Goal: Task Accomplishment & Management: Manage account settings

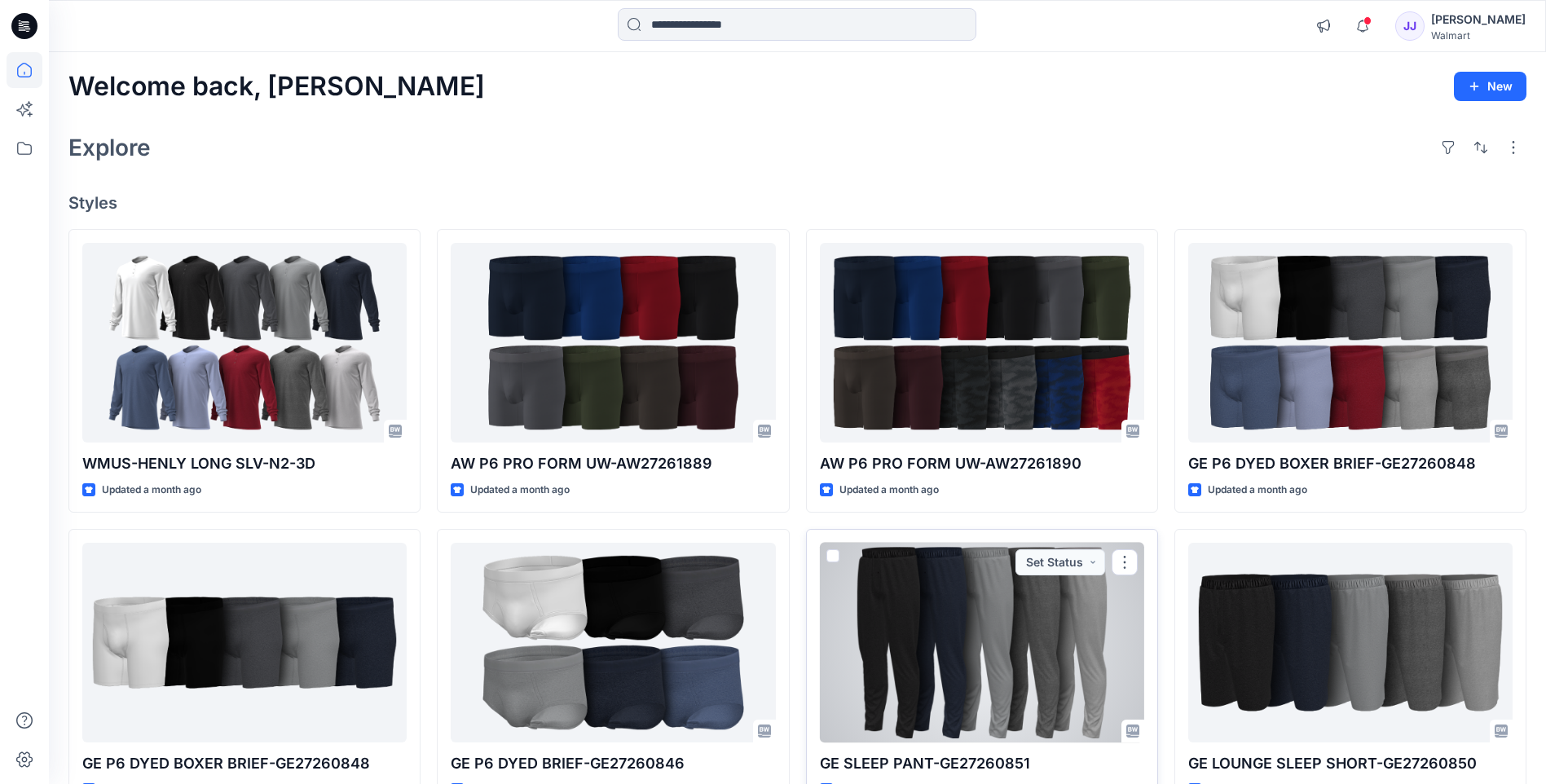
click at [949, 625] on div at bounding box center [981, 642] width 324 height 199
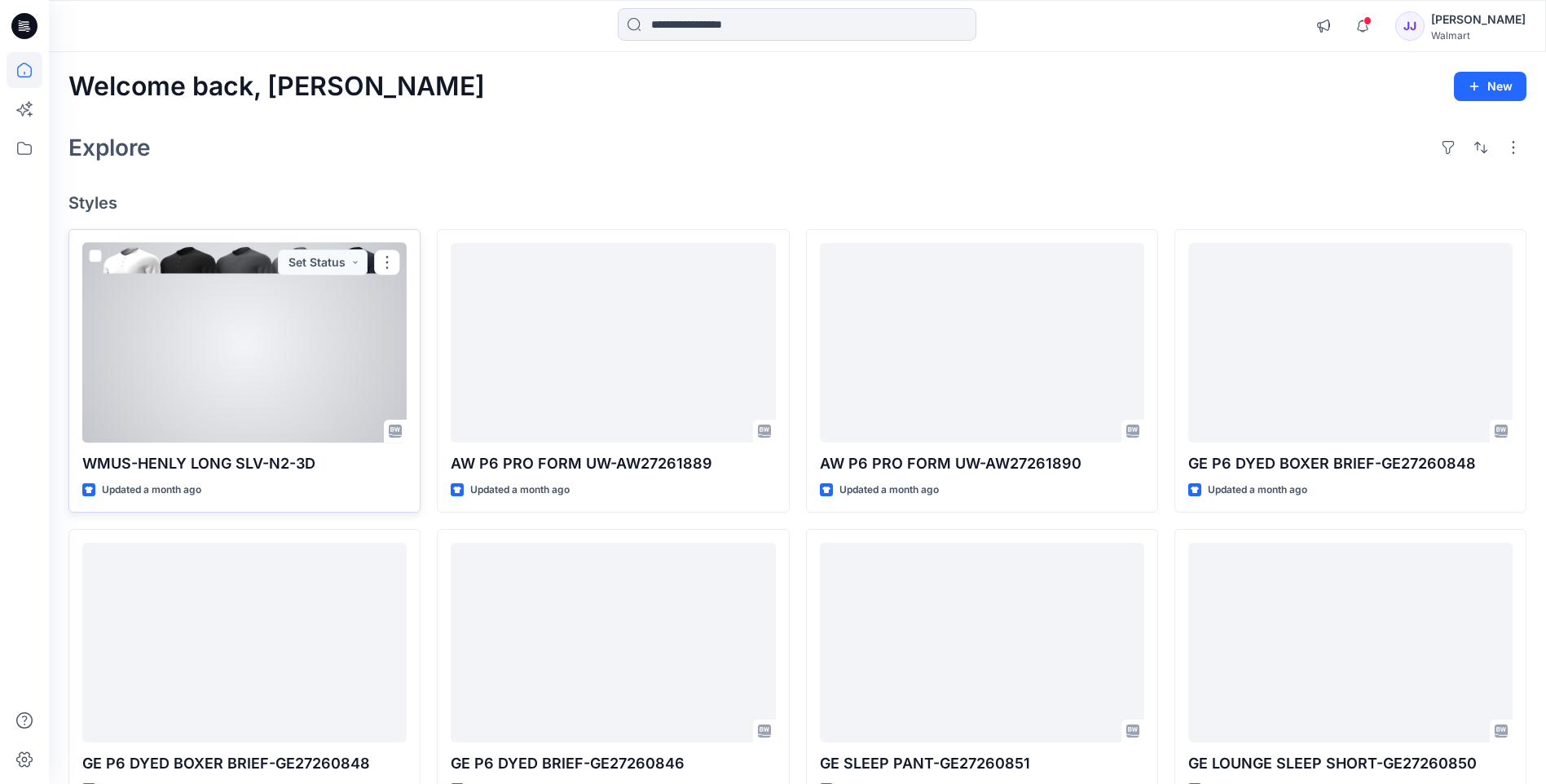
scroll to position [353, 0]
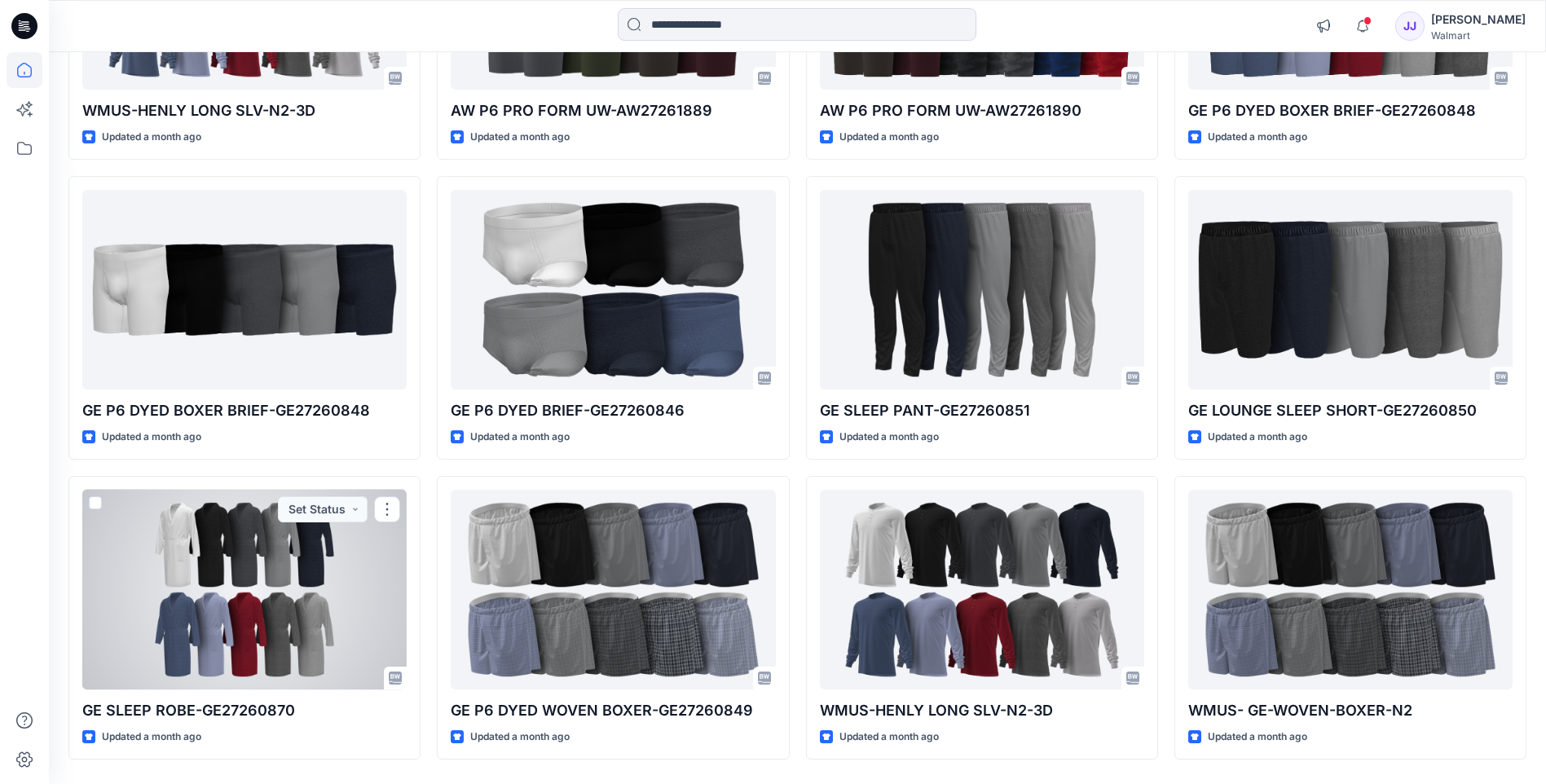
click at [240, 533] on div at bounding box center [244, 589] width 324 height 199
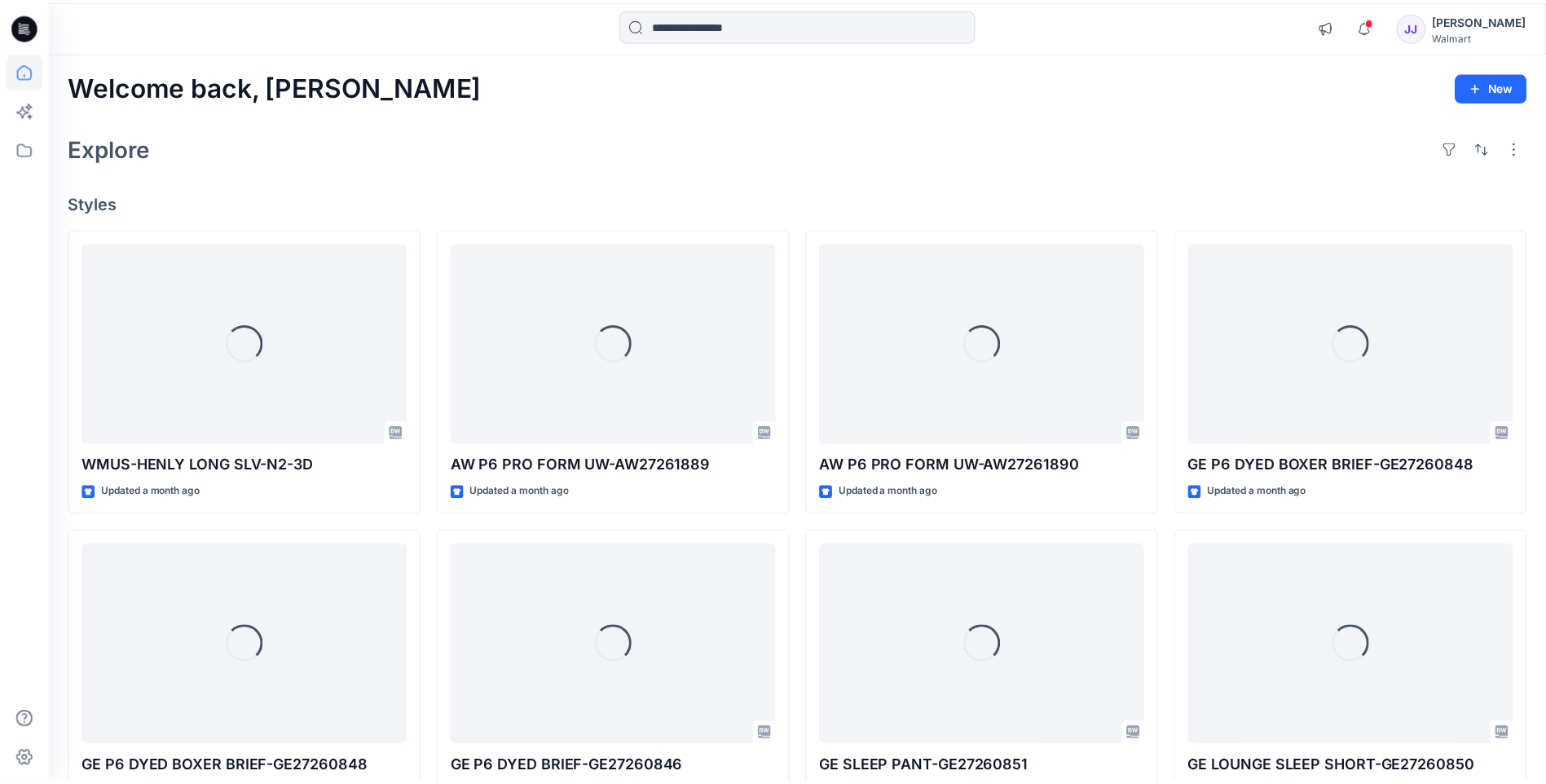
scroll to position [353, 0]
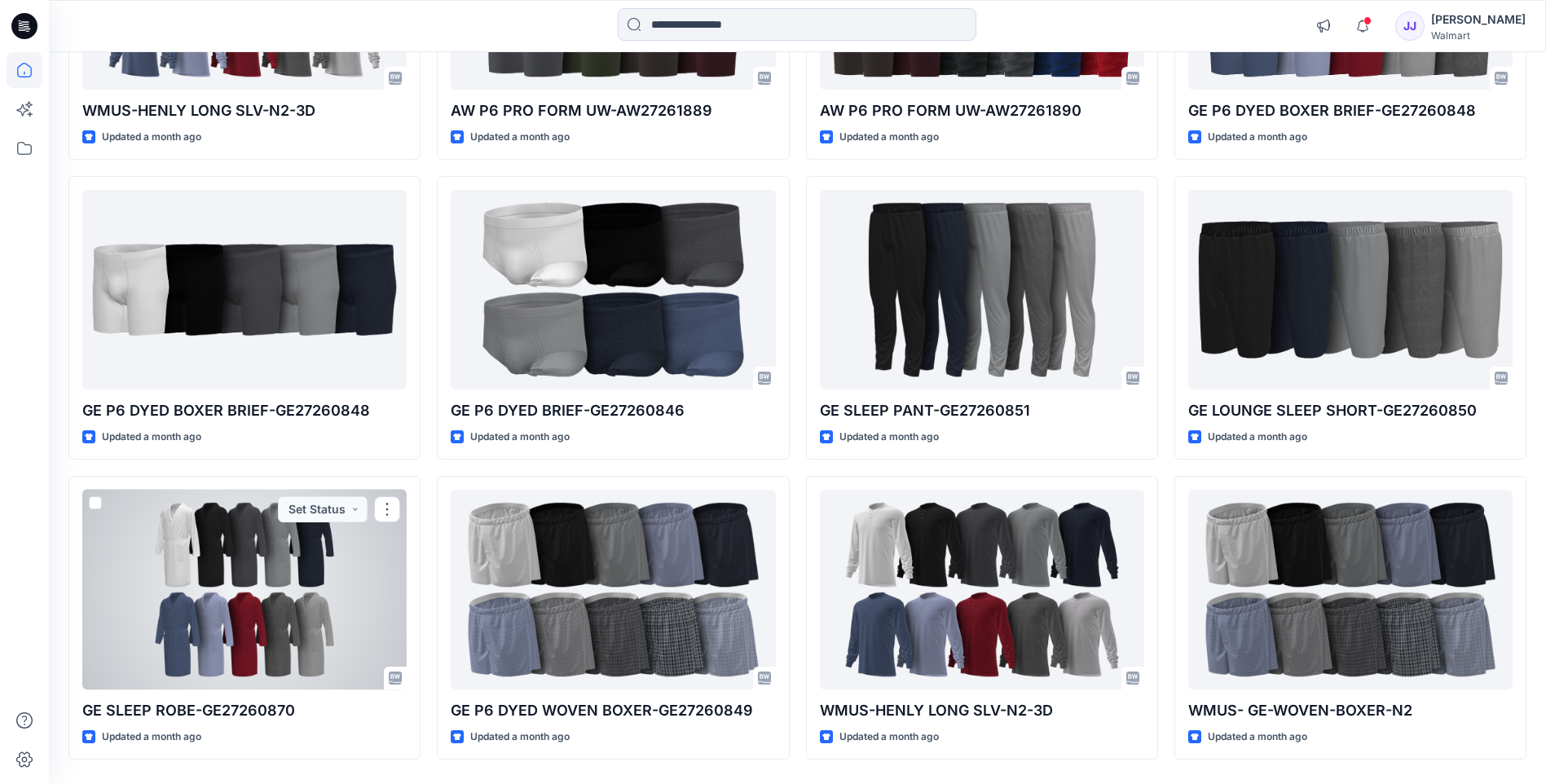
click at [354, 543] on div at bounding box center [244, 589] width 324 height 199
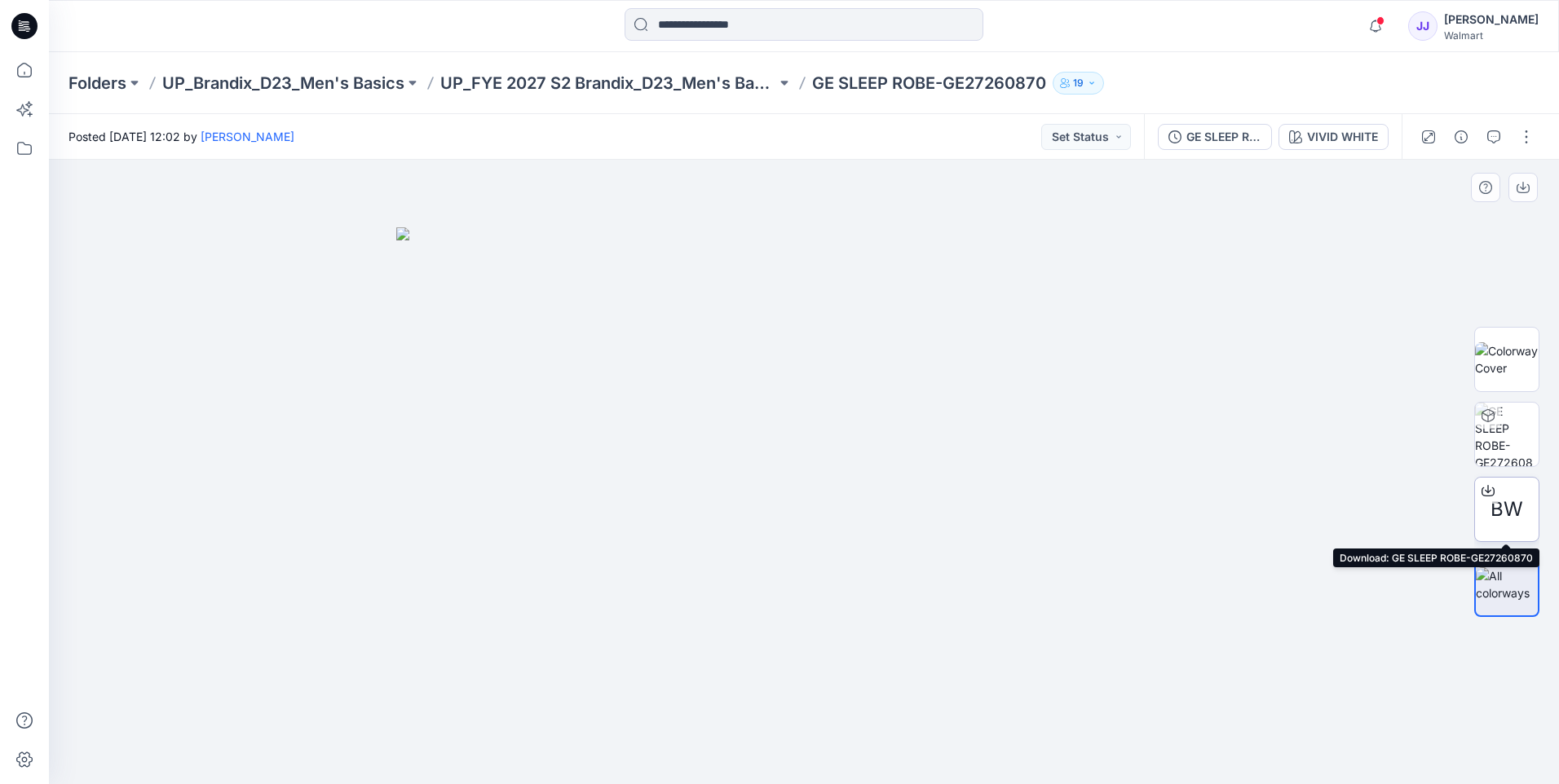
click at [1484, 487] on icon at bounding box center [1488, 490] width 13 height 13
click at [1228, 746] on div at bounding box center [804, 472] width 1510 height 624
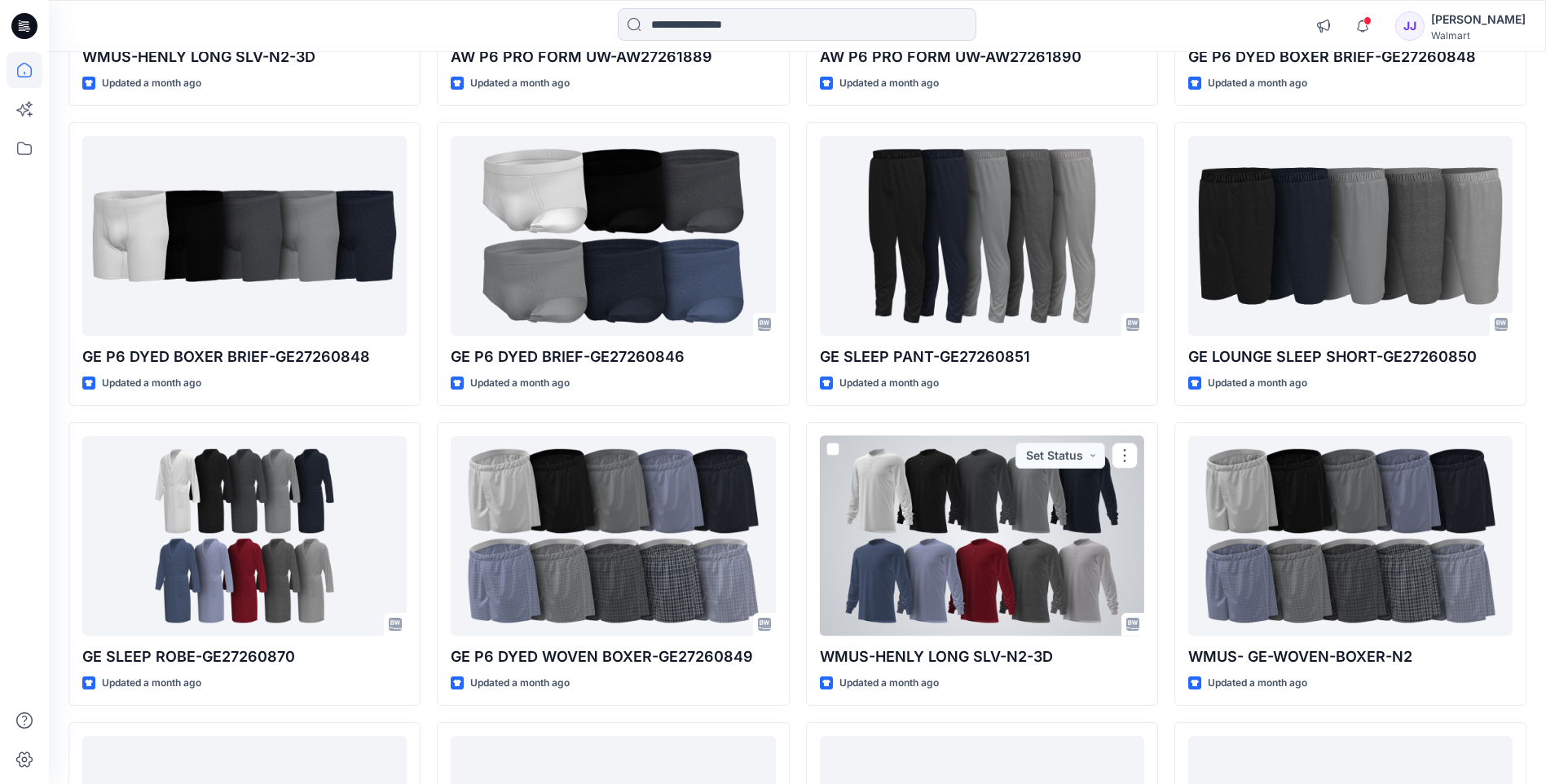
scroll to position [759, 0]
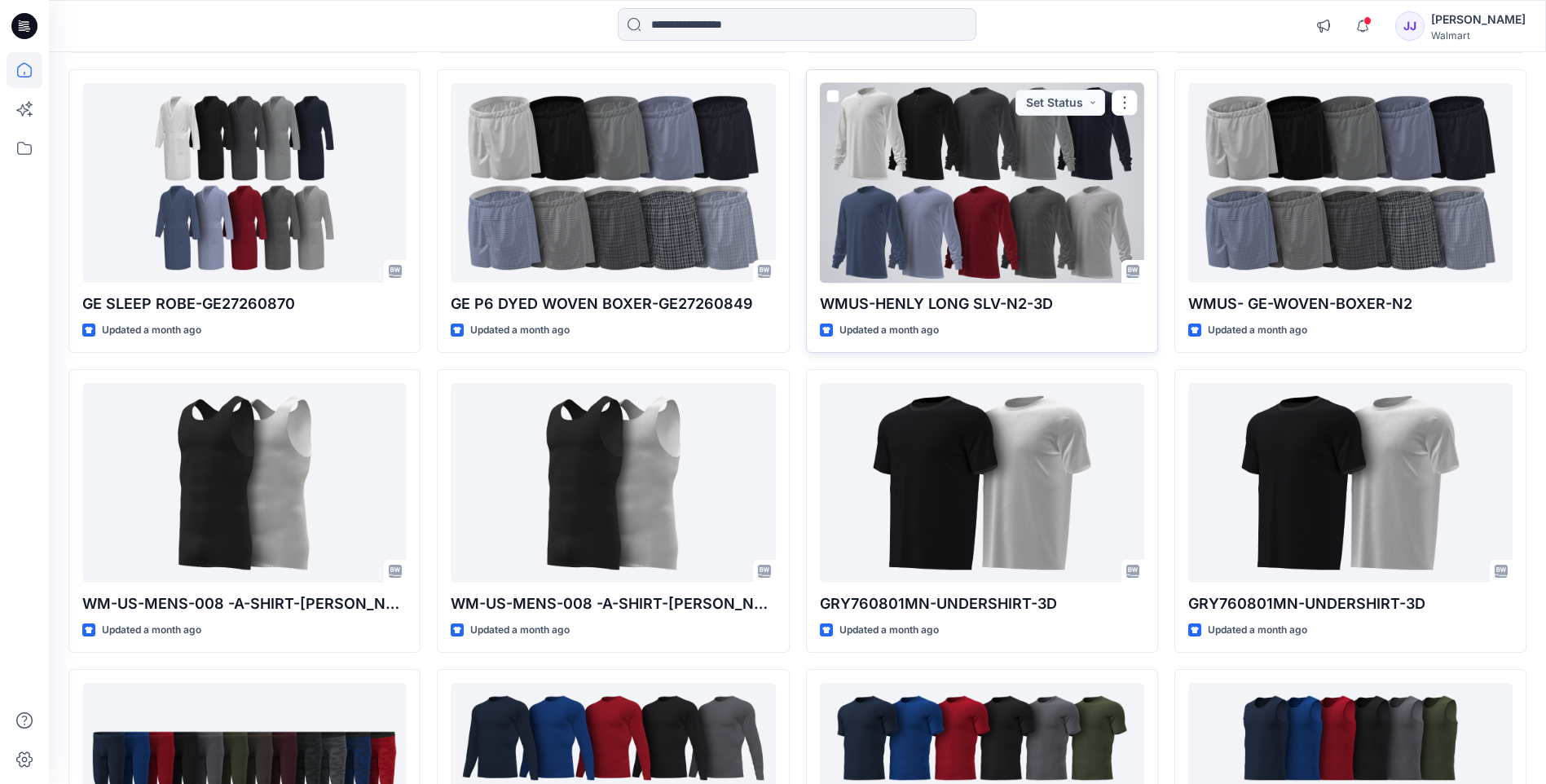
click at [914, 216] on div at bounding box center [981, 182] width 324 height 199
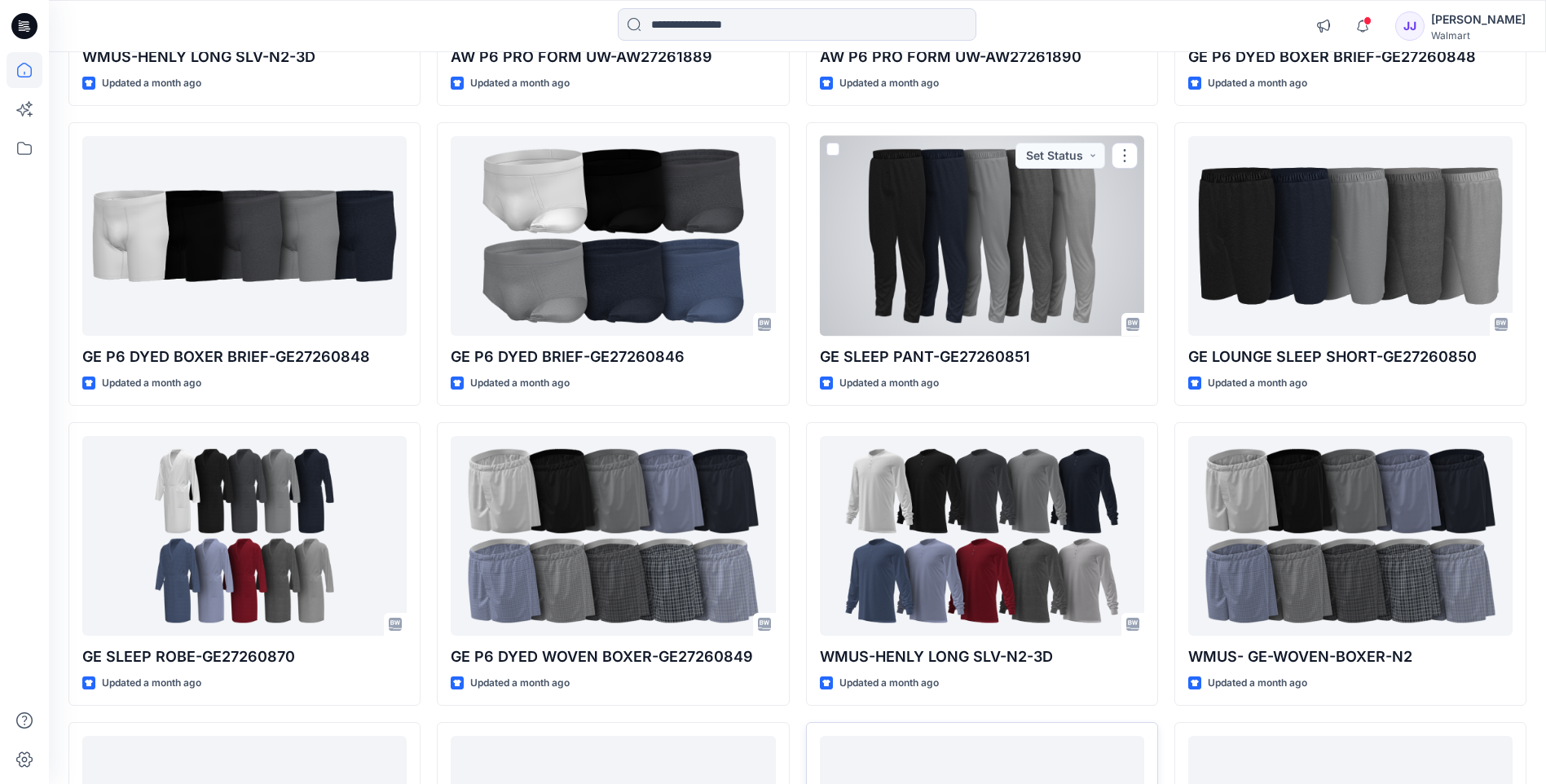
scroll to position [53, 0]
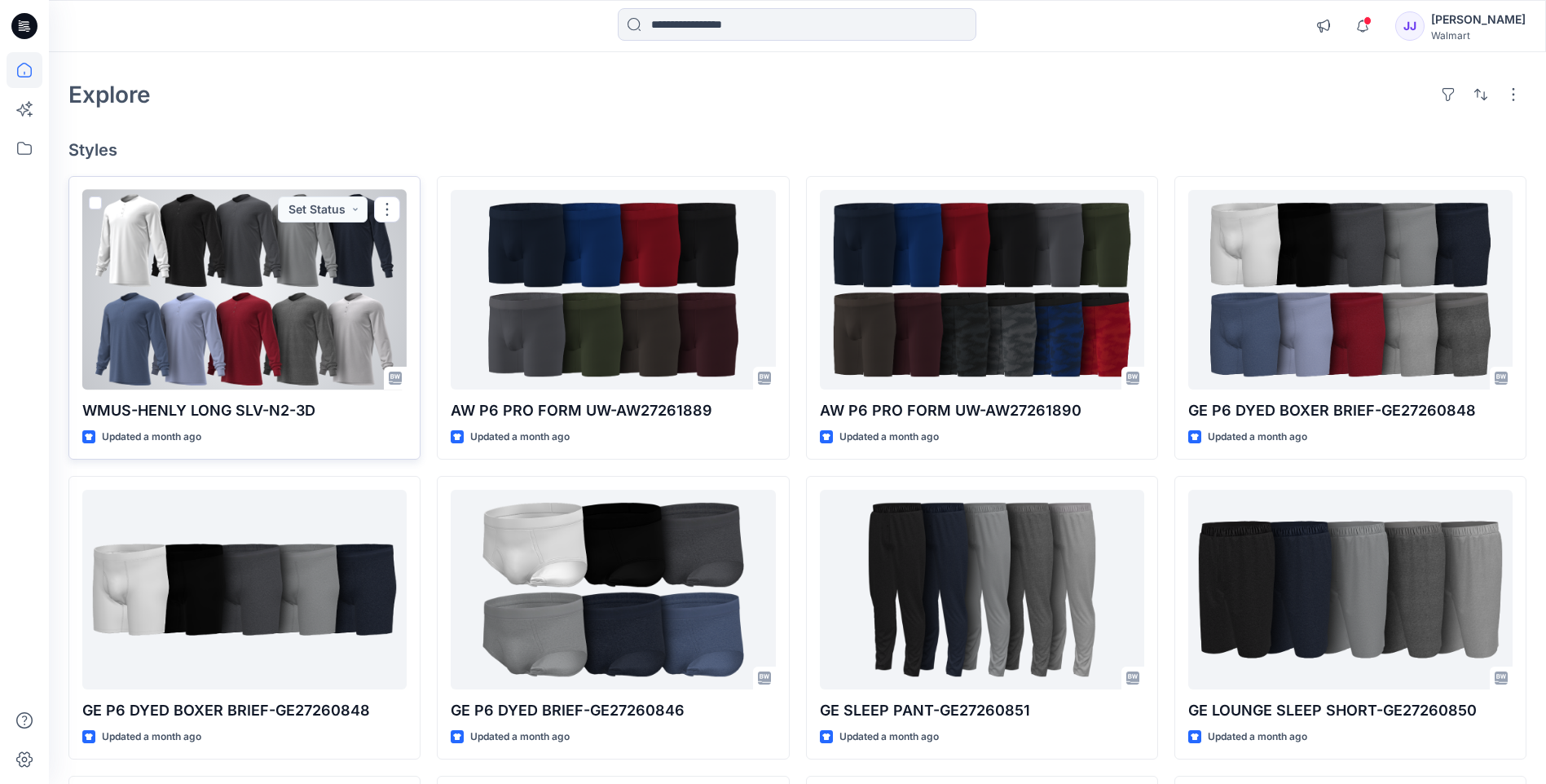
click at [195, 246] on div at bounding box center [244, 289] width 324 height 199
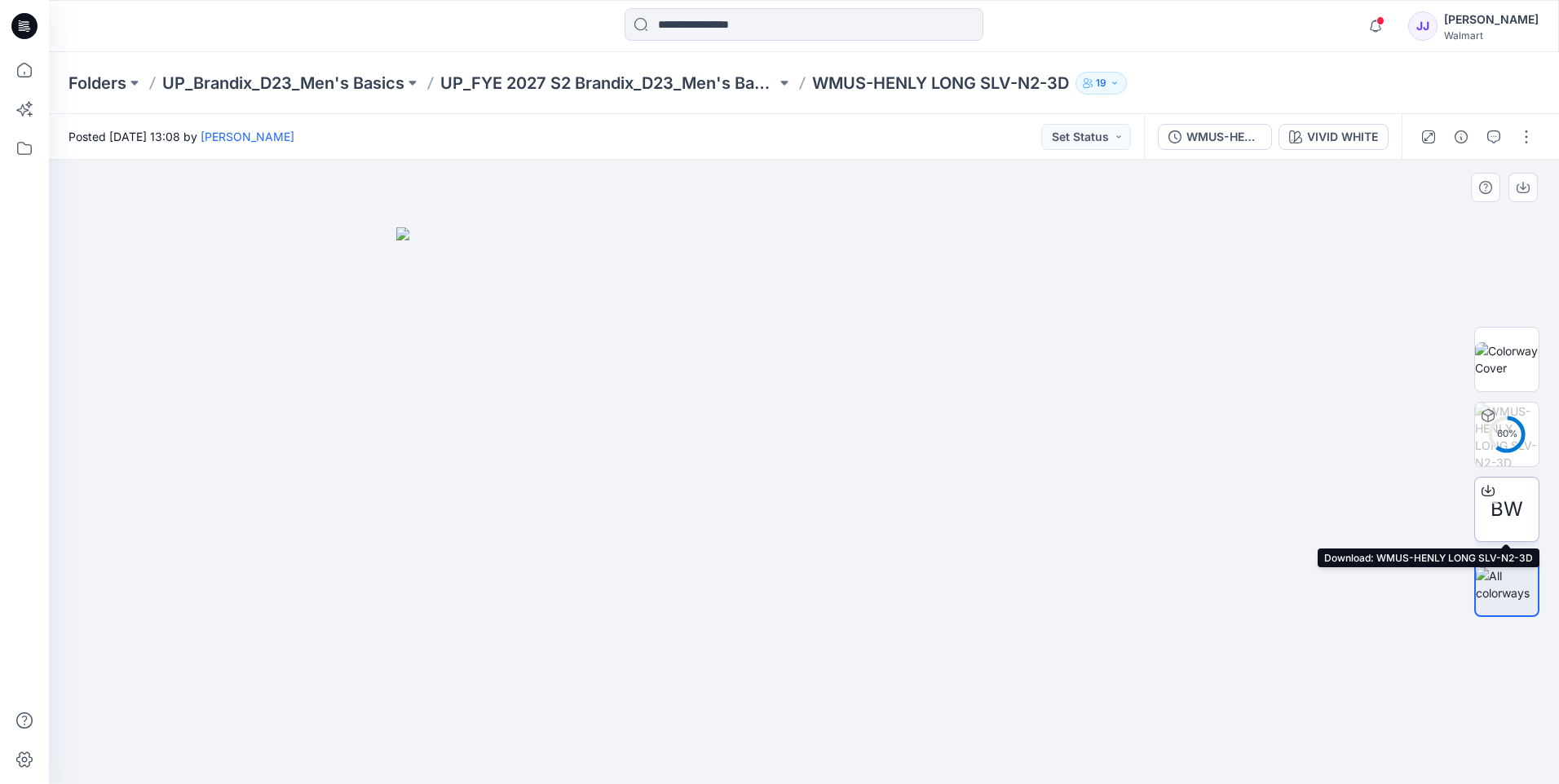
click at [1486, 492] on icon at bounding box center [1488, 490] width 13 height 13
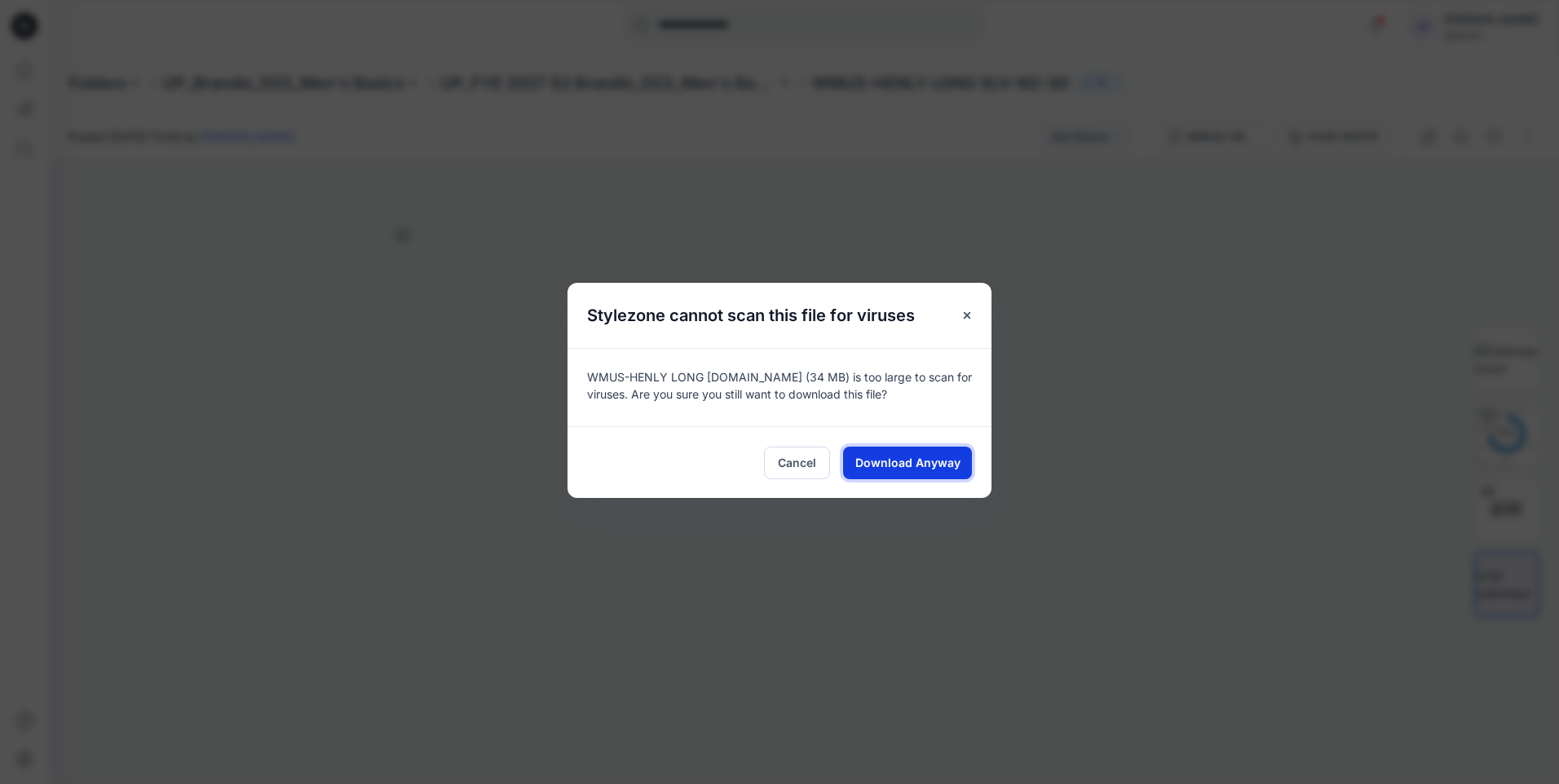
click at [913, 452] on button "Download Anyway" at bounding box center [907, 463] width 129 height 33
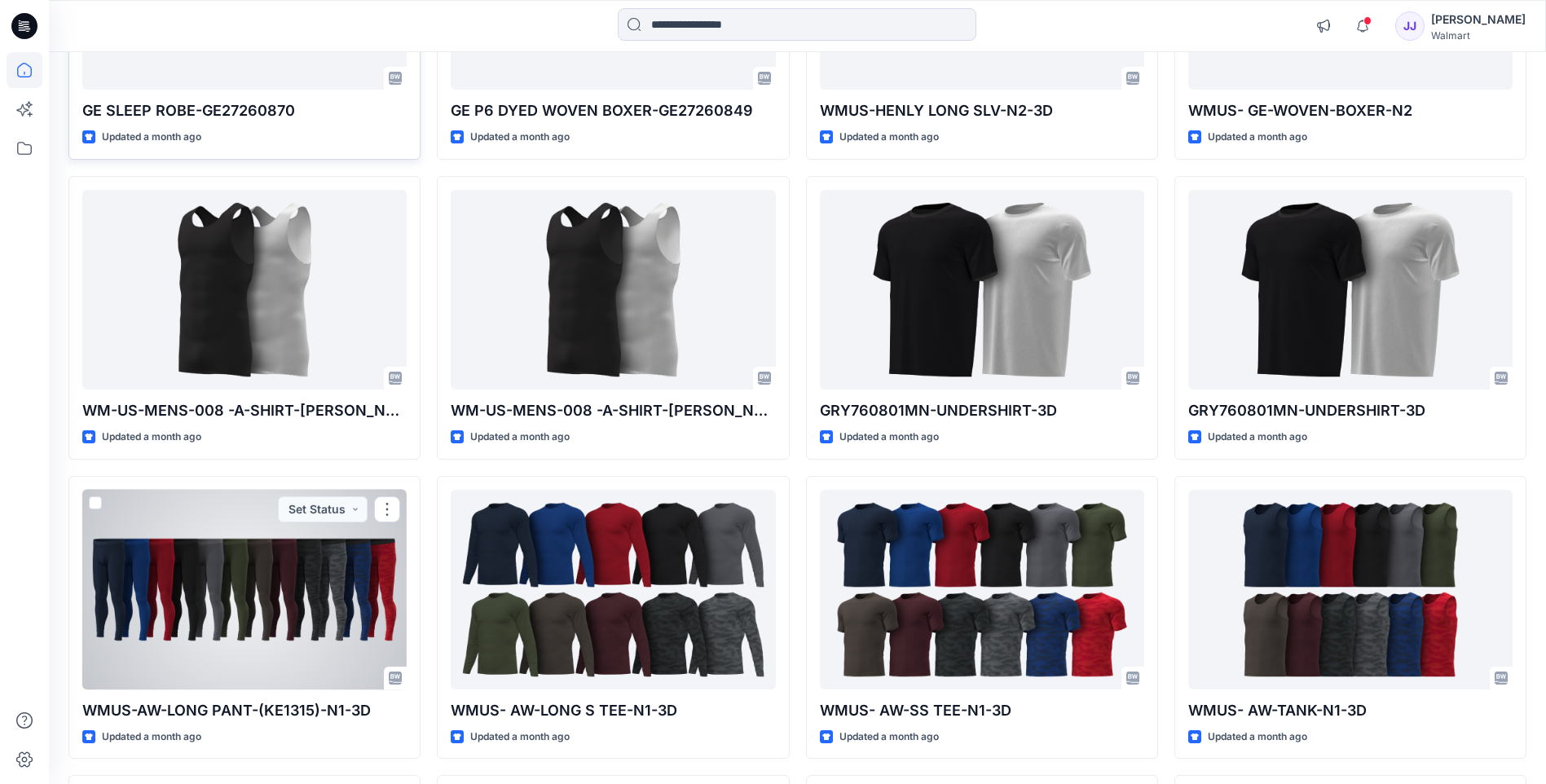
scroll to position [599, 0]
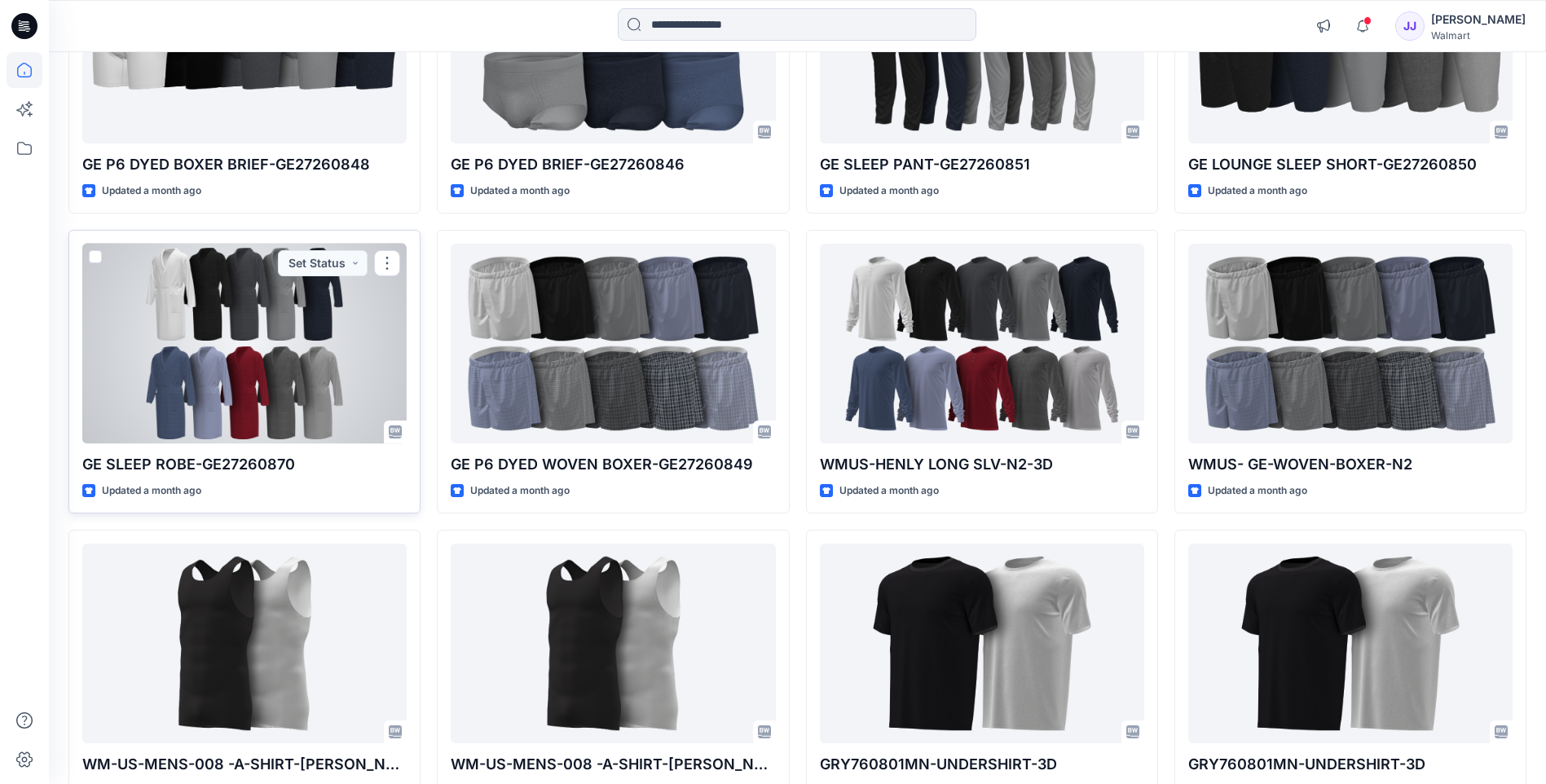
click at [220, 351] on div at bounding box center [244, 343] width 324 height 199
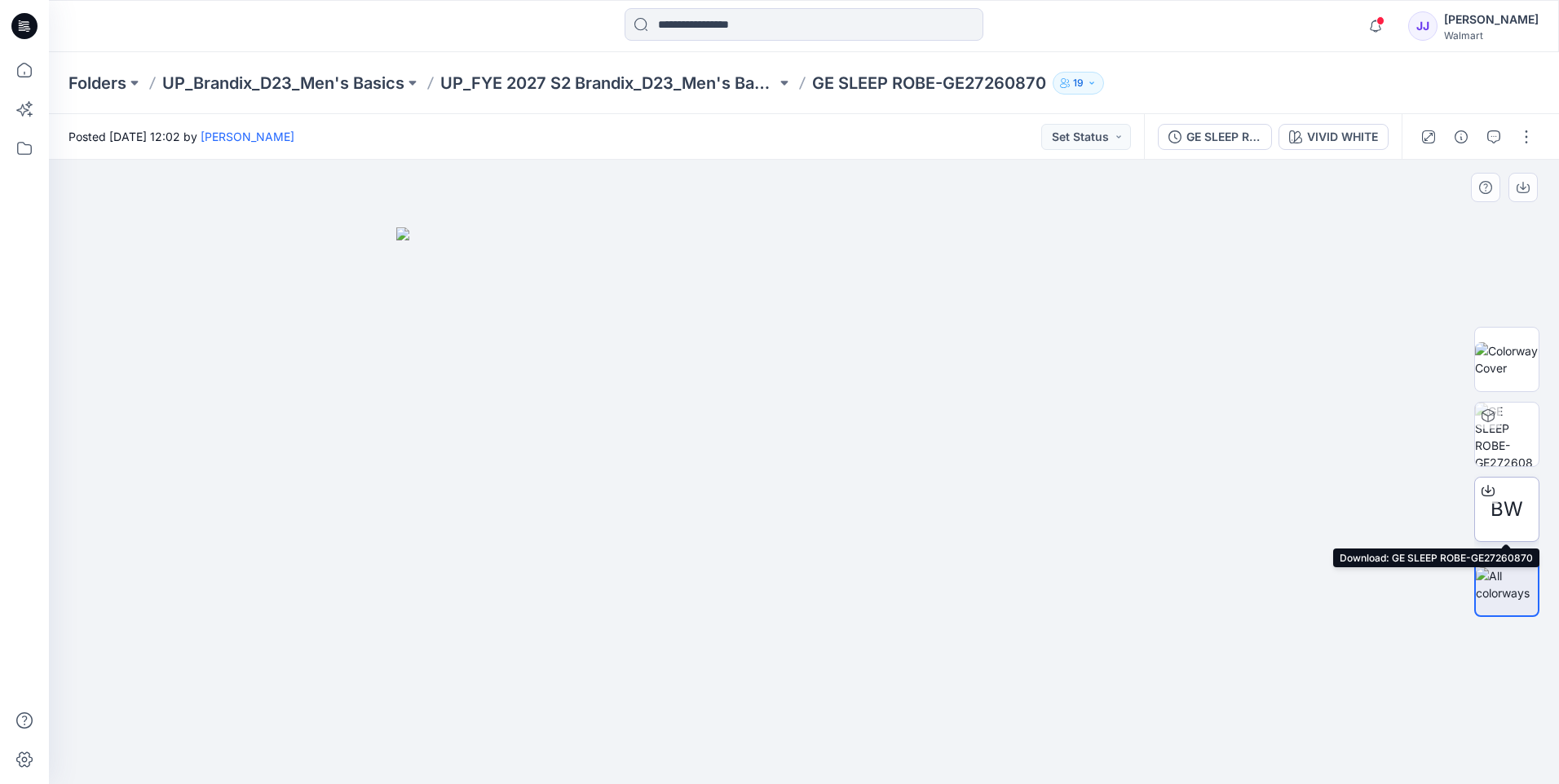
click at [1488, 490] on icon at bounding box center [1488, 489] width 7 height 8
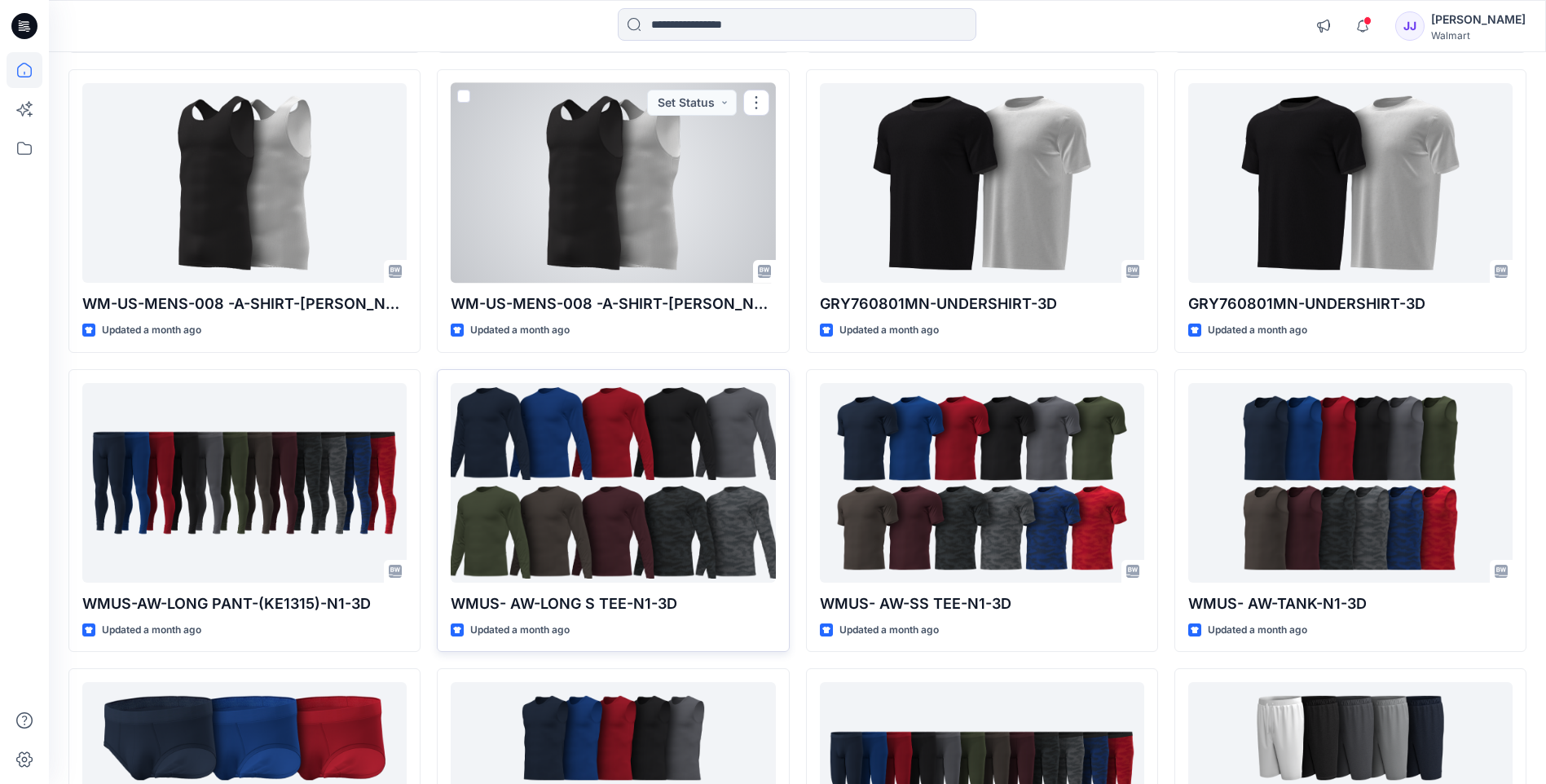
scroll to position [706, 0]
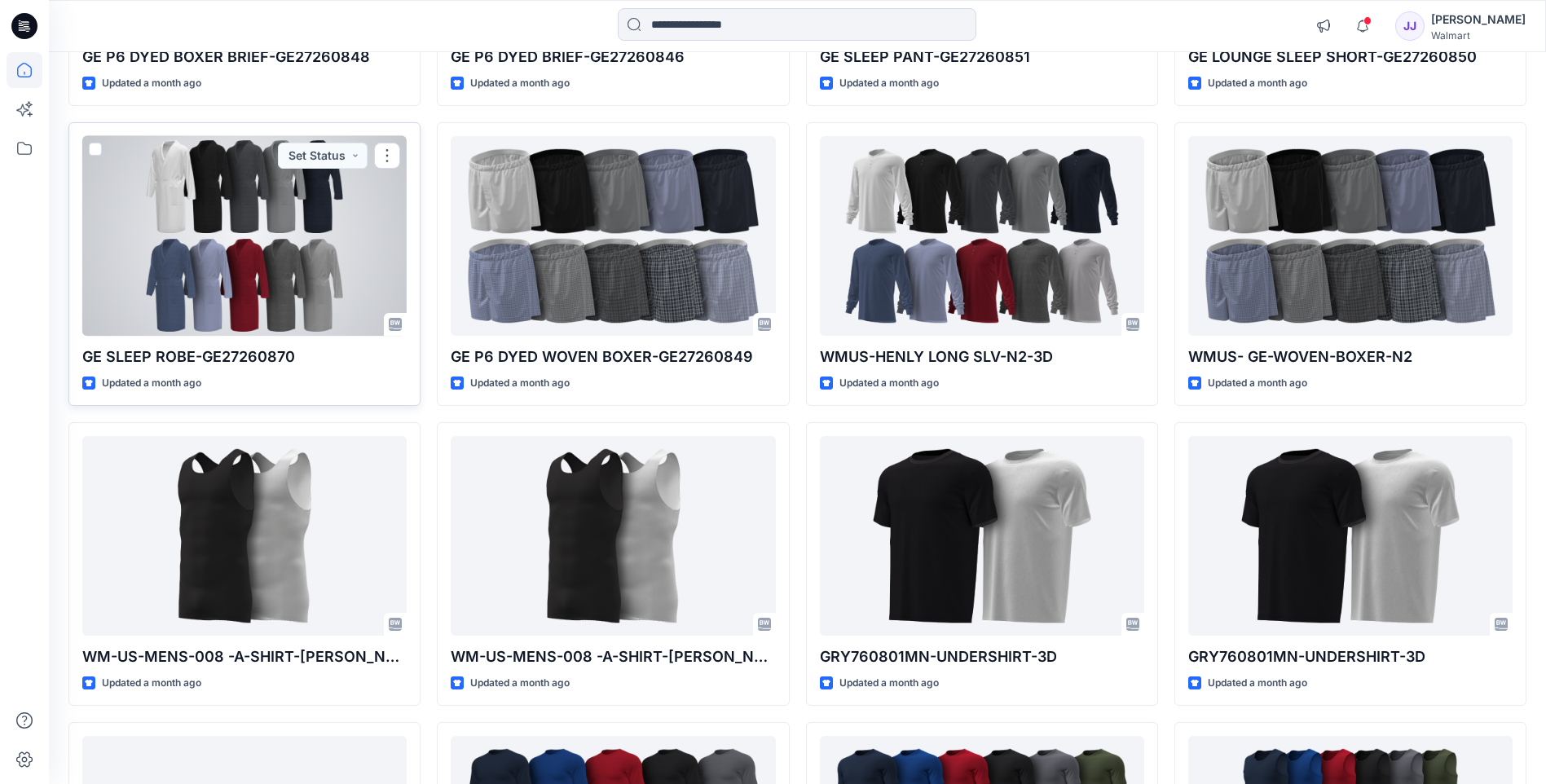
click at [253, 312] on div at bounding box center [244, 235] width 324 height 199
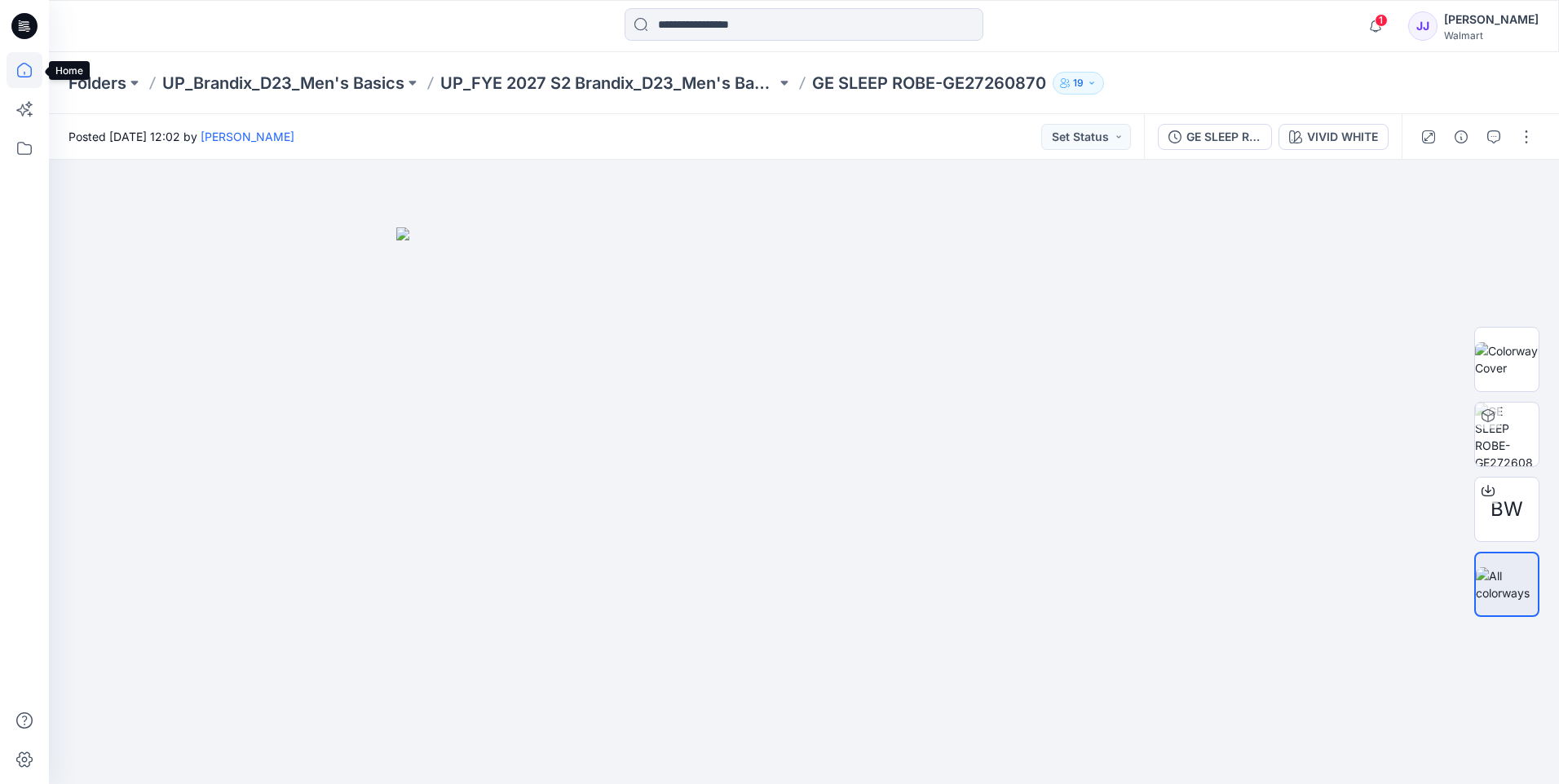
click at [15, 66] on icon at bounding box center [25, 71] width 36 height 36
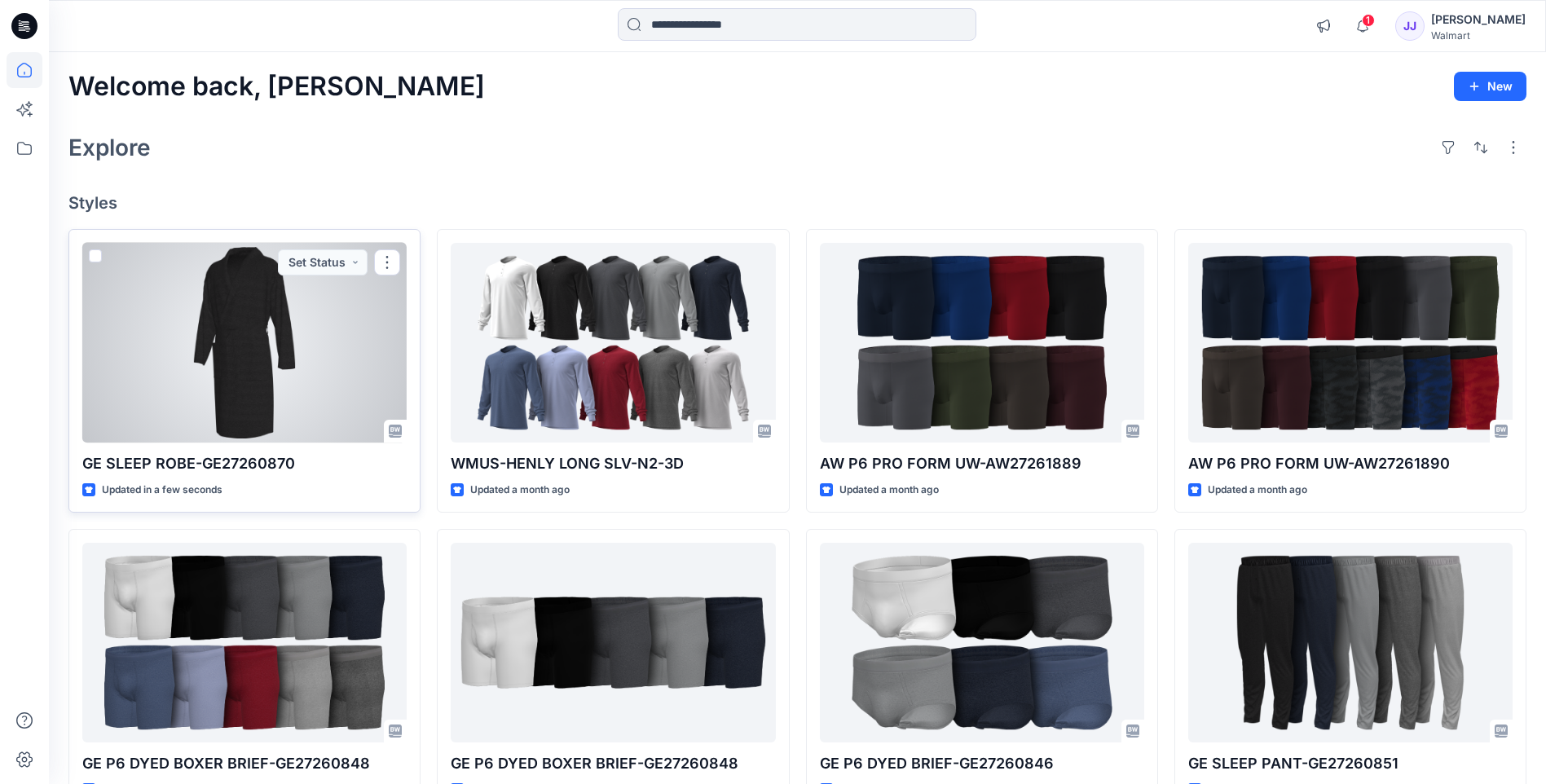
click at [221, 365] on div at bounding box center [244, 342] width 324 height 199
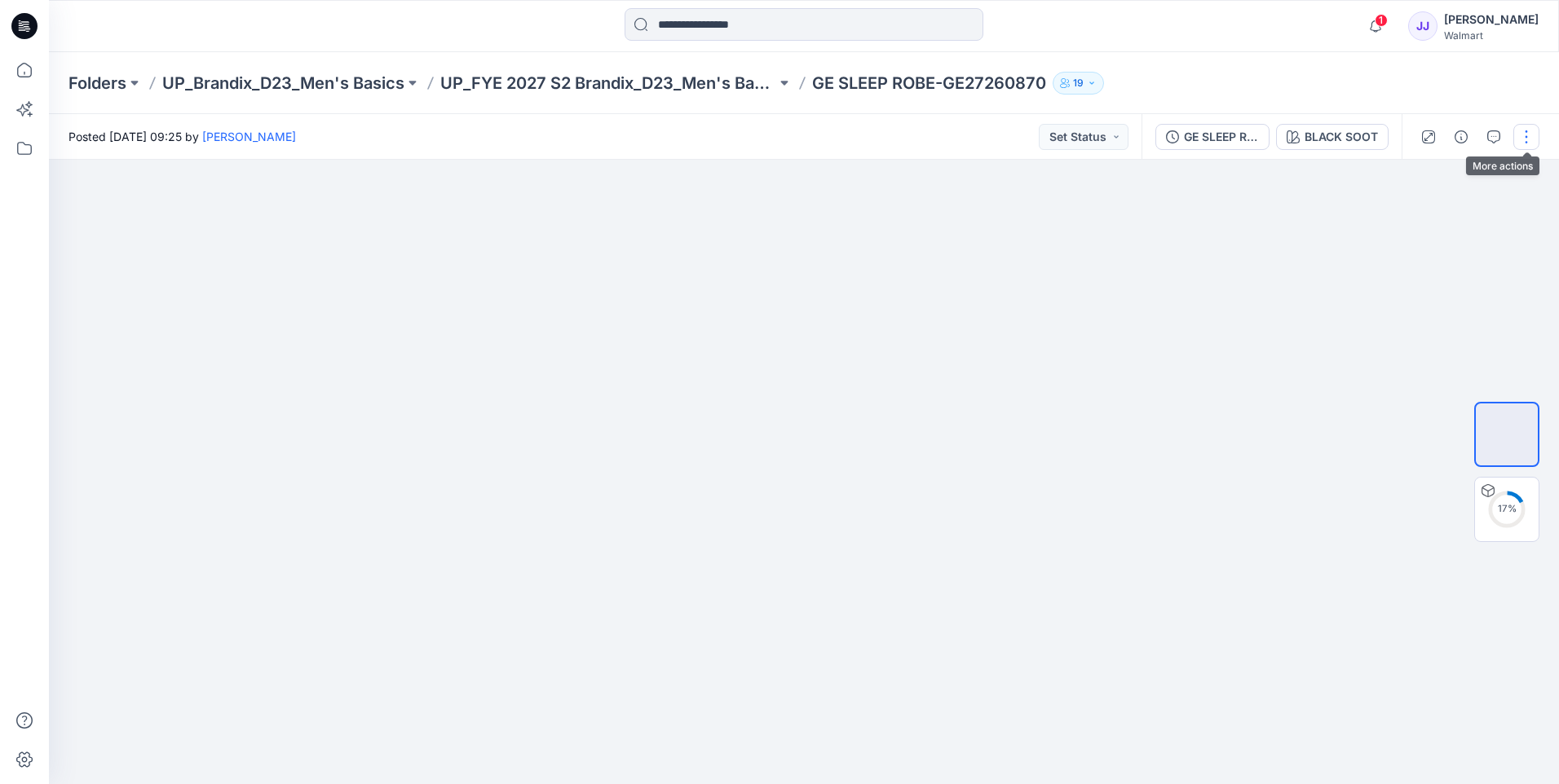
click at [1525, 131] on button "button" at bounding box center [1526, 137] width 26 height 26
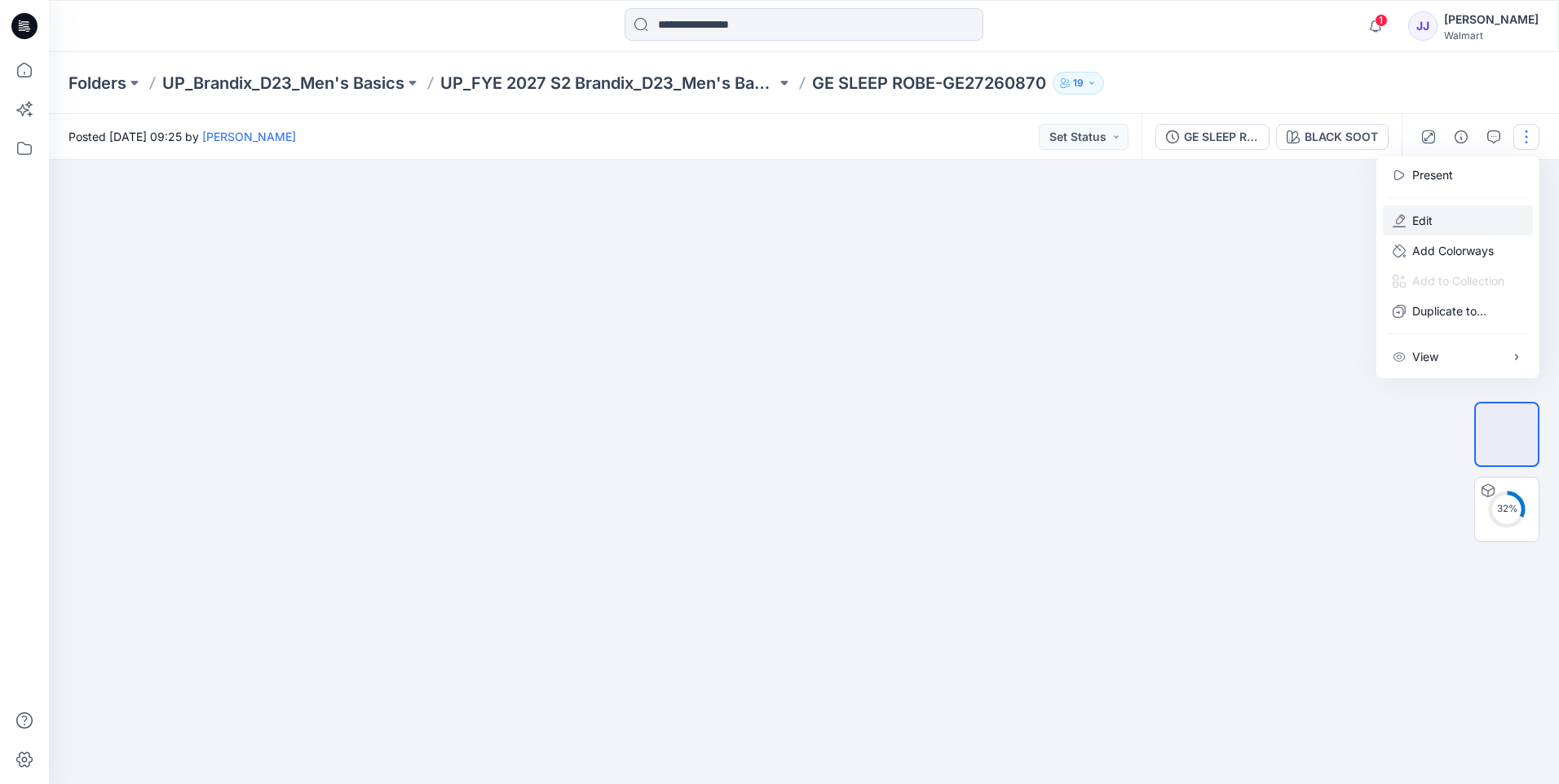
click at [1433, 209] on button "Edit" at bounding box center [1457, 220] width 150 height 30
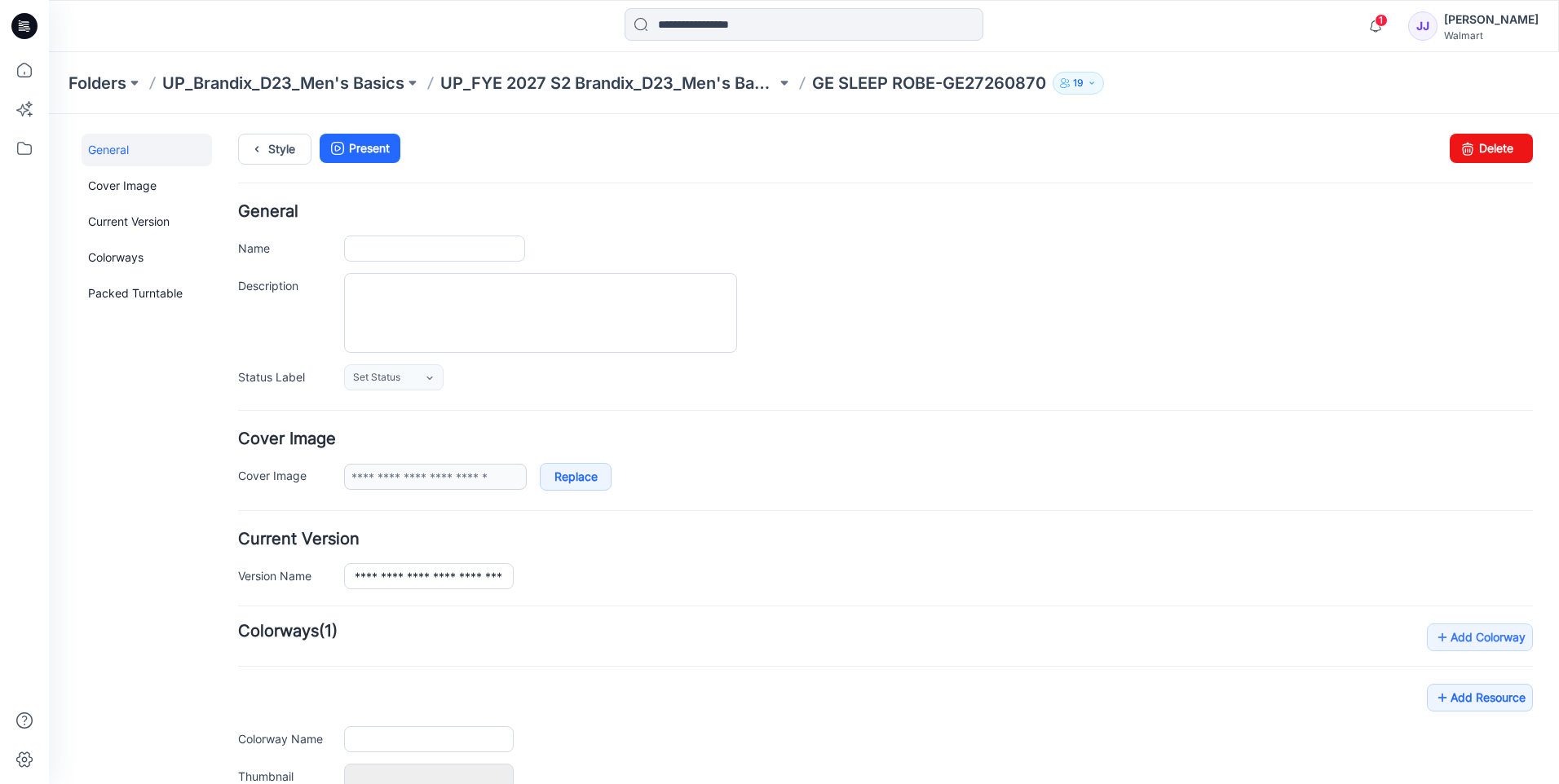
type input "**********"
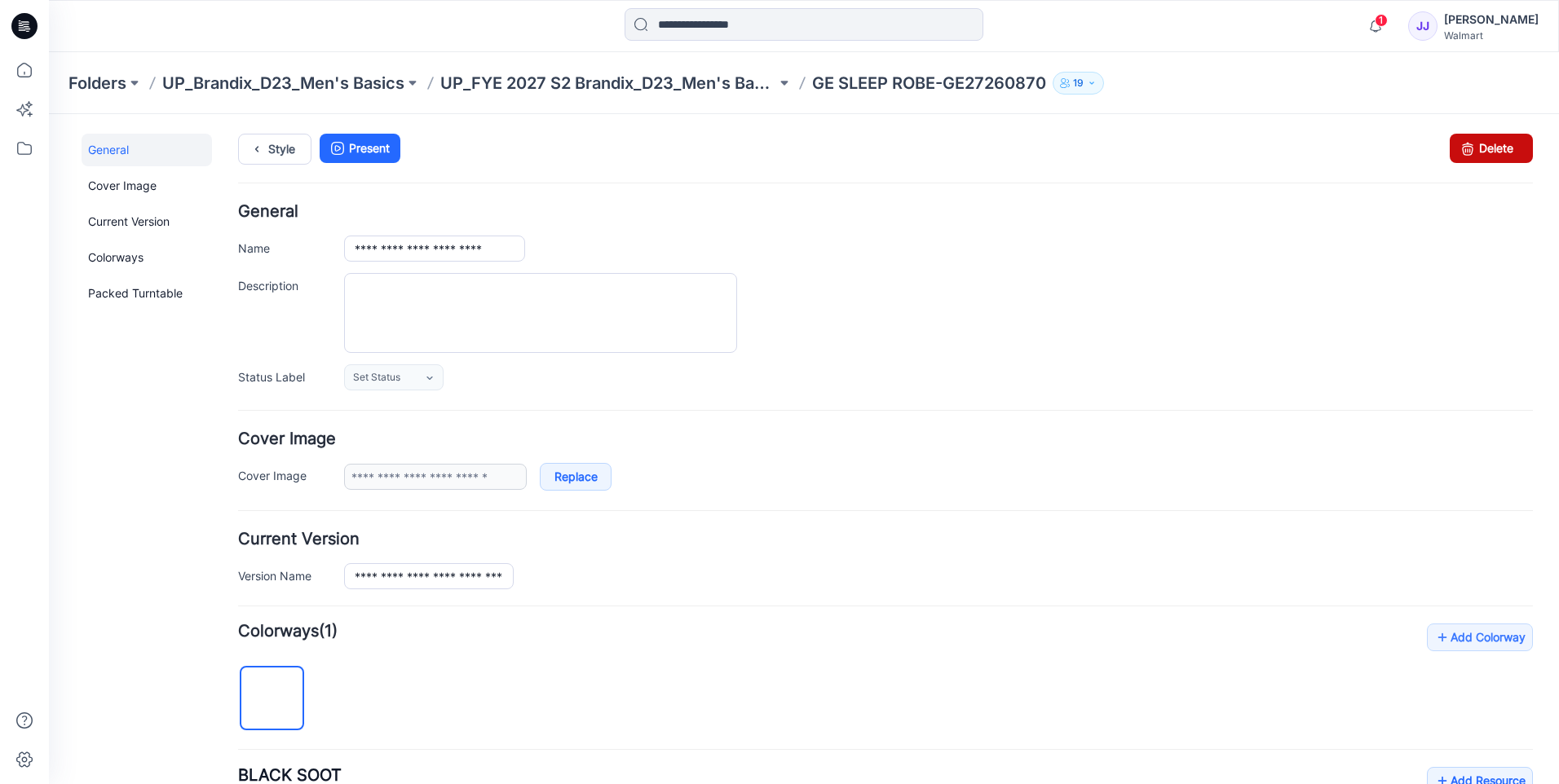
drag, startPoint x: 1457, startPoint y: 142, endPoint x: 919, endPoint y: 188, distance: 540.0
click at [1457, 142] on icon at bounding box center [1467, 148] width 23 height 30
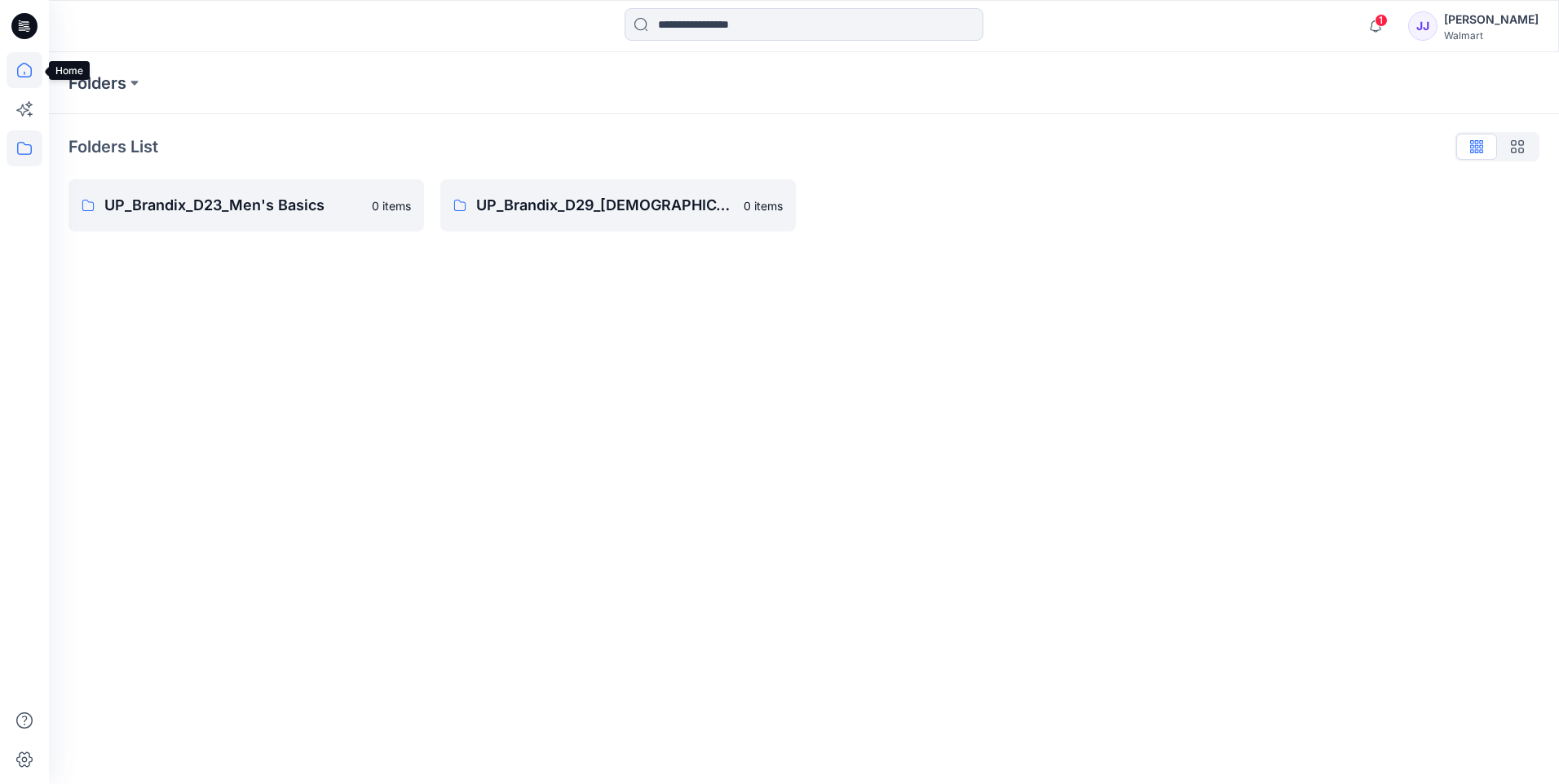
click at [32, 70] on icon at bounding box center [25, 70] width 15 height 15
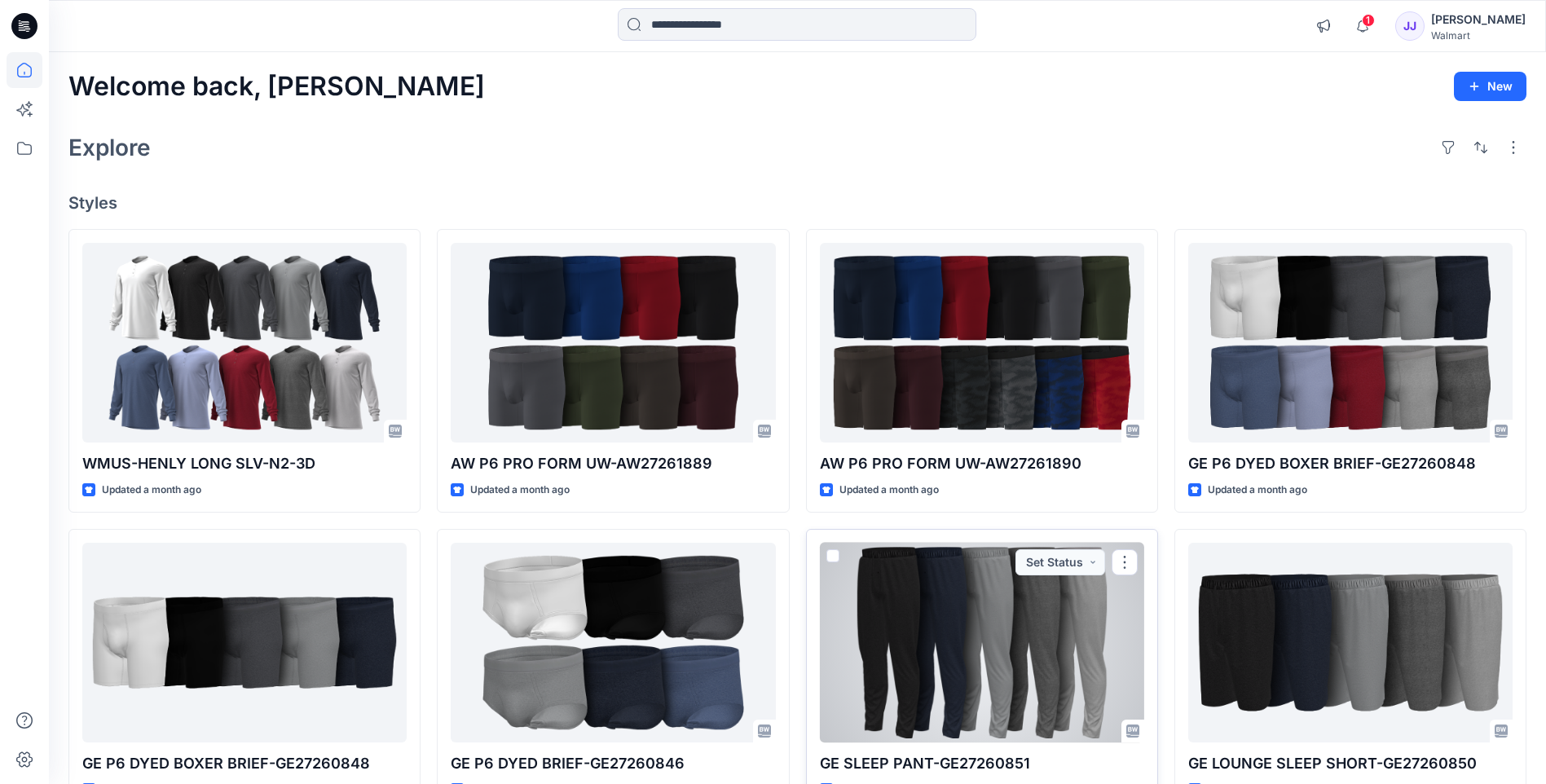
click at [942, 615] on div at bounding box center [981, 642] width 324 height 199
click at [942, 615] on div "Welcome back, Jayanidu New Explore Styles WMUS-HENLY LONG SLV-N2-3D Updated a m…" at bounding box center [797, 622] width 1497 height 1138
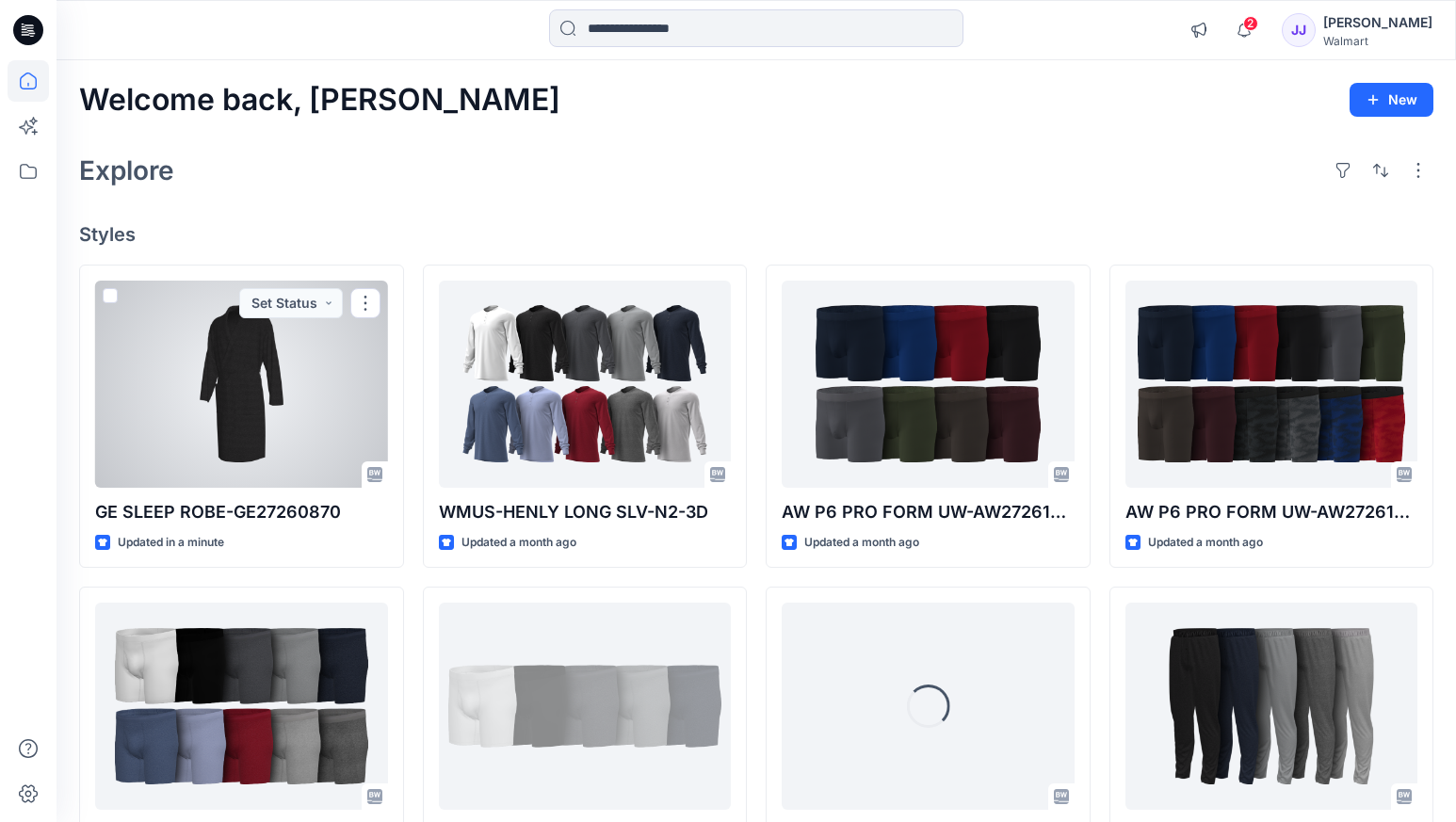
click at [210, 383] on div at bounding box center [241, 384] width 293 height 208
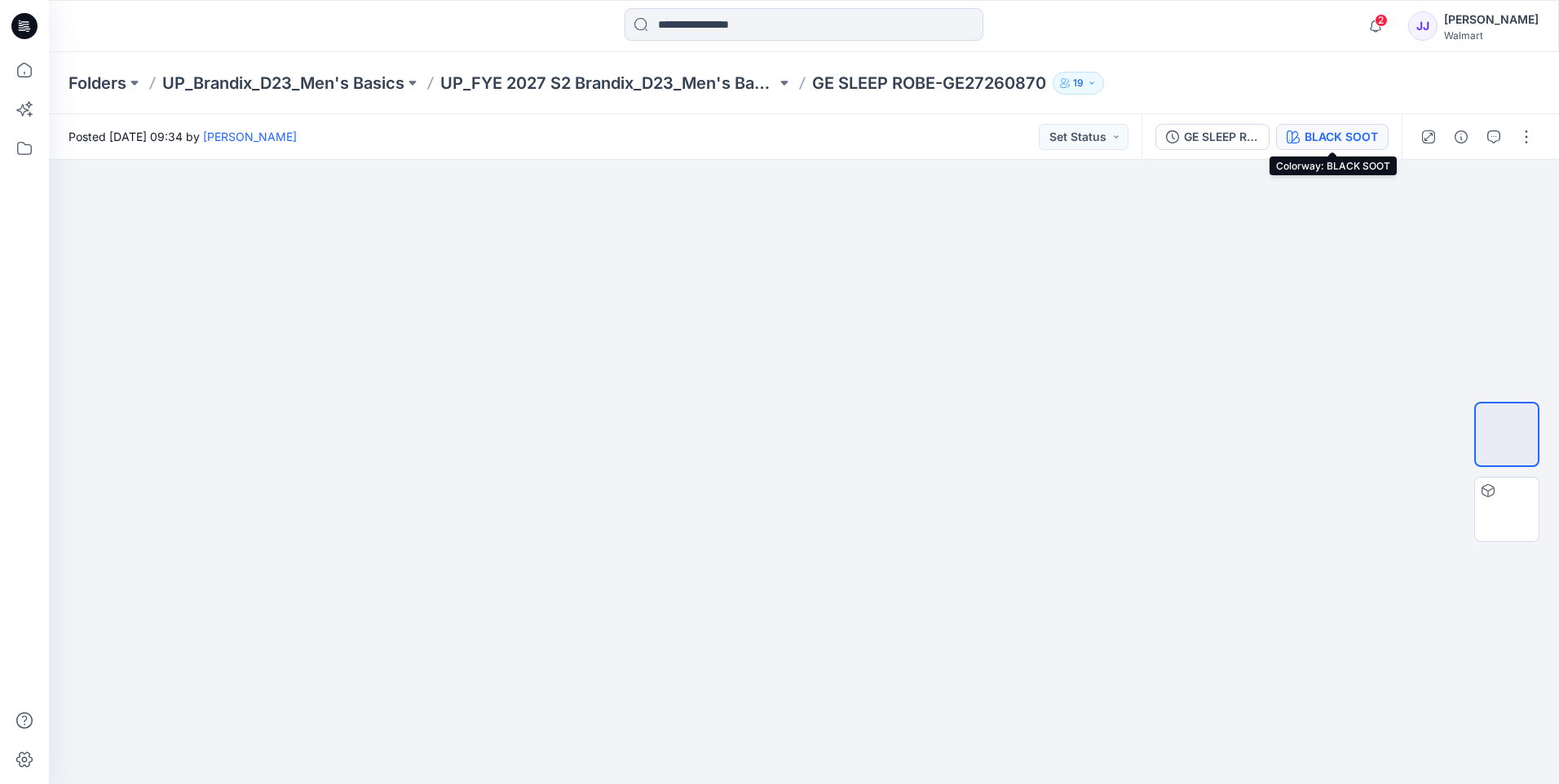
click at [1272, 143] on div "BLACK SOOT" at bounding box center [1341, 137] width 73 height 18
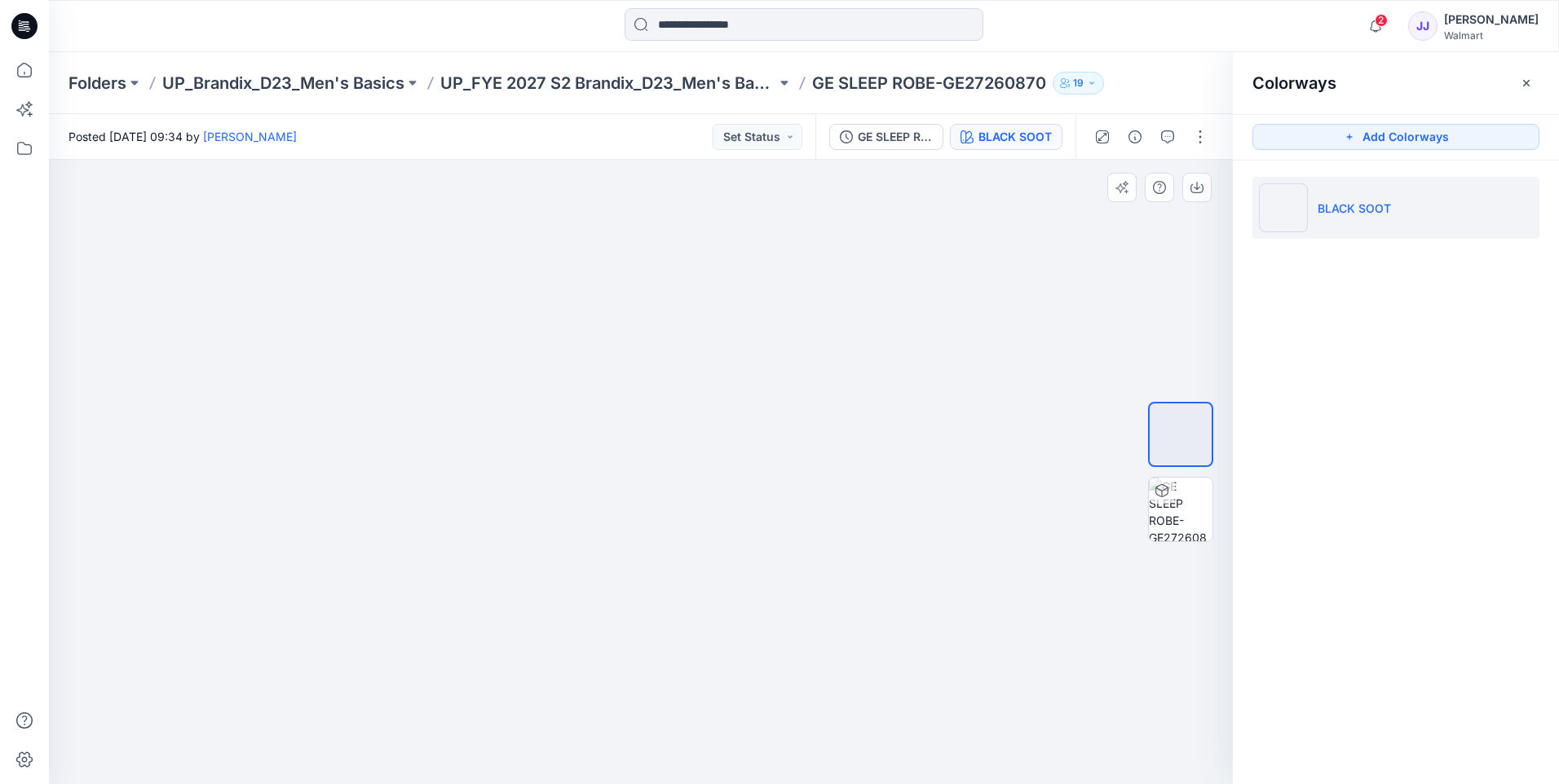
click at [1060, 350] on div at bounding box center [641, 472] width 1184 height 624
click at [1272, 84] on icon "button" at bounding box center [1526, 82] width 7 height 7
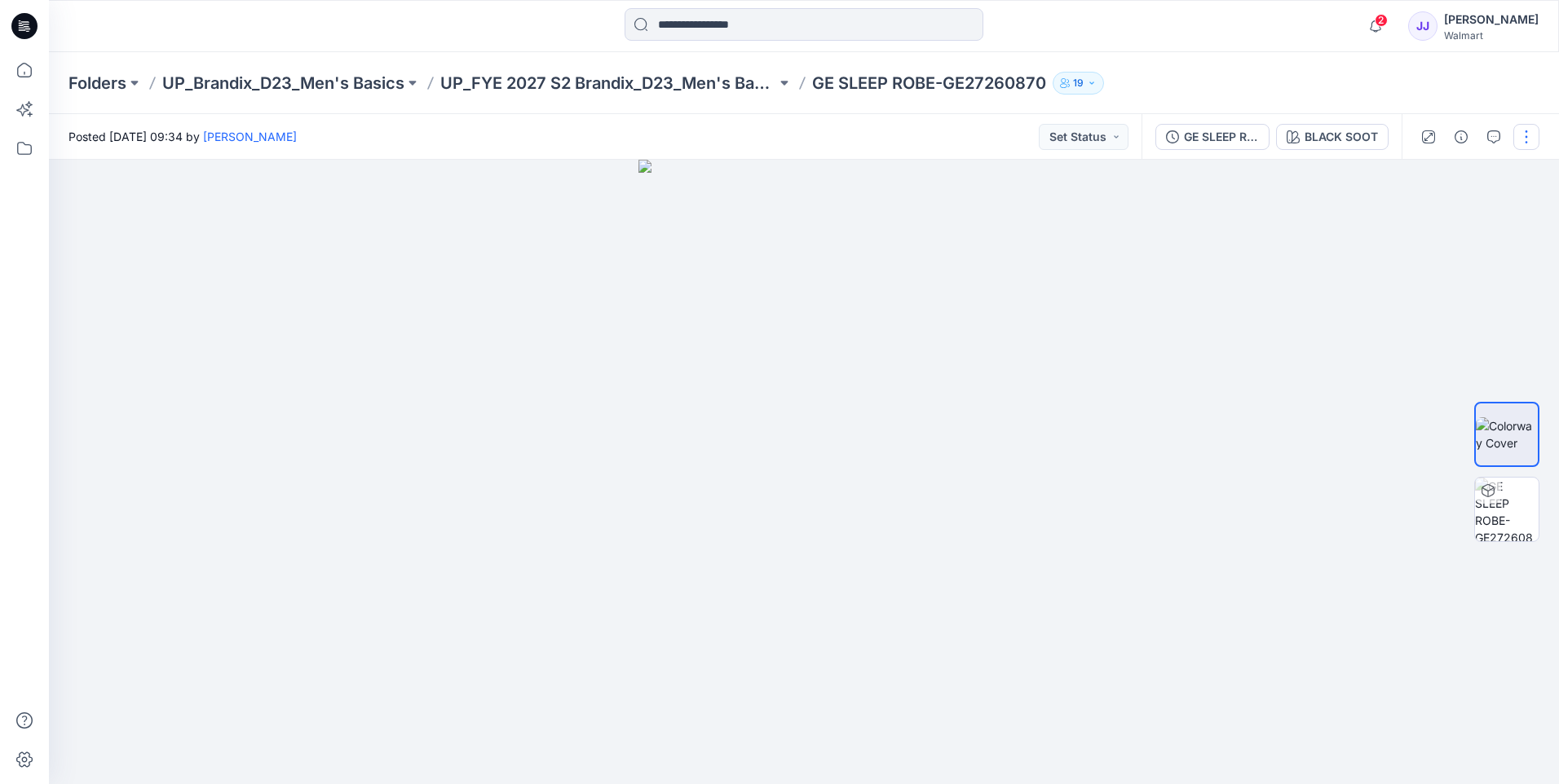
click at [1272, 145] on button "button" at bounding box center [1526, 137] width 26 height 26
click at [1272, 222] on button "Edit" at bounding box center [1457, 220] width 150 height 30
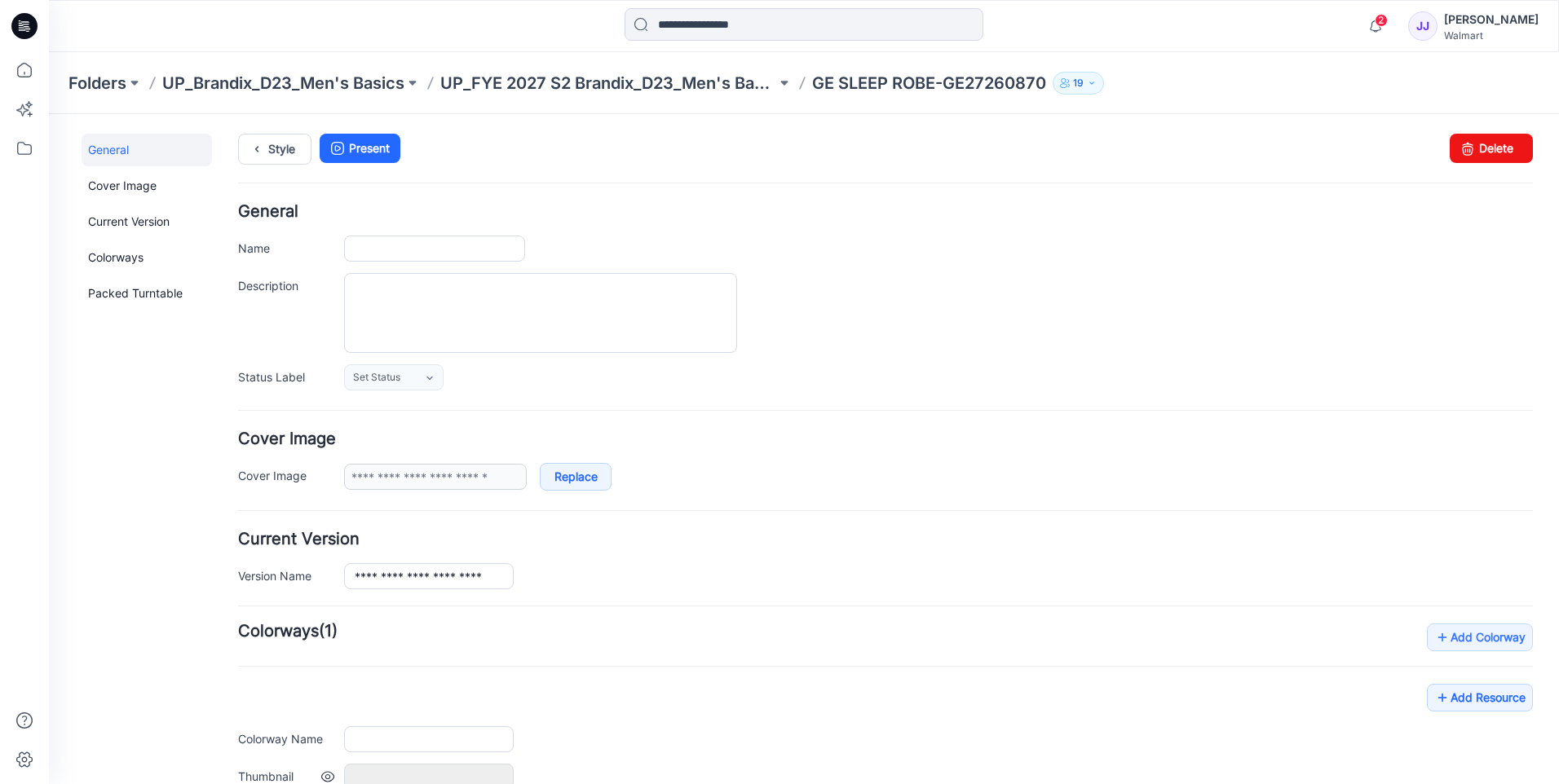
type input "**********"
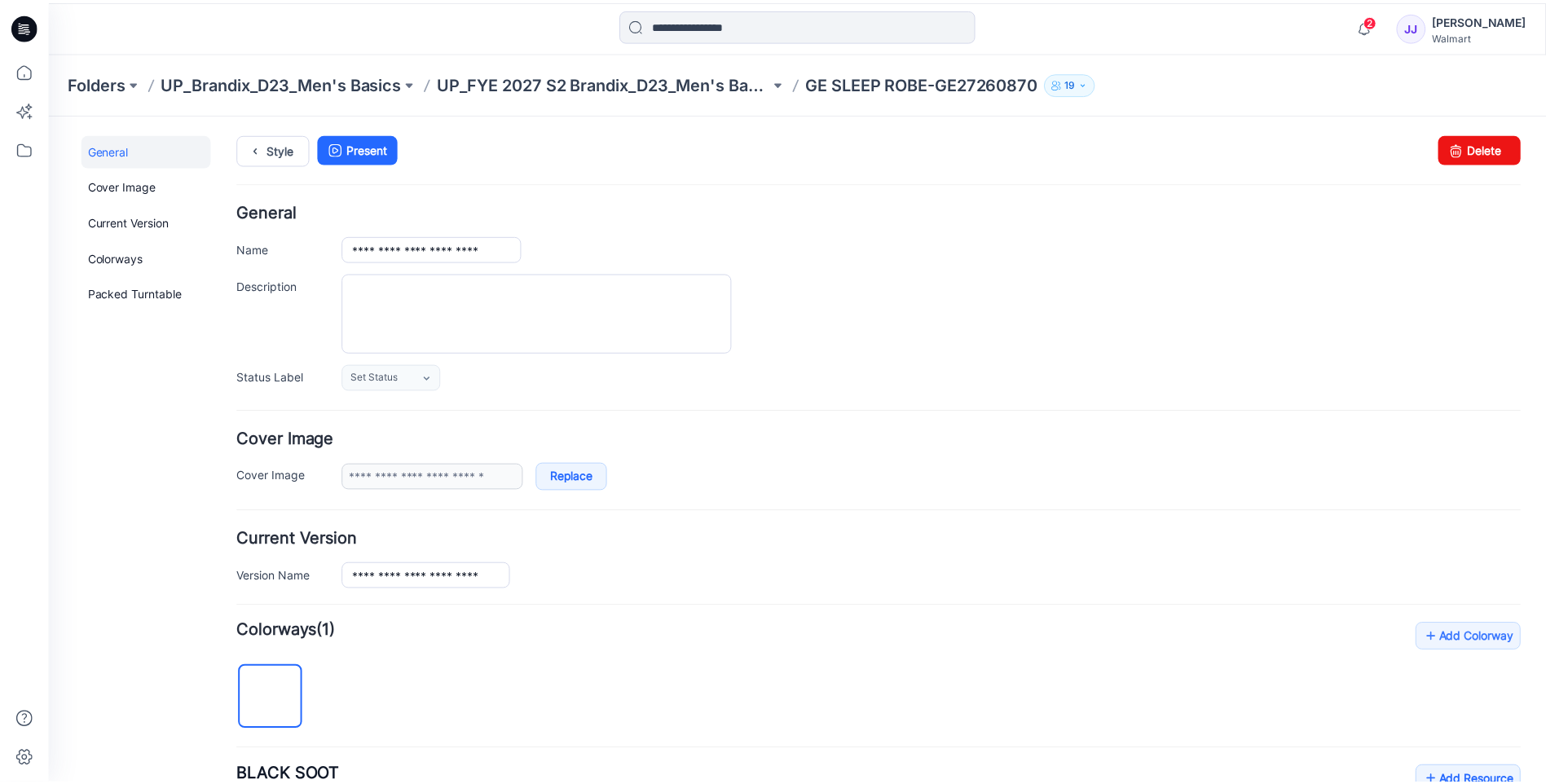
scroll to position [394, 0]
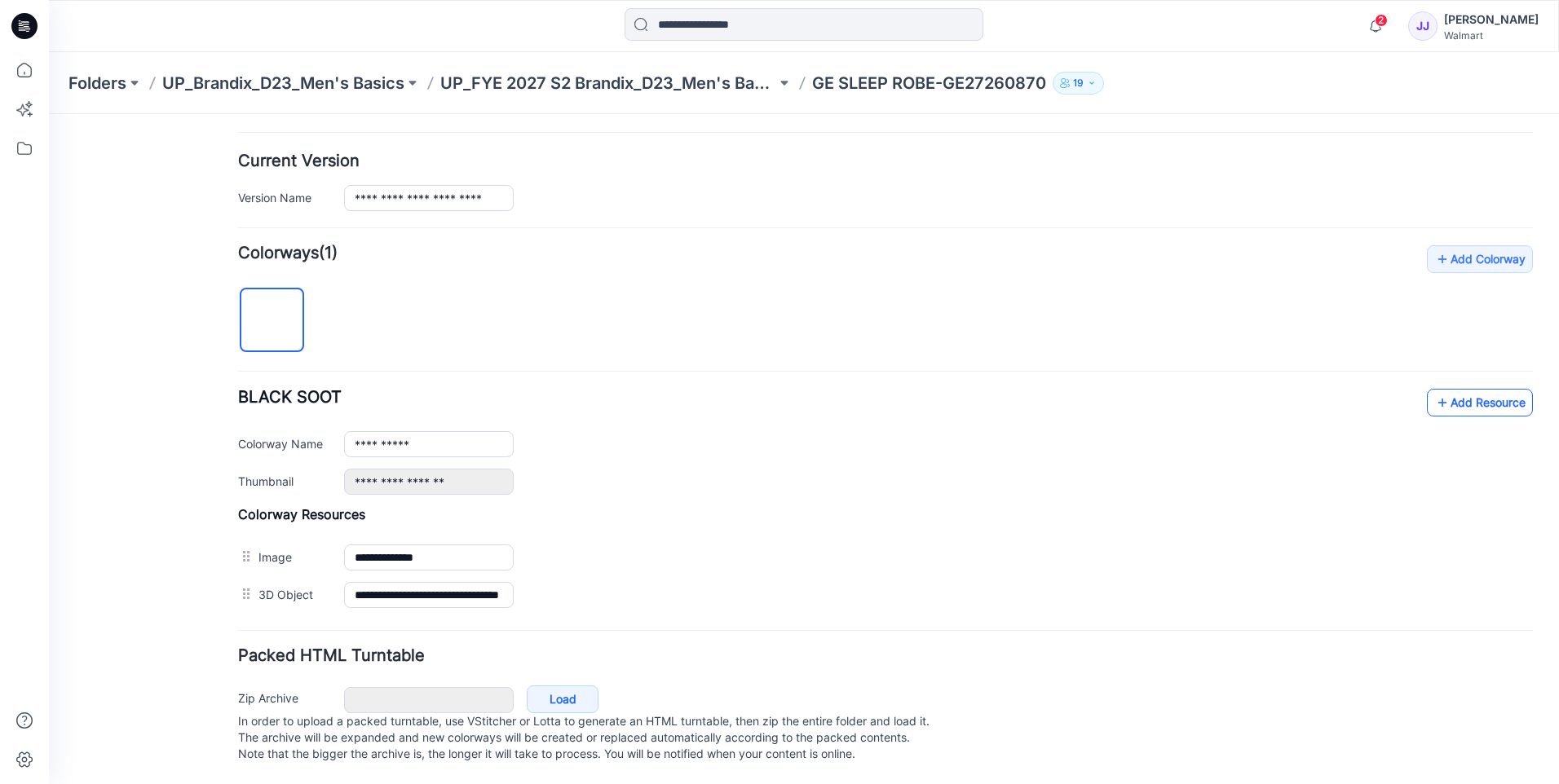
click at [1470, 393] on link "Add Resource" at bounding box center [1479, 403] width 106 height 28
click at [256, 98] on div "Folders UP_Brandix_D23_Men's Basics UP_FYE 2027 S2 Brandix_D23_Men's Basics- GE…" at bounding box center [804, 84] width 1510 height 62
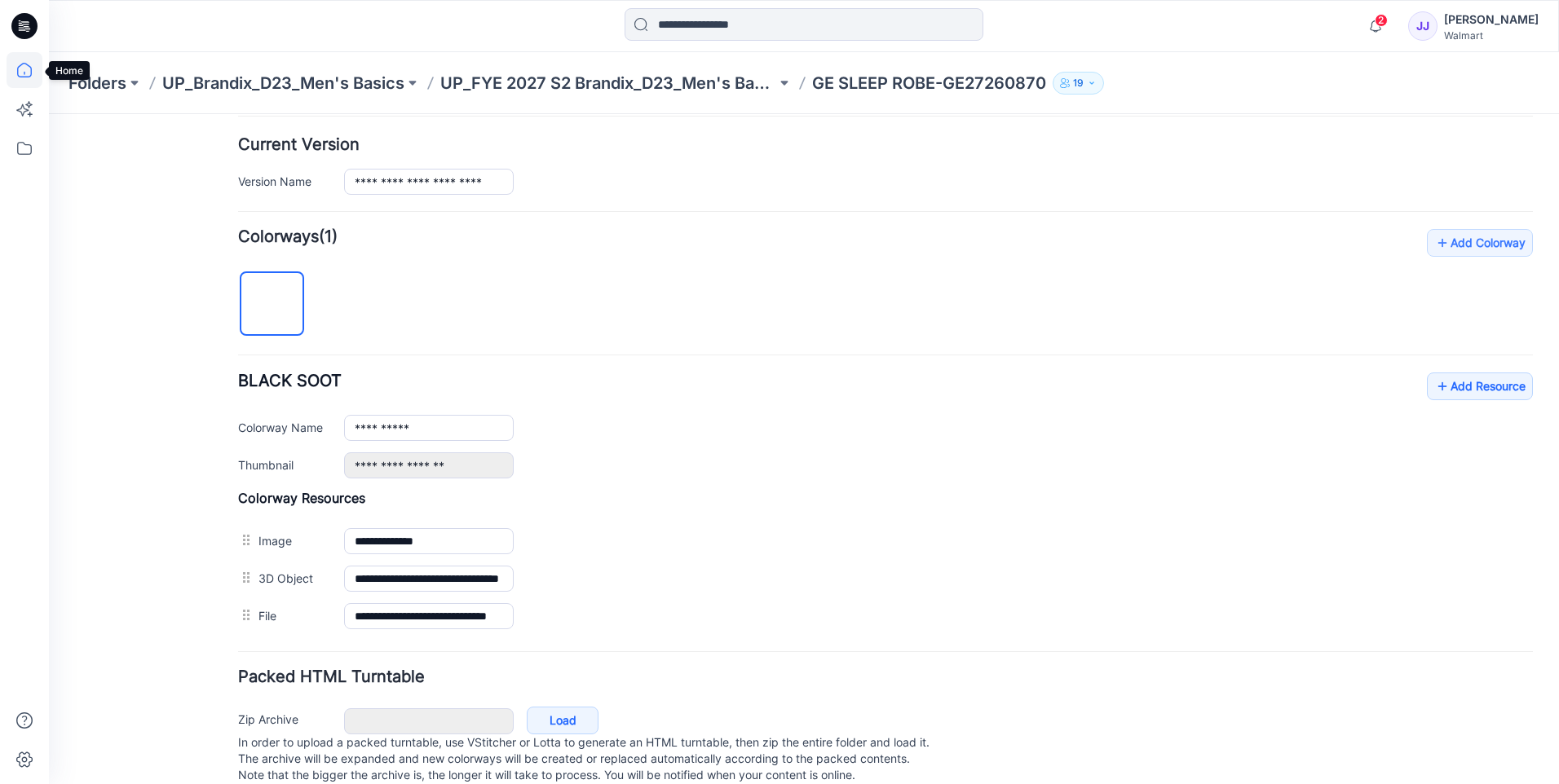
click at [17, 71] on icon at bounding box center [25, 71] width 36 height 36
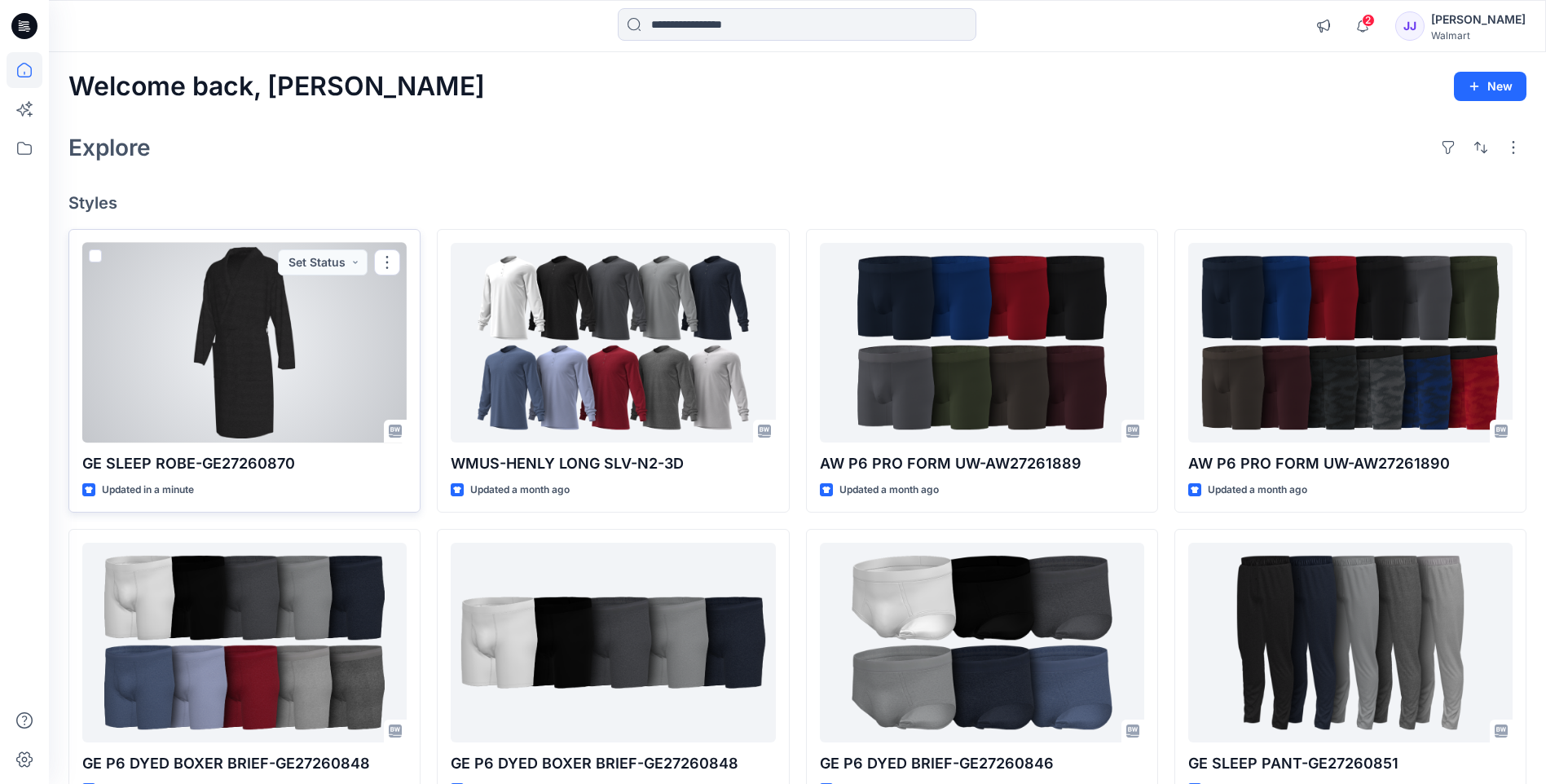
click at [228, 329] on div at bounding box center [244, 342] width 324 height 199
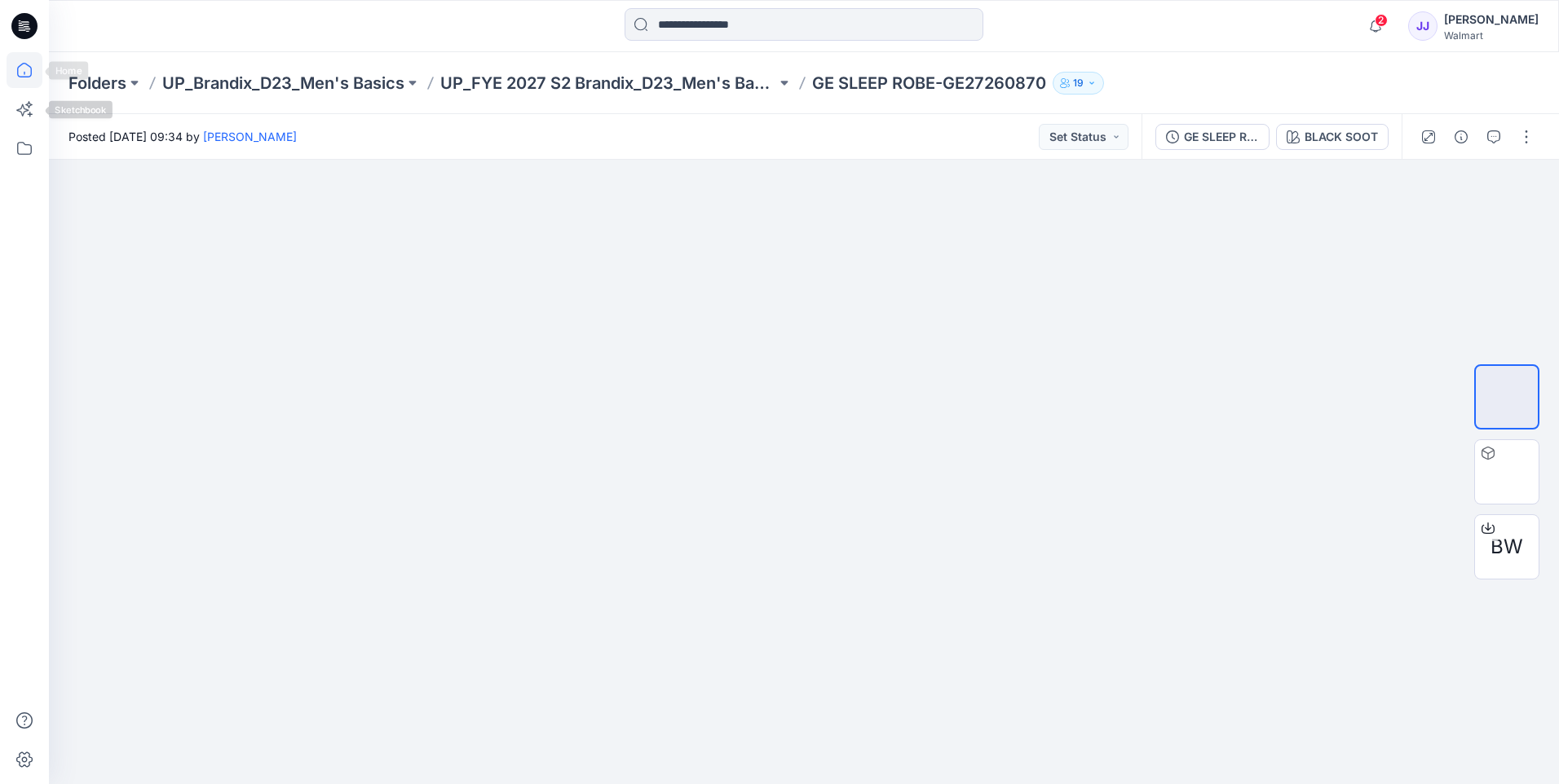
click at [17, 76] on icon at bounding box center [25, 71] width 36 height 36
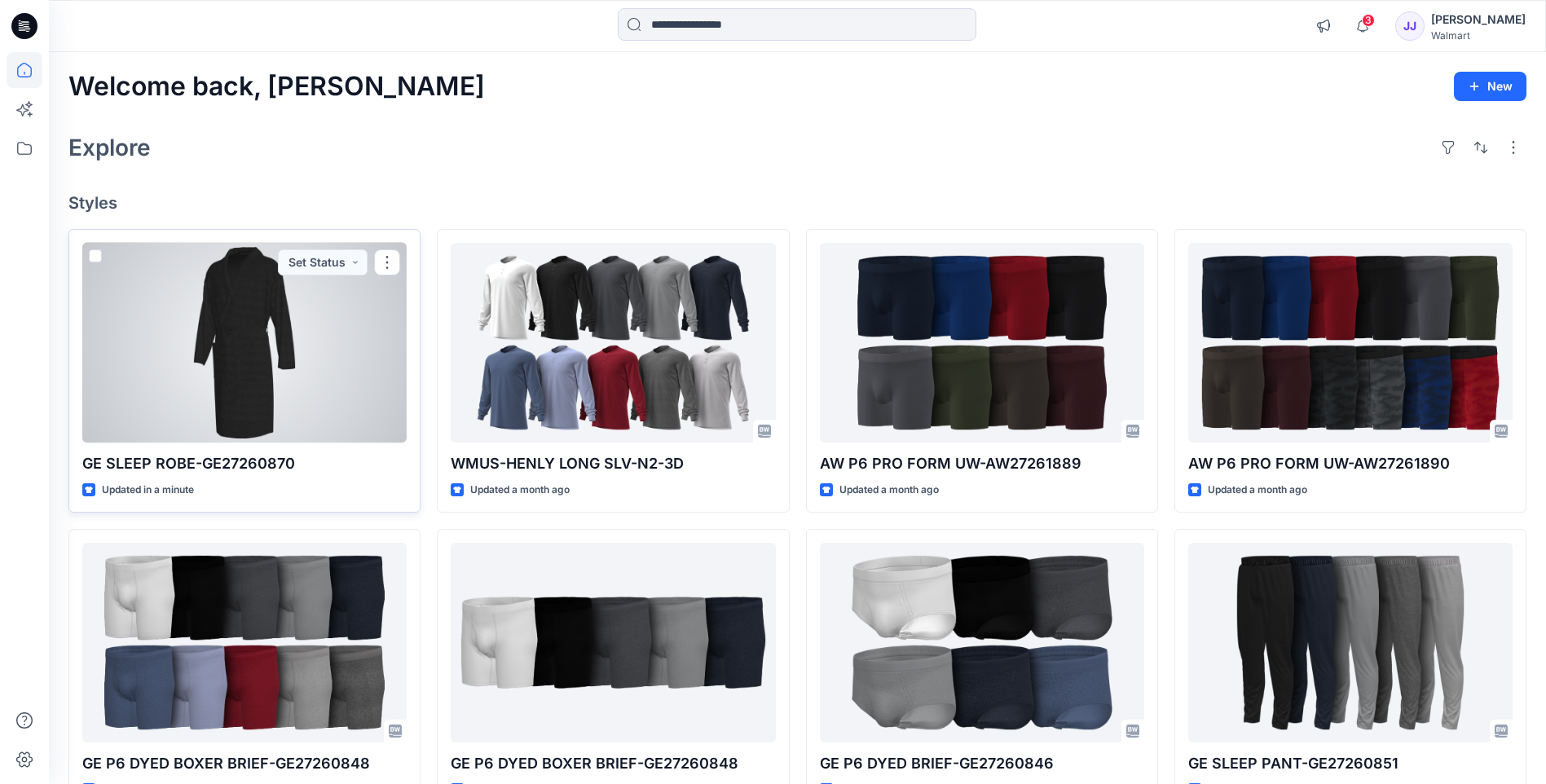
click at [331, 383] on div at bounding box center [244, 342] width 324 height 199
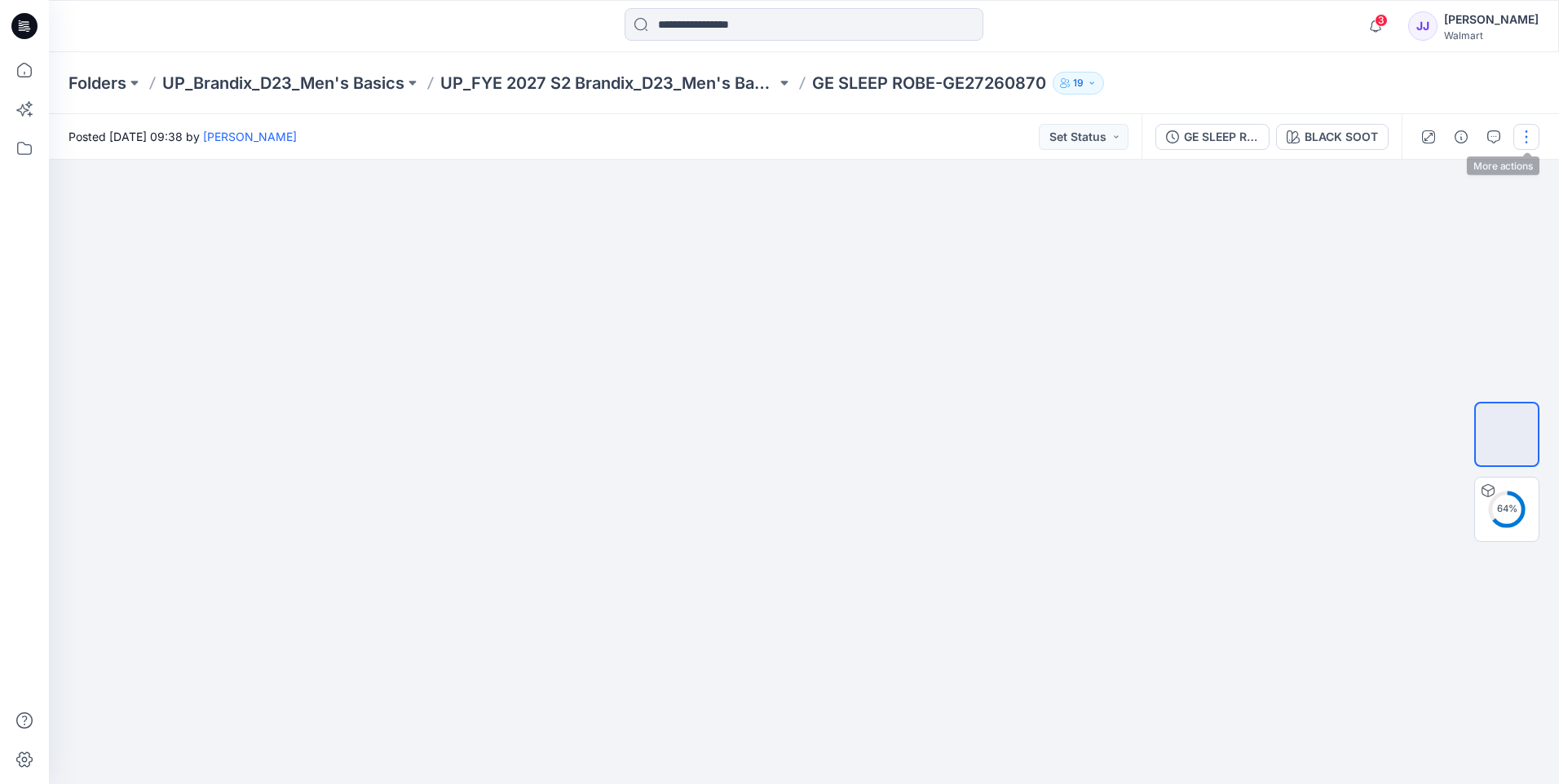
click at [1532, 137] on button "button" at bounding box center [1526, 137] width 26 height 26
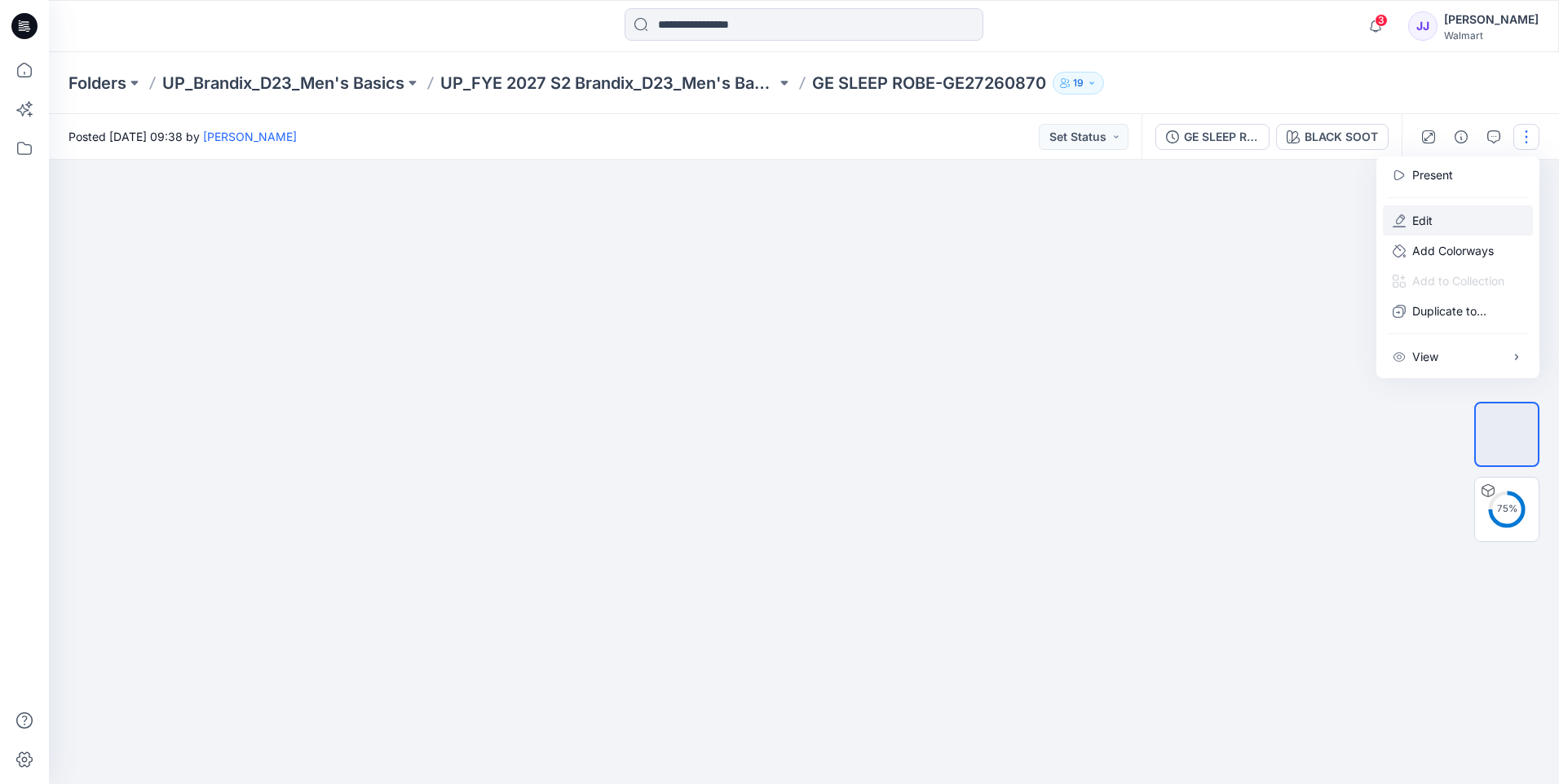
click at [1420, 220] on p "Edit" at bounding box center [1422, 220] width 21 height 17
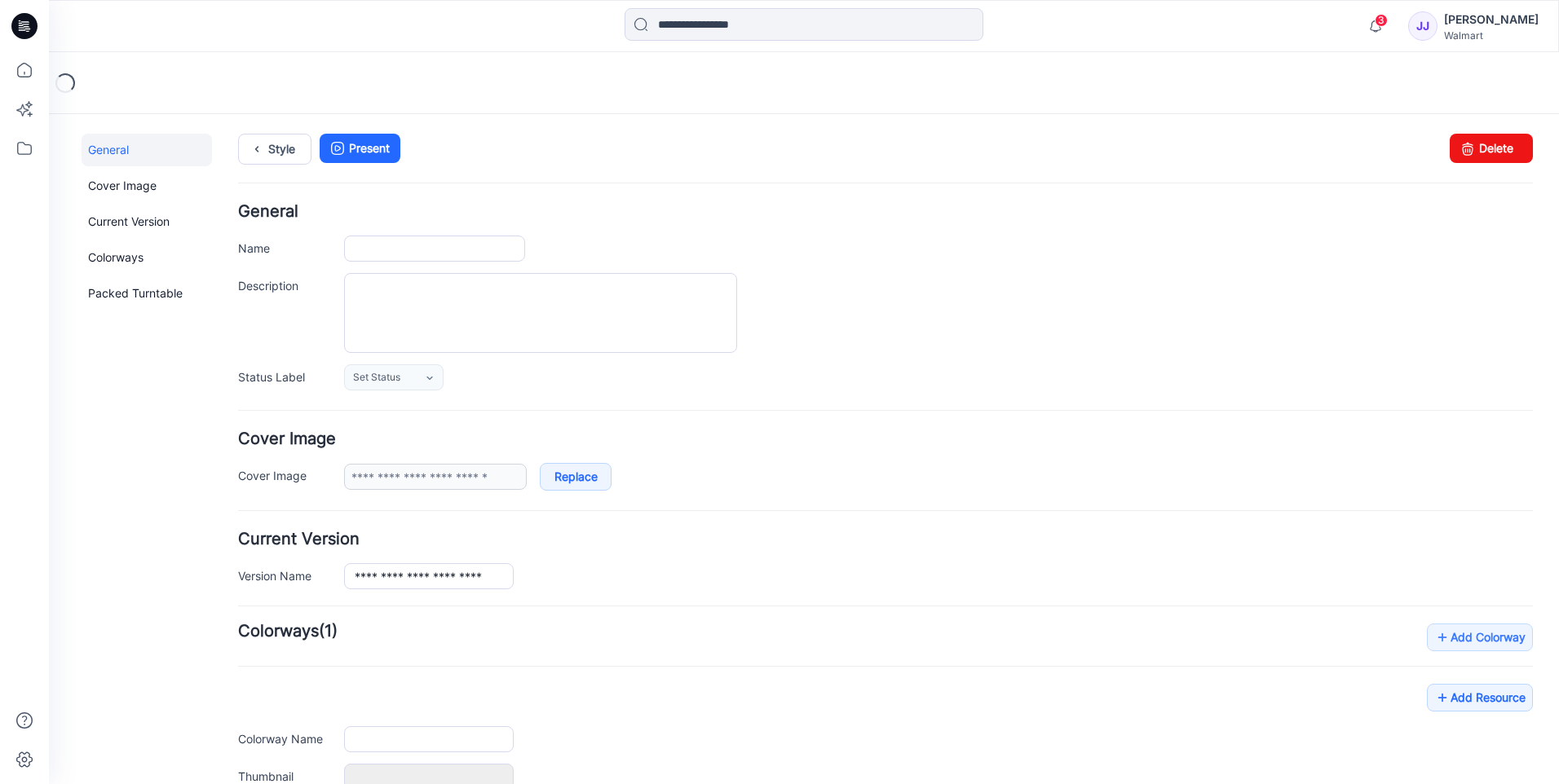
type input "**********"
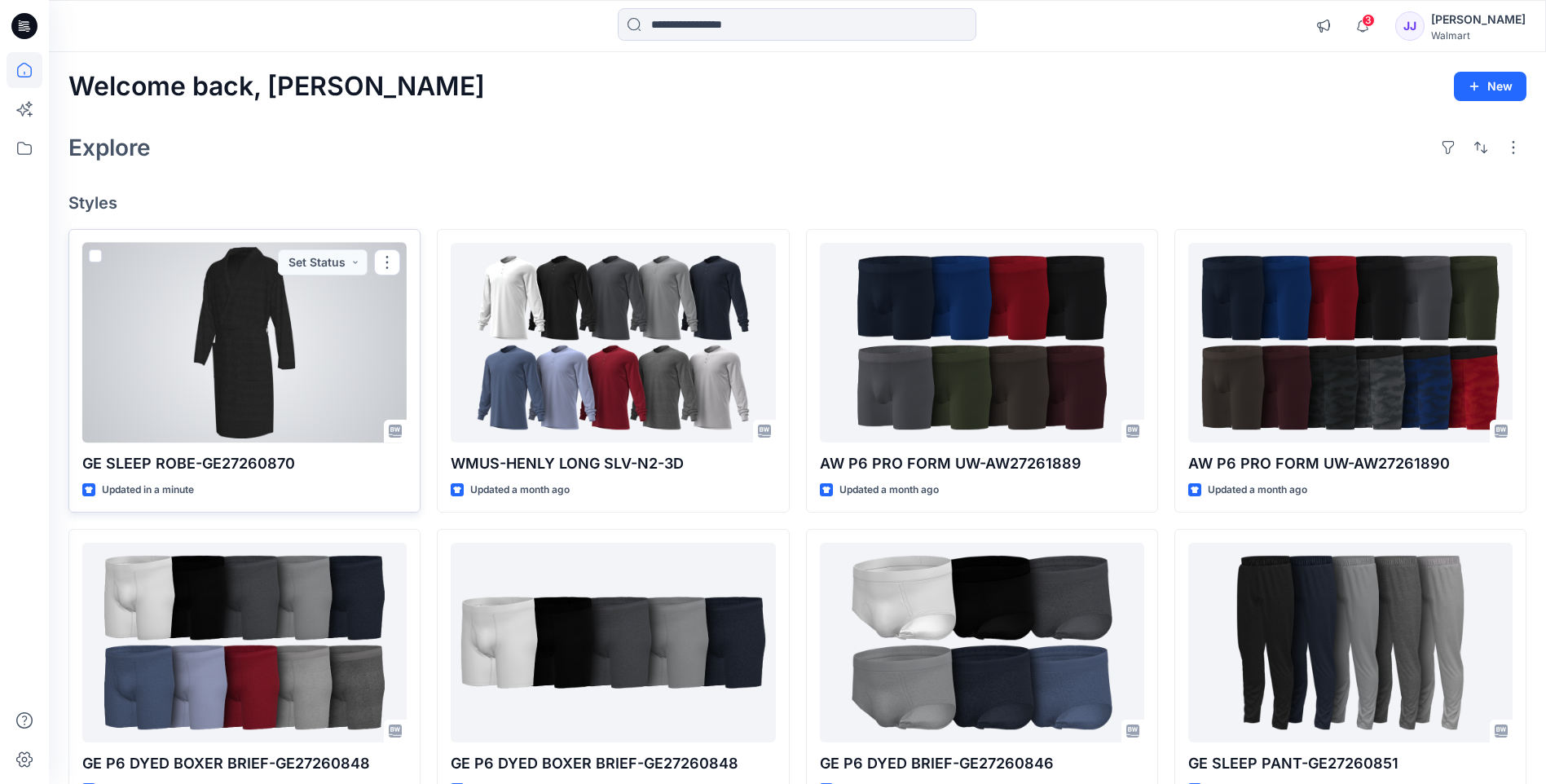
click at [243, 289] on div at bounding box center [244, 342] width 324 height 199
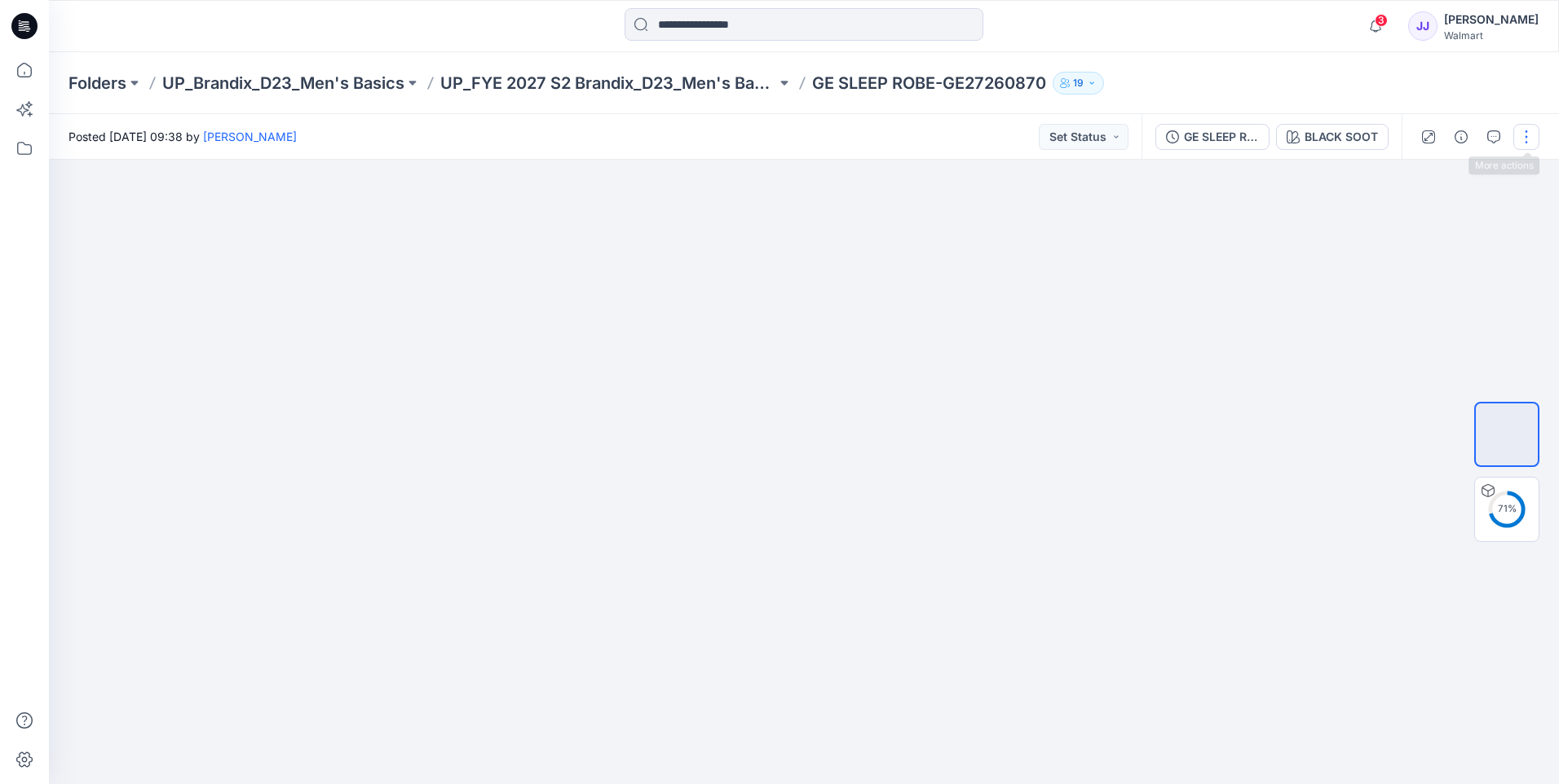
click at [1523, 139] on button "button" at bounding box center [1526, 137] width 26 height 26
click at [1429, 222] on p "Edit" at bounding box center [1422, 220] width 21 height 17
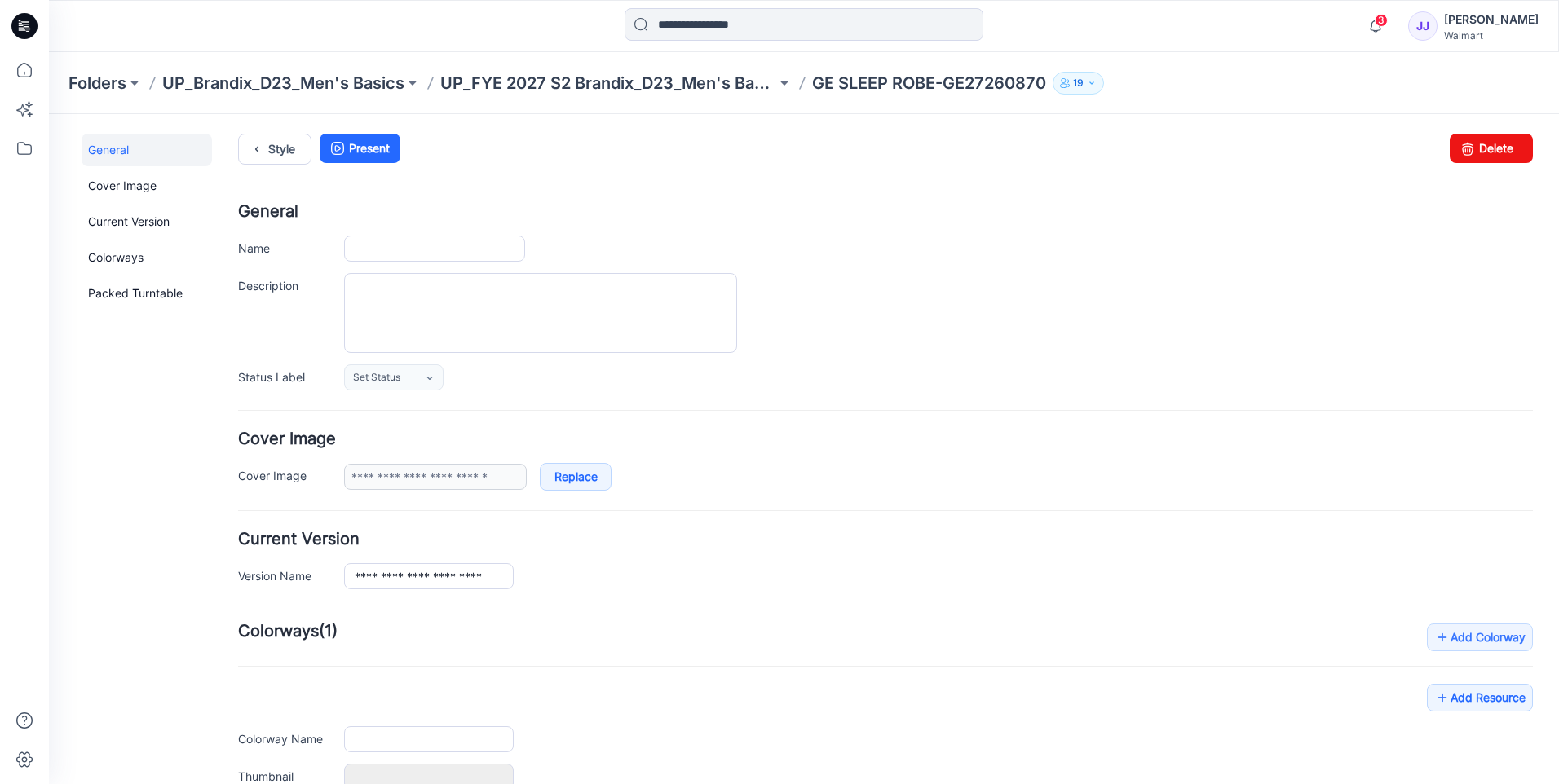
type input "**********"
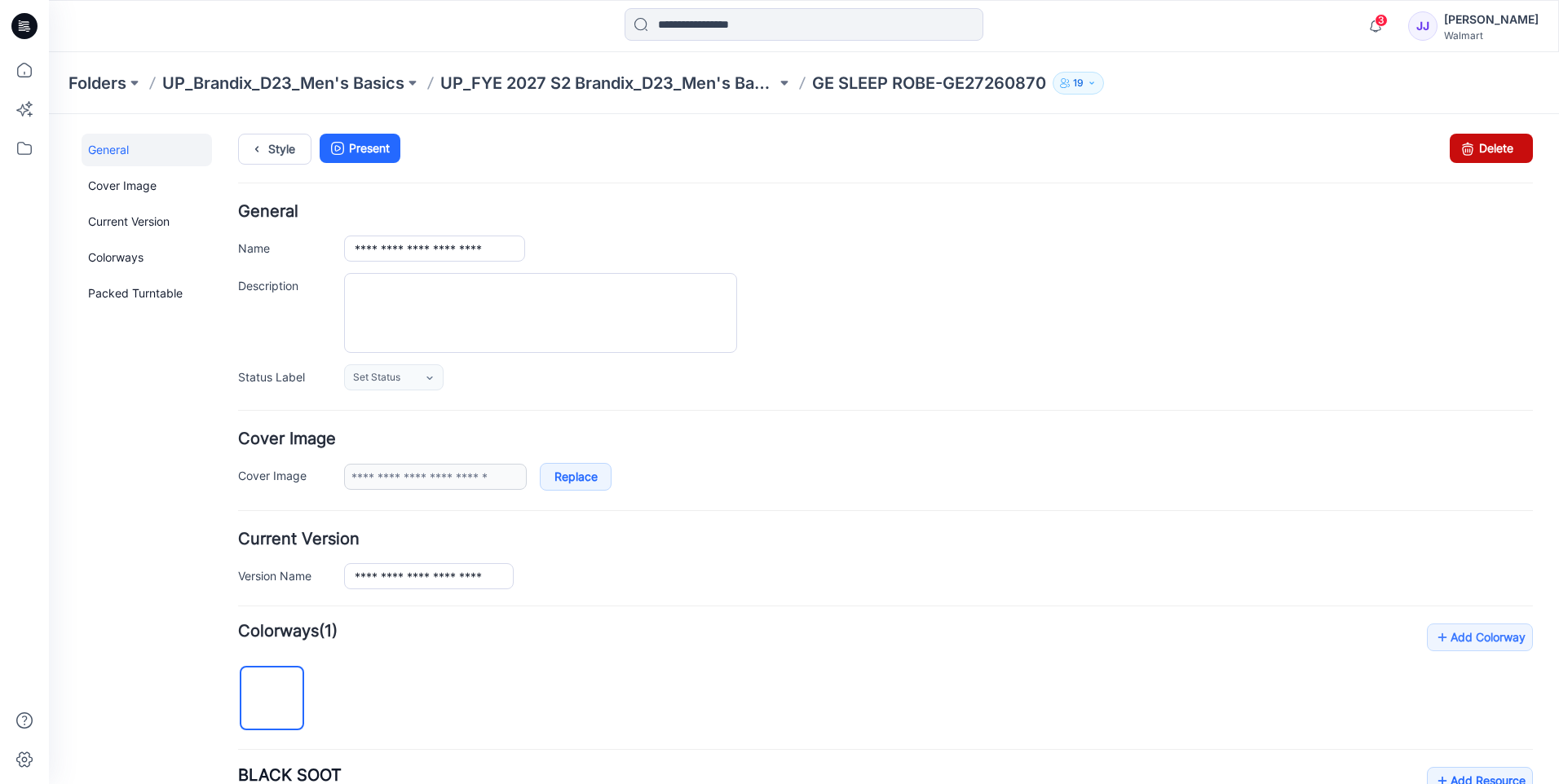
click at [1462, 157] on icon at bounding box center [1467, 148] width 23 height 30
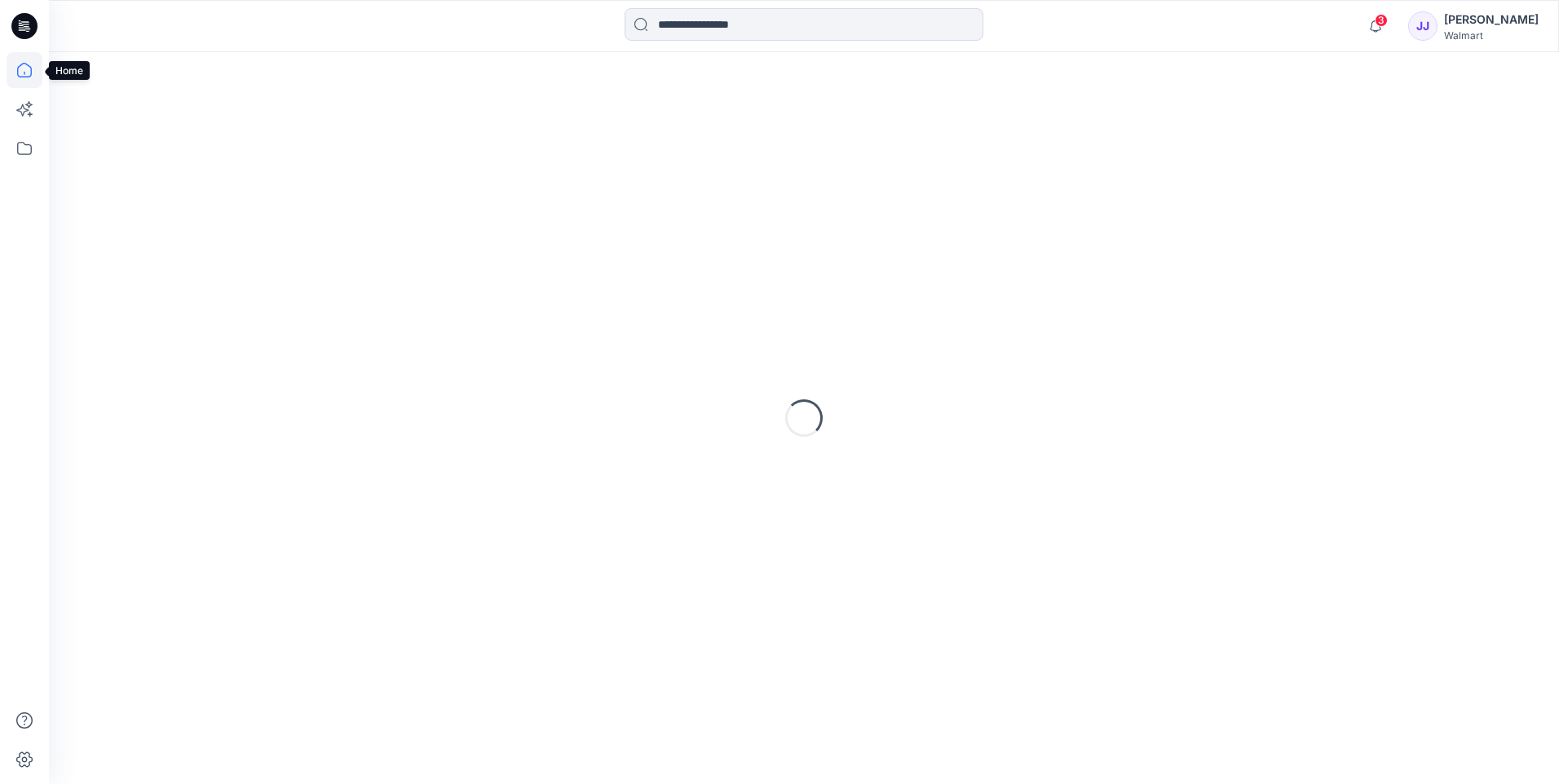
click at [29, 66] on icon at bounding box center [25, 71] width 36 height 36
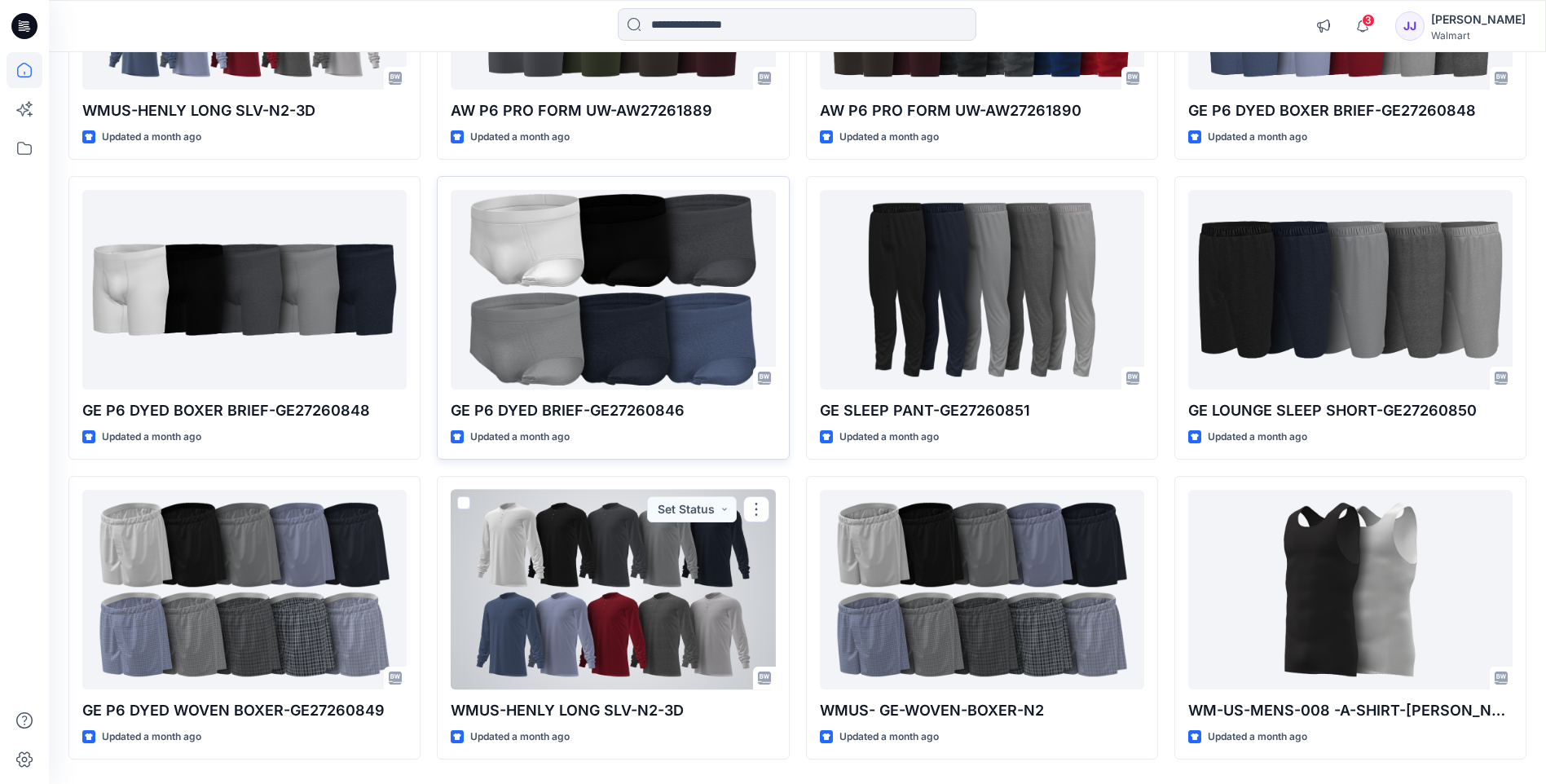
scroll to position [407, 0]
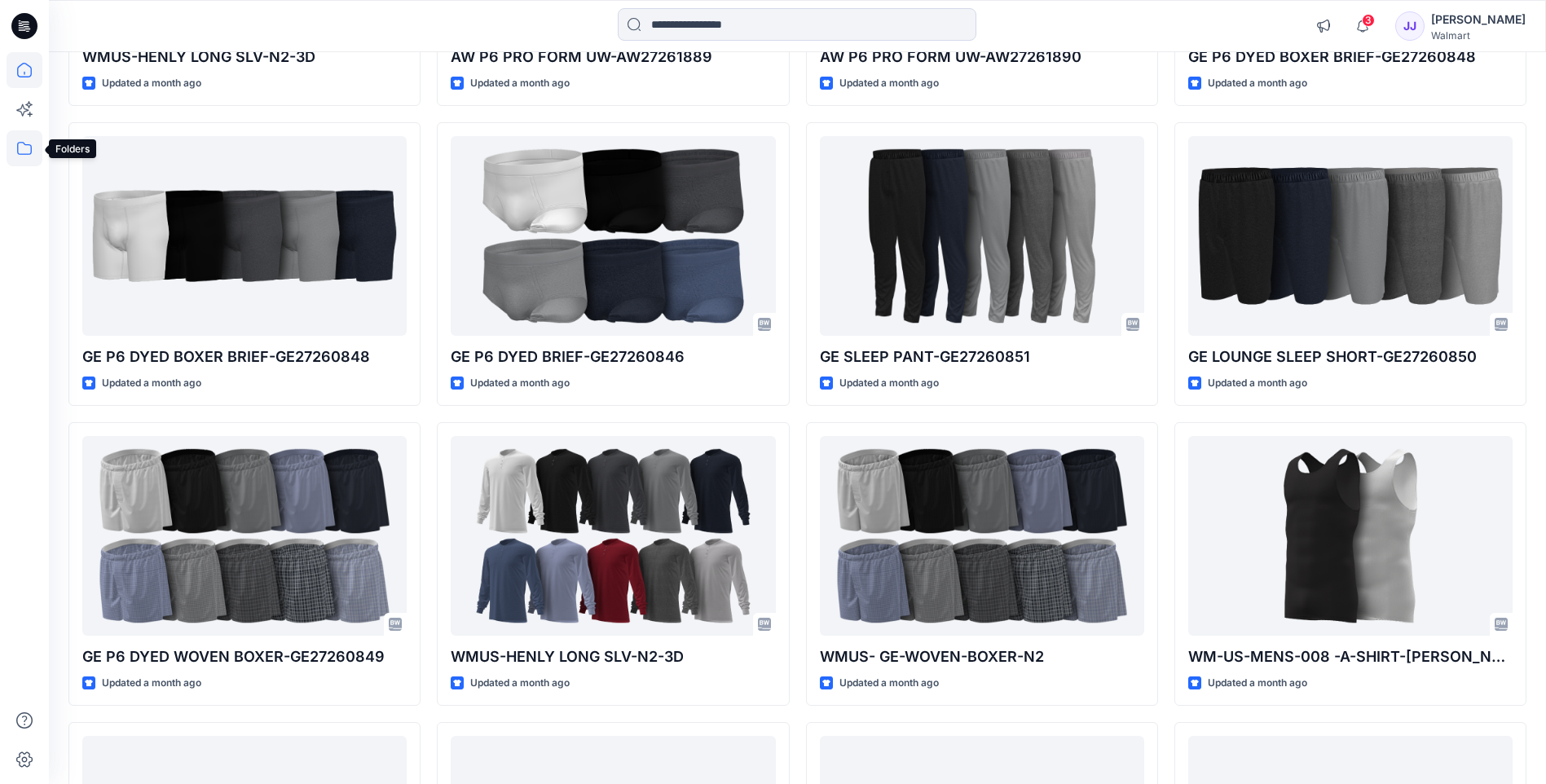
click at [25, 131] on icon at bounding box center [25, 148] width 36 height 36
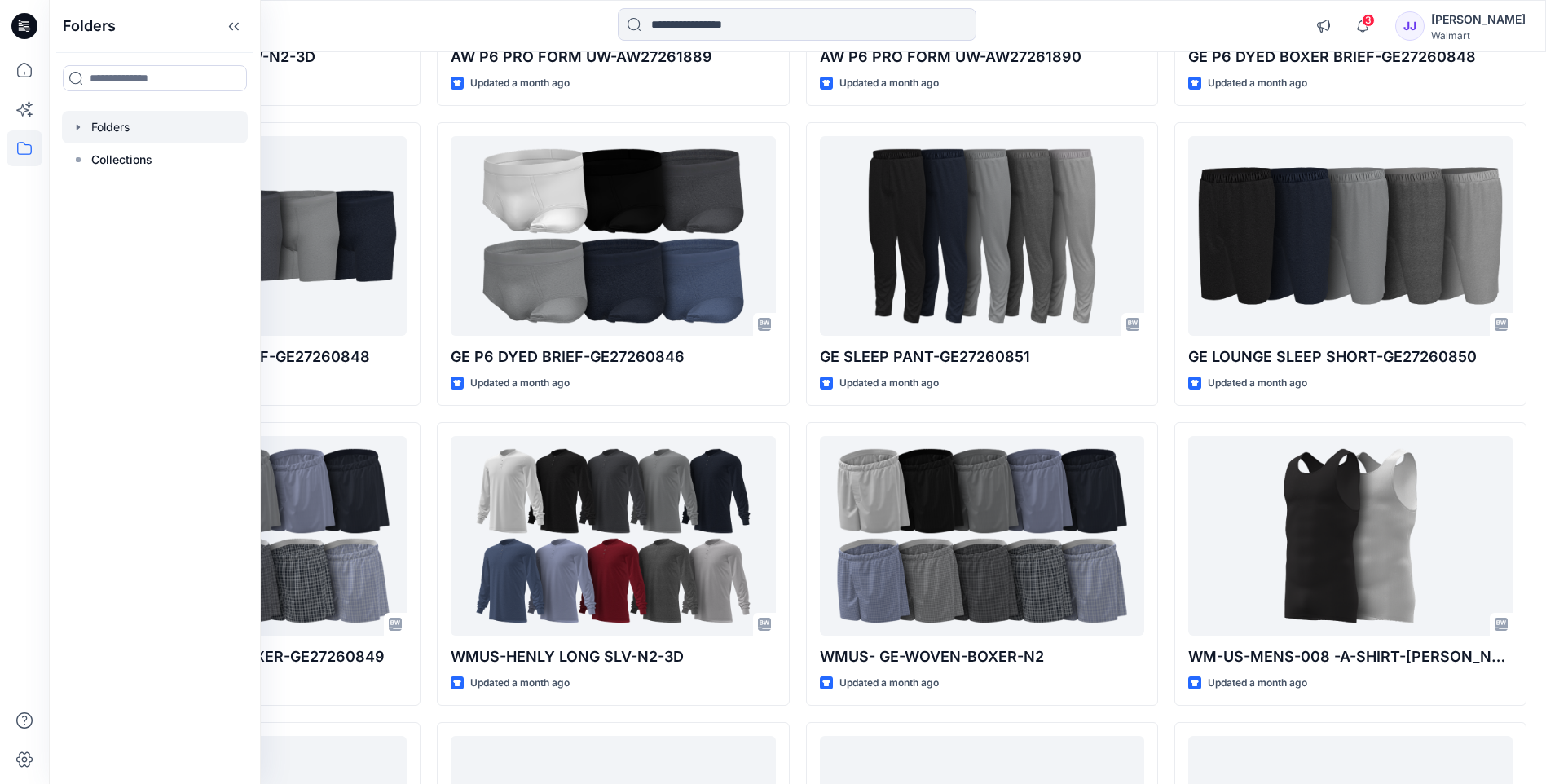
click at [81, 126] on icon "button" at bounding box center [78, 127] width 13 height 13
click at [89, 160] on icon "button" at bounding box center [94, 160] width 13 height 13
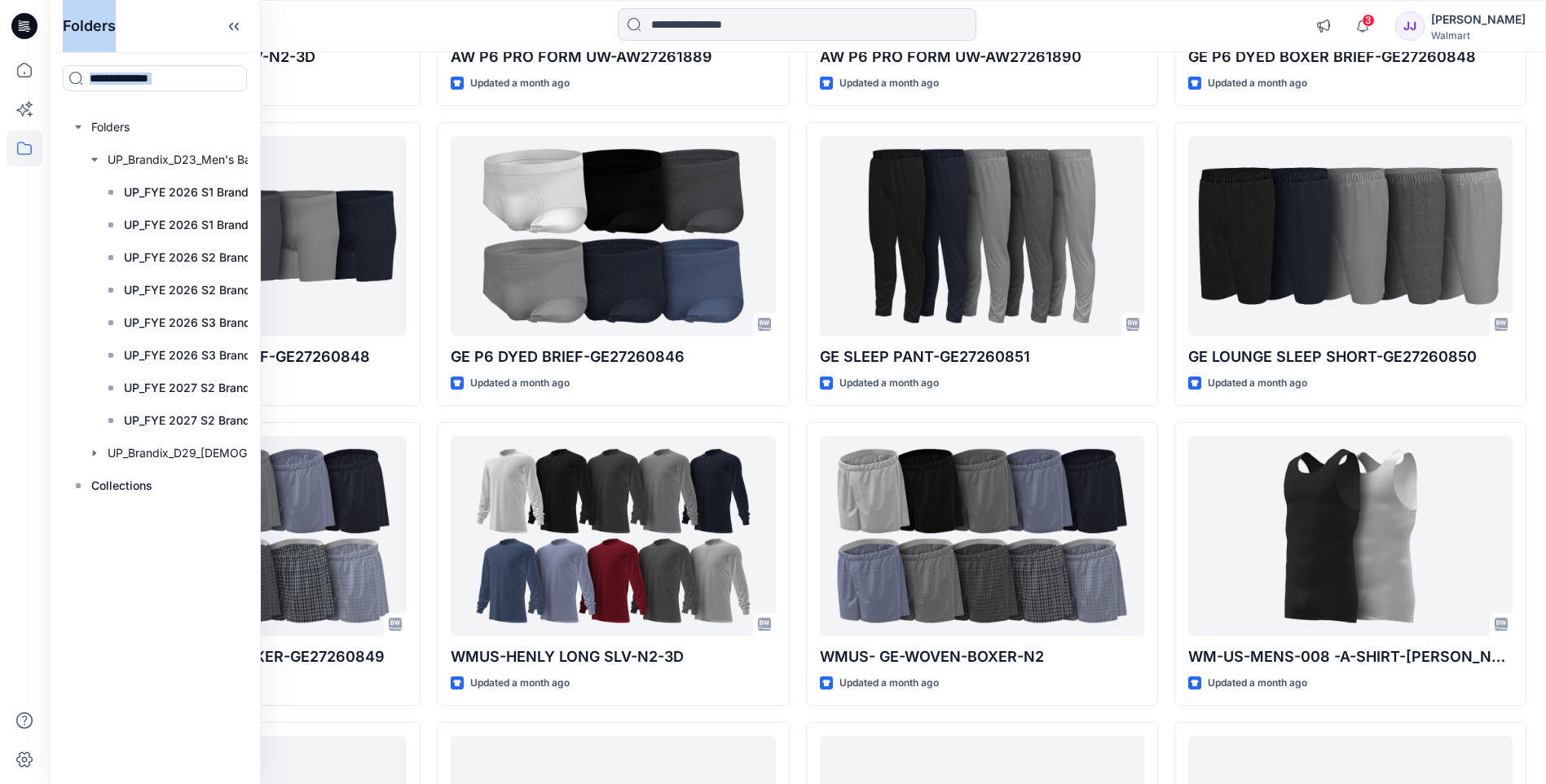
drag, startPoint x: 258, startPoint y: 33, endPoint x: 399, endPoint y: 21, distance: 141.5
click at [399, 21] on div "Folders Folders UP_Brandix_D23_Men's Basics UP_FYE 2026 S1 Brandix_D23_Men's Ba…" at bounding box center [773, 637] width 1546 height 2089
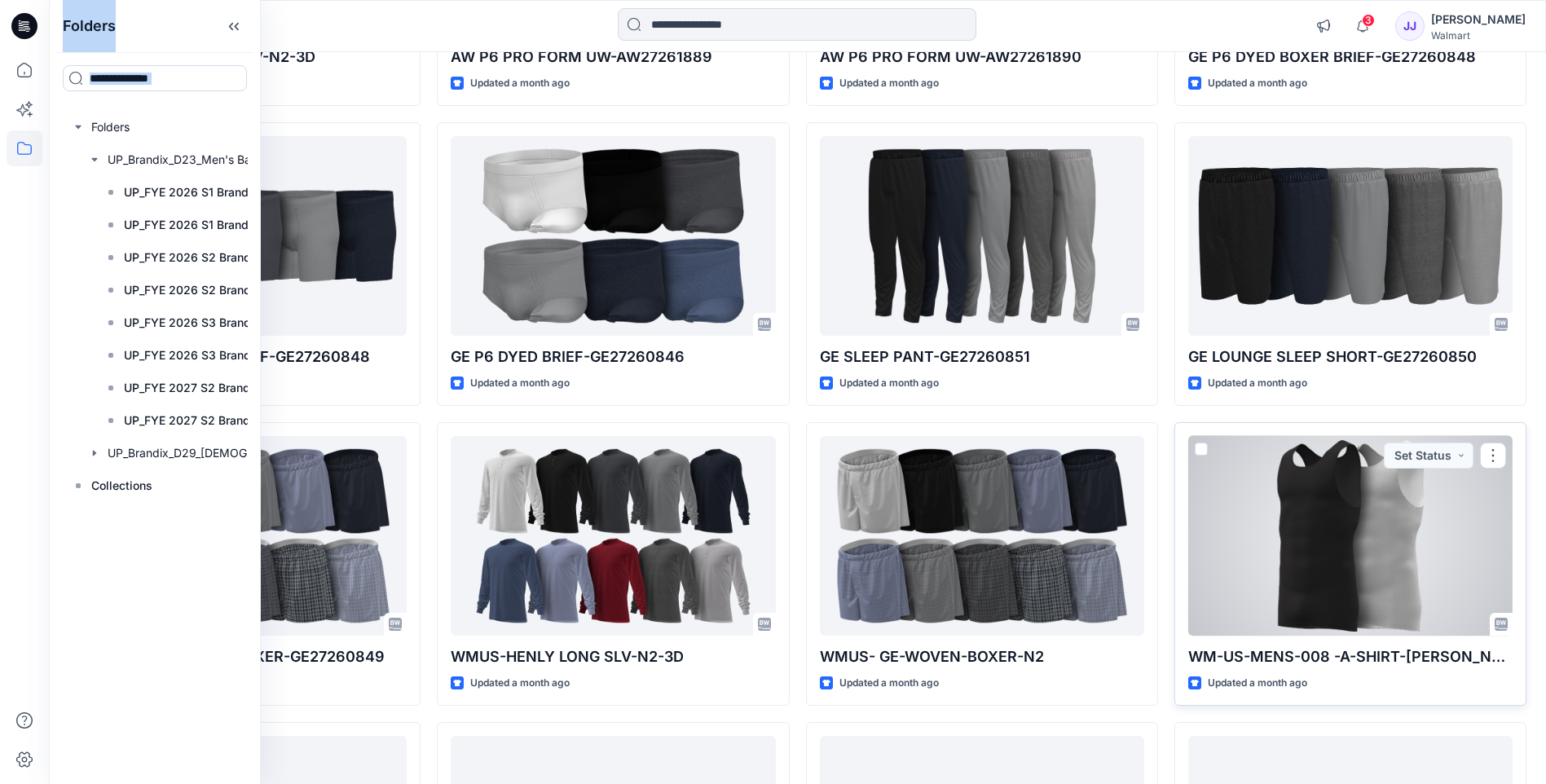
click at [1270, 618] on div at bounding box center [1350, 536] width 324 height 199
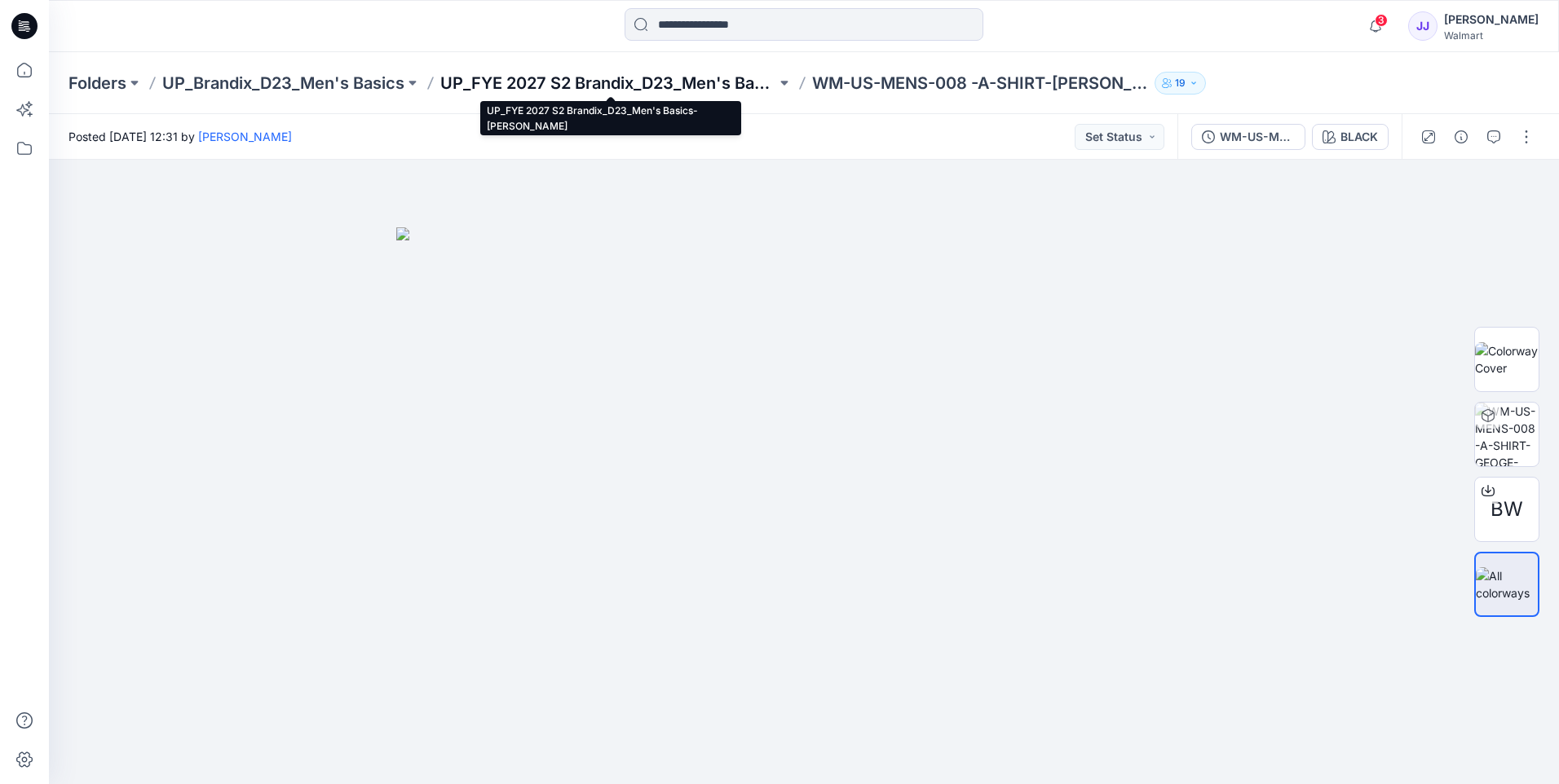
click at [546, 82] on p "UP_FYE 2027 S2 Brandix_D23_Men's Basics- [PERSON_NAME]" at bounding box center [607, 83] width 336 height 23
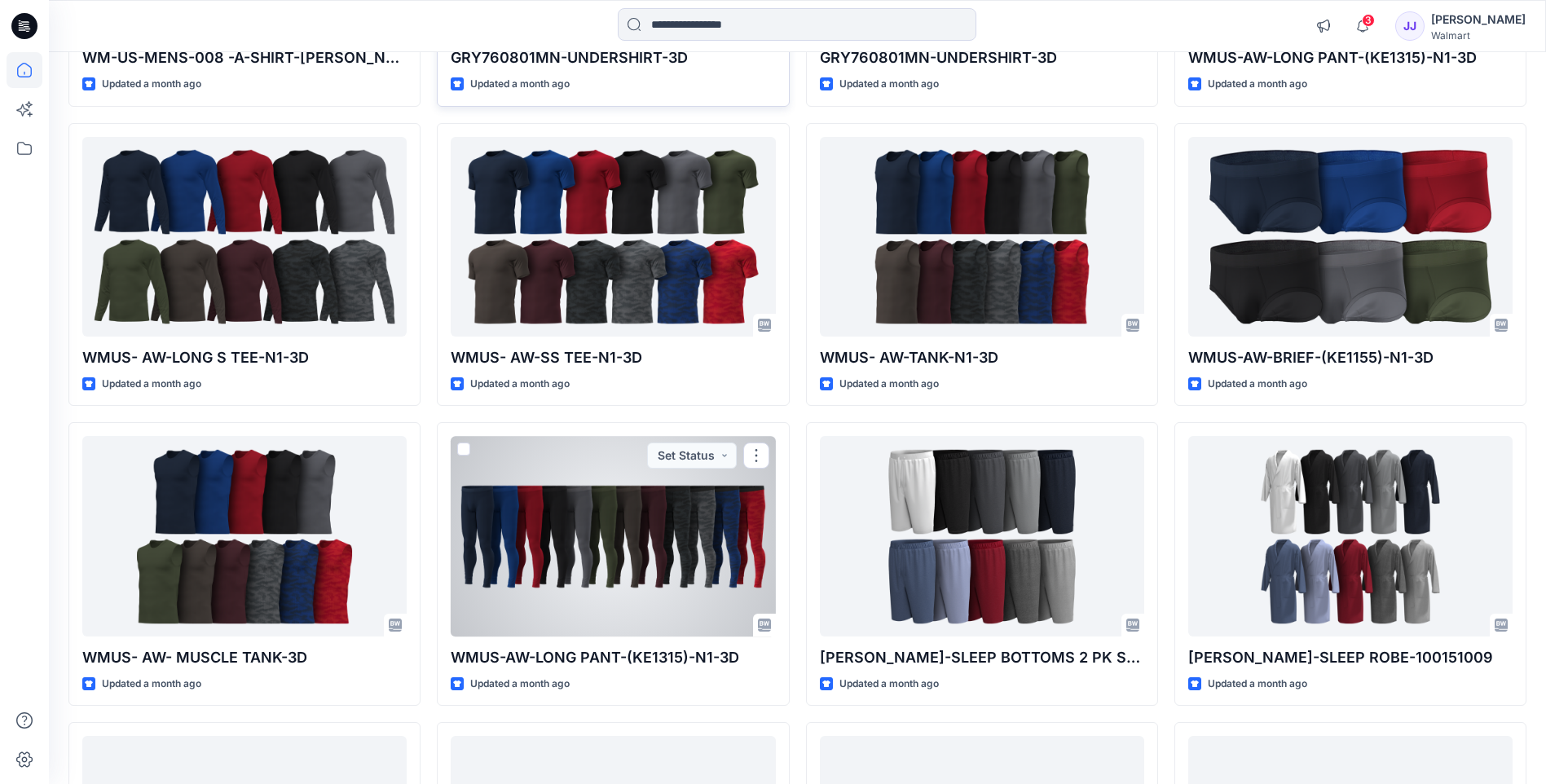
scroll to position [1658, 0]
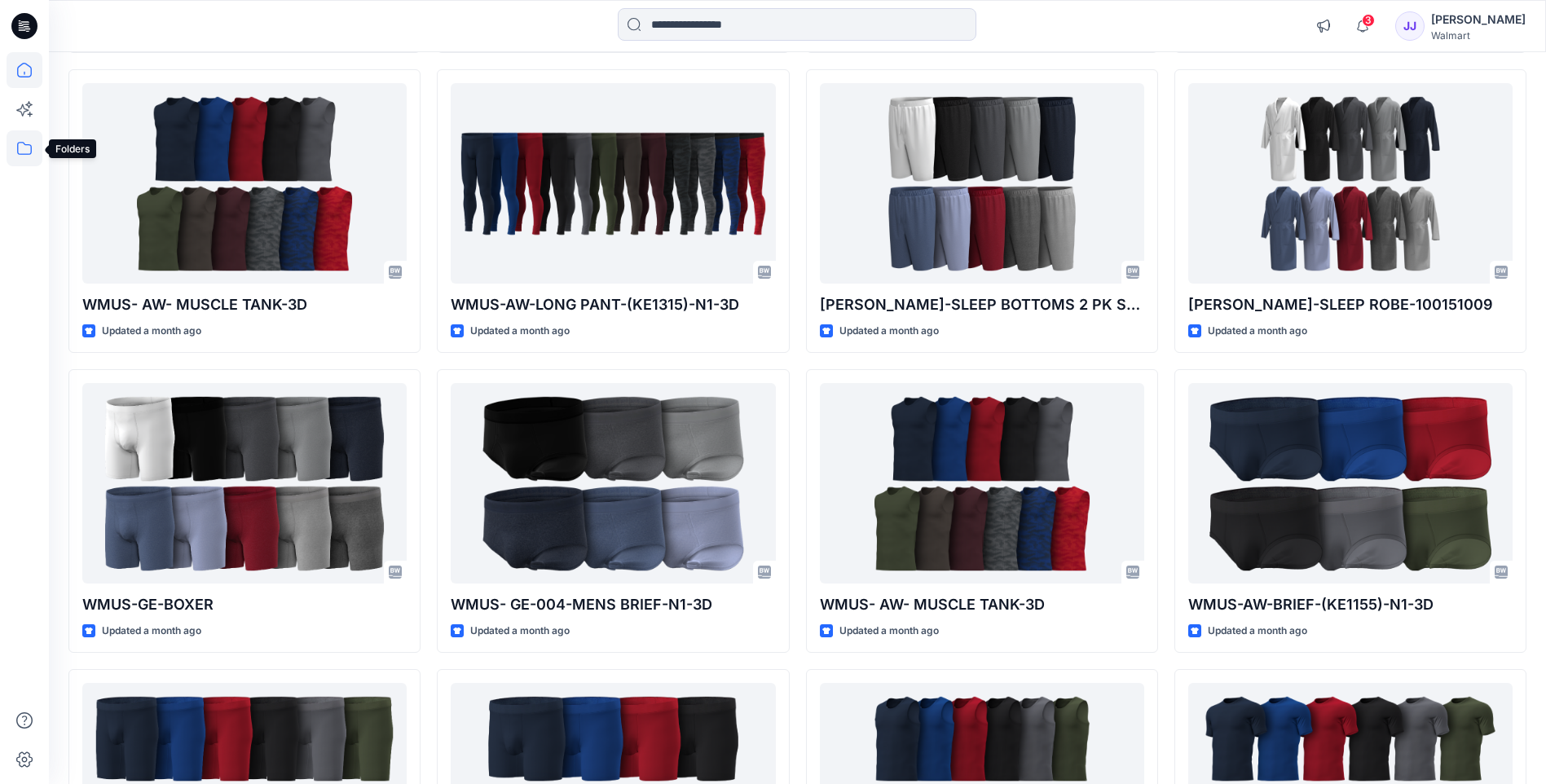
click at [32, 156] on icon at bounding box center [25, 148] width 36 height 36
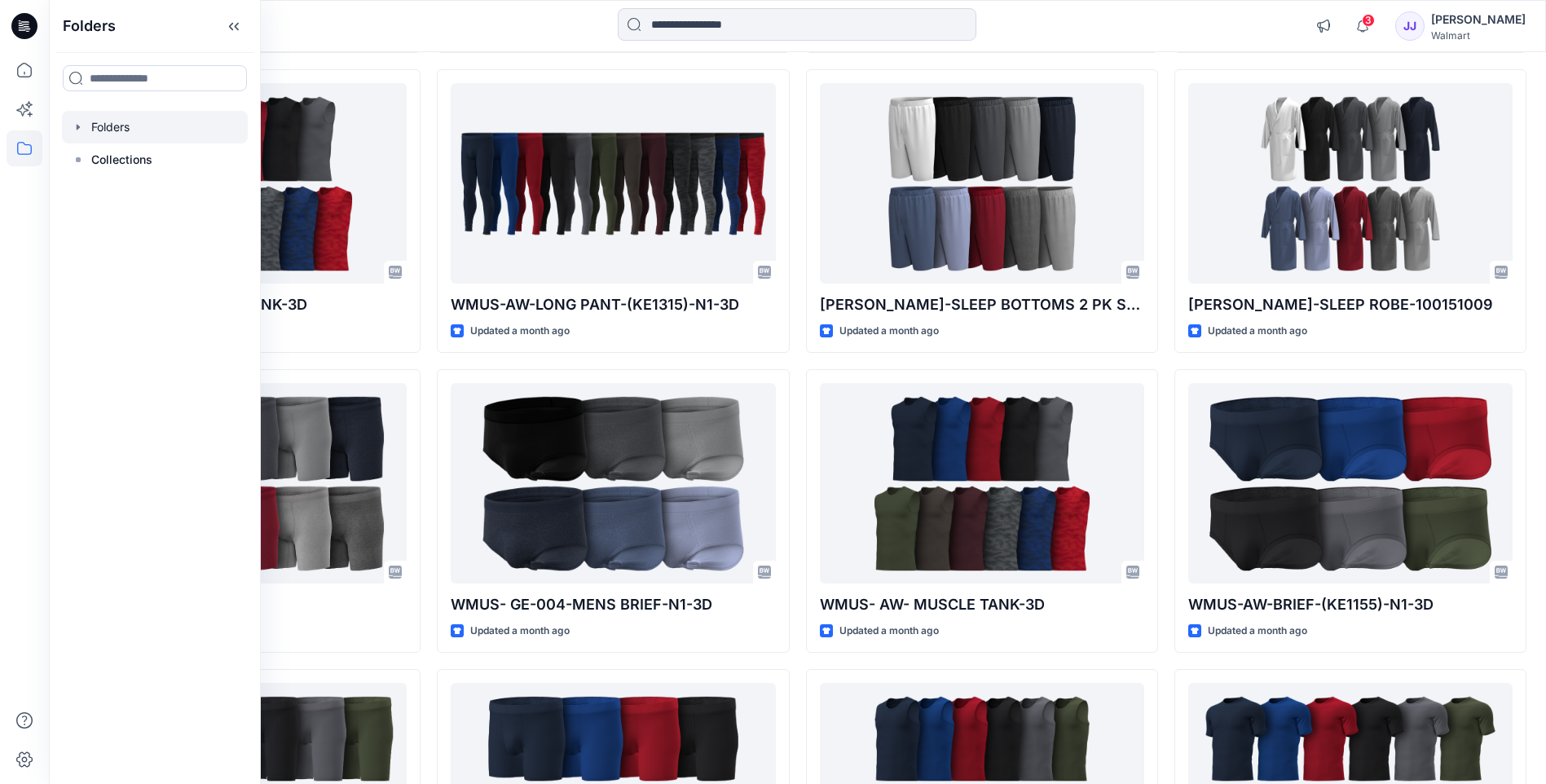
click at [83, 124] on icon "button" at bounding box center [78, 127] width 13 height 13
click at [96, 155] on icon "button" at bounding box center [94, 160] width 13 height 13
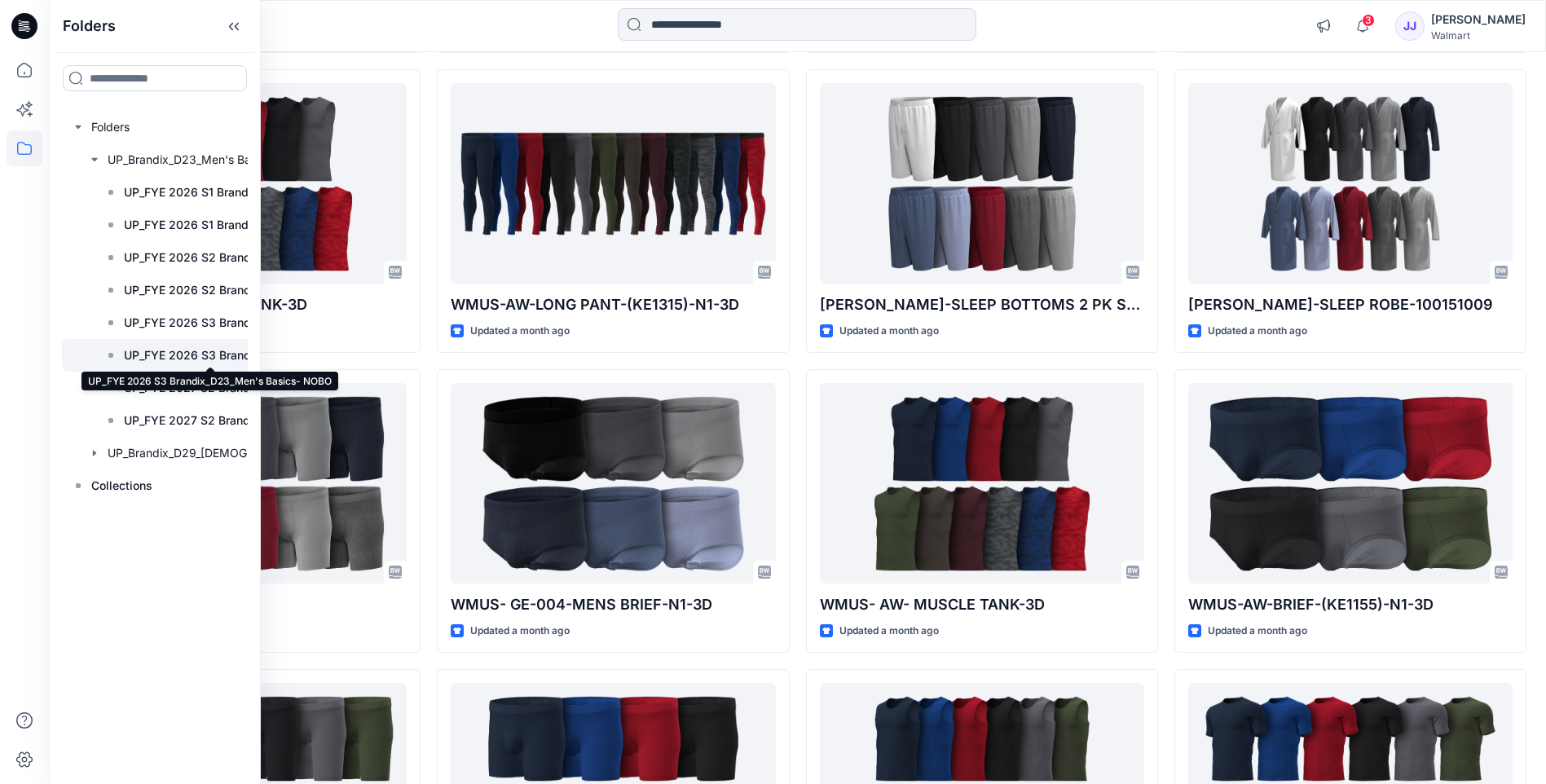
click at [203, 358] on p "UP_FYE 2026 S3 Brandix_D23_Men's Basics- NOBO" at bounding box center [210, 355] width 173 height 20
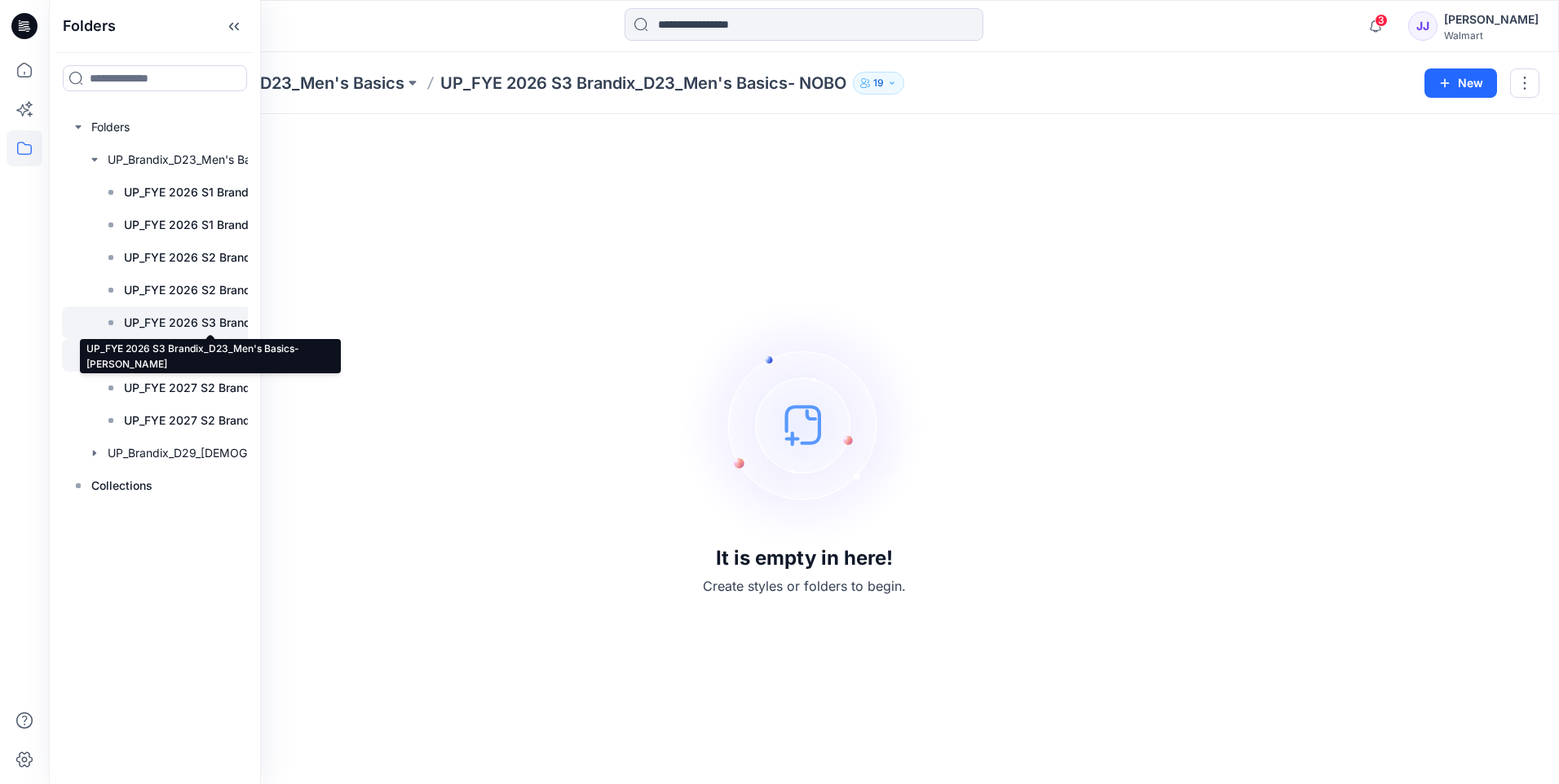
click at [201, 320] on p "UP_FYE 2026 S3 Brandix_D23_Men's Basics- [PERSON_NAME]" at bounding box center [210, 323] width 173 height 20
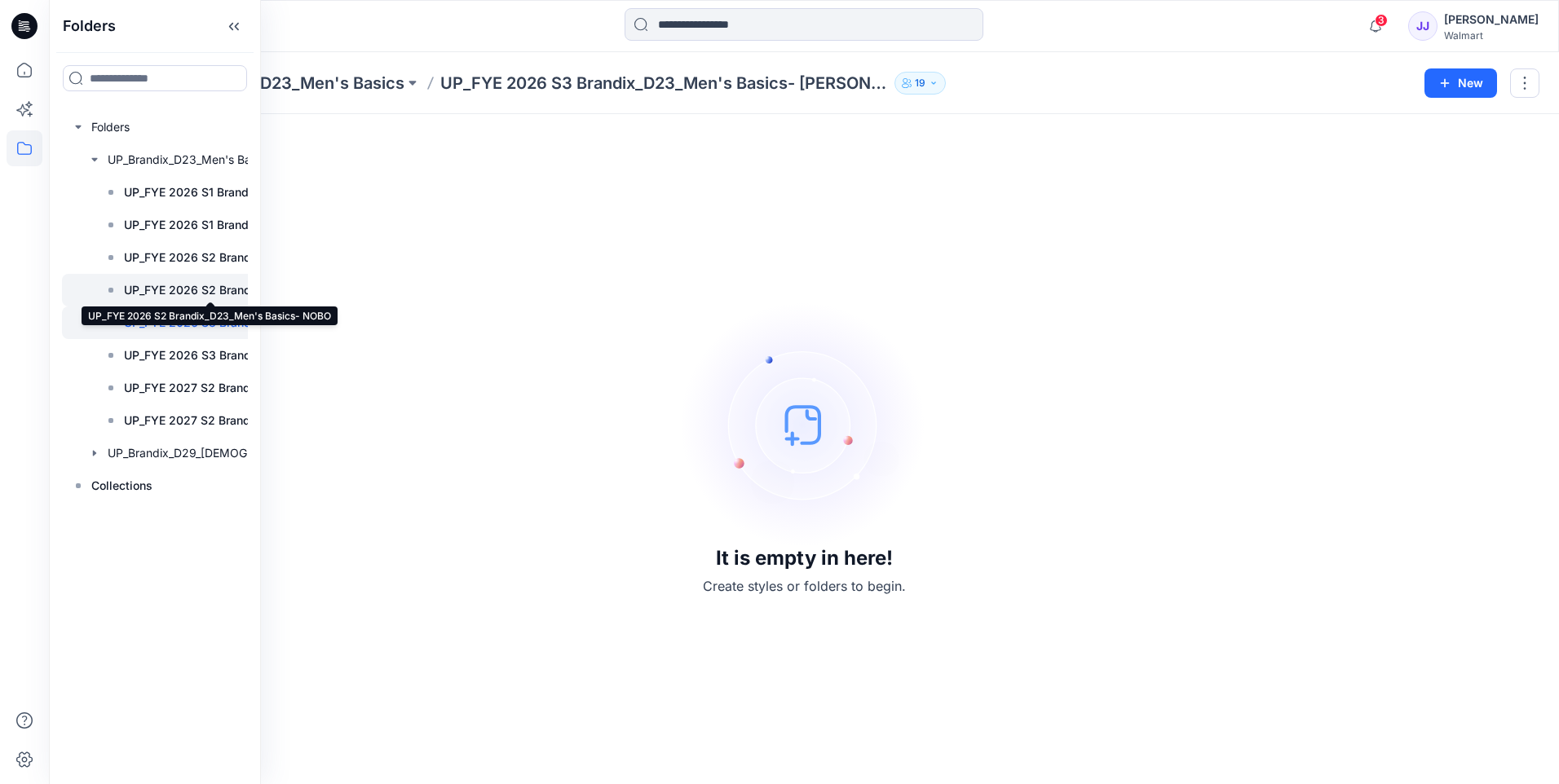
click at [211, 286] on p "UP_FYE 2026 S2 Brandix_D23_Men's Basics- NOBO" at bounding box center [210, 290] width 173 height 20
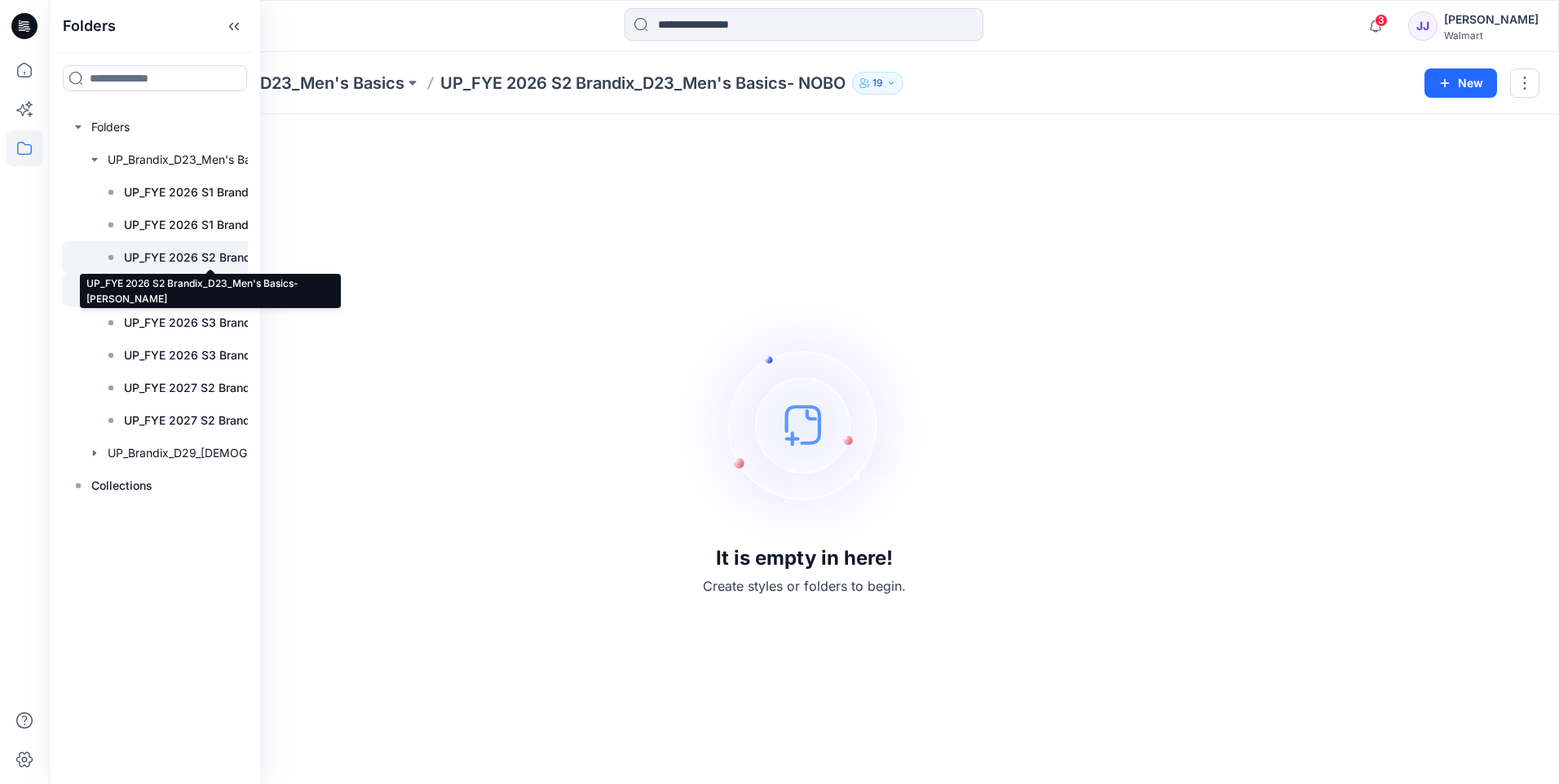
click at [208, 257] on p "UP_FYE 2026 S2 Brandix_D23_Men's Basics- [PERSON_NAME]" at bounding box center [210, 258] width 173 height 20
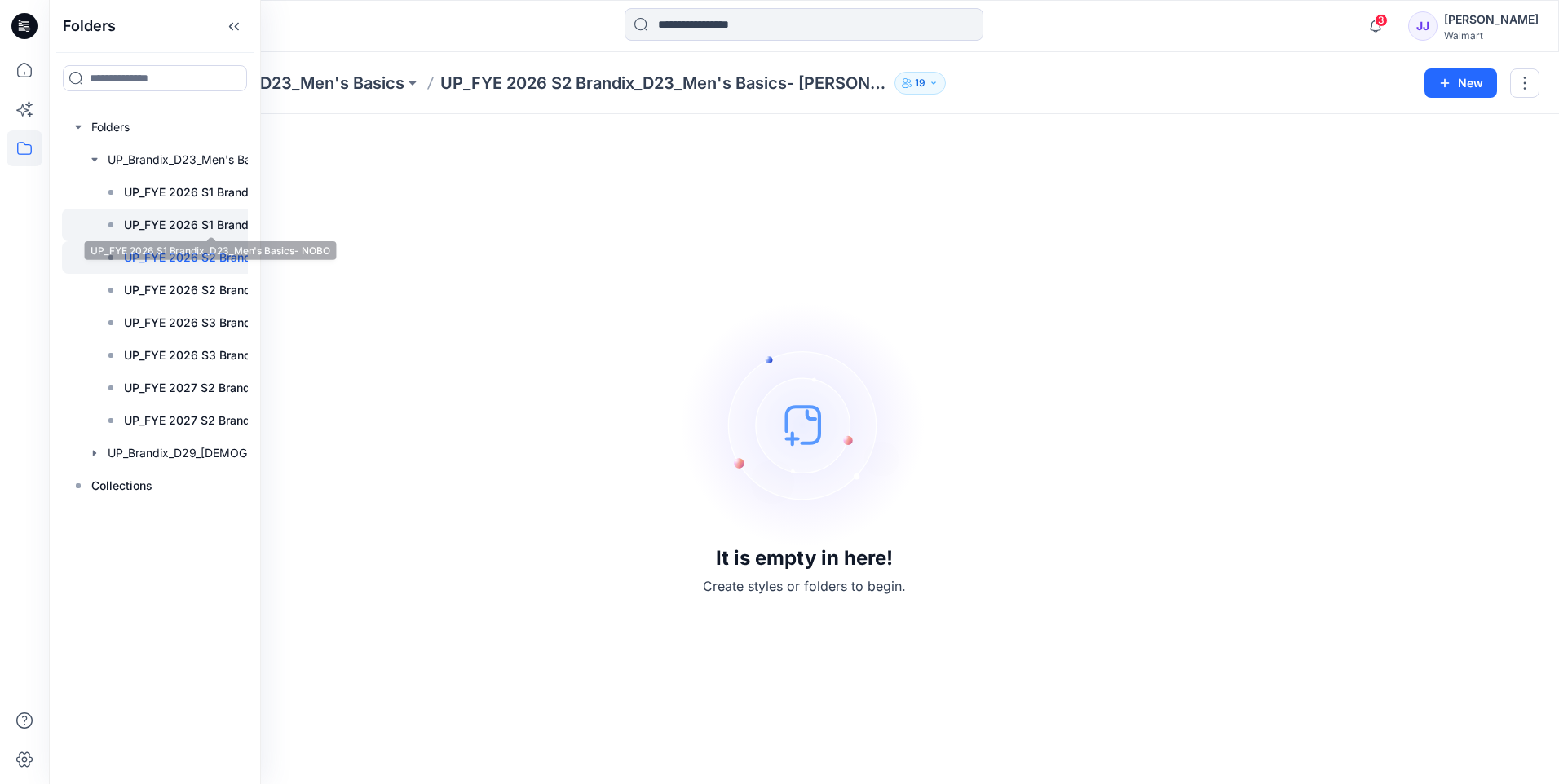
click at [205, 224] on p "UP_FYE 2026 S1 Brandix_D23_Men's Basics- NOBO" at bounding box center [210, 225] width 173 height 20
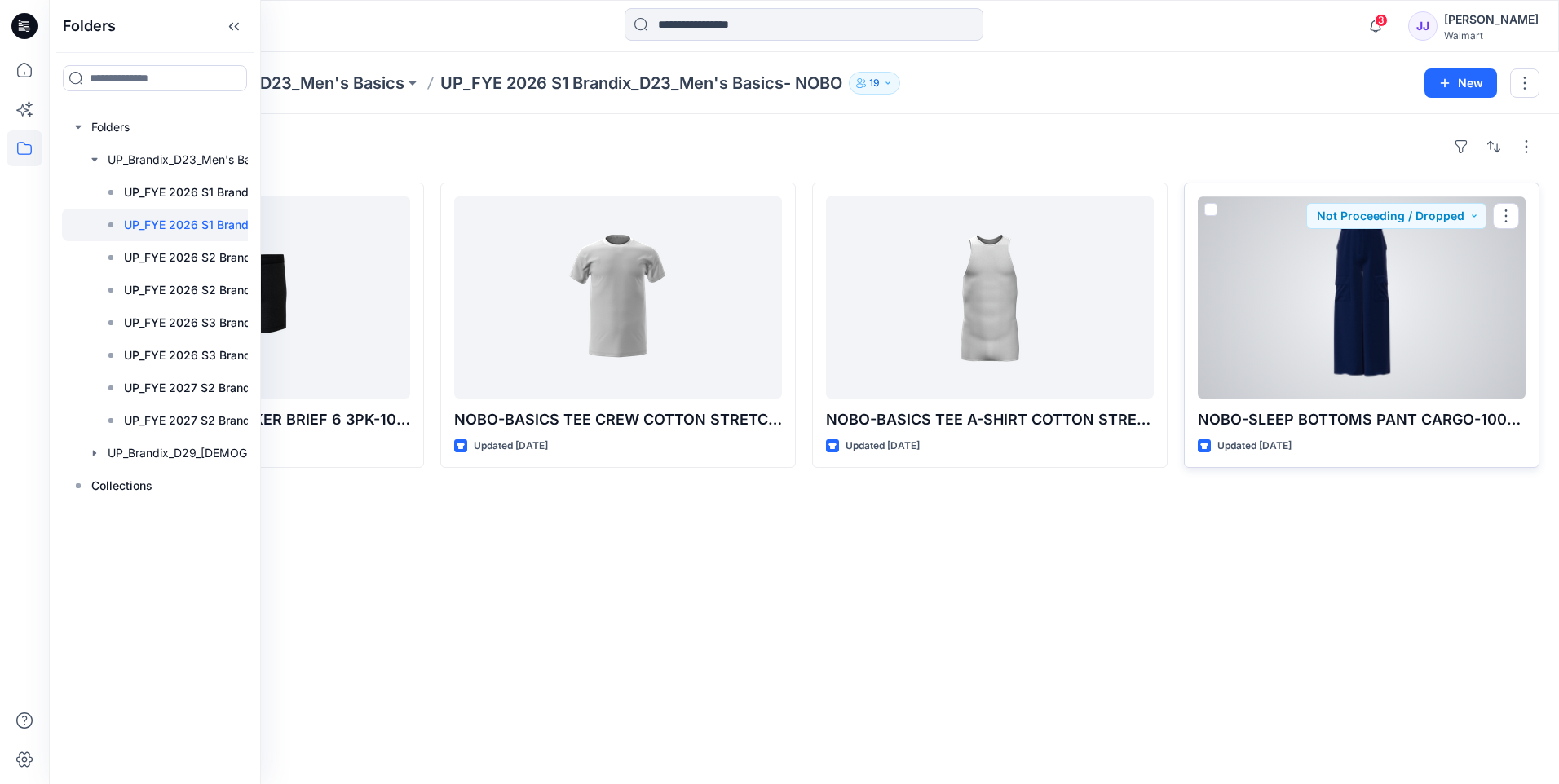
click at [1363, 267] on div at bounding box center [1360, 297] width 327 height 202
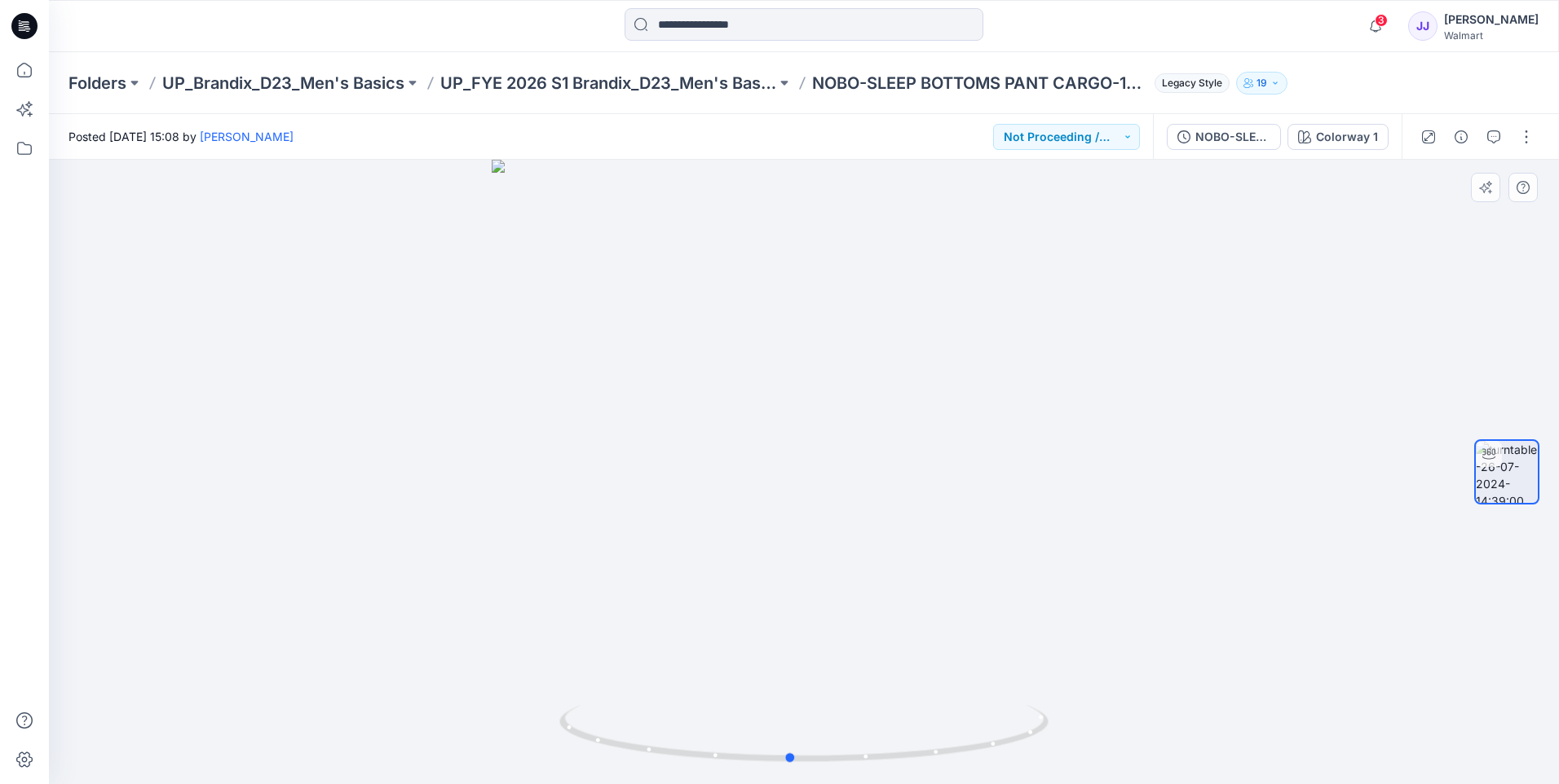
drag, startPoint x: 824, startPoint y: 326, endPoint x: 813, endPoint y: 467, distance: 141.4
drag, startPoint x: 813, startPoint y: 467, endPoint x: 938, endPoint y: 248, distance: 252.2
click at [938, 248] on div at bounding box center [804, 472] width 1510 height 624
drag, startPoint x: 862, startPoint y: 413, endPoint x: 969, endPoint y: 489, distance: 131.2
drag, startPoint x: 969, startPoint y: 489, endPoint x: 29, endPoint y: 153, distance: 998.2
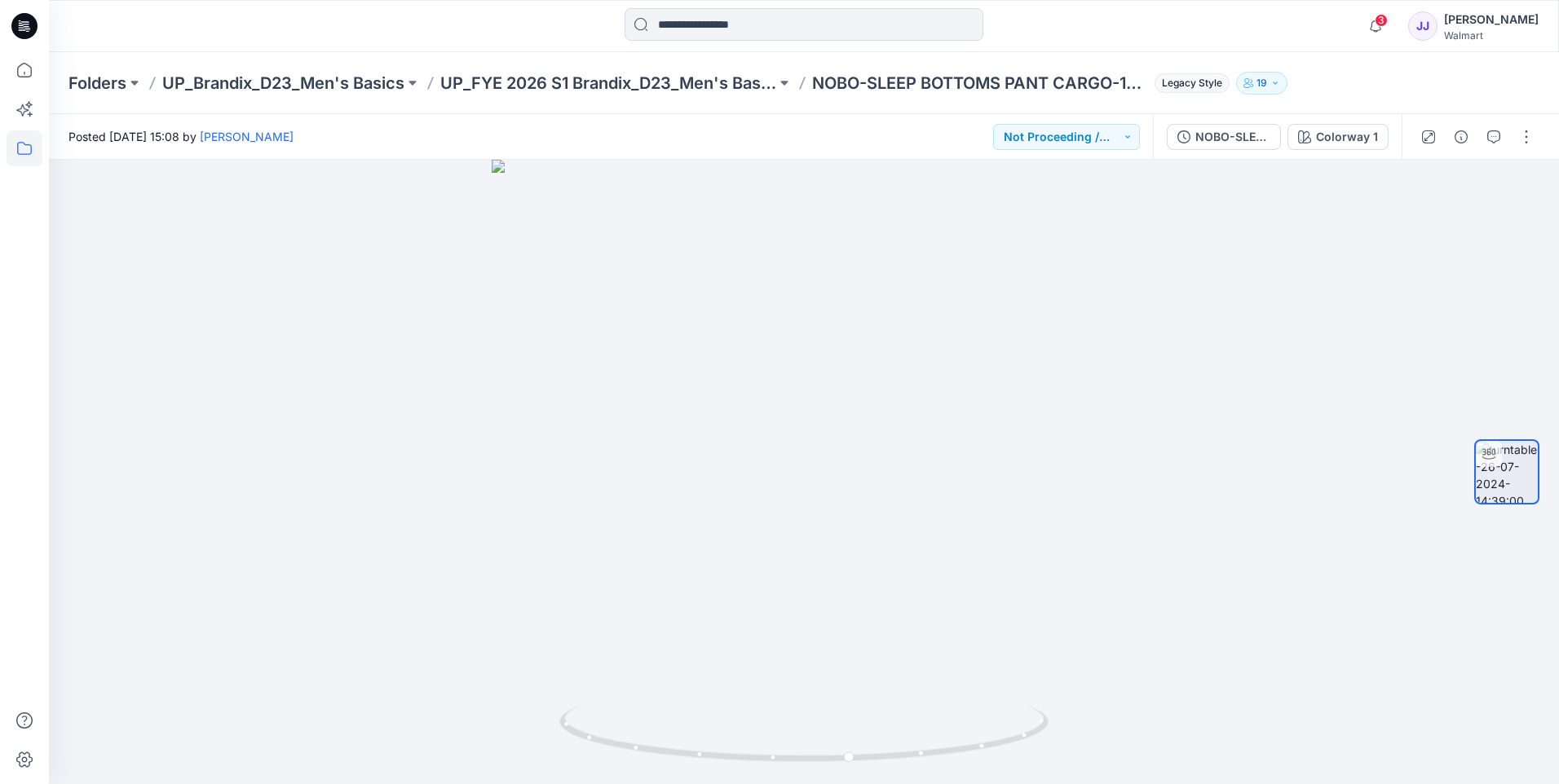
click at [29, 153] on icon at bounding box center [25, 148] width 36 height 36
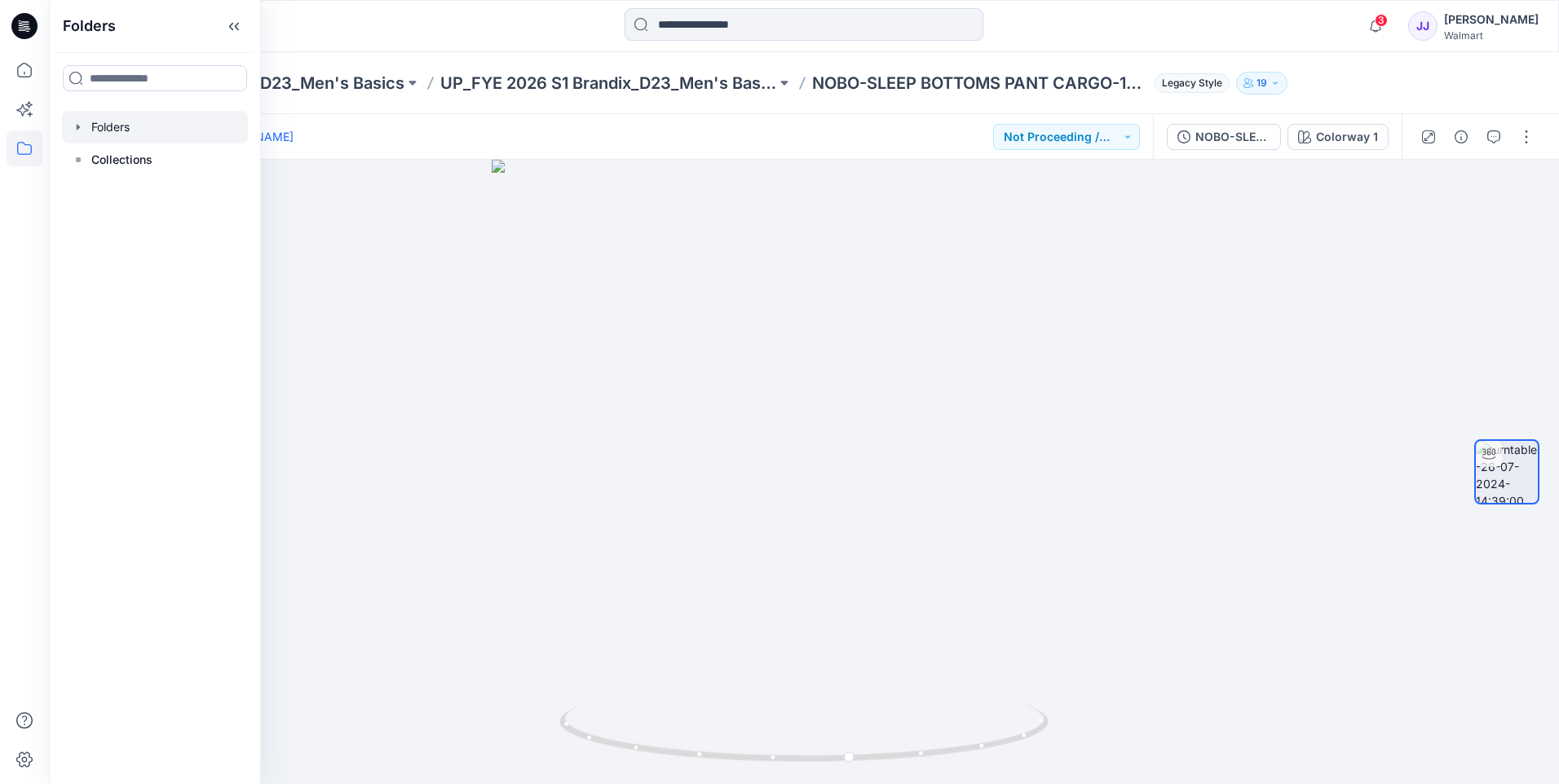
click at [81, 130] on icon "button" at bounding box center [78, 127] width 13 height 13
click at [97, 156] on icon "button" at bounding box center [94, 160] width 13 height 13
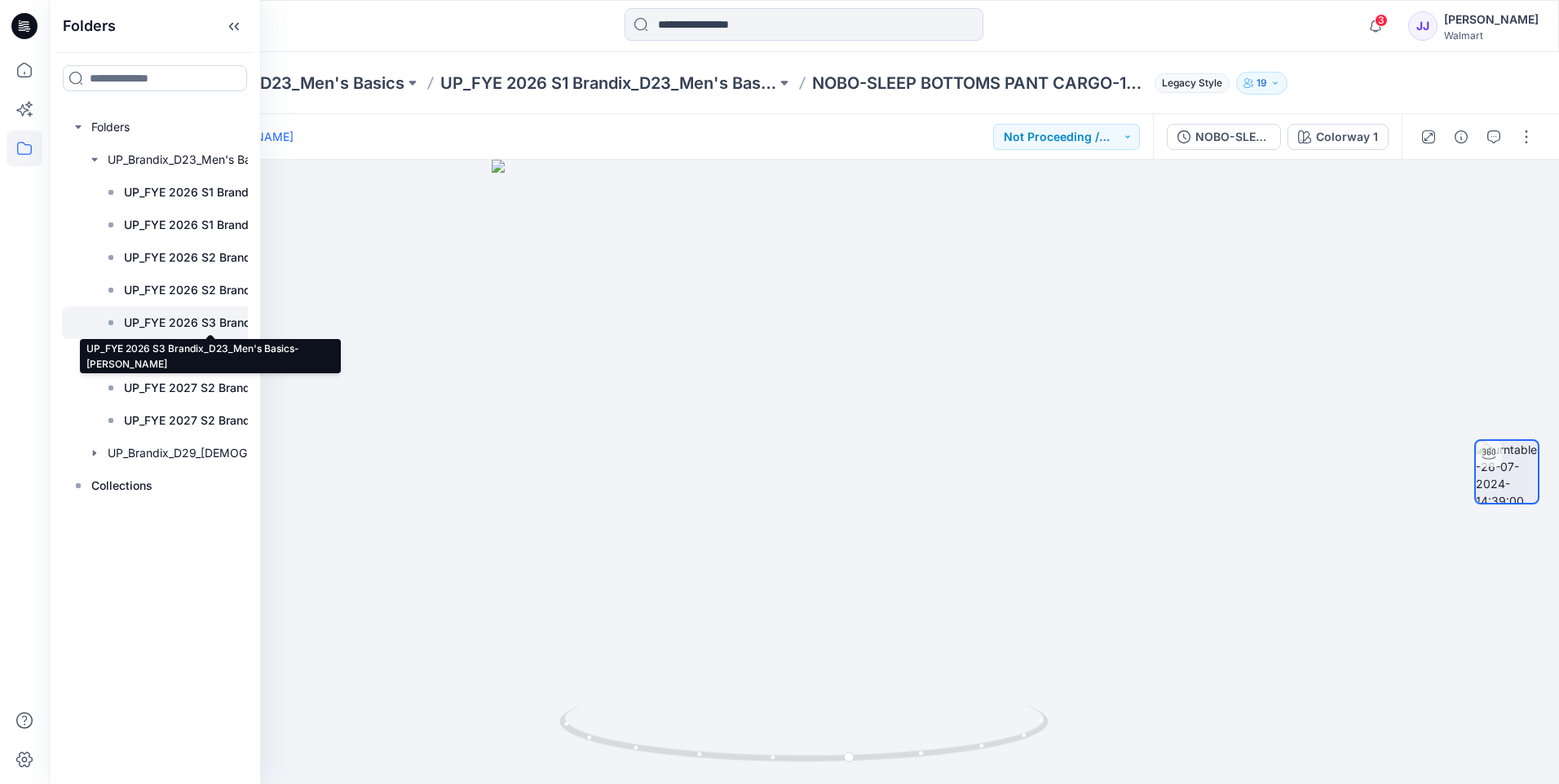
click at [232, 326] on p "UP_FYE 2026 S3 Brandix_D23_Men's Basics- [PERSON_NAME]" at bounding box center [210, 323] width 173 height 20
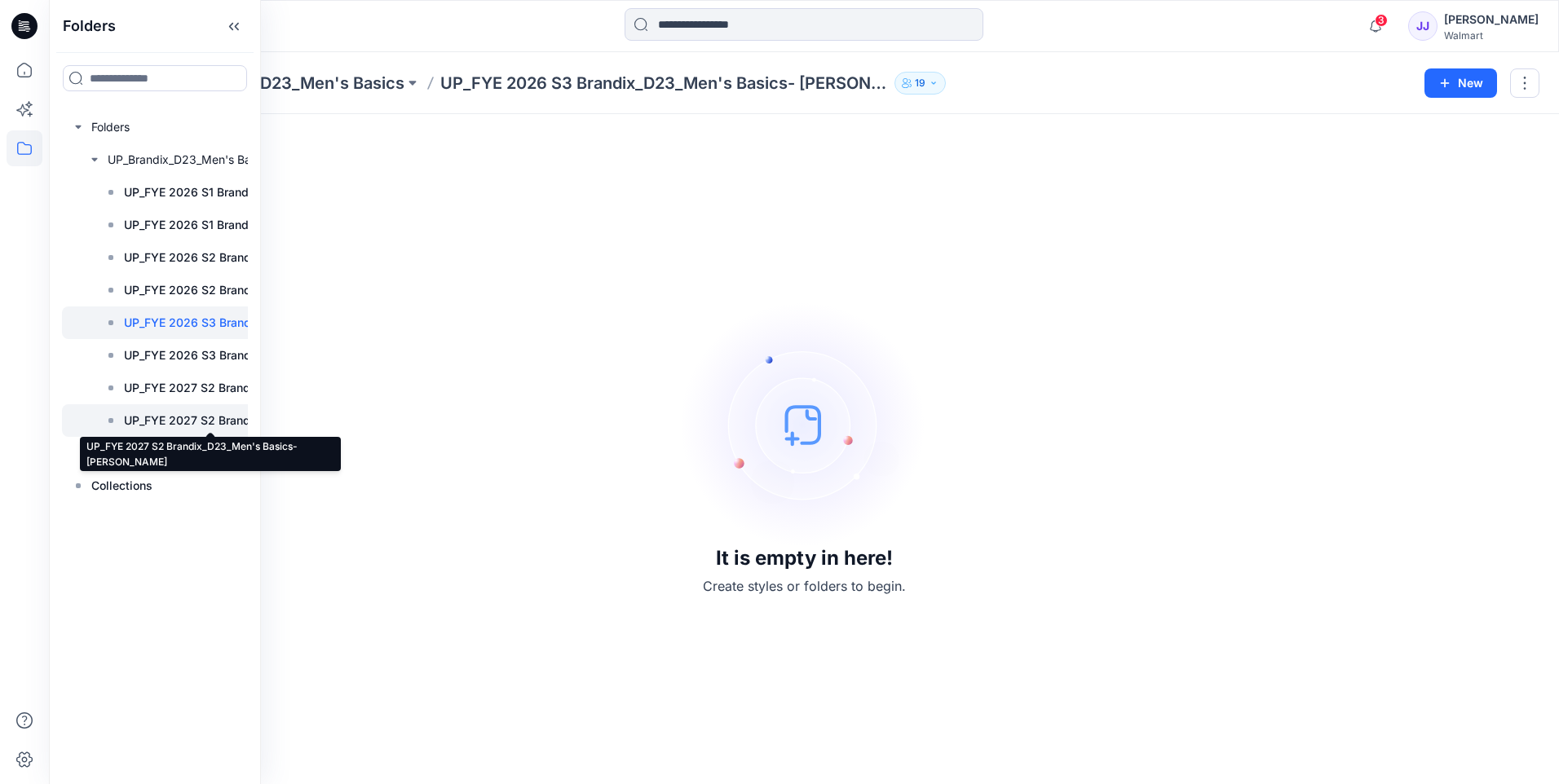
click at [201, 422] on p "UP_FYE 2027 S2 Brandix_D23_Men's Basics- [PERSON_NAME]" at bounding box center [210, 421] width 173 height 20
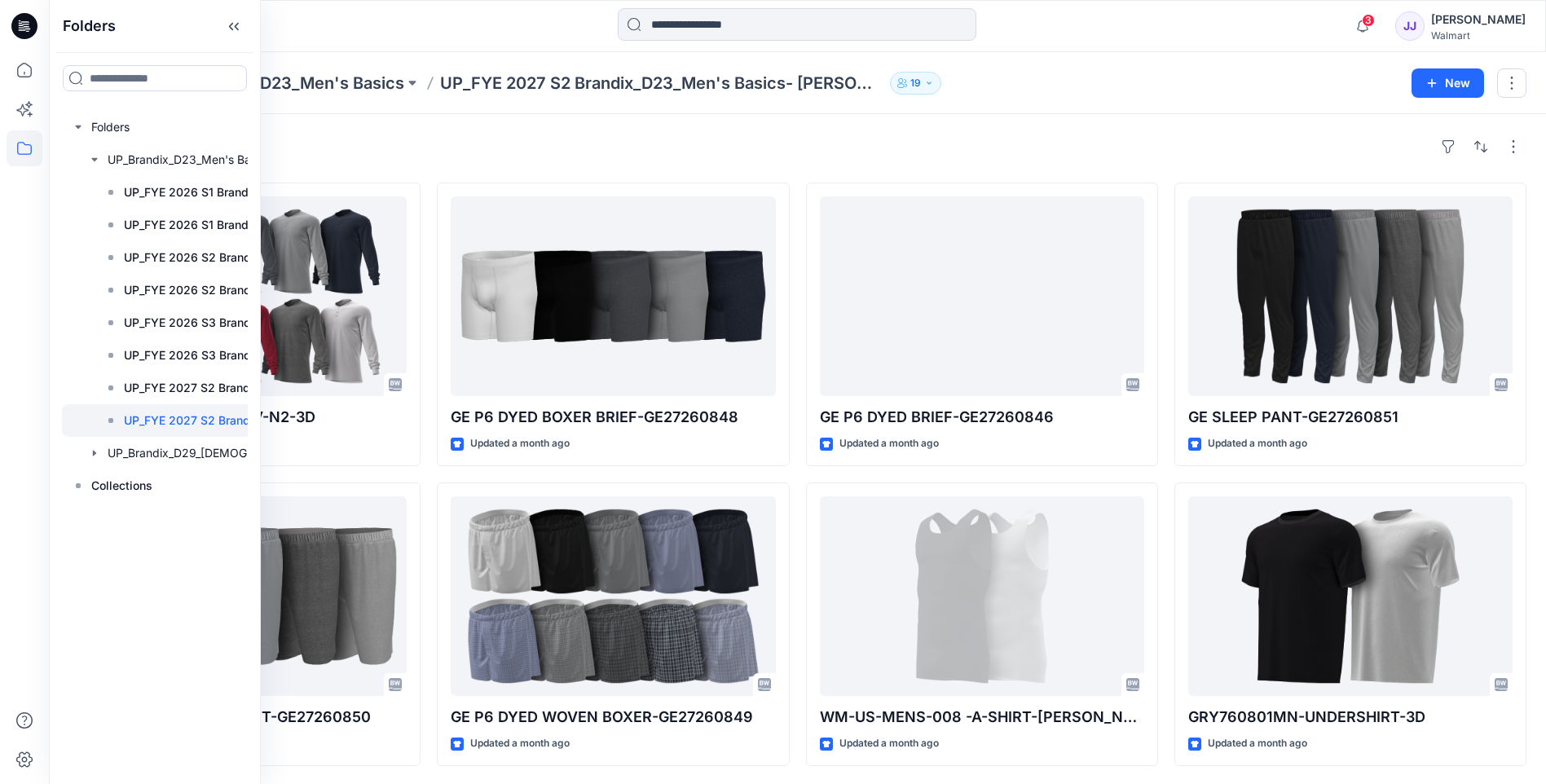
click at [1082, 150] on div "Styles" at bounding box center [796, 147] width 1457 height 26
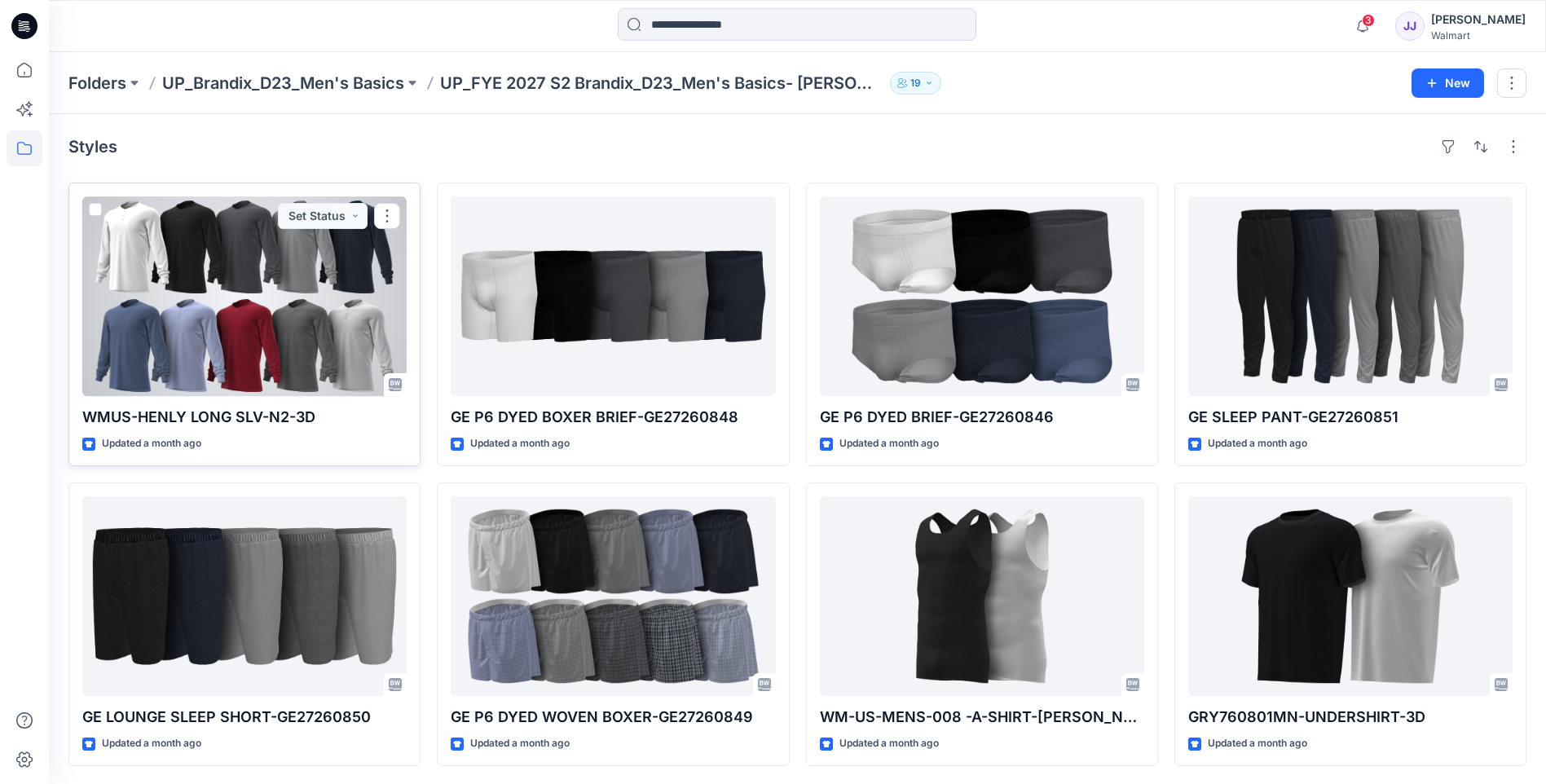
scroll to position [2, 0]
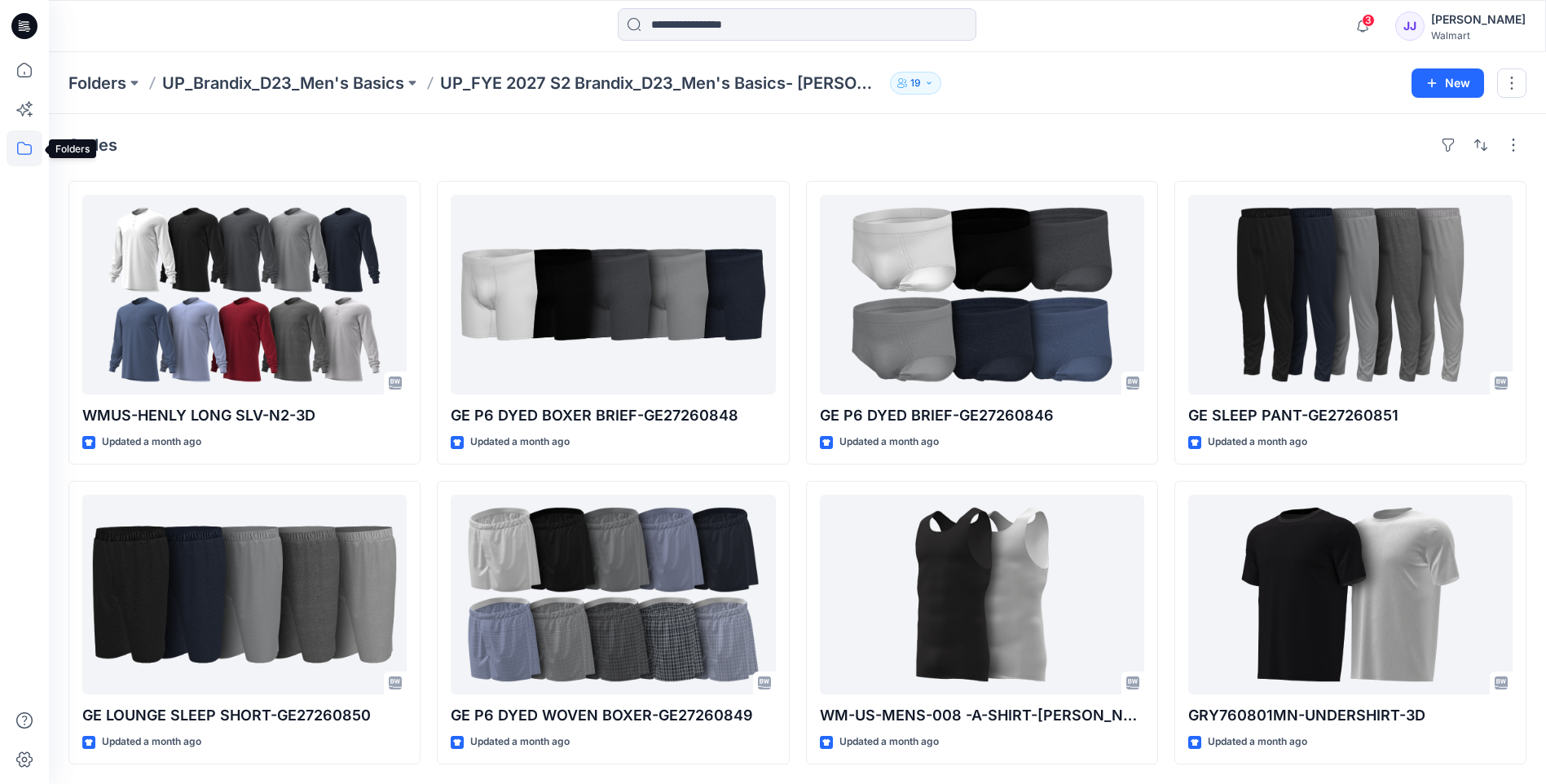
click at [27, 149] on icon at bounding box center [25, 148] width 36 height 36
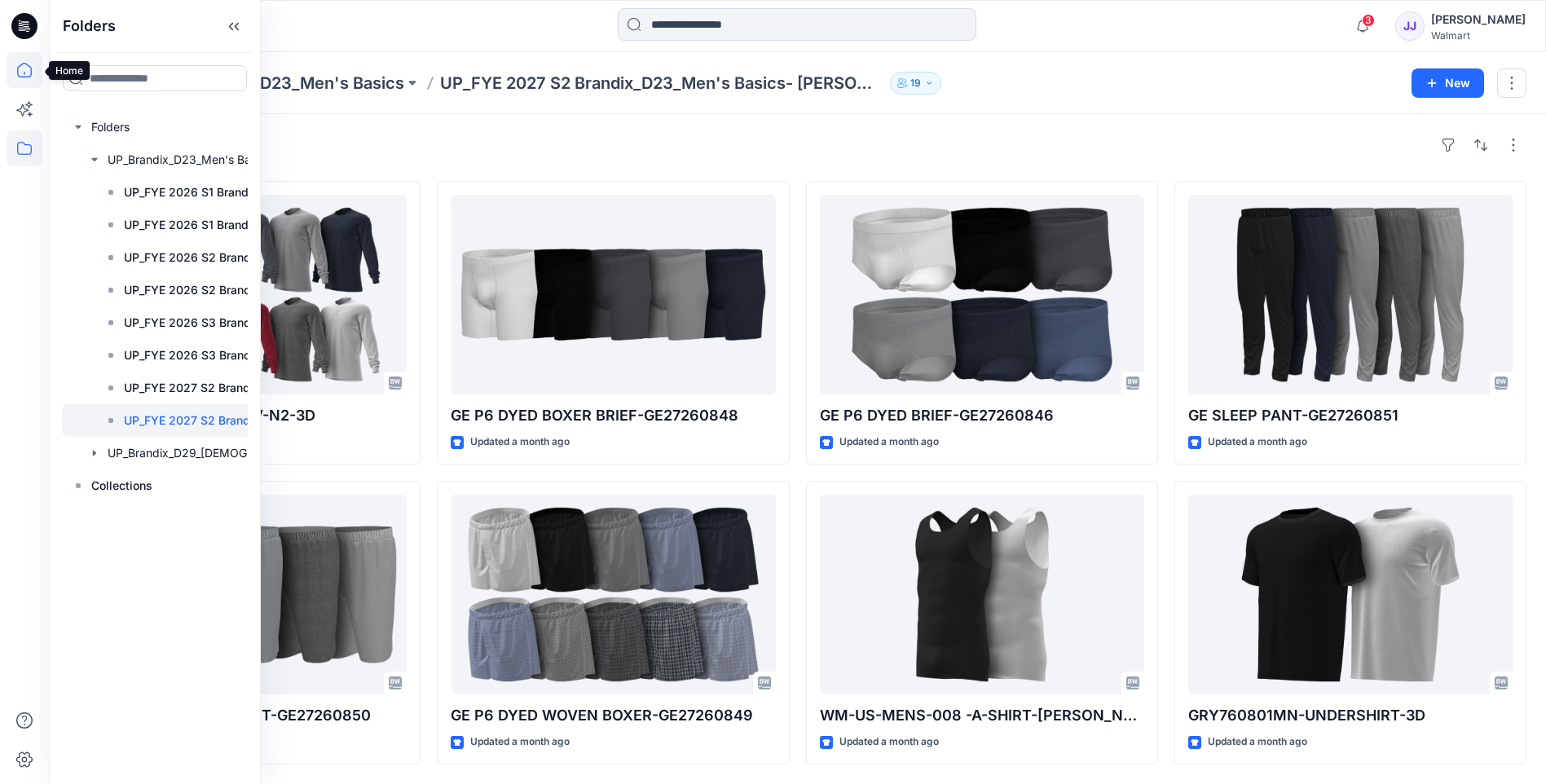
click at [19, 65] on icon at bounding box center [25, 71] width 36 height 36
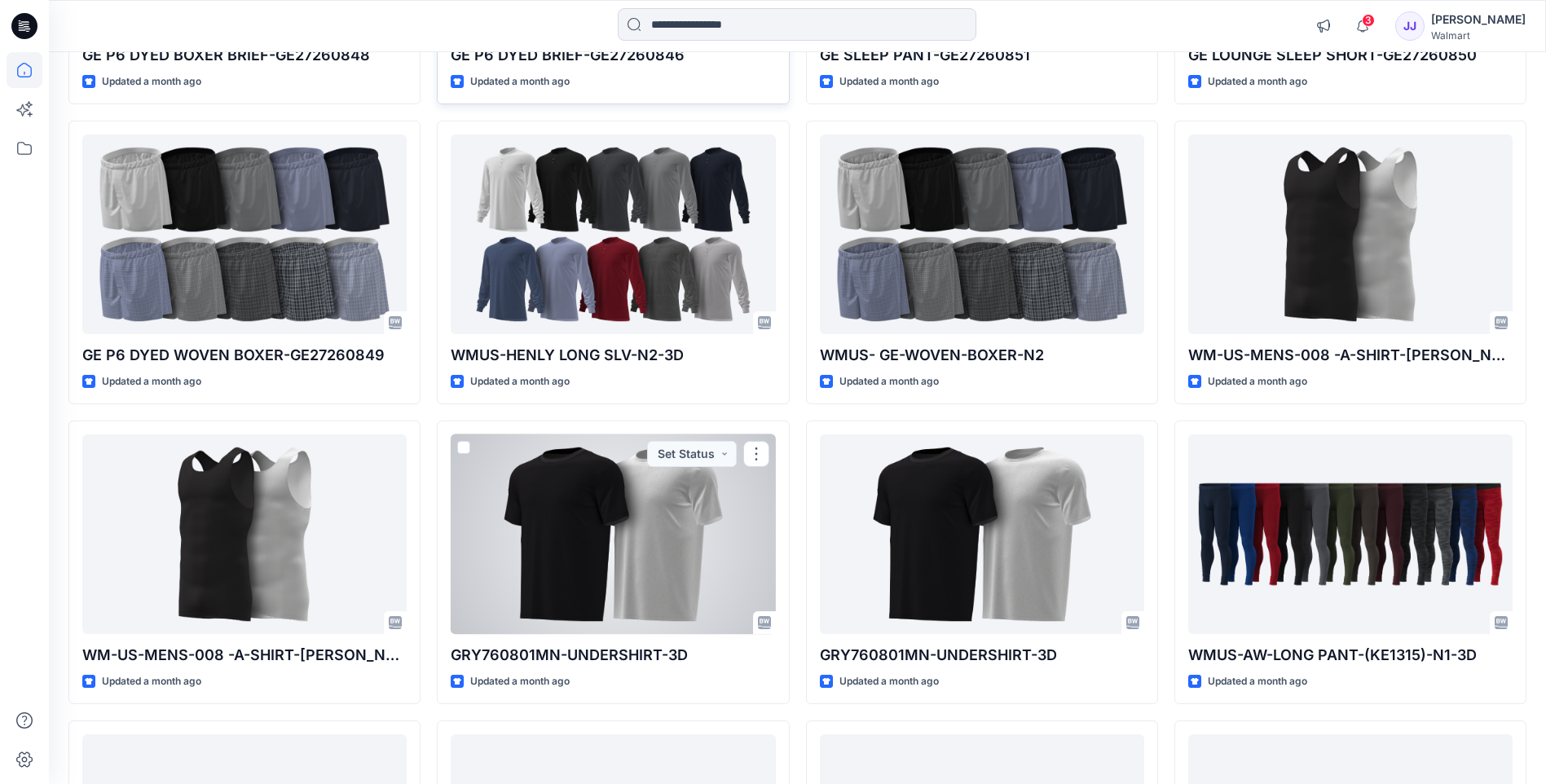
scroll to position [1414, 0]
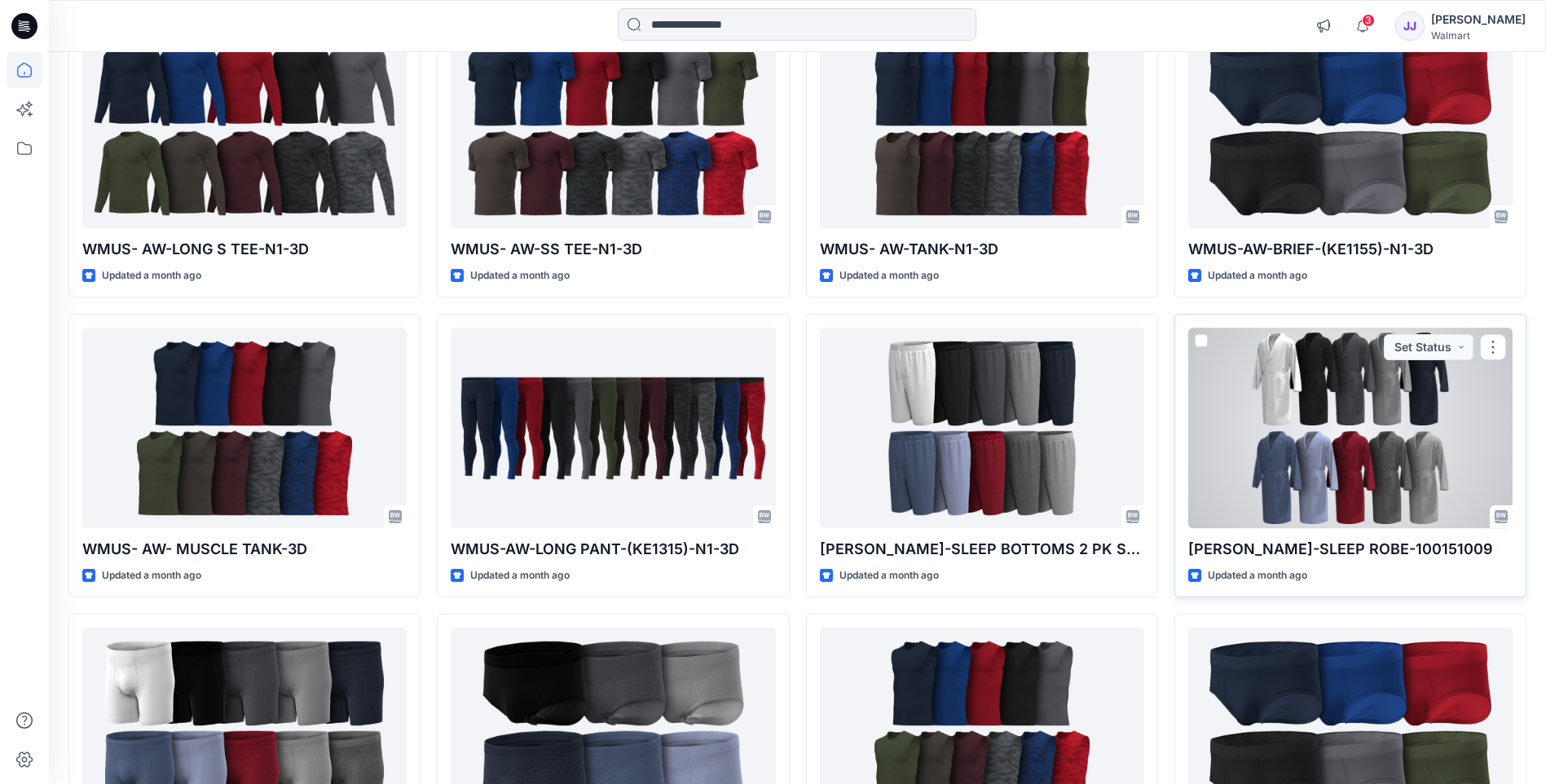
click at [1288, 411] on div at bounding box center [1350, 426] width 324 height 199
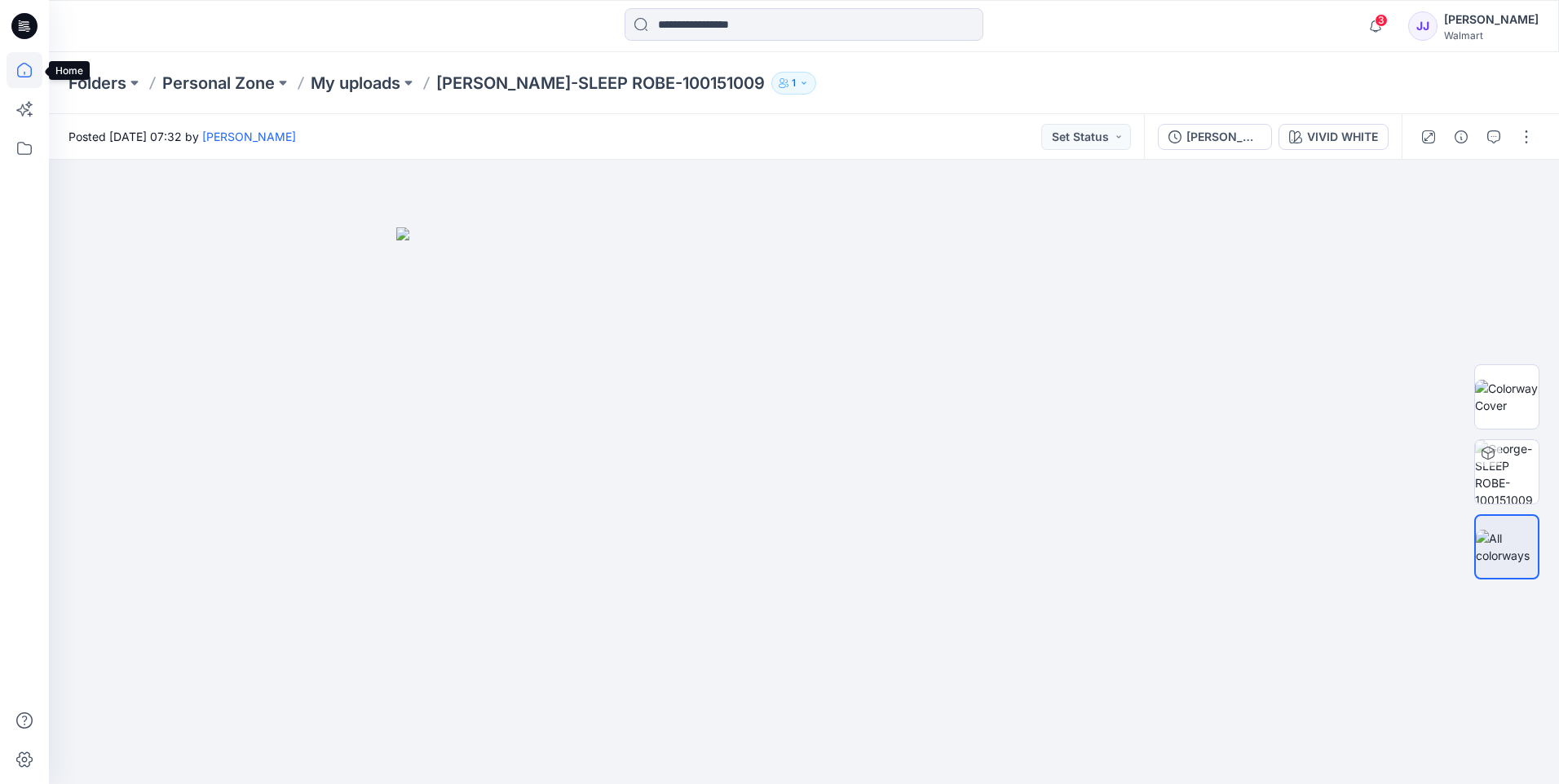
click at [19, 79] on icon at bounding box center [25, 71] width 36 height 36
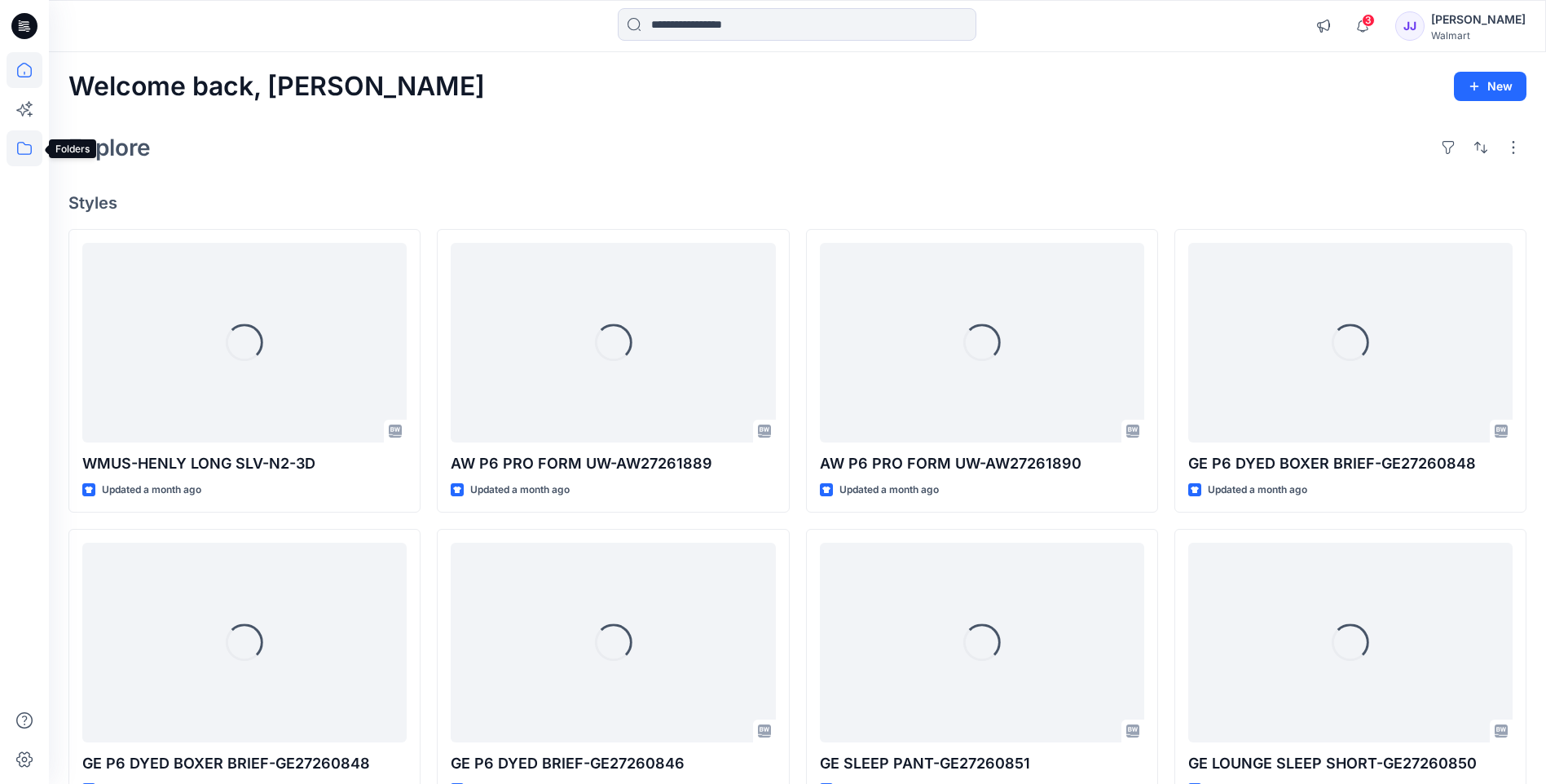
click at [15, 156] on icon at bounding box center [25, 148] width 36 height 36
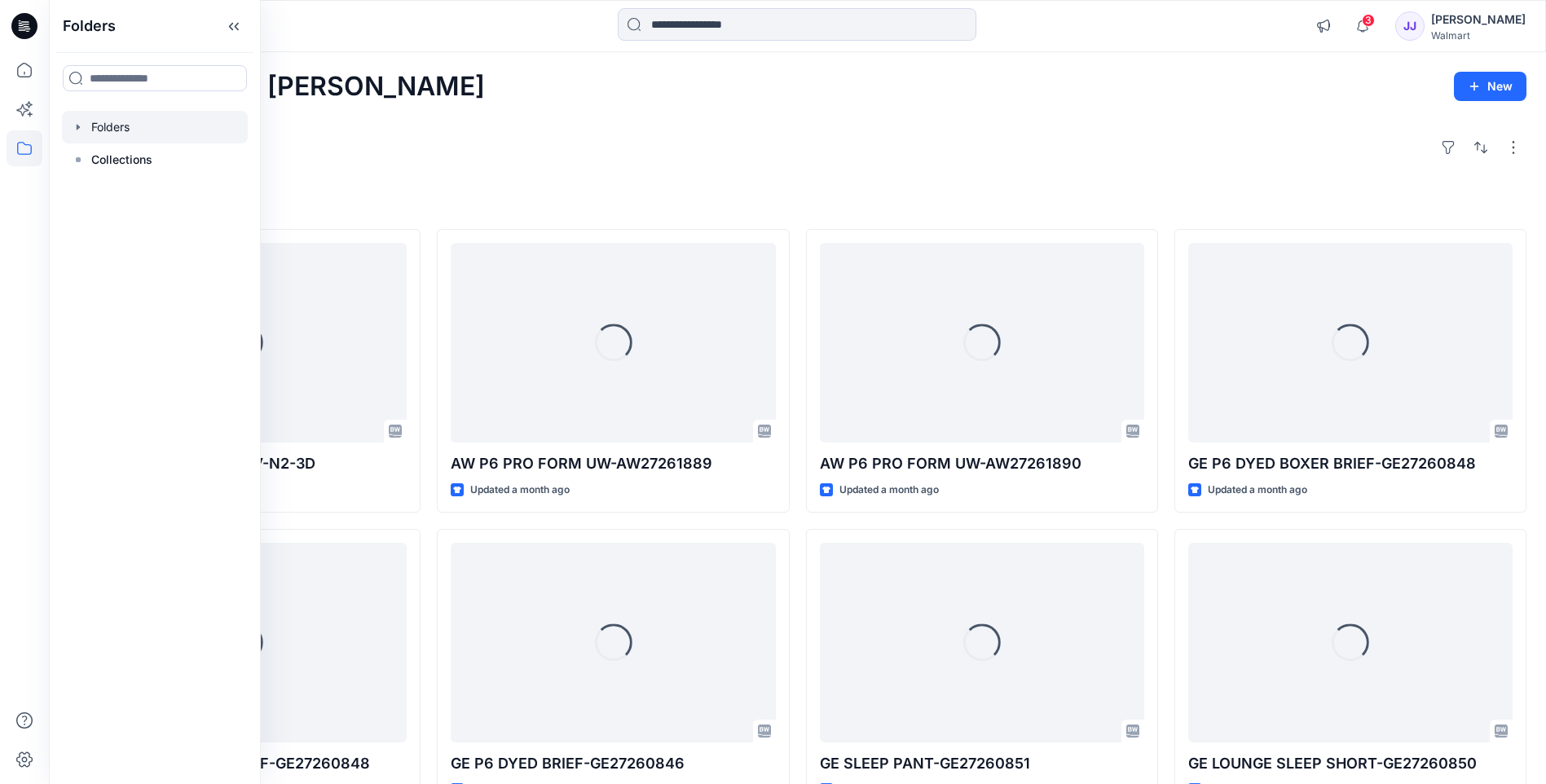
click at [93, 128] on div at bounding box center [155, 127] width 186 height 33
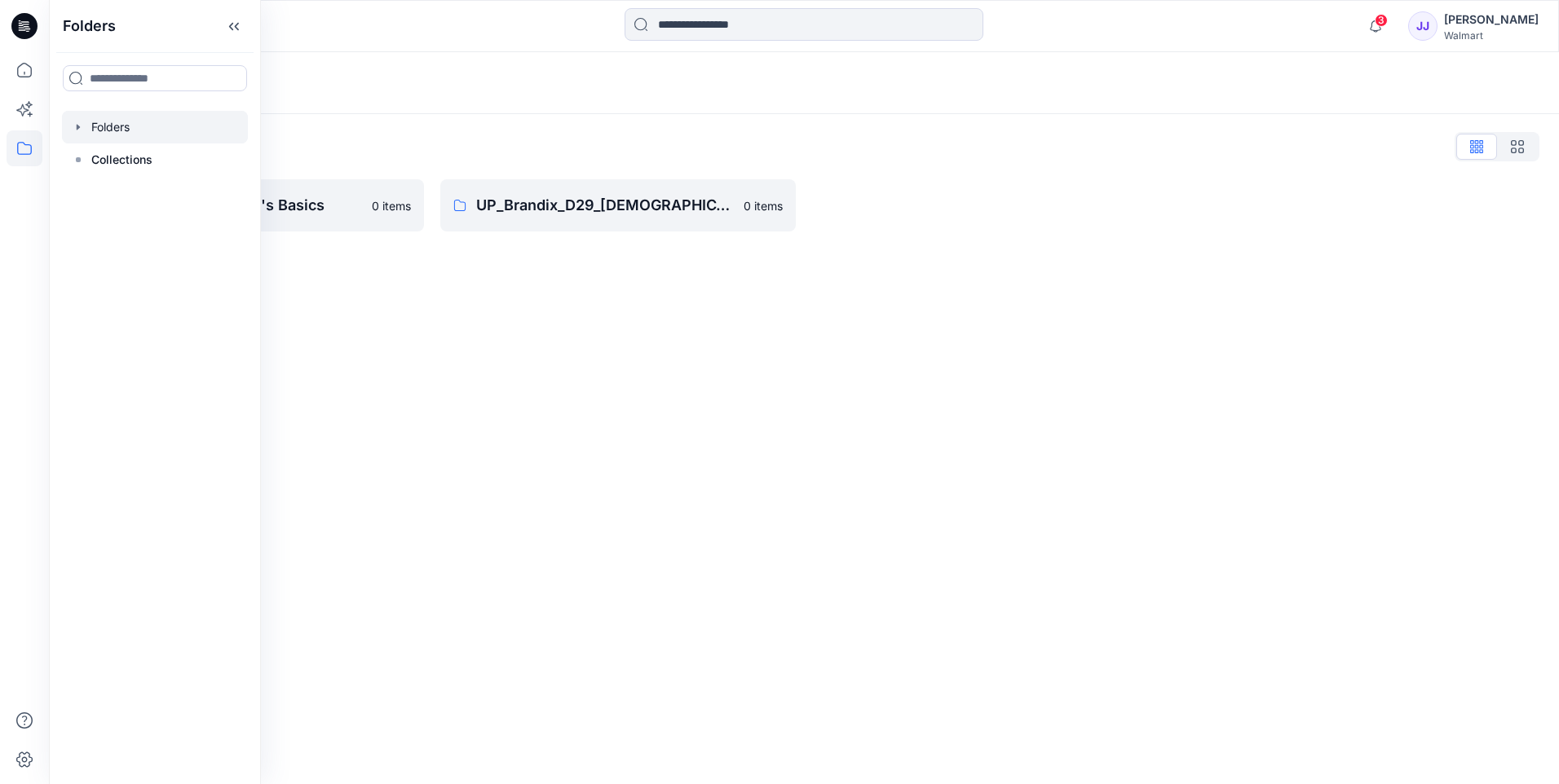
click at [73, 127] on icon "button" at bounding box center [78, 127] width 13 height 13
click at [96, 158] on icon "button" at bounding box center [94, 160] width 13 height 13
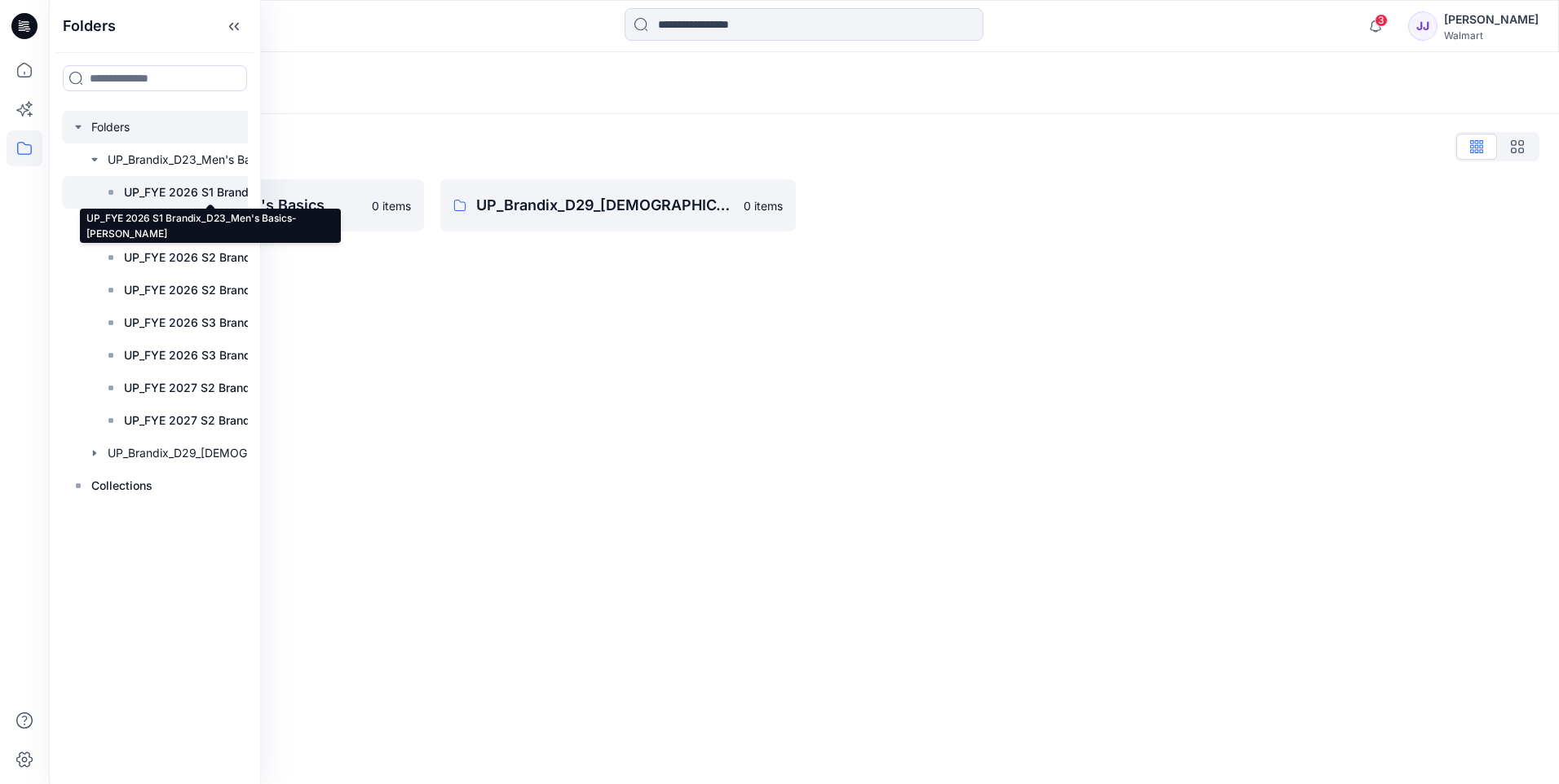
click at [169, 199] on p "UP_FYE 2026 S1 Brandix_D23_Men's Basics- [PERSON_NAME]" at bounding box center [210, 193] width 173 height 20
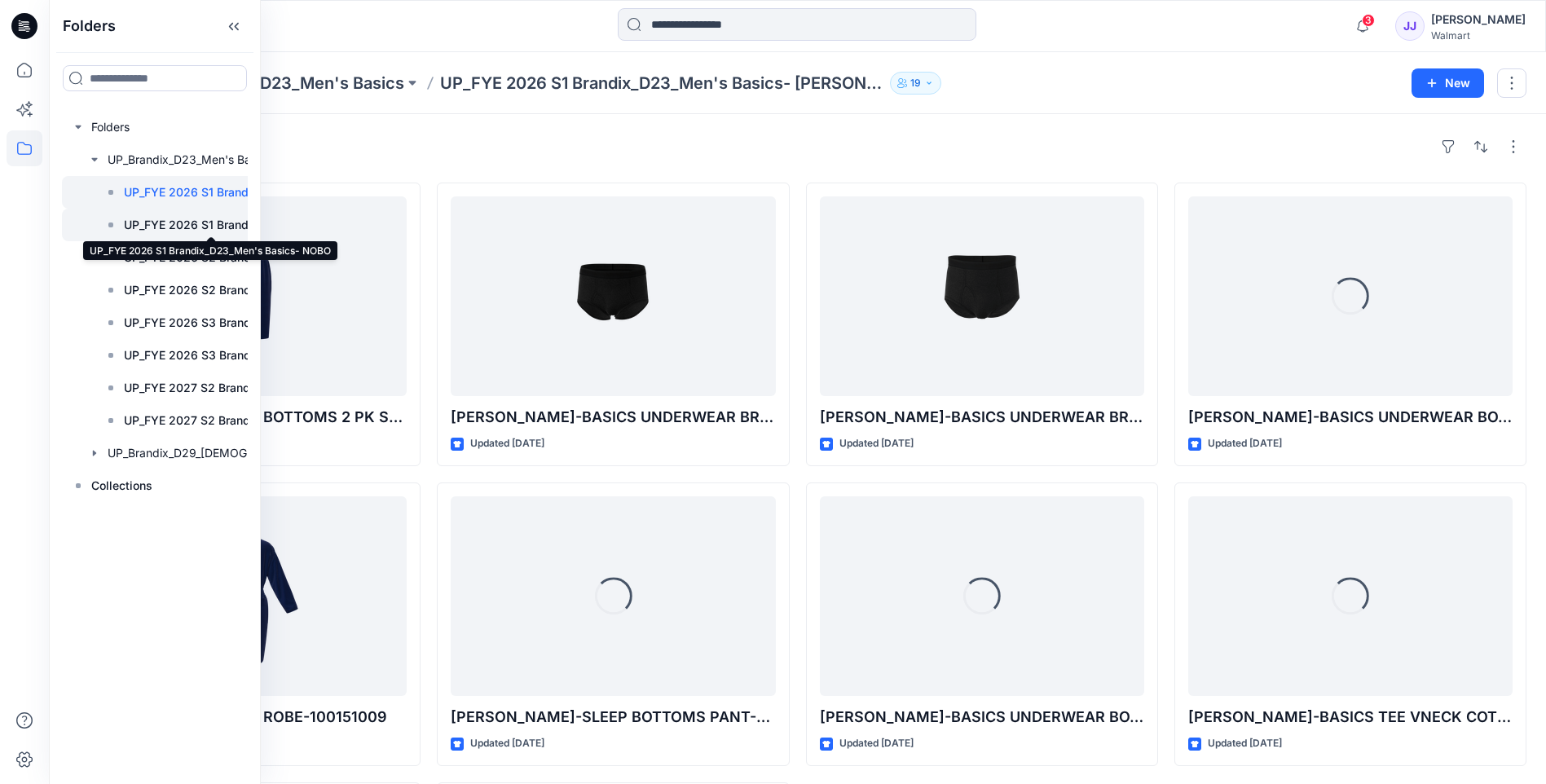
click at [173, 220] on p "UP_FYE 2026 S1 Brandix_D23_Men's Basics- NOBO" at bounding box center [210, 225] width 173 height 20
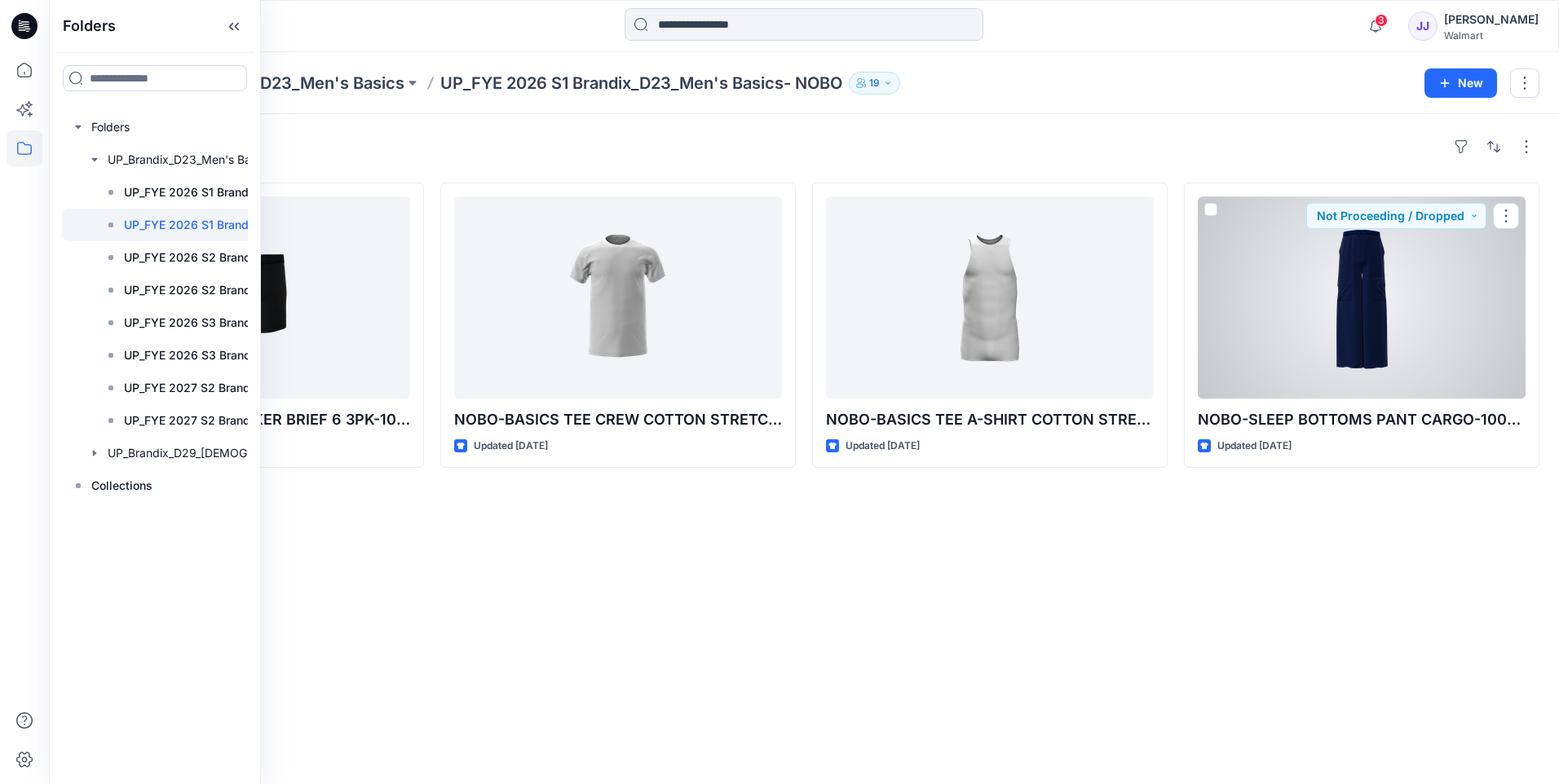
click at [1392, 362] on div at bounding box center [1360, 297] width 327 height 202
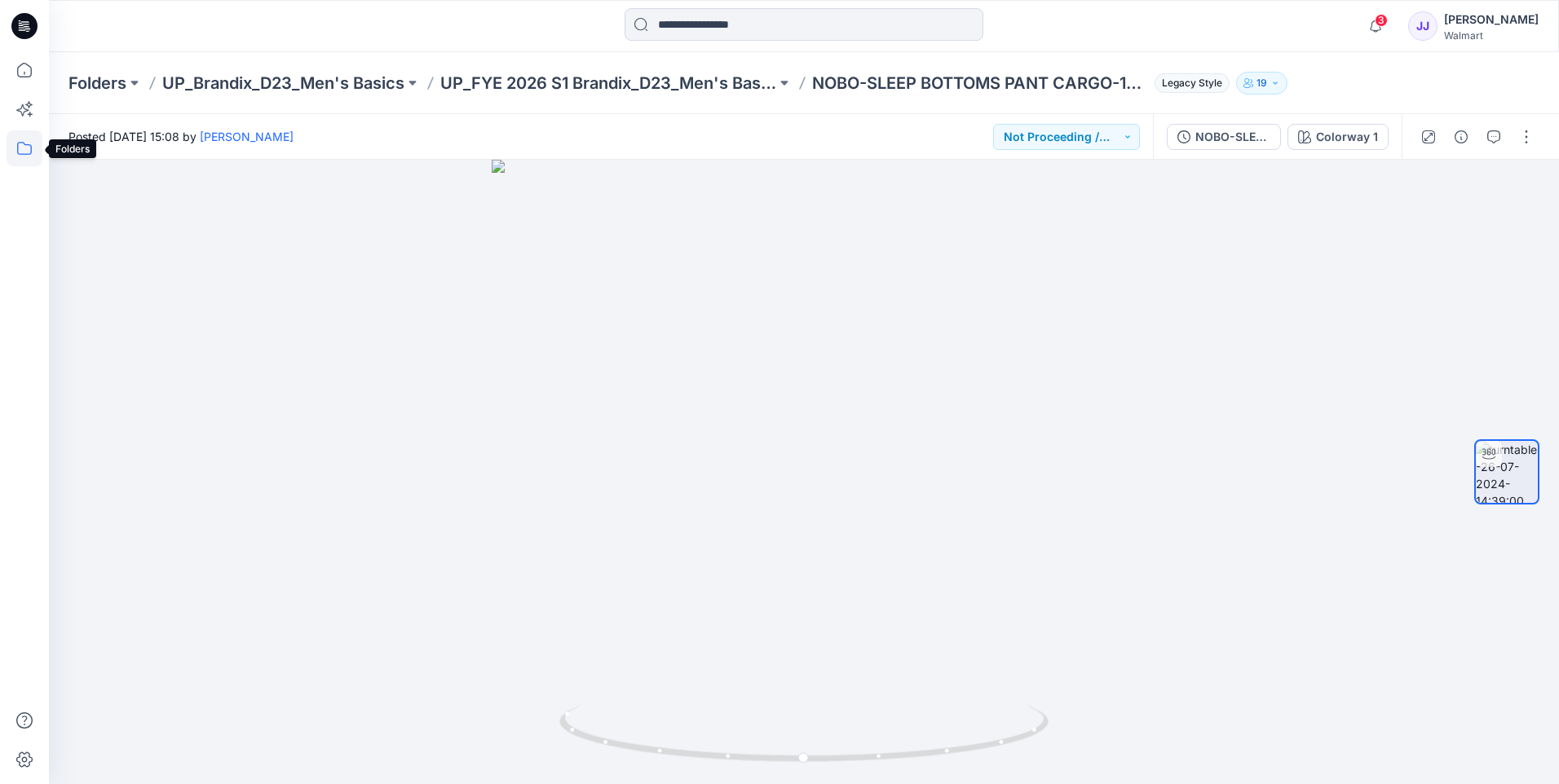
click at [16, 141] on icon at bounding box center [25, 148] width 36 height 36
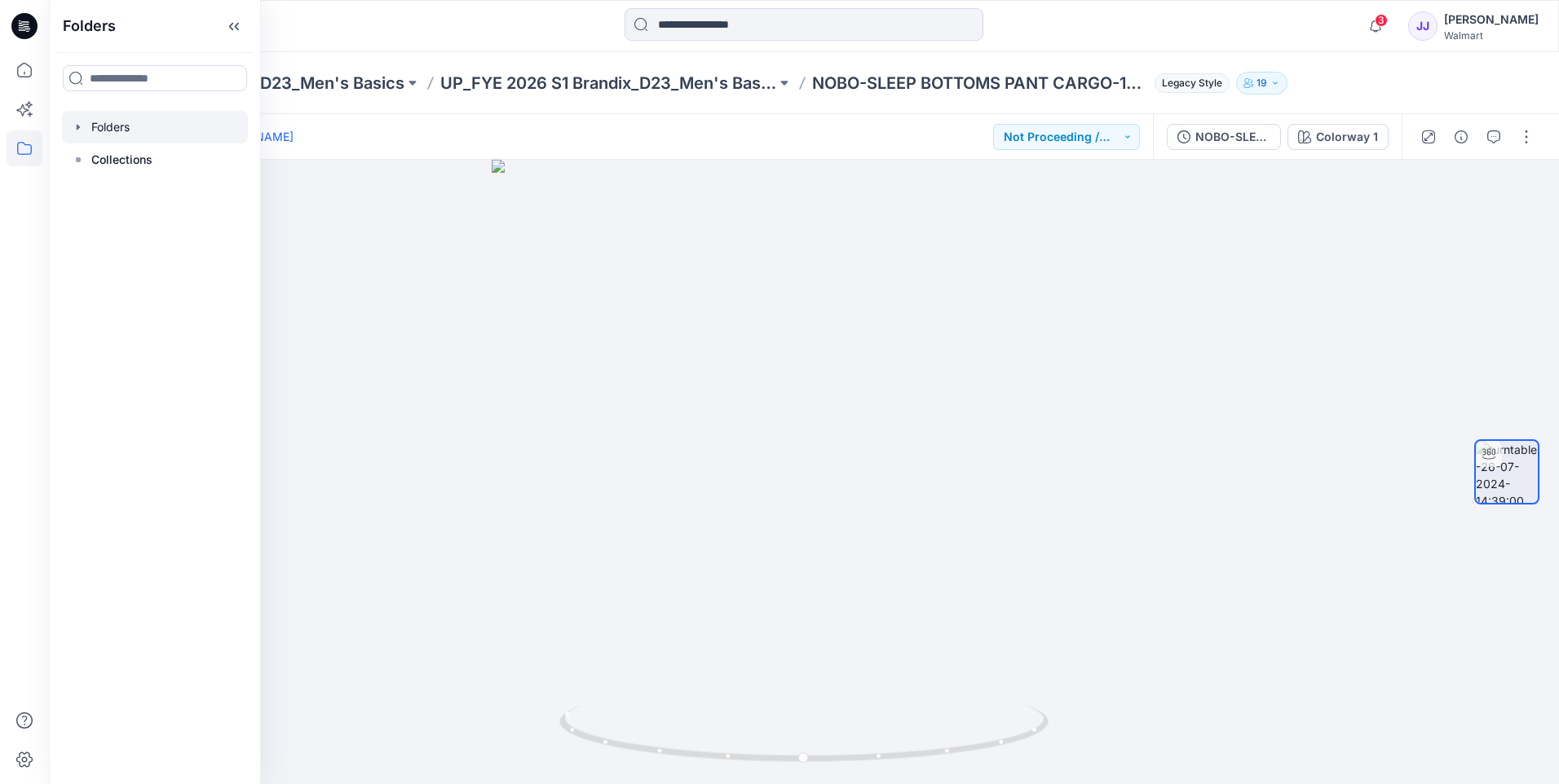
click at [83, 126] on icon "button" at bounding box center [78, 127] width 13 height 13
click at [92, 163] on icon "button" at bounding box center [94, 160] width 13 height 13
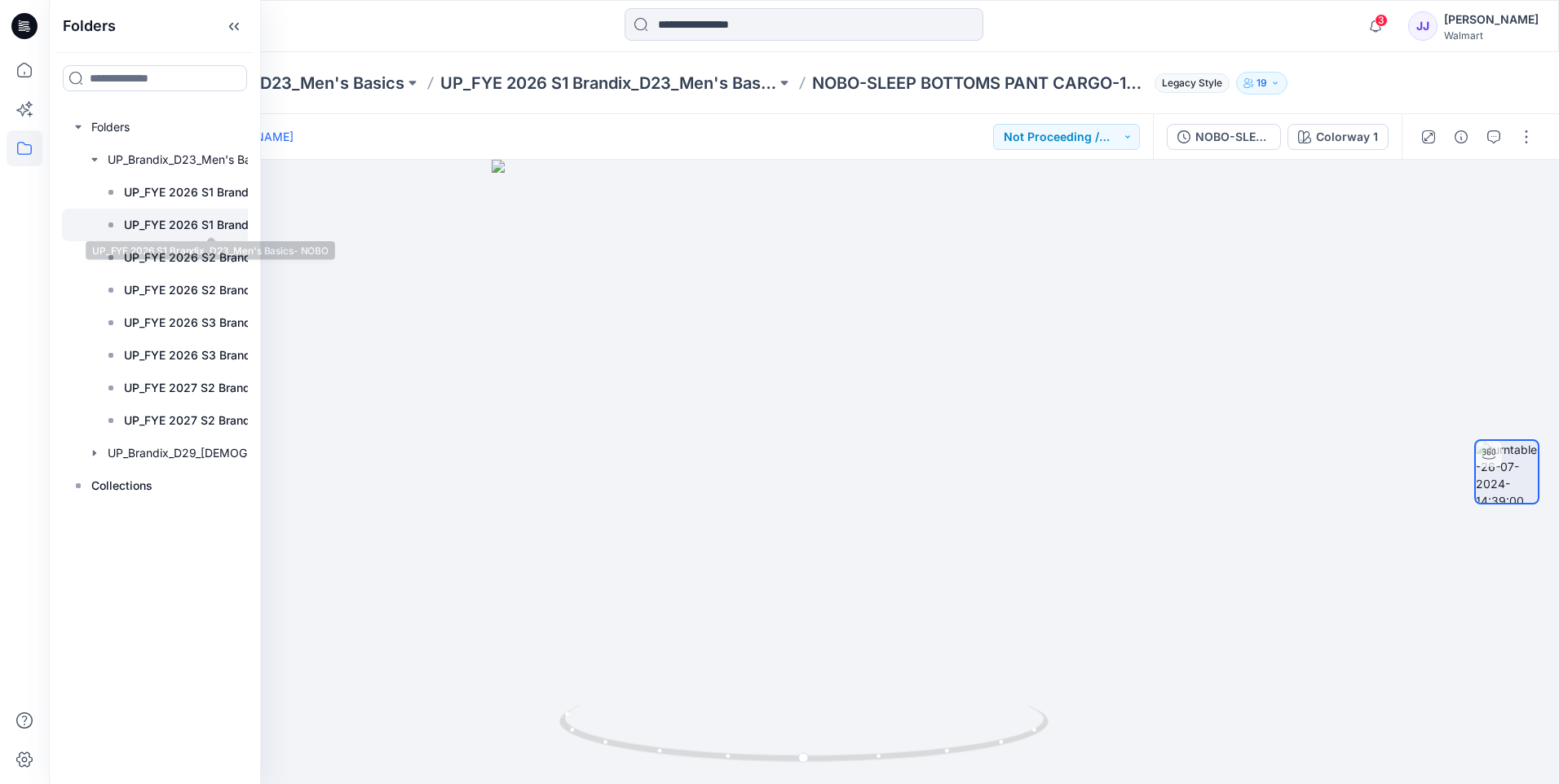
click at [178, 215] on p "UP_FYE 2026 S1 Brandix_D23_Men's Basics- NOBO" at bounding box center [210, 225] width 173 height 20
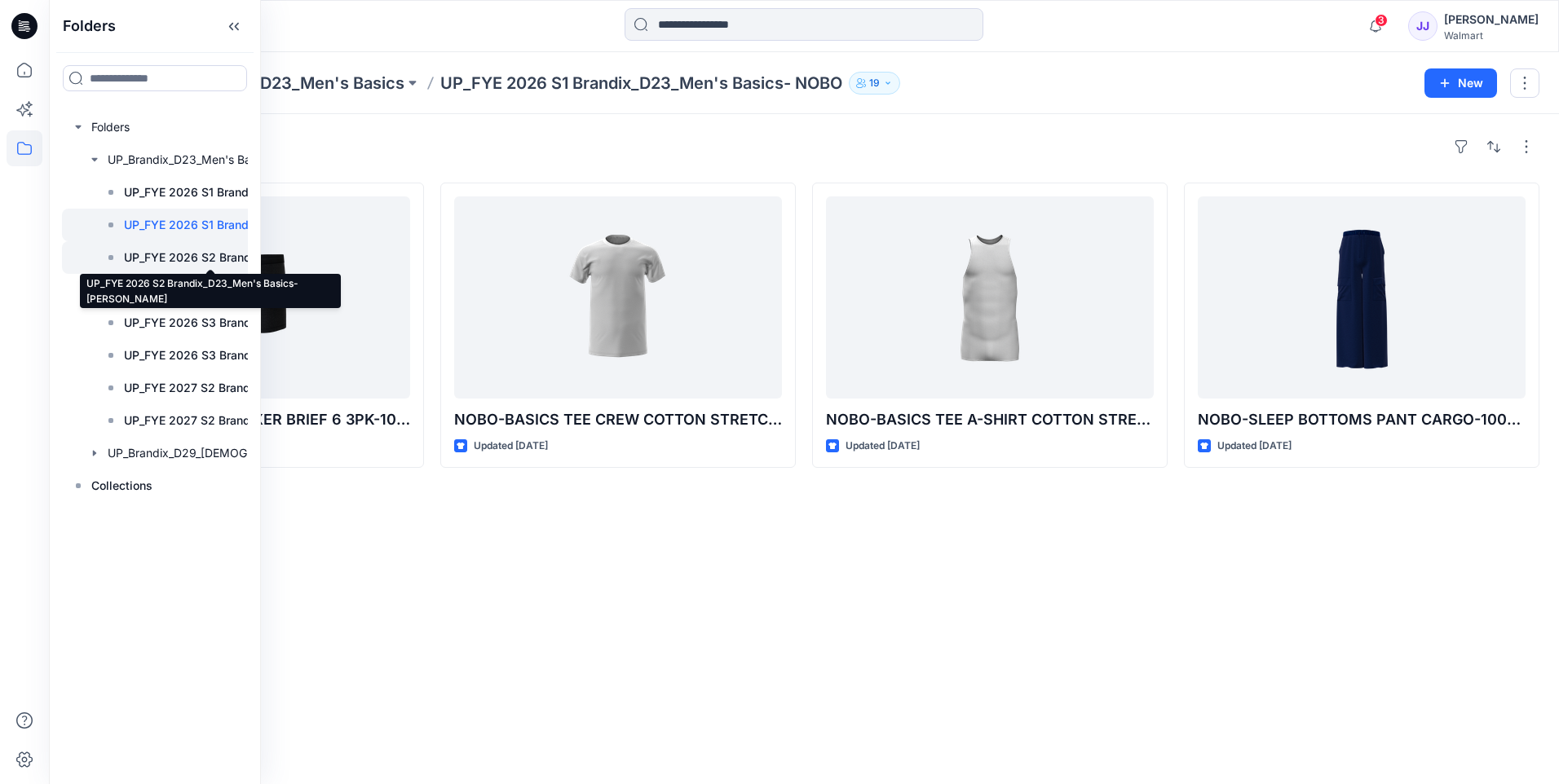
click at [186, 252] on p "UP_FYE 2026 S2 Brandix_D23_Men's Basics- [PERSON_NAME]" at bounding box center [210, 258] width 173 height 20
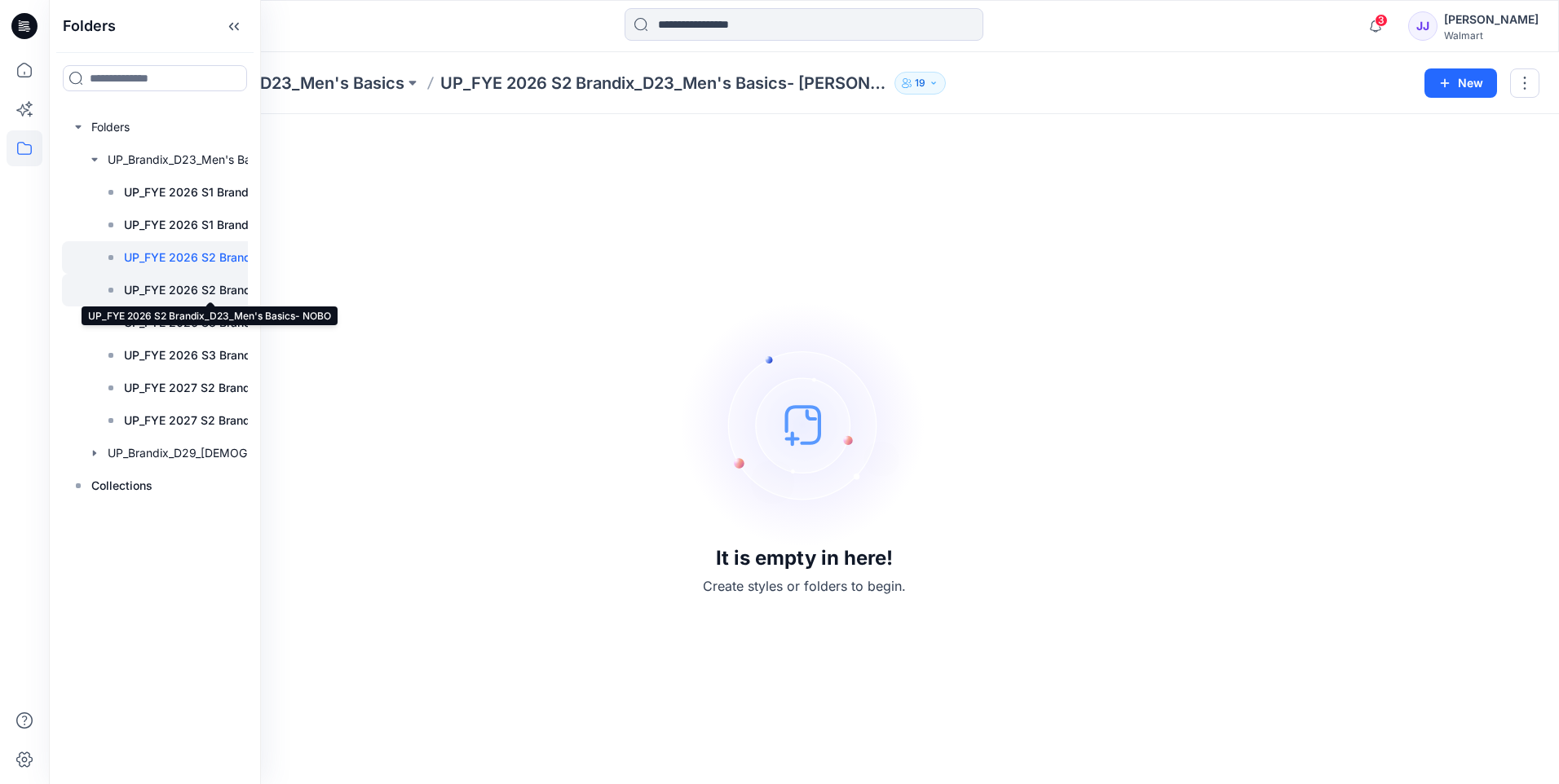
click at [203, 281] on p "UP_FYE 2026 S2 Brandix_D23_Men's Basics- NOBO" at bounding box center [210, 290] width 173 height 20
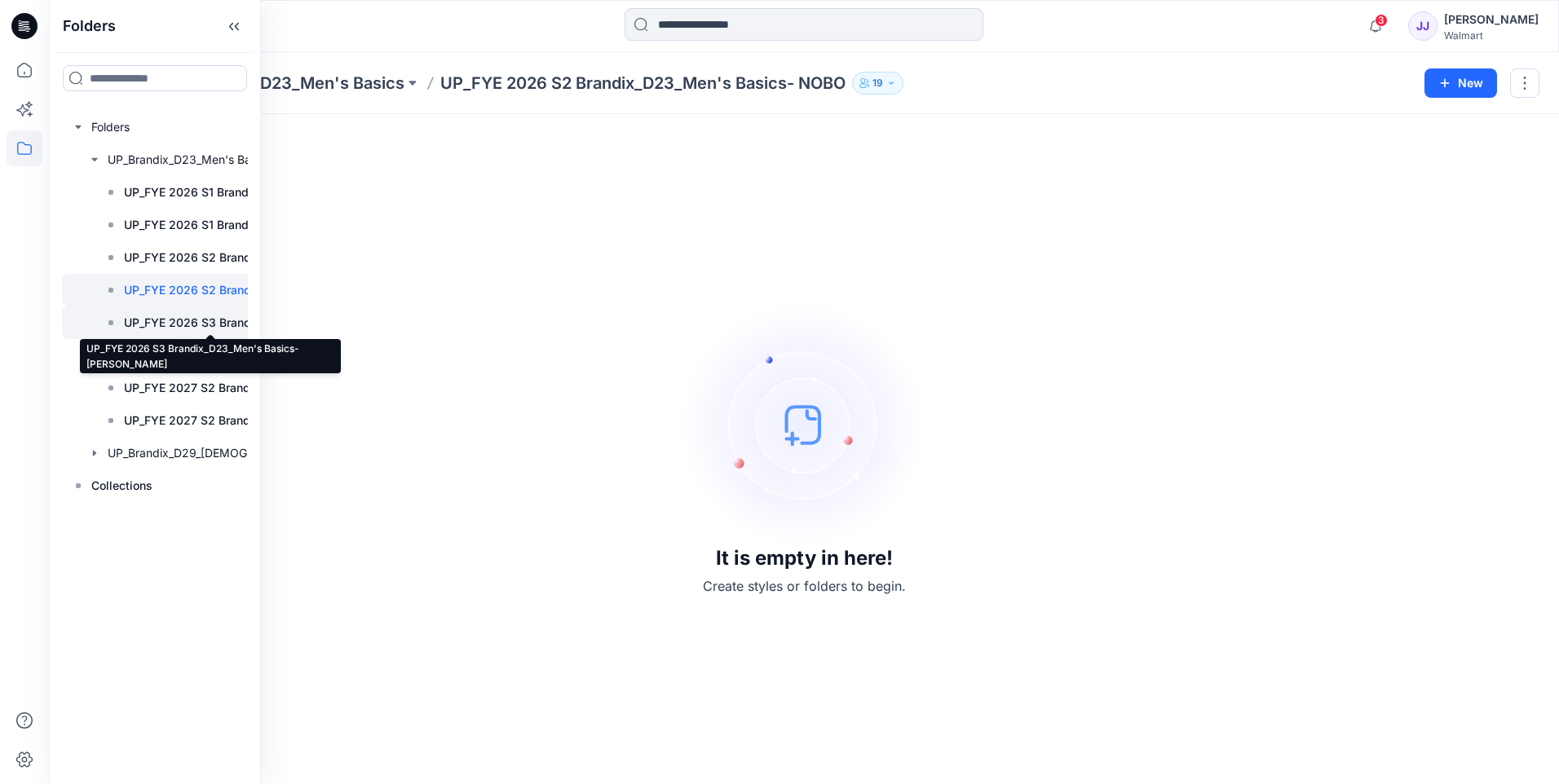
click at [217, 322] on p "UP_FYE 2026 S3 Brandix_D23_Men's Basics- [PERSON_NAME]" at bounding box center [210, 323] width 173 height 20
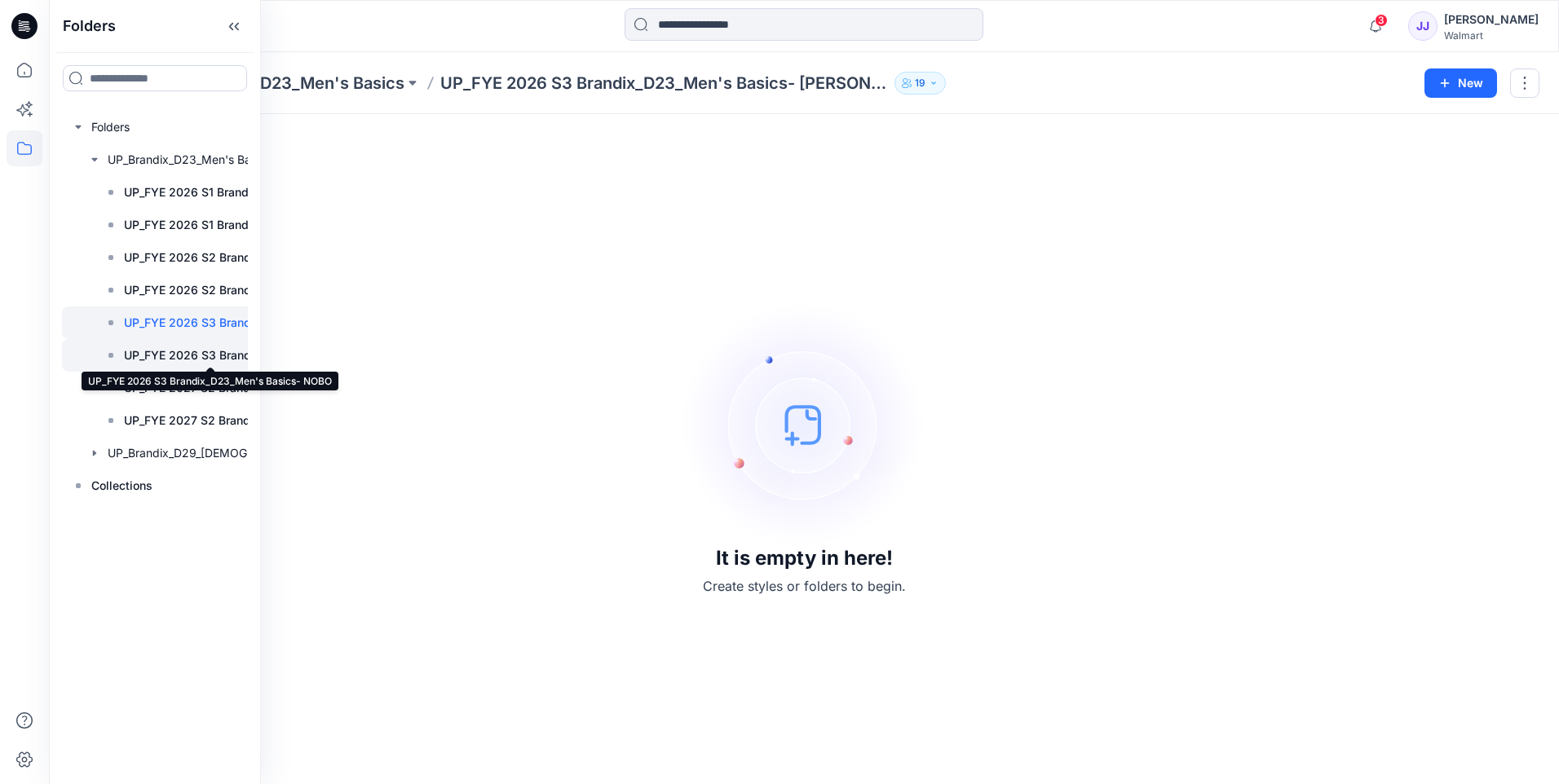
click at [208, 358] on p "UP_FYE 2026 S3 Brandix_D23_Men's Basics- NOBO" at bounding box center [210, 355] width 173 height 20
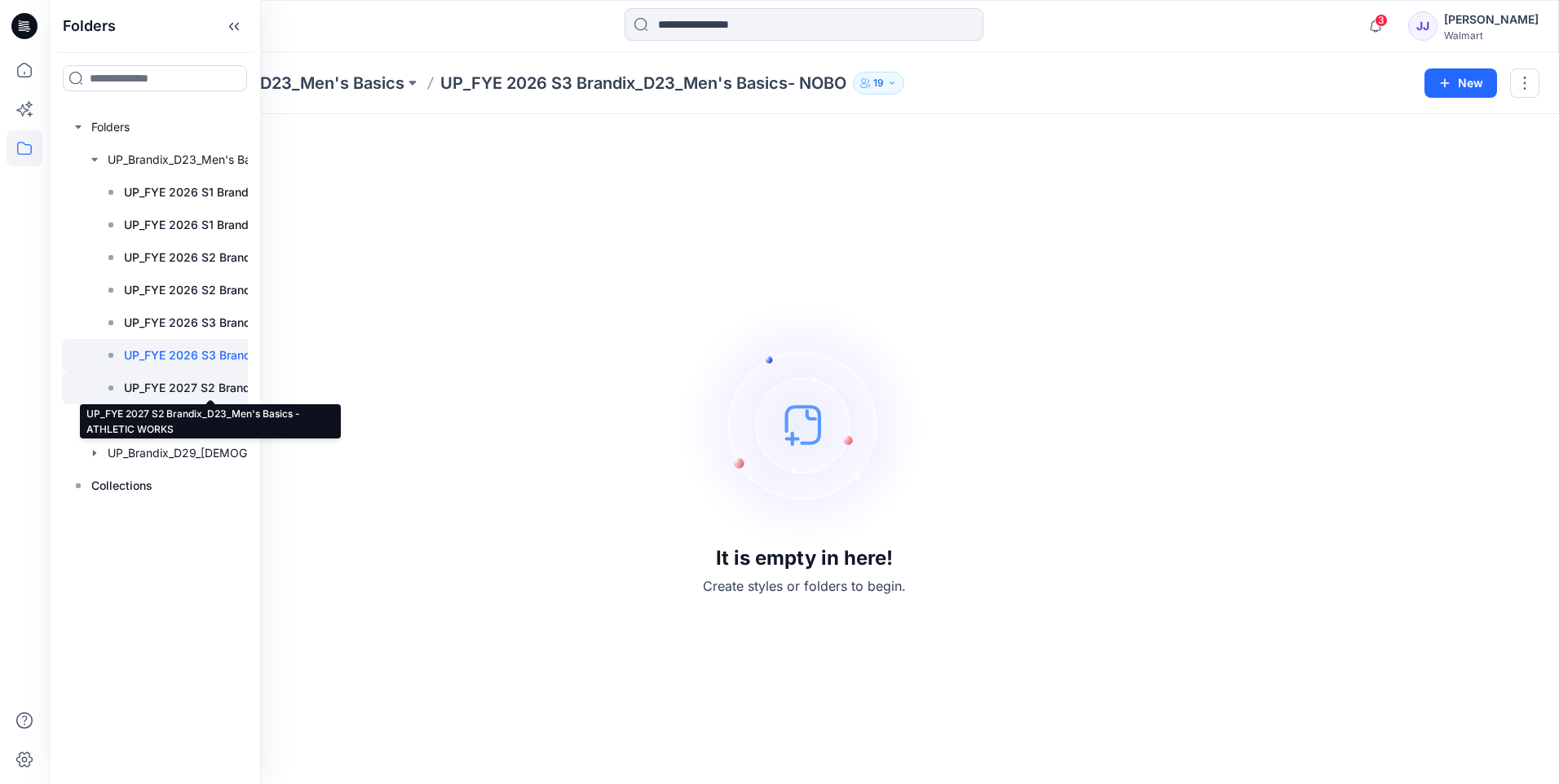
click at [205, 383] on p "UP_FYE 2027 S2 Brandix_D23_Men's Basics - ATHLETIC WORKS" at bounding box center [210, 388] width 173 height 20
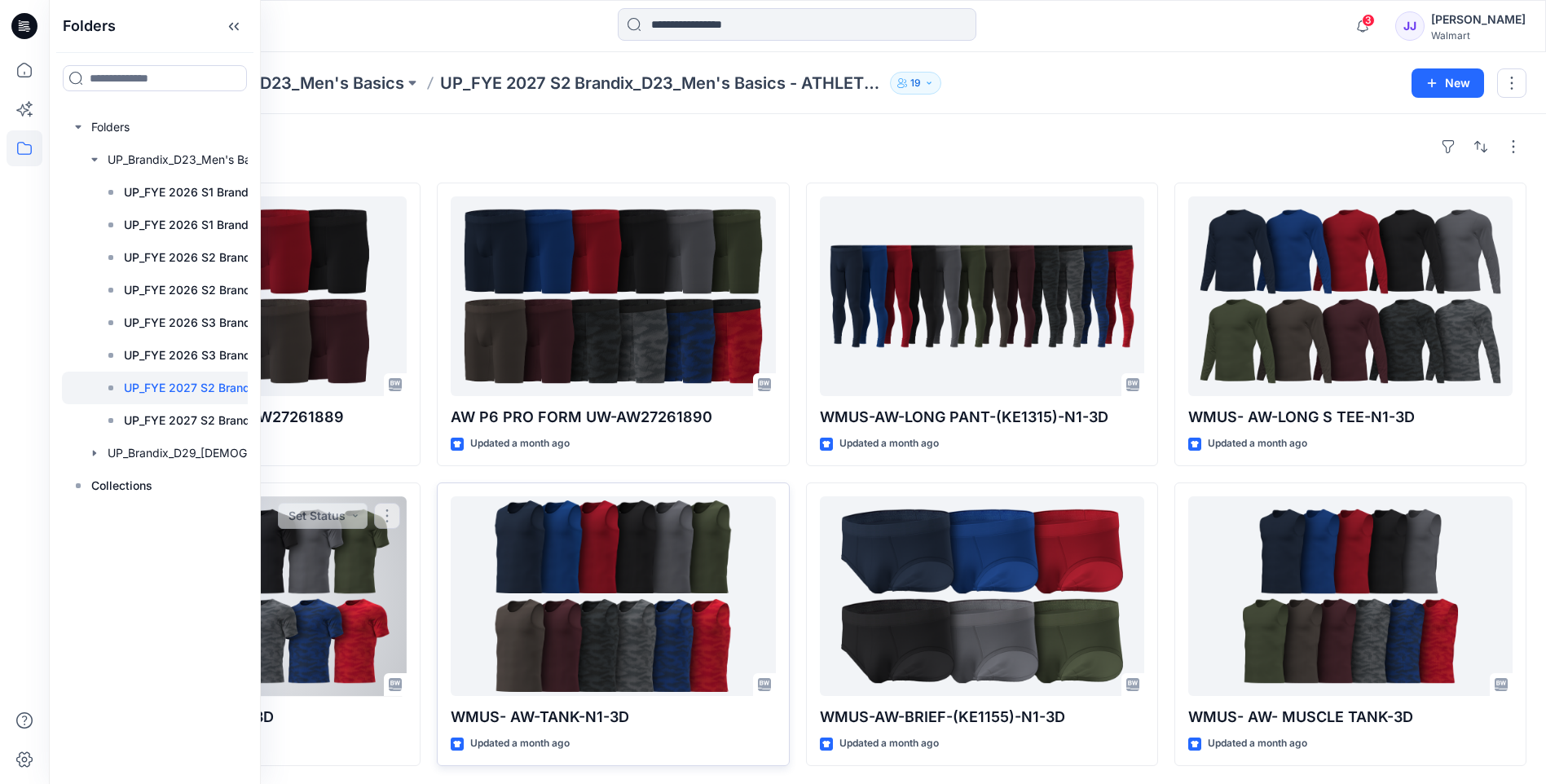
scroll to position [2, 0]
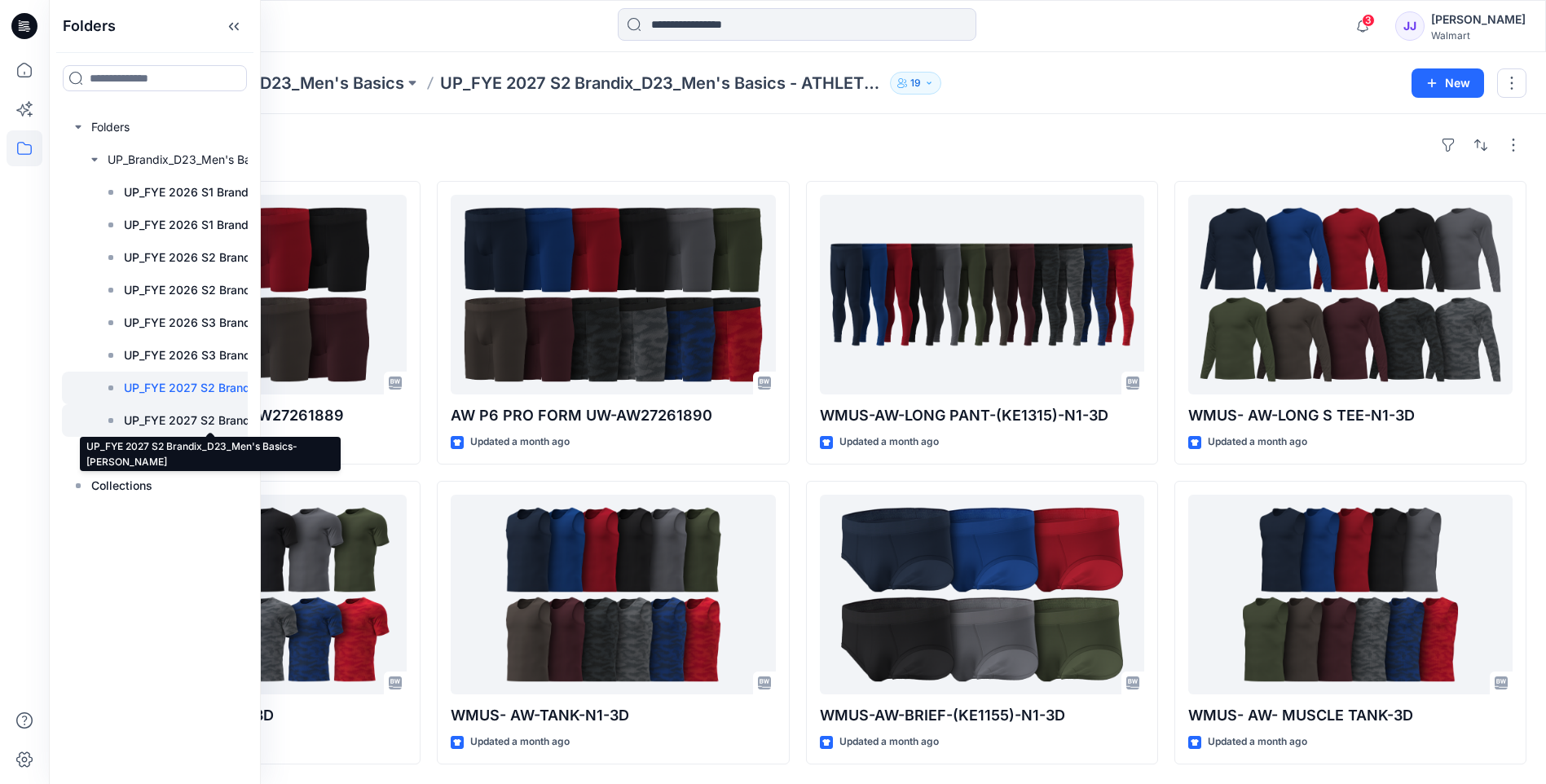
click at [163, 414] on p "UP_FYE 2027 S2 Brandix_D23_Men's Basics- [PERSON_NAME]" at bounding box center [210, 421] width 173 height 20
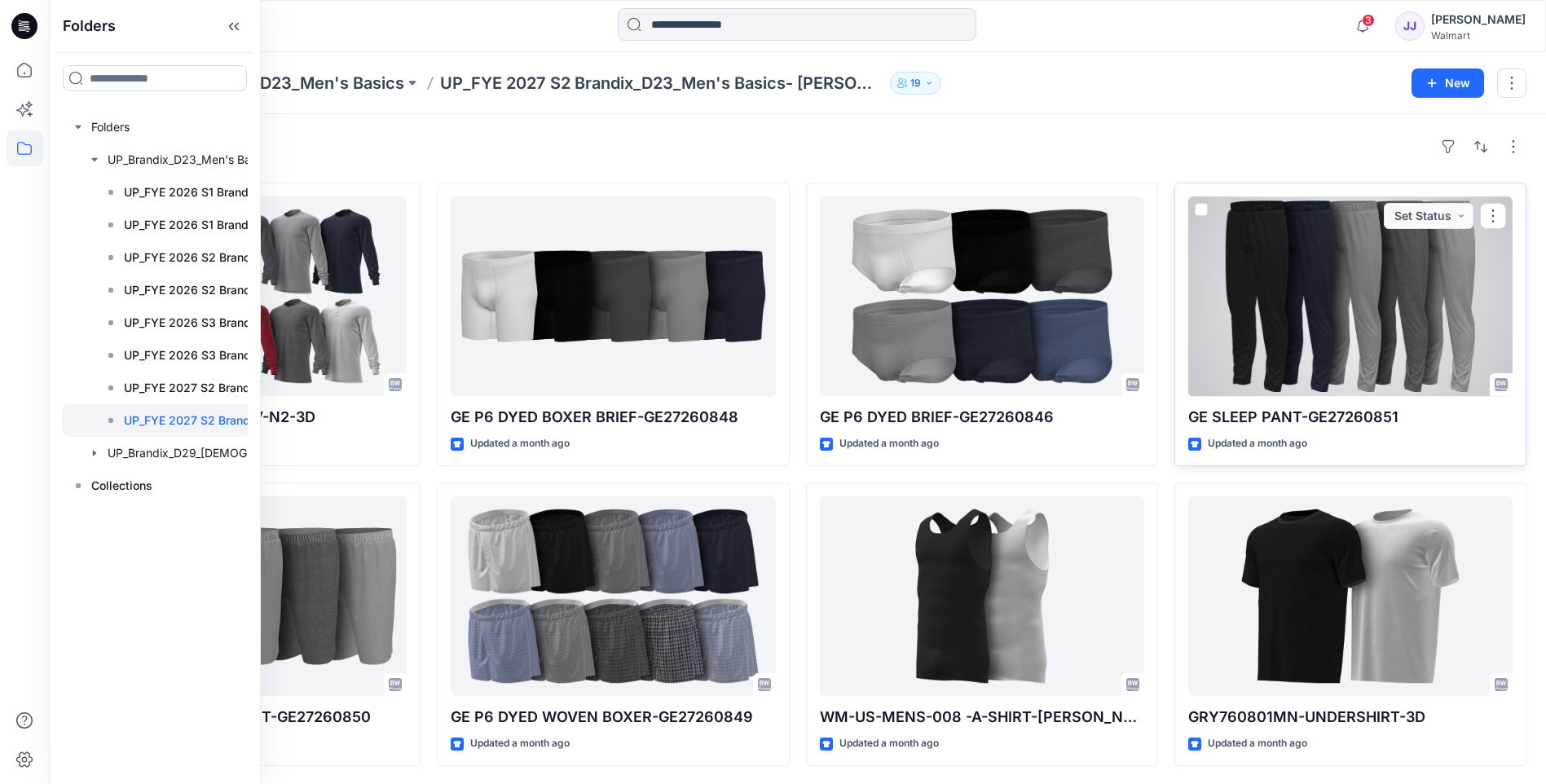
scroll to position [2, 0]
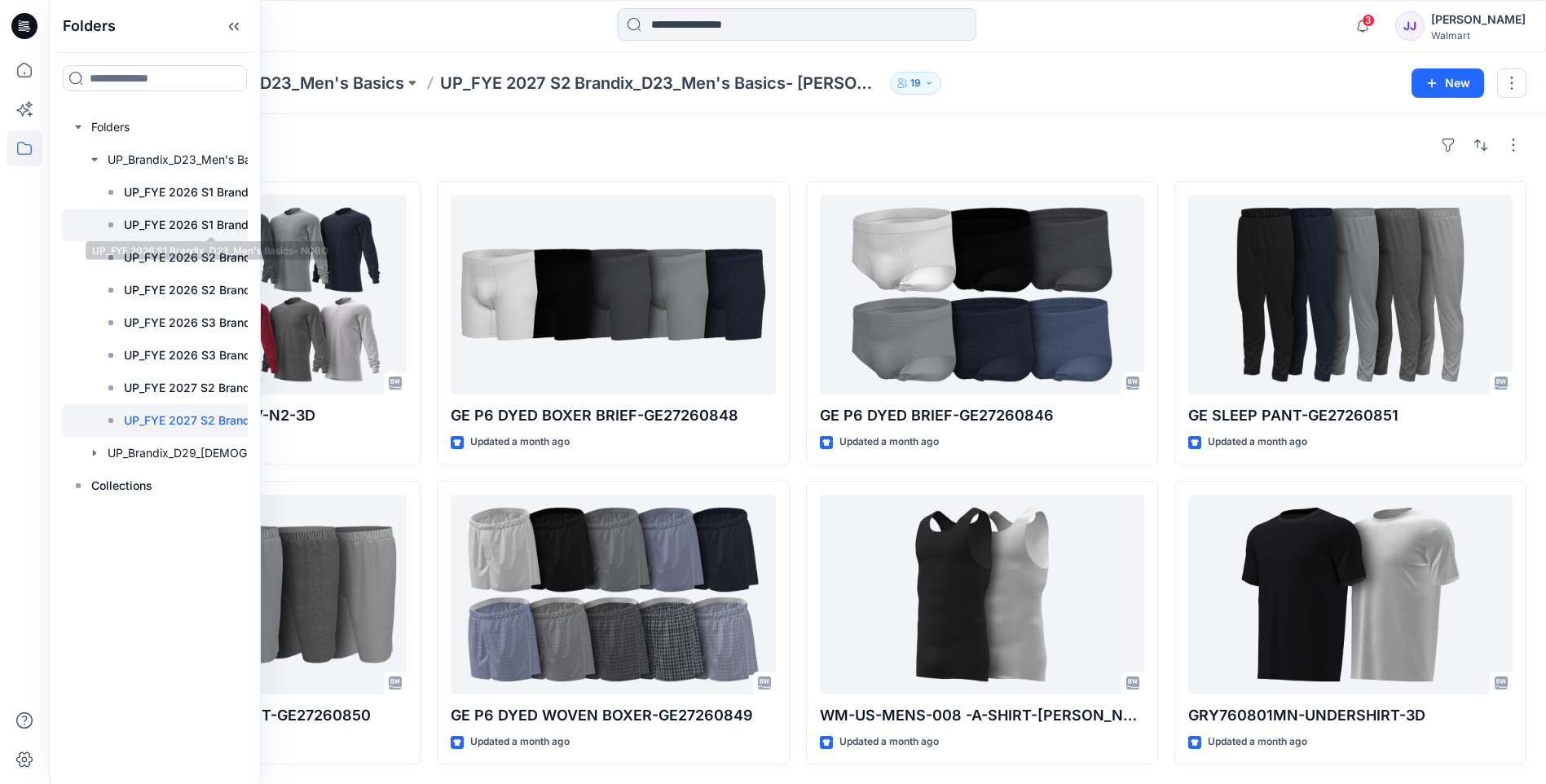
click at [164, 223] on p "UP_FYE 2026 S1 Brandix_D23_Men's Basics- NOBO" at bounding box center [210, 225] width 173 height 20
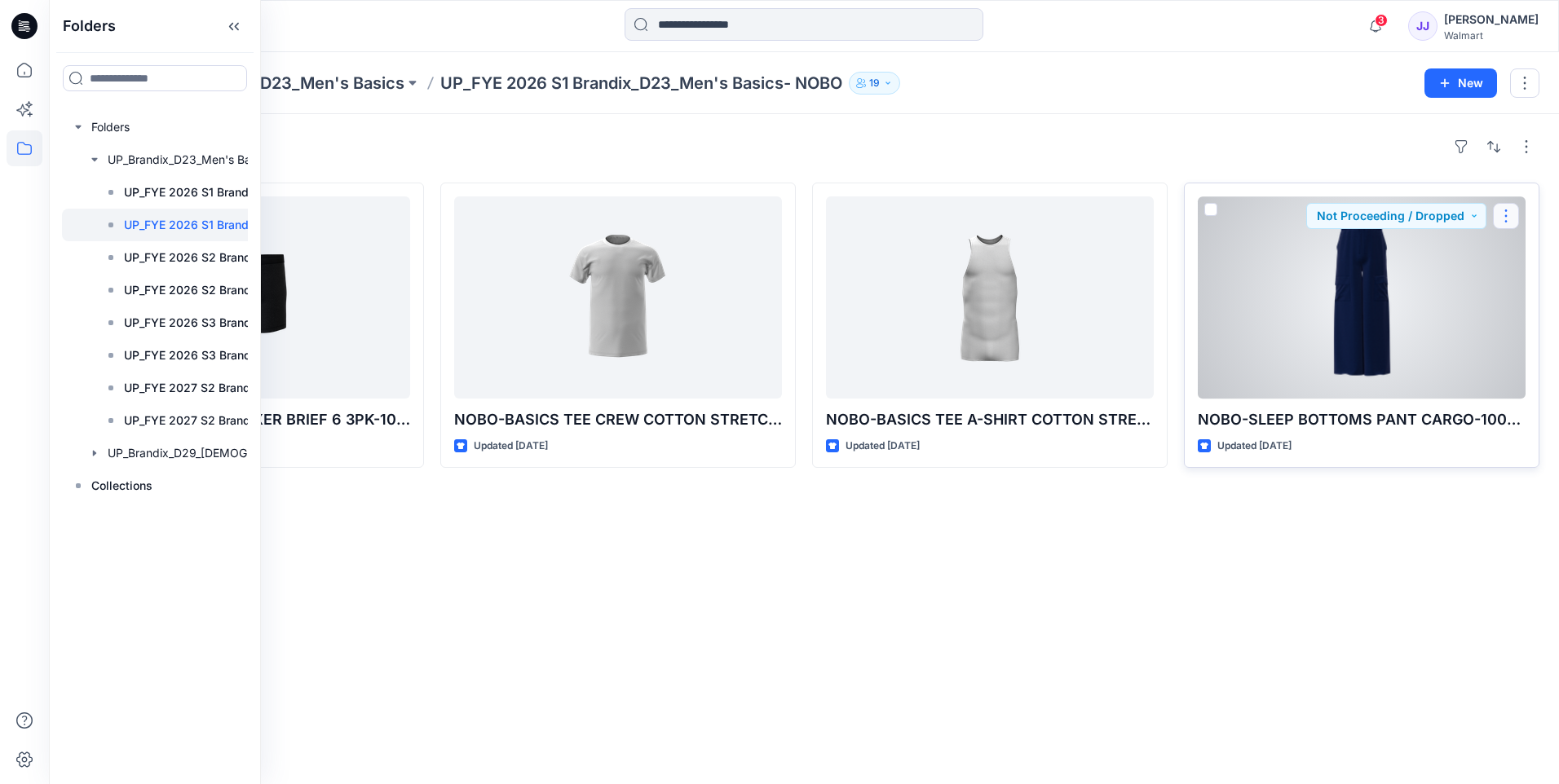
click at [1507, 215] on button "button" at bounding box center [1506, 216] width 26 height 26
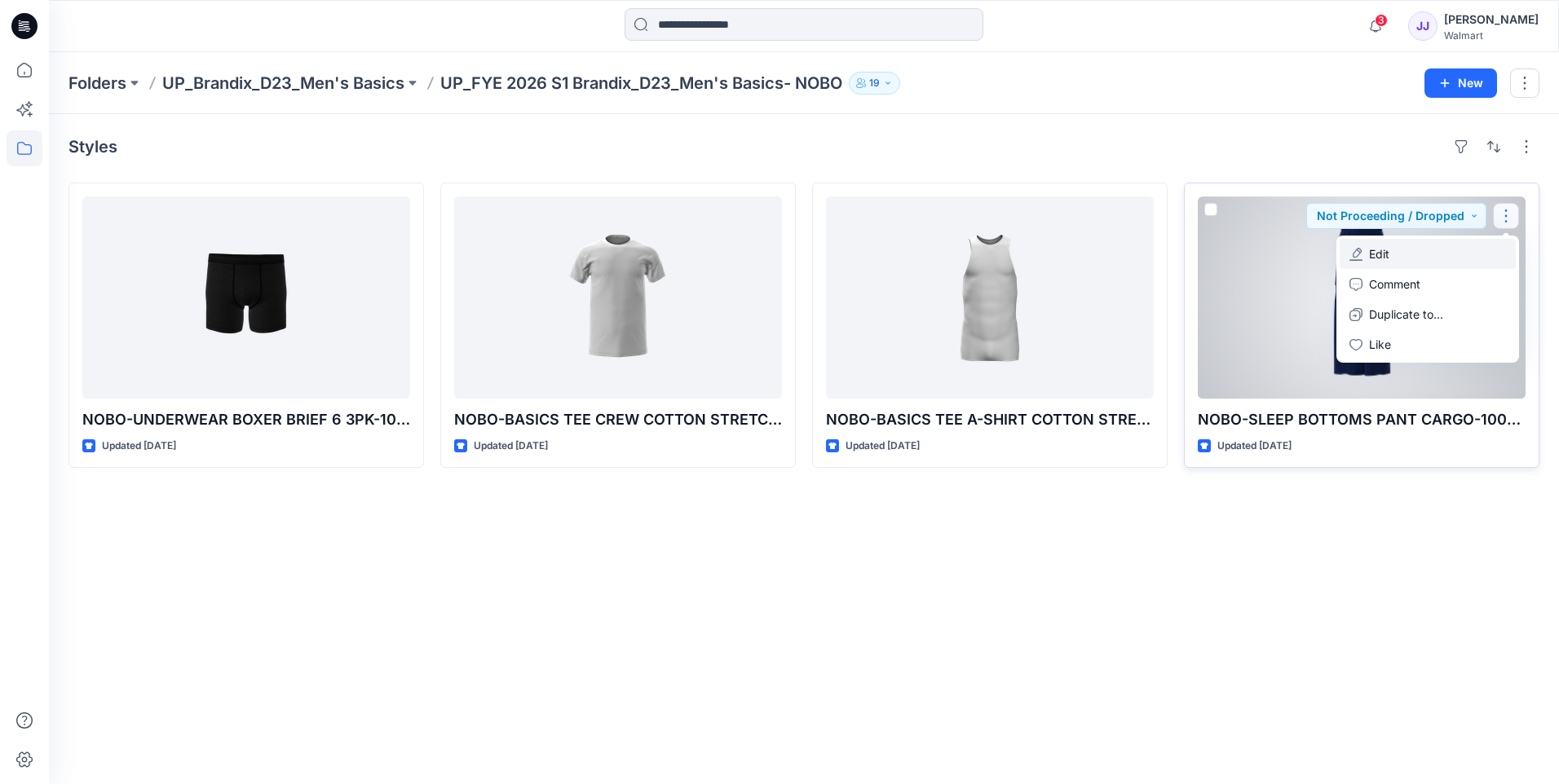
click at [1391, 248] on button "Edit" at bounding box center [1427, 253] width 176 height 30
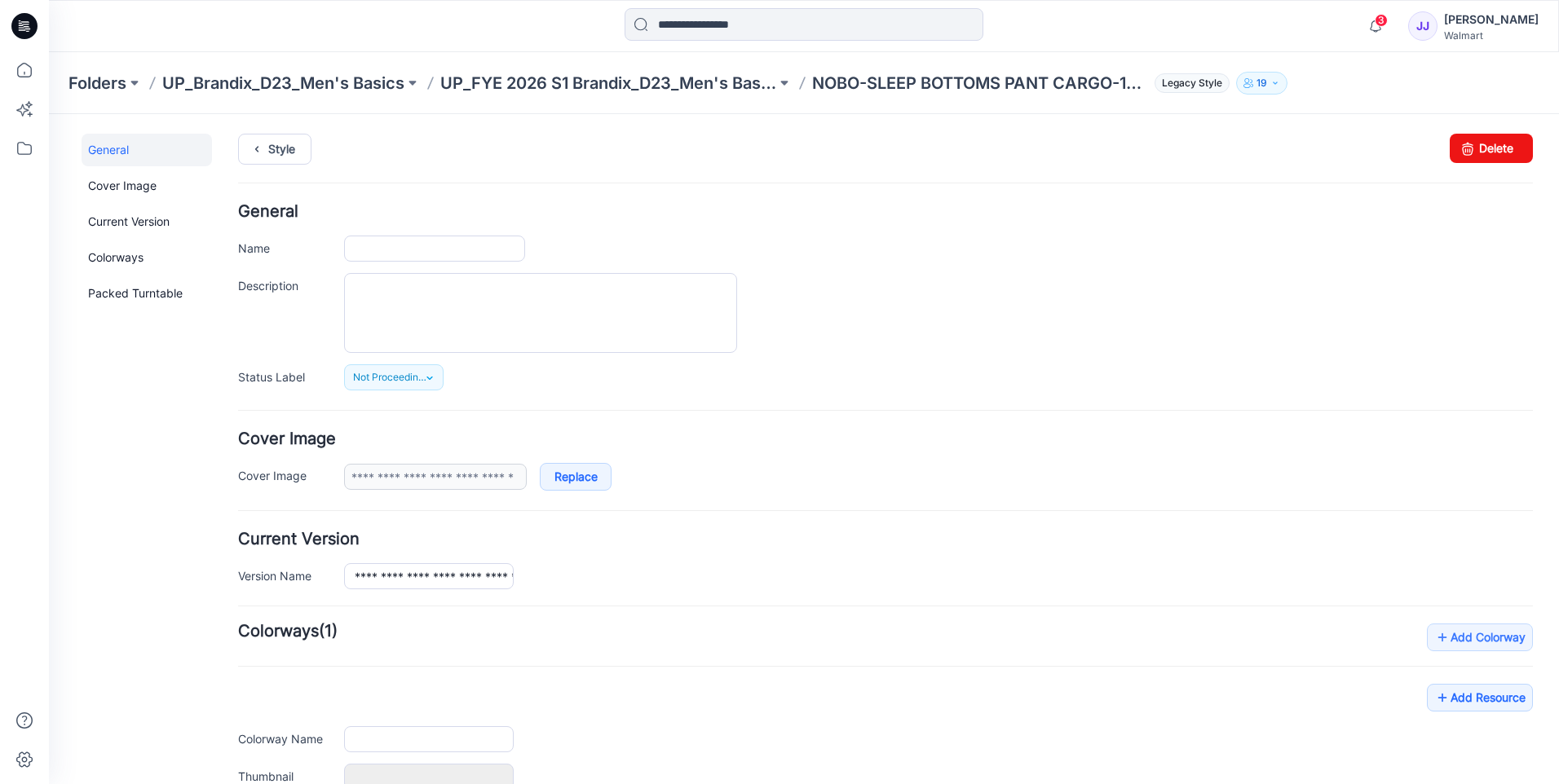
type input "**********"
click at [1527, 60] on div "Folders UP_Brandix_D23_Men's Basics UP_FYE 2026 S1 Brandix_D23_Men's Basics- NO…" at bounding box center [804, 84] width 1510 height 62
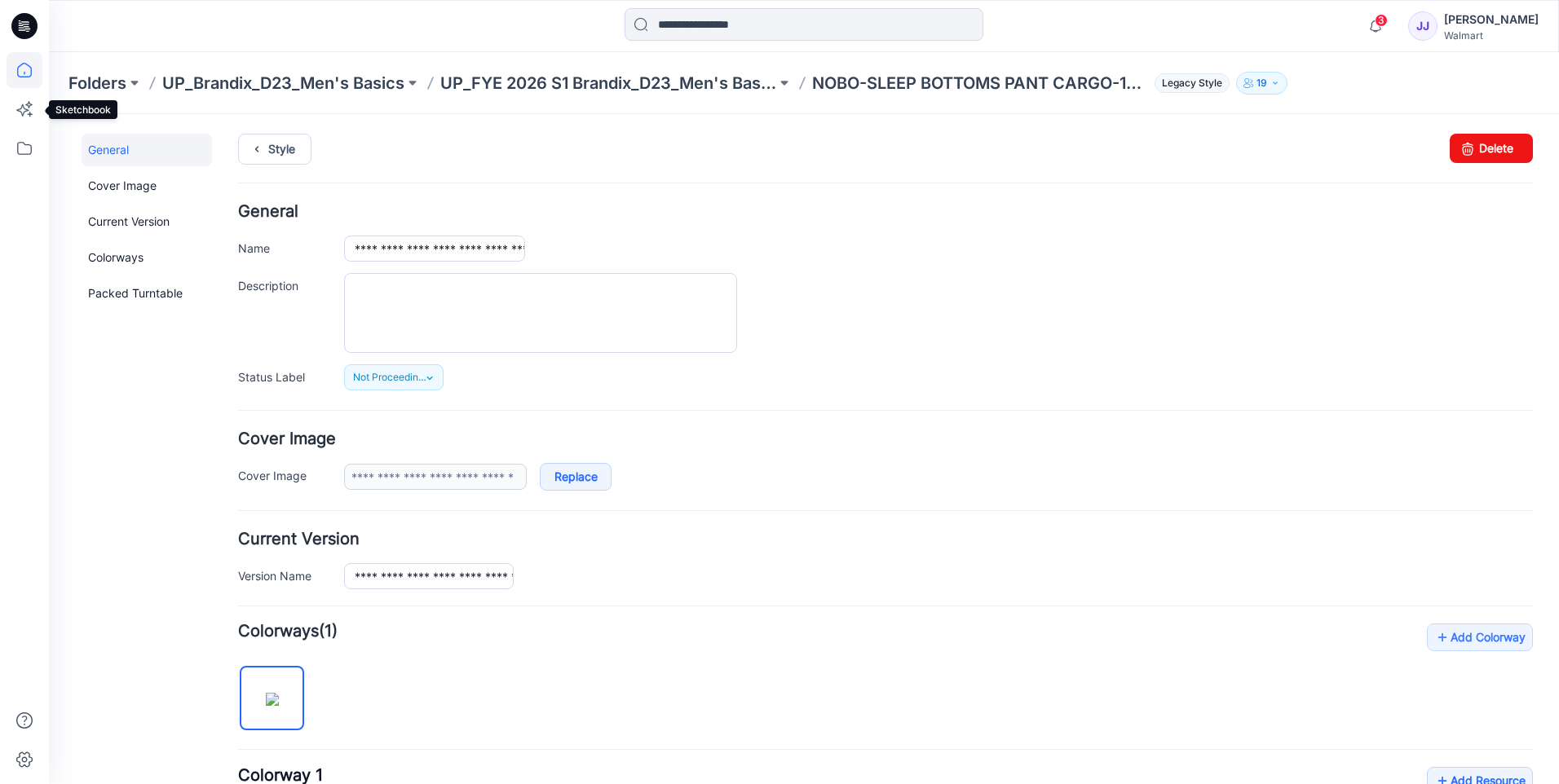
click at [11, 77] on icon at bounding box center [25, 71] width 36 height 36
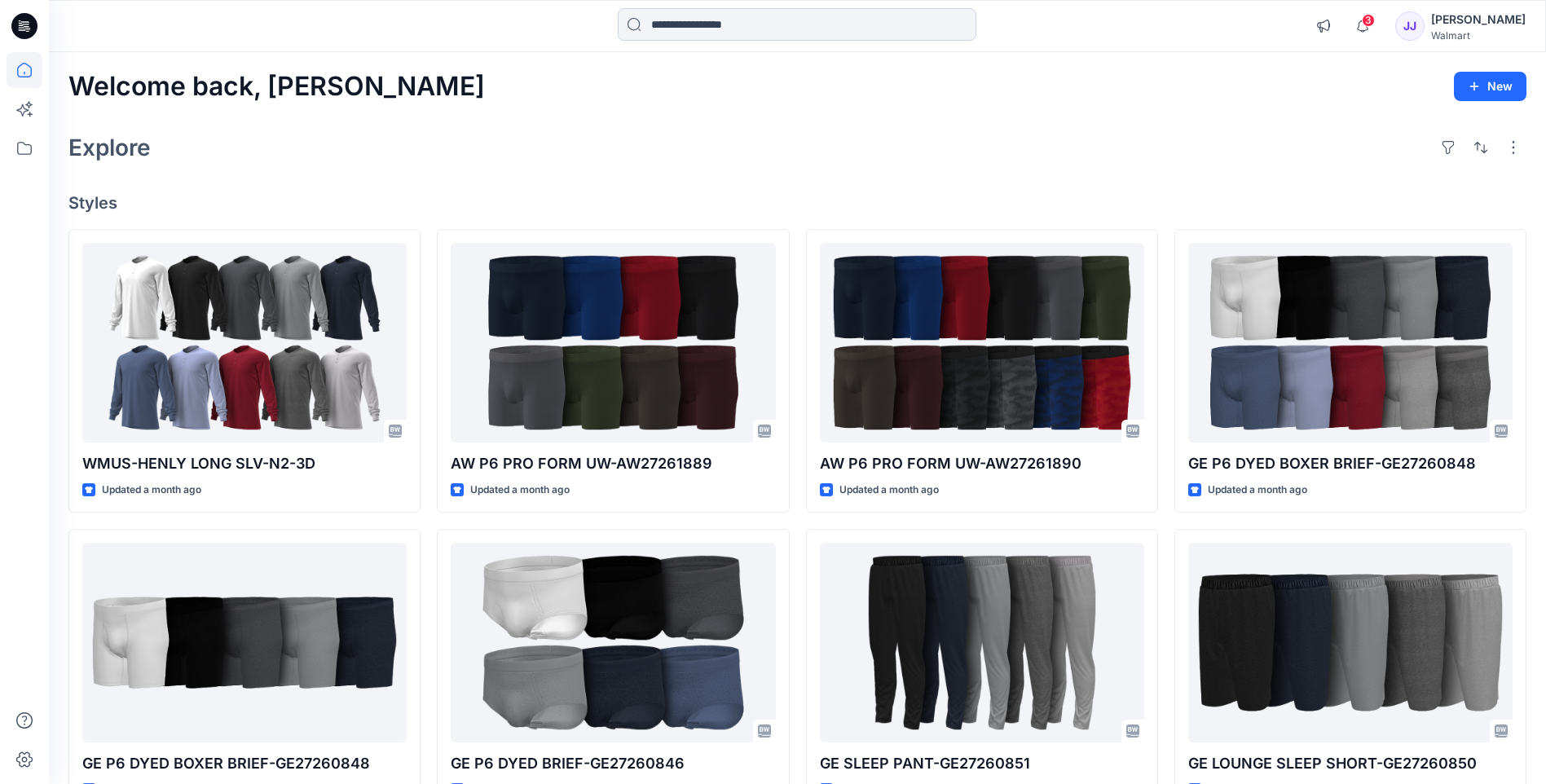
click at [704, 25] on input at bounding box center [796, 25] width 358 height 33
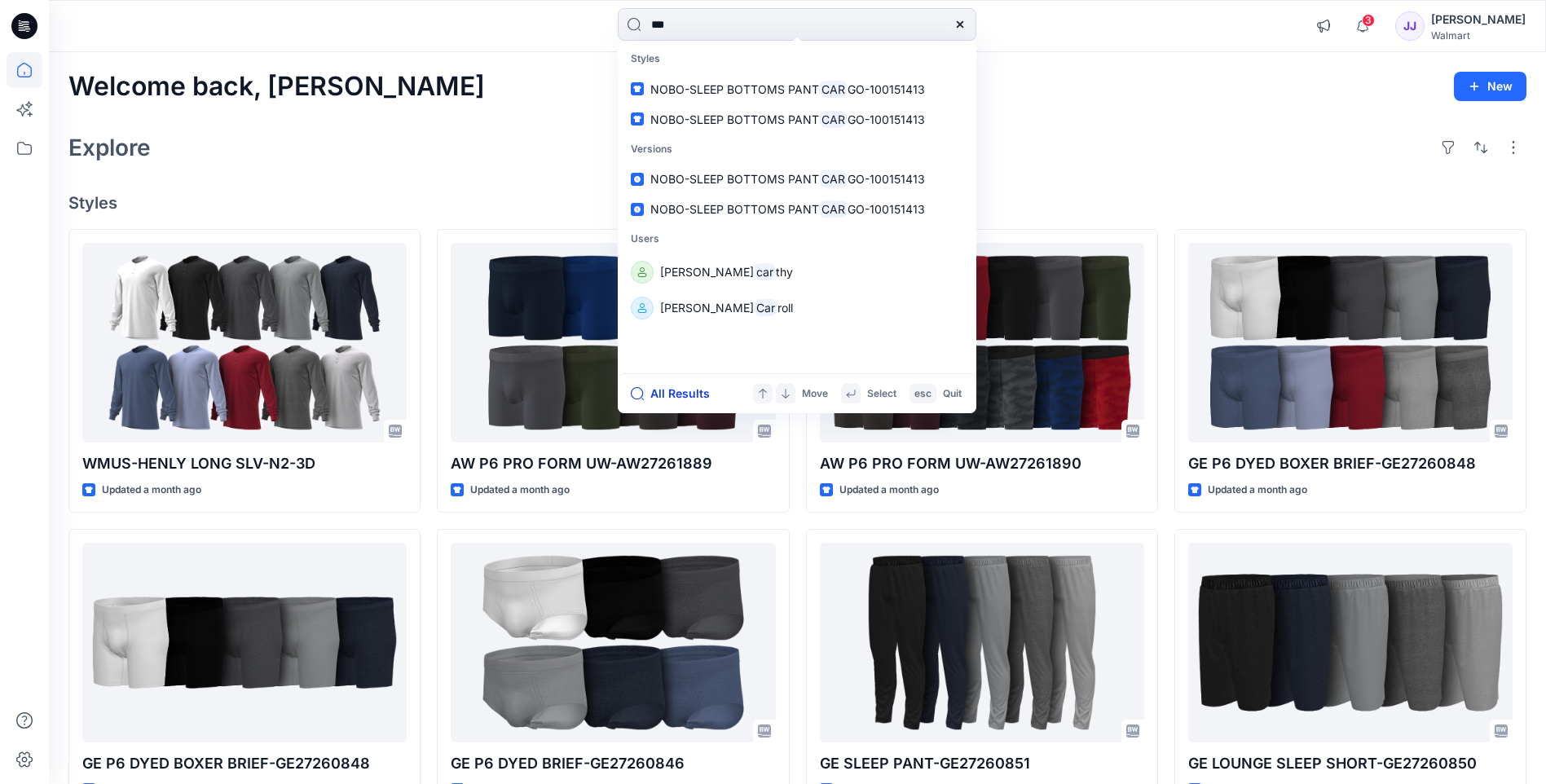
type input "***"
click at [661, 397] on button "All Results" at bounding box center [675, 394] width 89 height 20
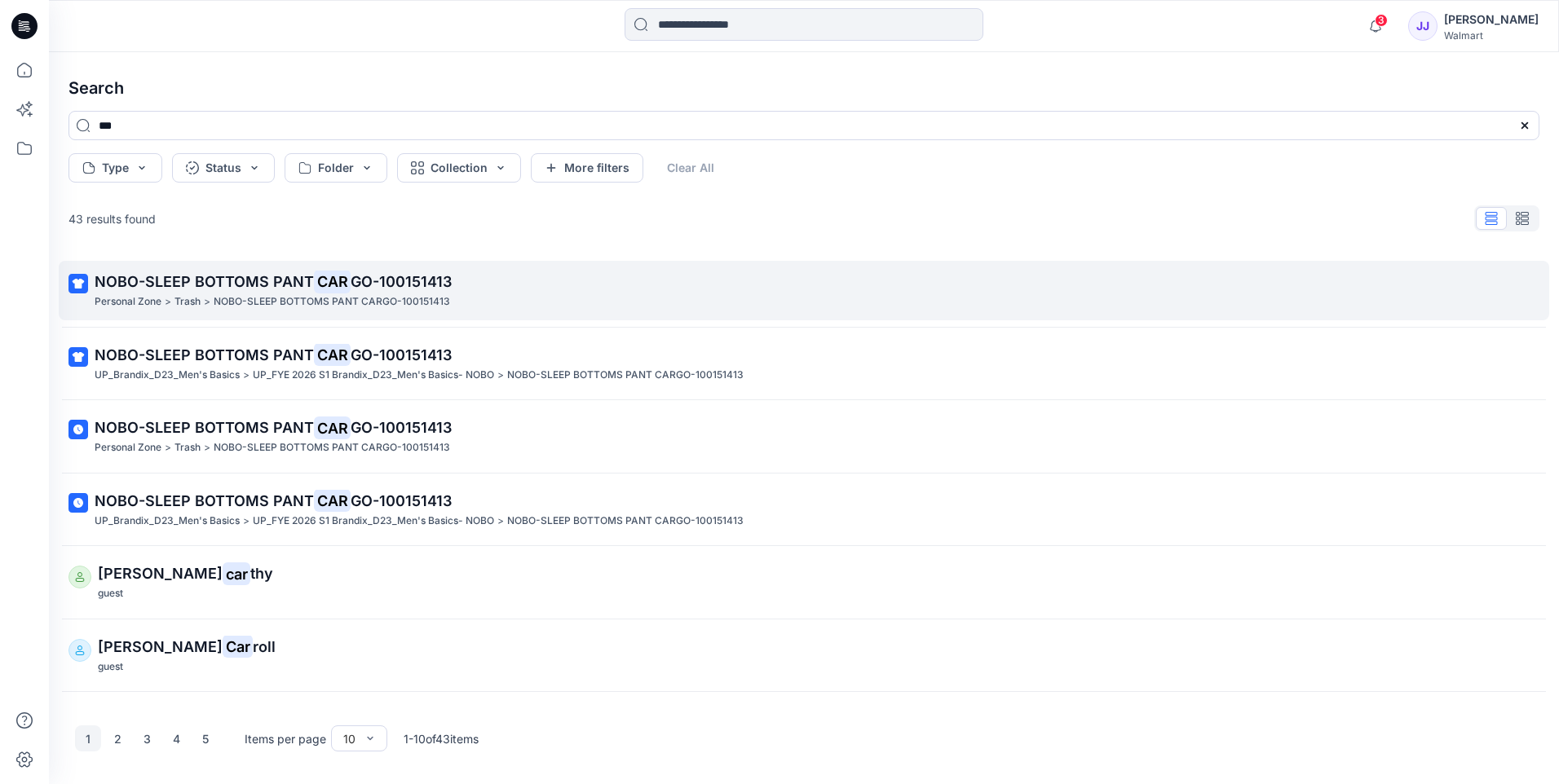
click at [348, 295] on p "NOBO-SLEEP BOTTOMS PANT CARGO-100151413" at bounding box center [331, 302] width 236 height 17
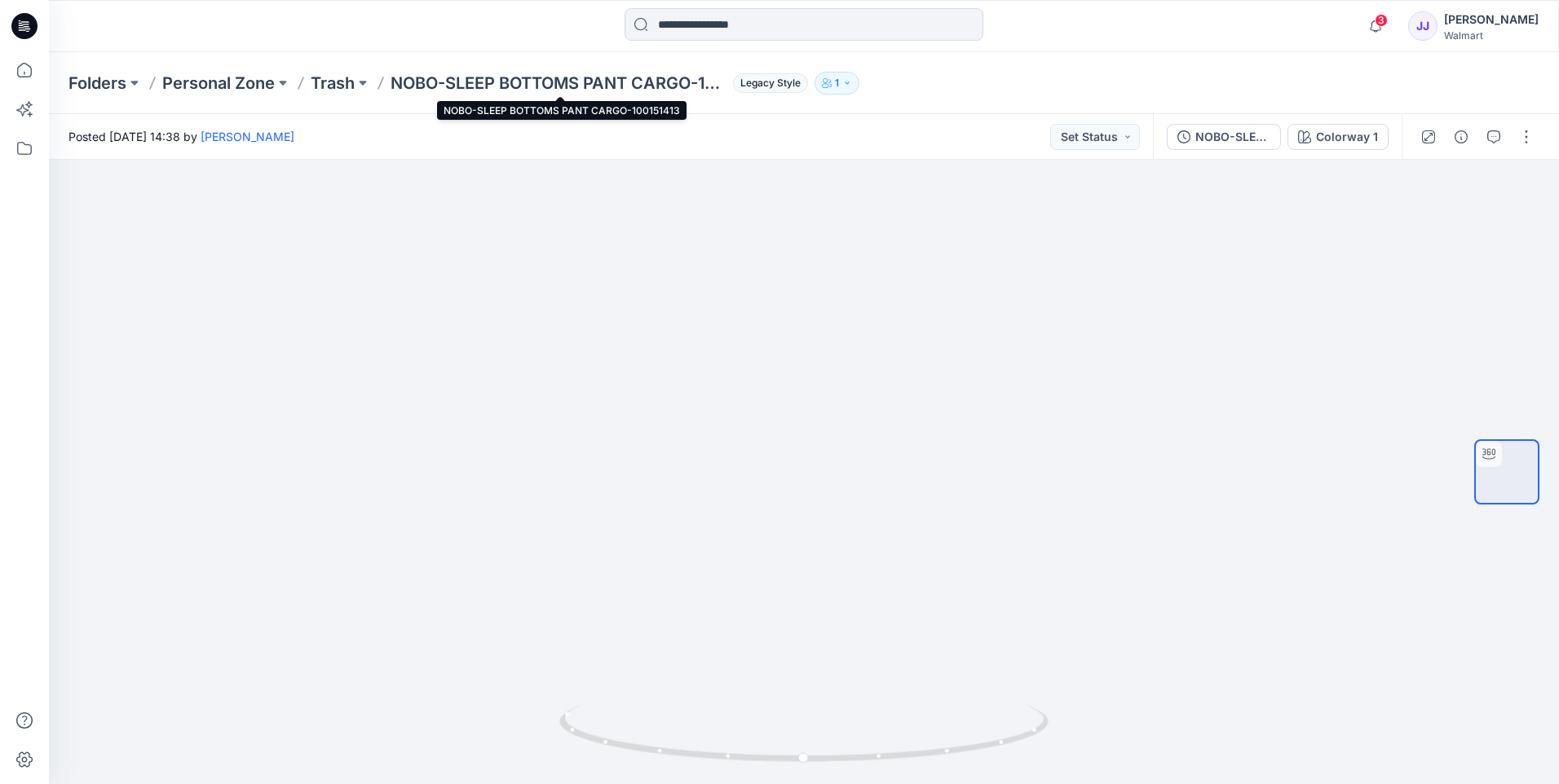
click at [644, 83] on p "NOBO-SLEEP BOTTOMS PANT CARGO-100151413" at bounding box center [558, 83] width 336 height 23
click at [718, 86] on p "NOBO-SLEEP BOTTOMS PANT CARGO-100151413" at bounding box center [558, 83] width 336 height 23
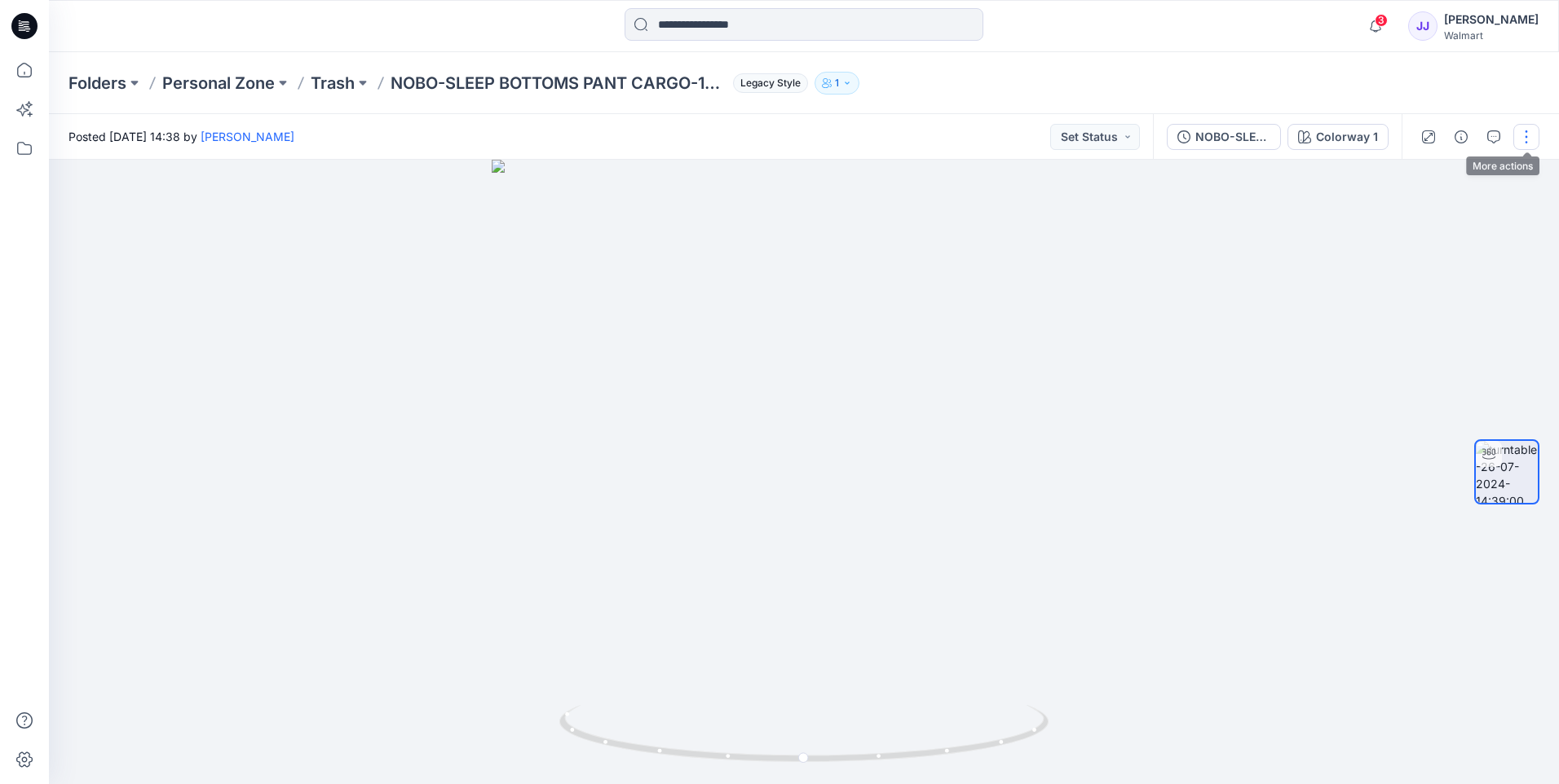
click at [1529, 131] on button "button" at bounding box center [1526, 137] width 26 height 26
click at [1406, 182] on button "Edit" at bounding box center [1457, 175] width 150 height 30
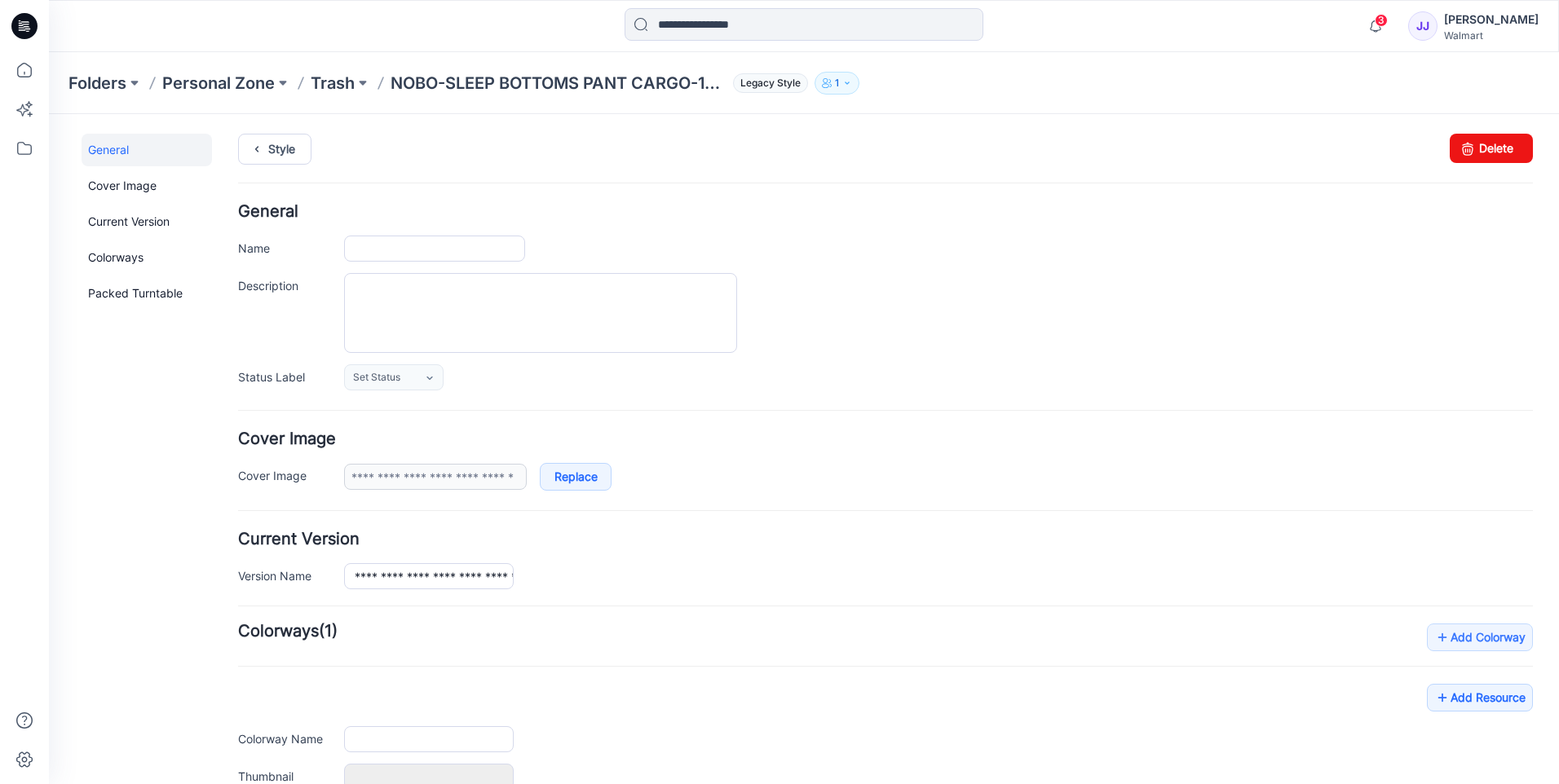
type input "**********"
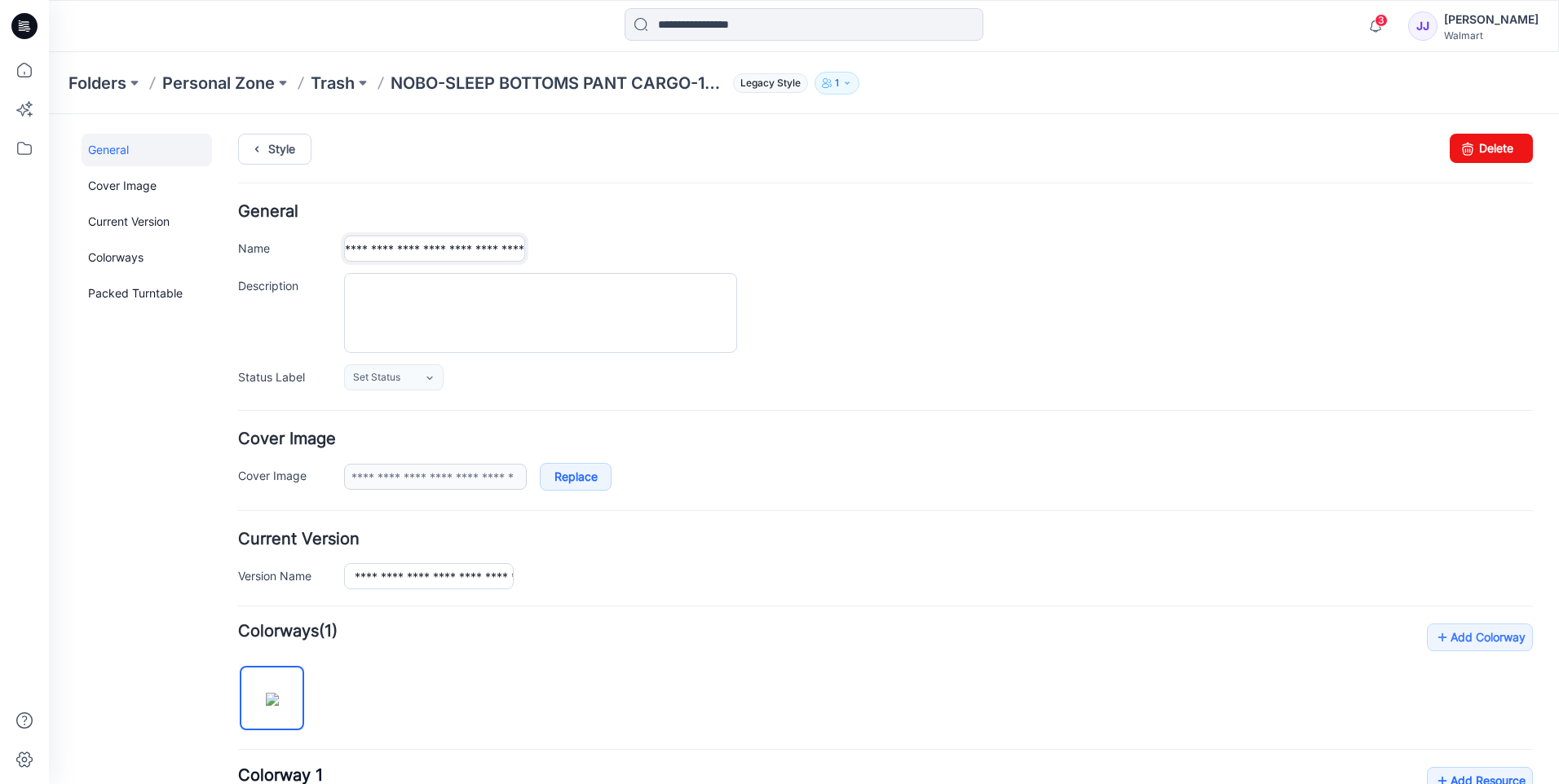
drag, startPoint x: 353, startPoint y: 247, endPoint x: 639, endPoint y: 248, distance: 286.0
click at [639, 248] on div "**********" at bounding box center [938, 248] width 1189 height 26
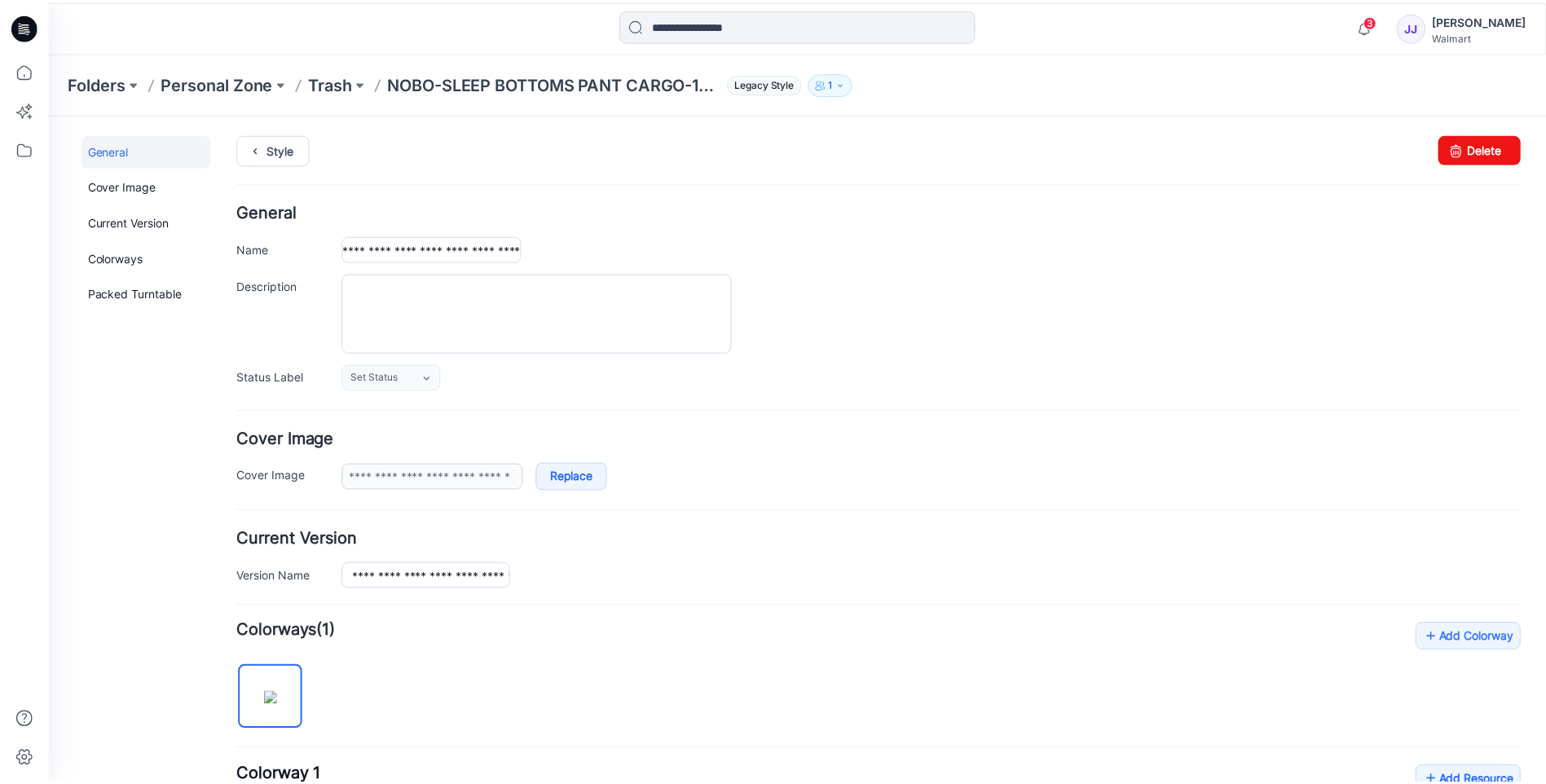
scroll to position [0, 0]
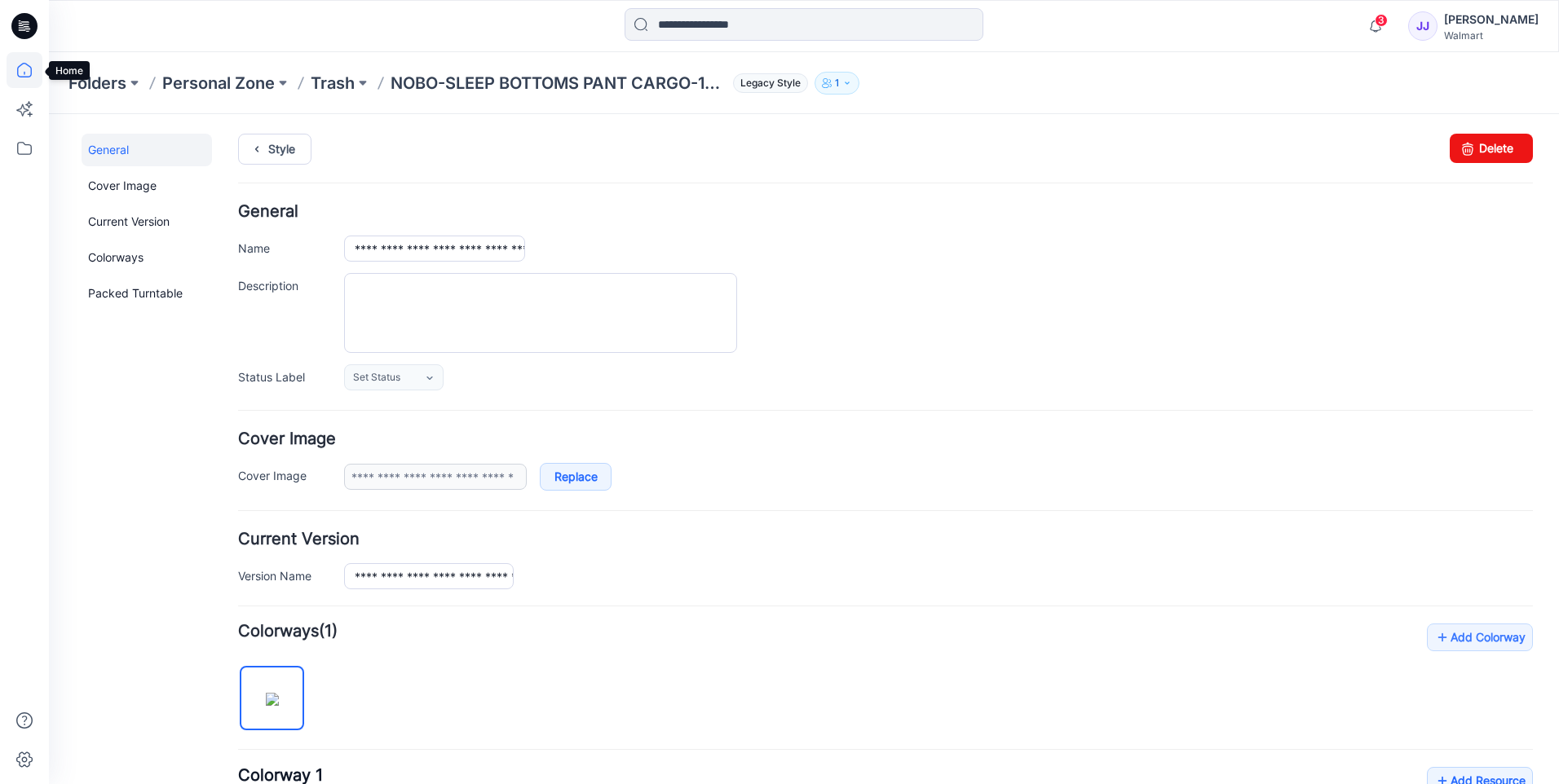
click at [25, 71] on icon at bounding box center [24, 73] width 1 height 3
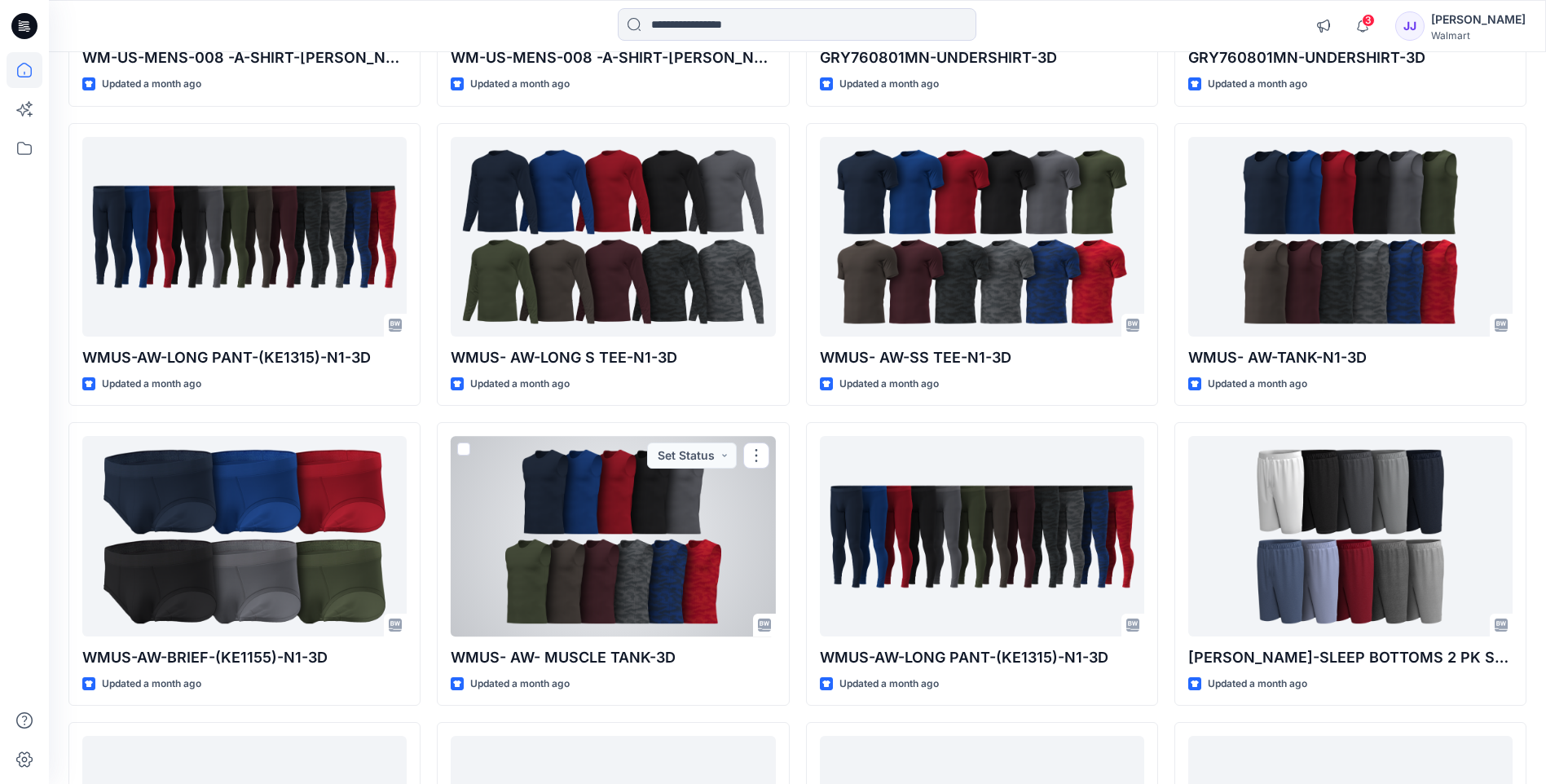
scroll to position [1658, 0]
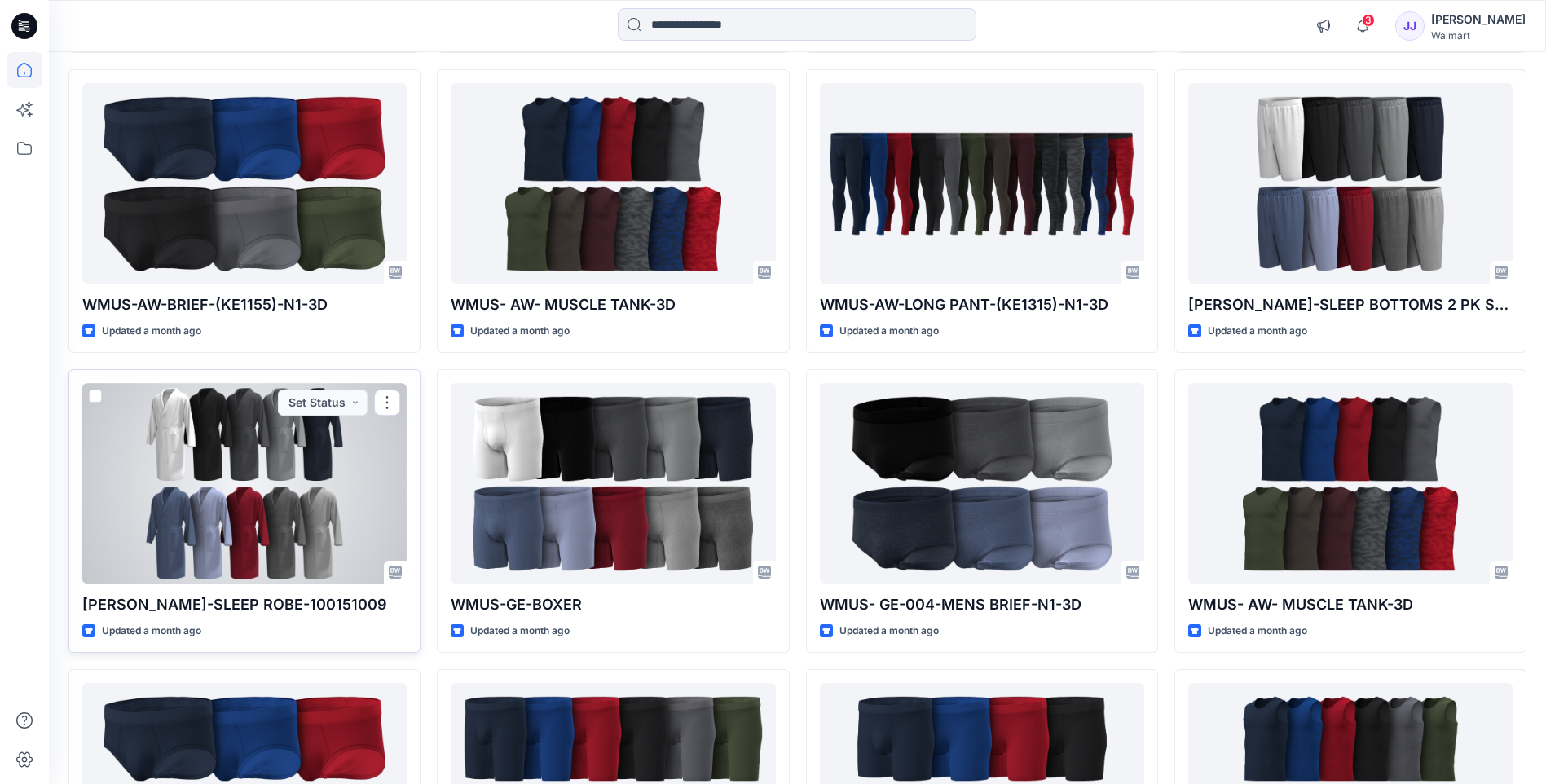
click at [235, 448] on div at bounding box center [244, 482] width 324 height 199
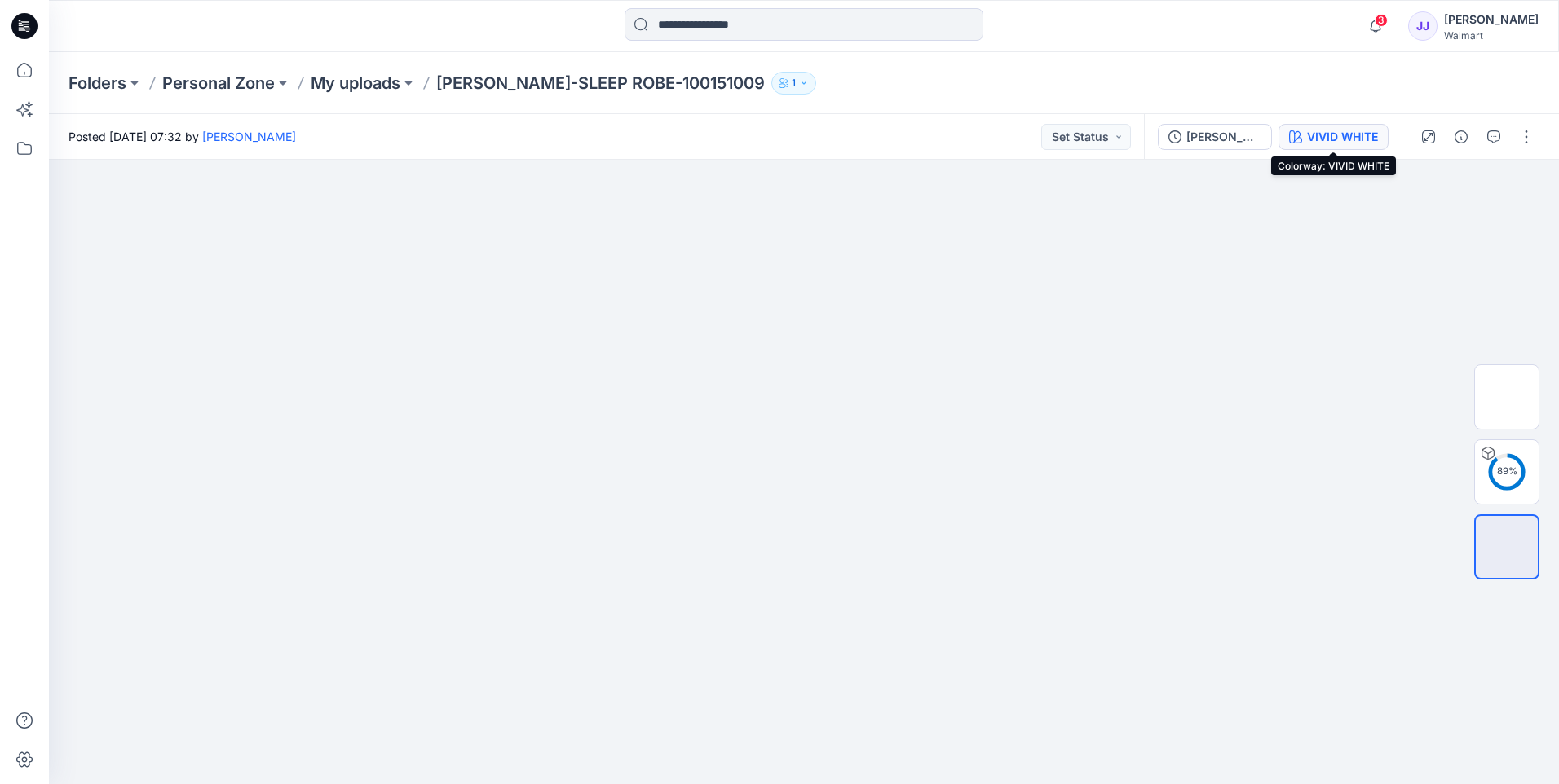
click at [1327, 143] on div "VIVID WHITE" at bounding box center [1342, 137] width 71 height 18
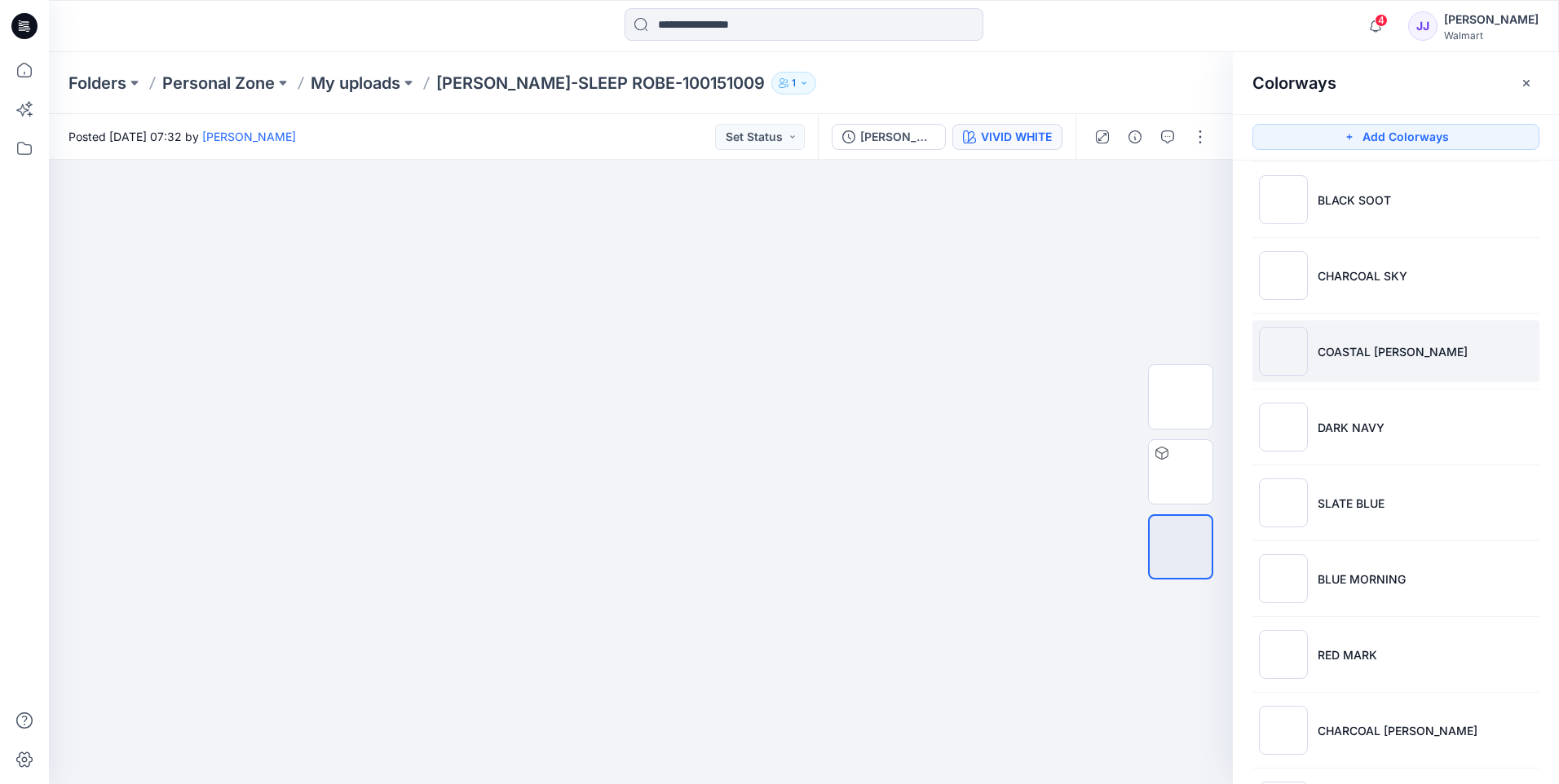
scroll to position [166, 0]
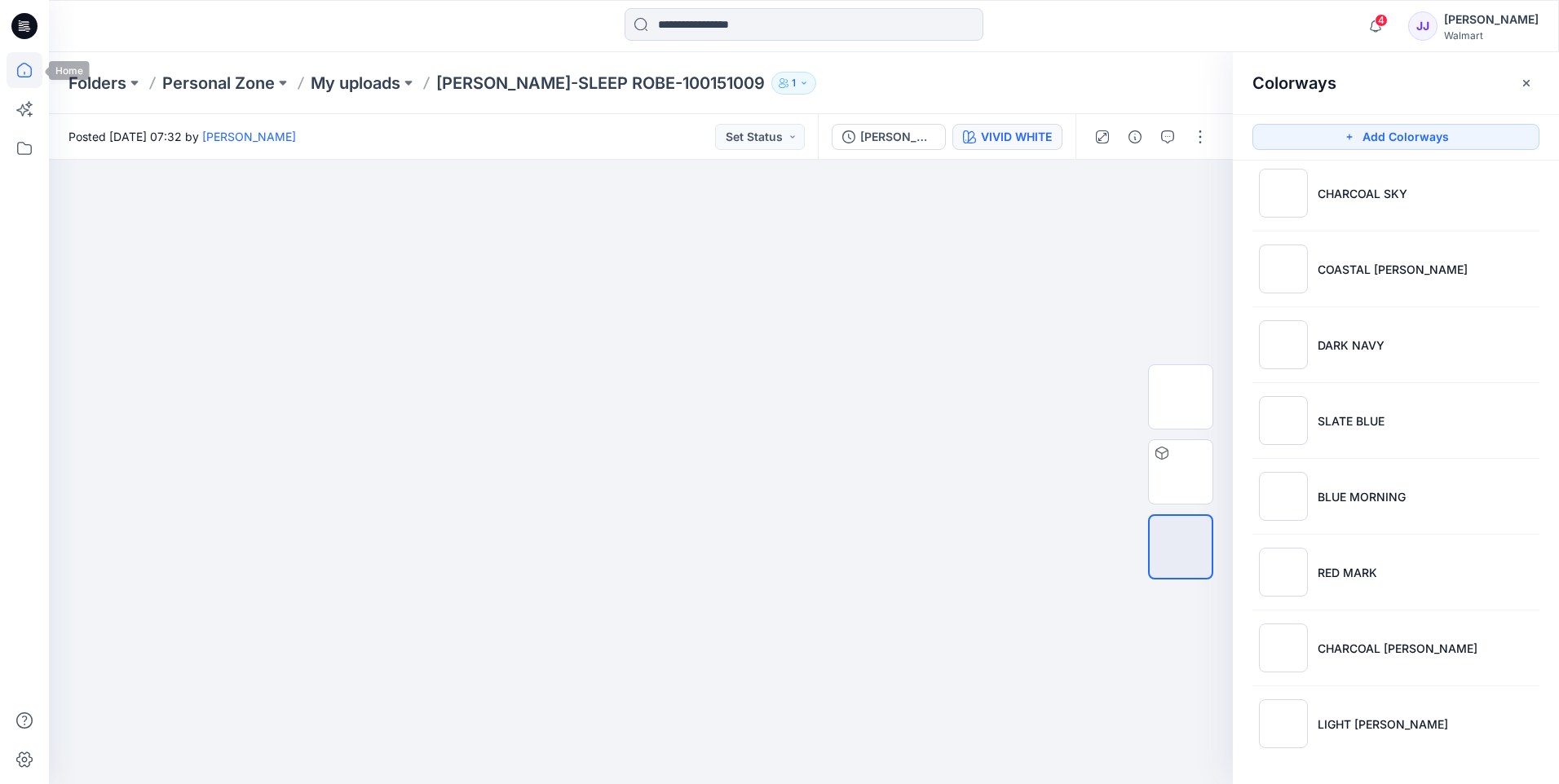
click at [18, 64] on icon at bounding box center [25, 71] width 36 height 36
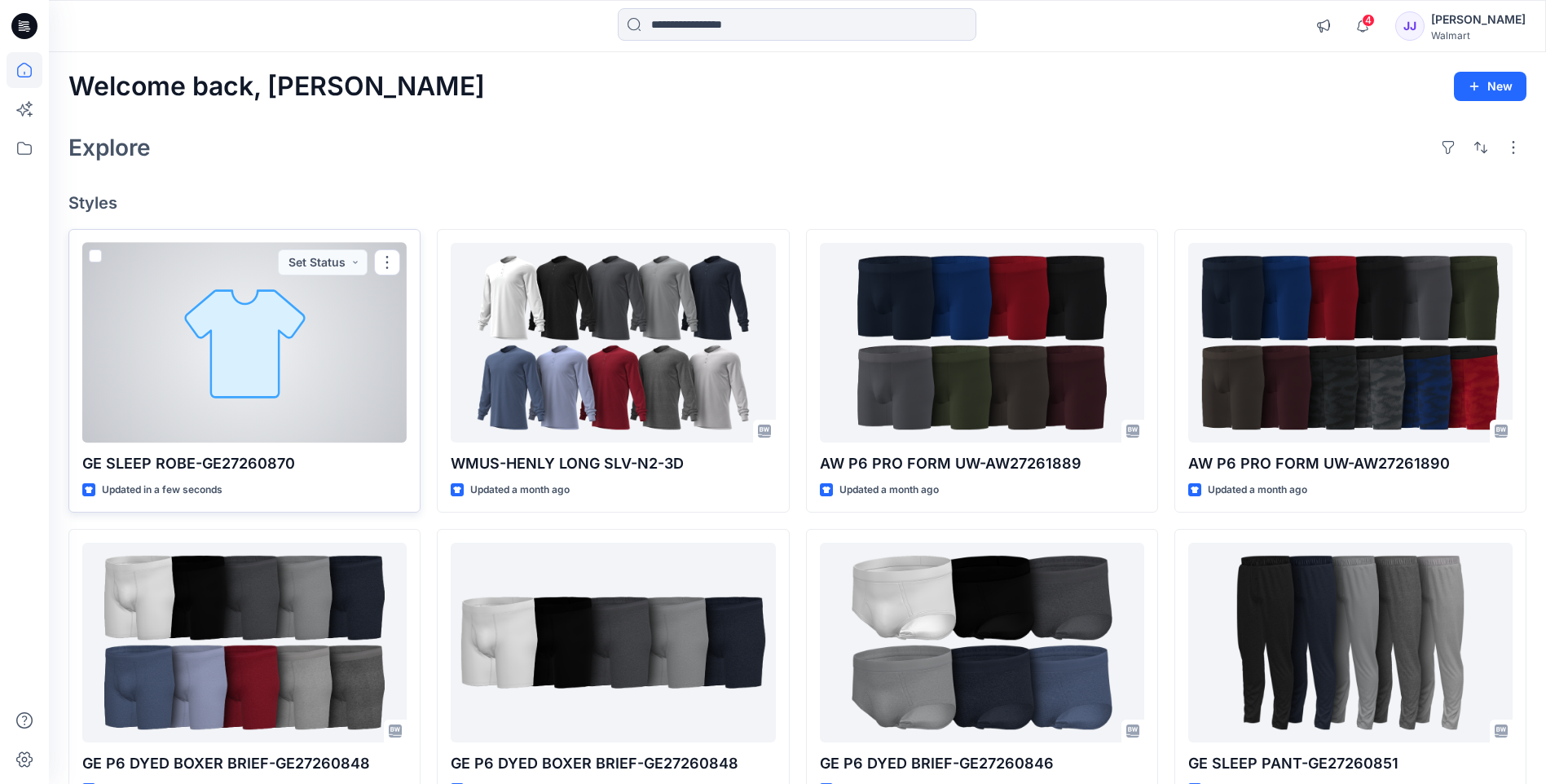
click at [259, 362] on div at bounding box center [244, 342] width 324 height 199
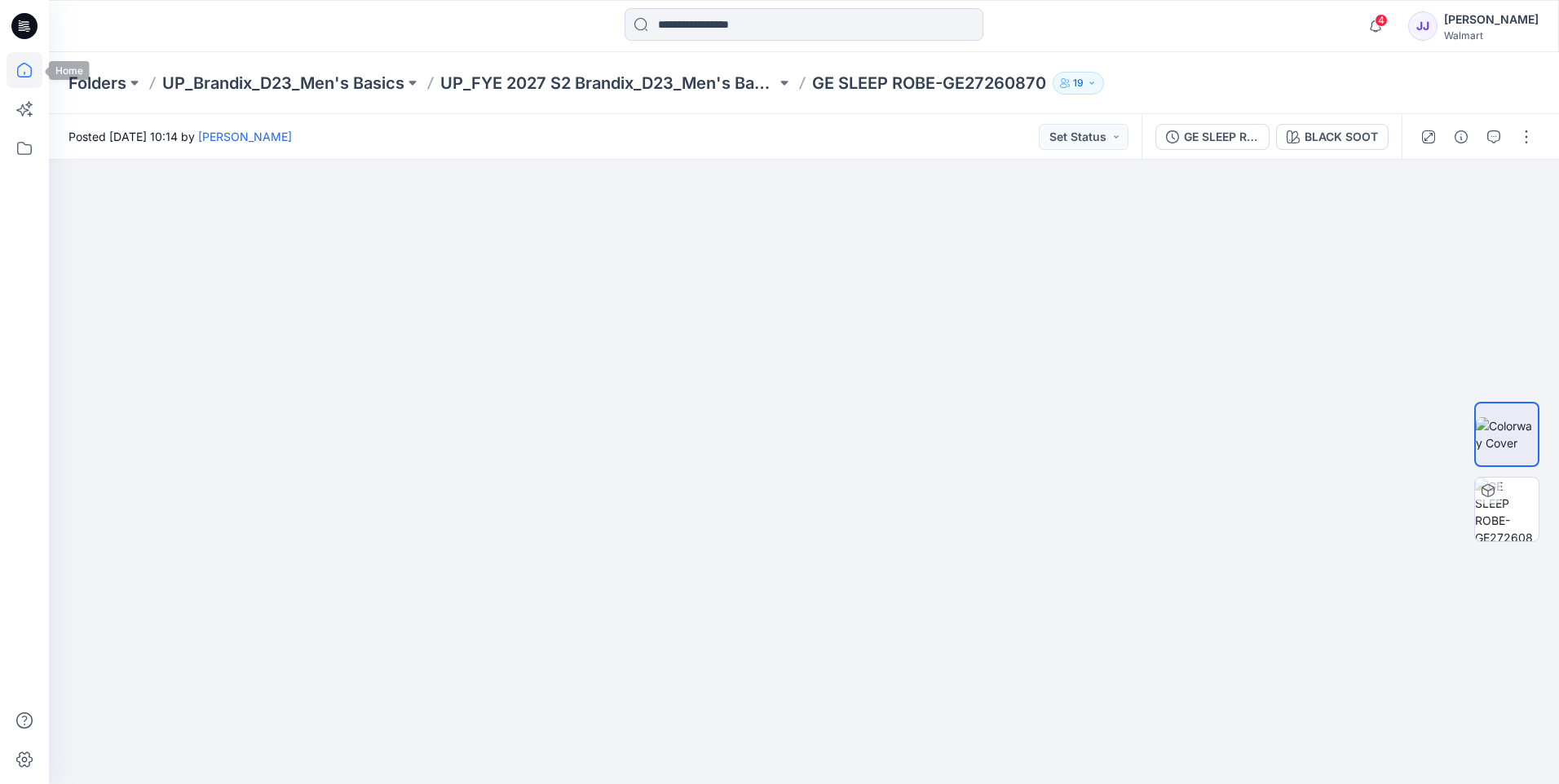
click at [25, 65] on icon at bounding box center [25, 71] width 36 height 36
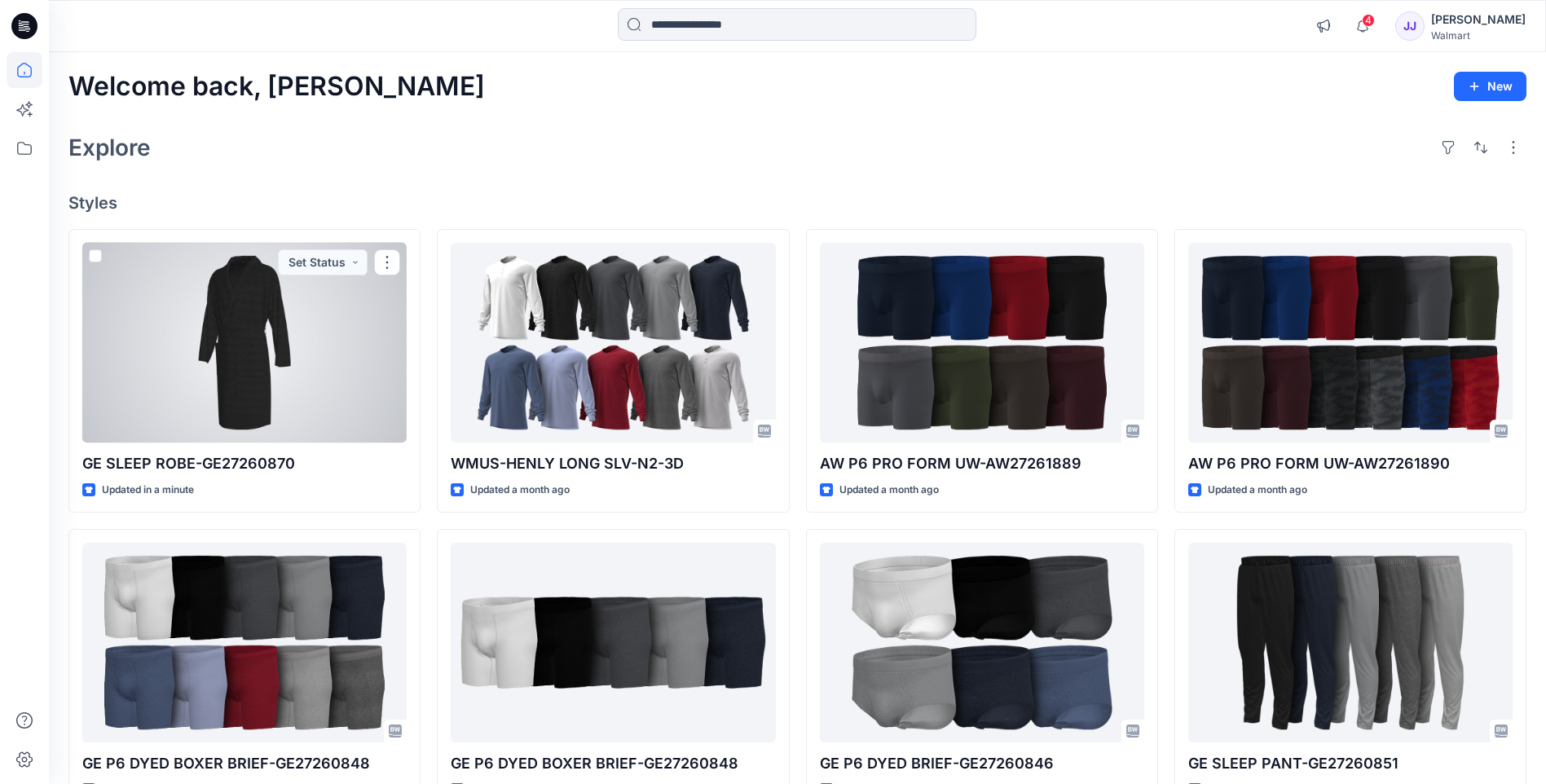
click at [351, 354] on div at bounding box center [244, 342] width 324 height 199
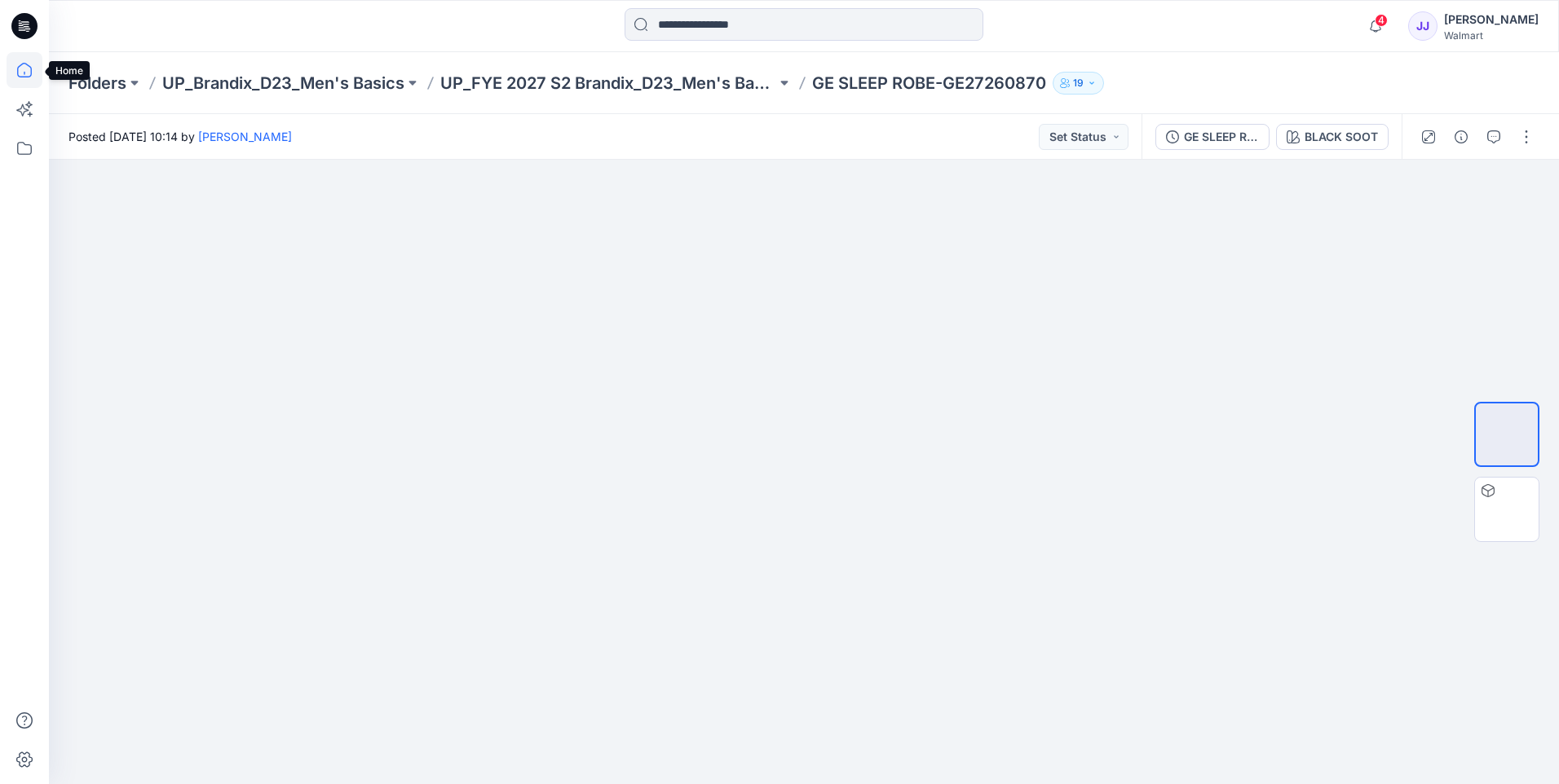
click at [22, 70] on icon at bounding box center [25, 71] width 36 height 36
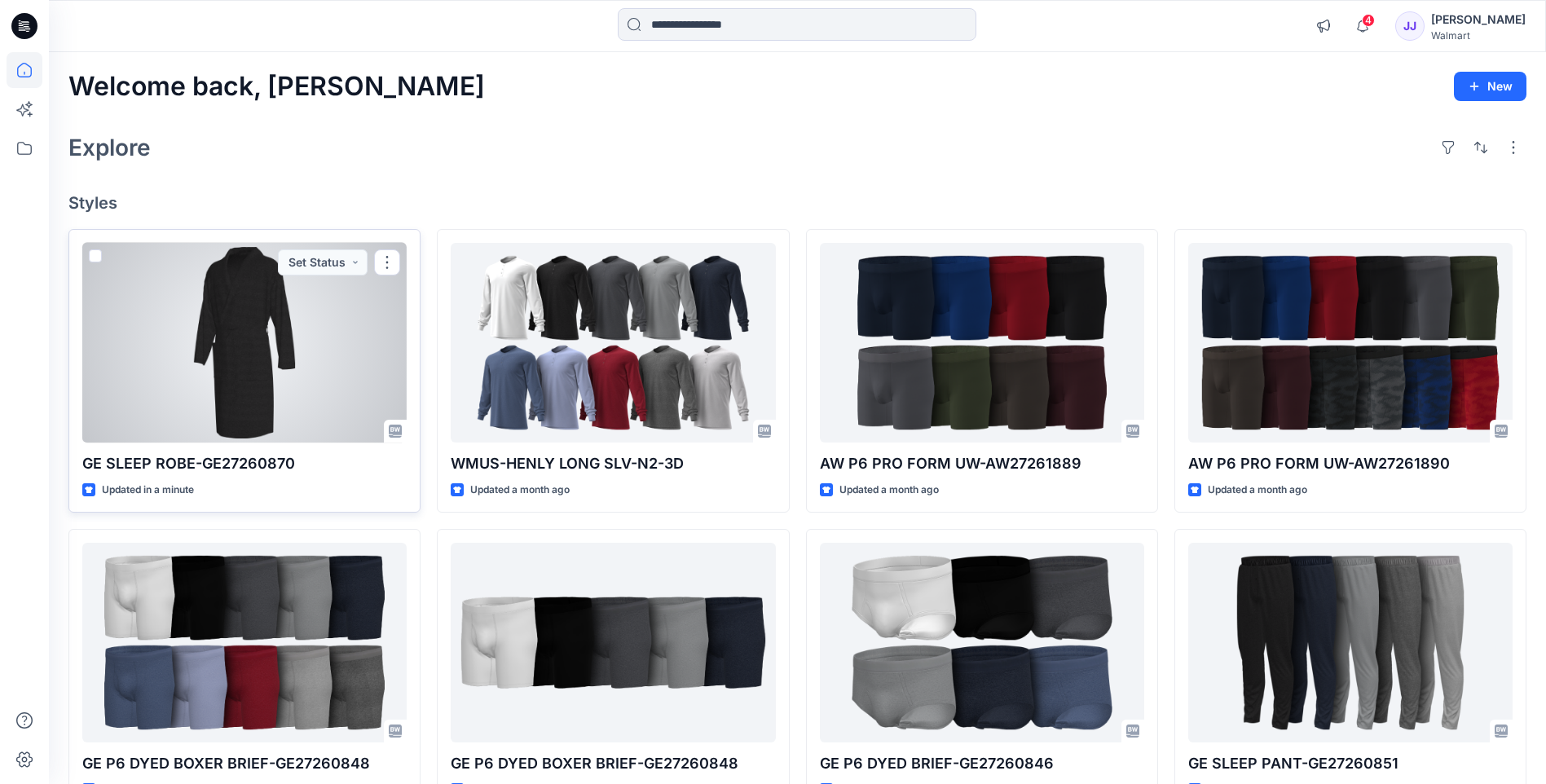
click at [249, 302] on div at bounding box center [244, 342] width 324 height 199
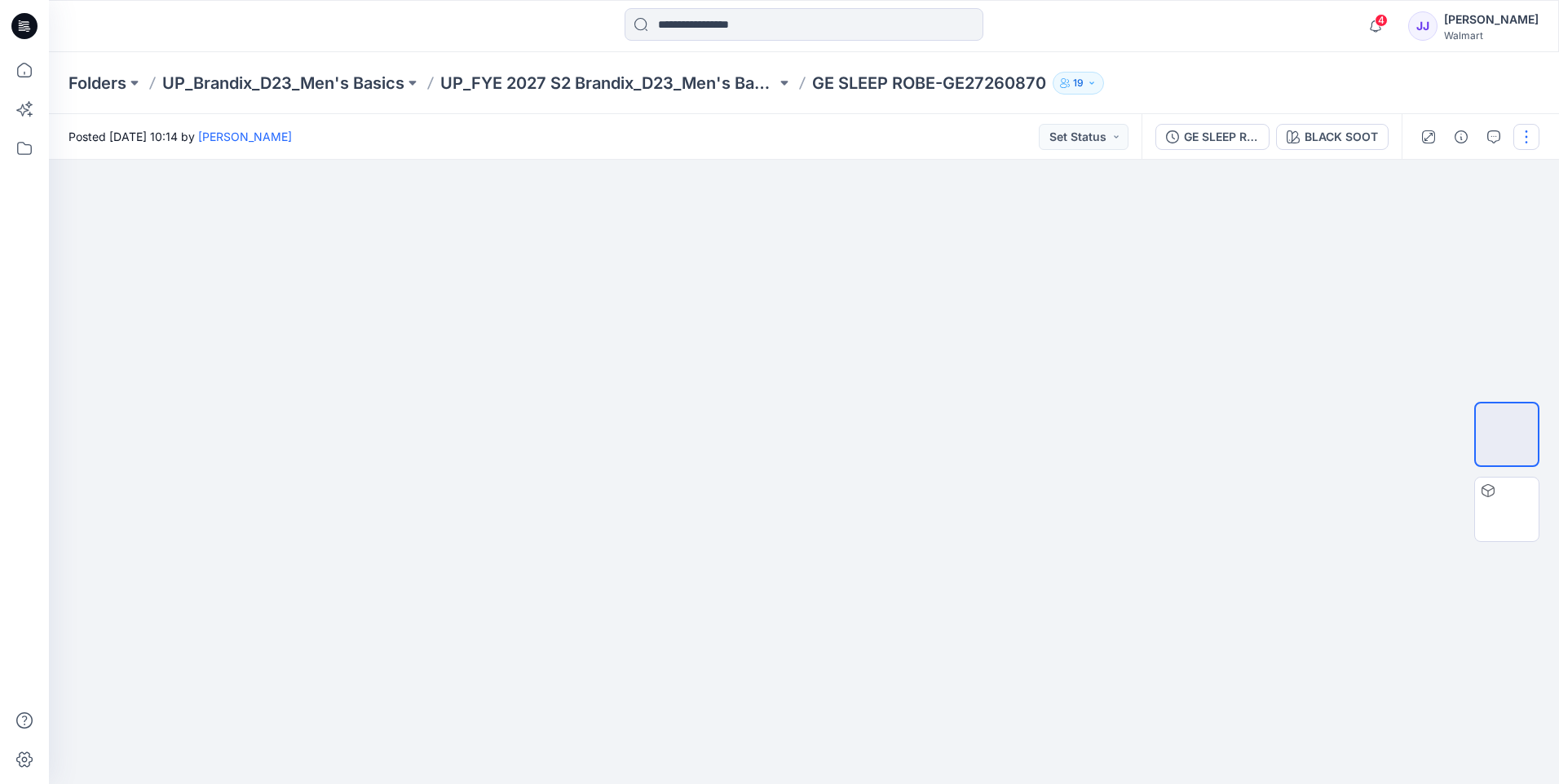
click at [1524, 136] on button "button" at bounding box center [1526, 137] width 26 height 26
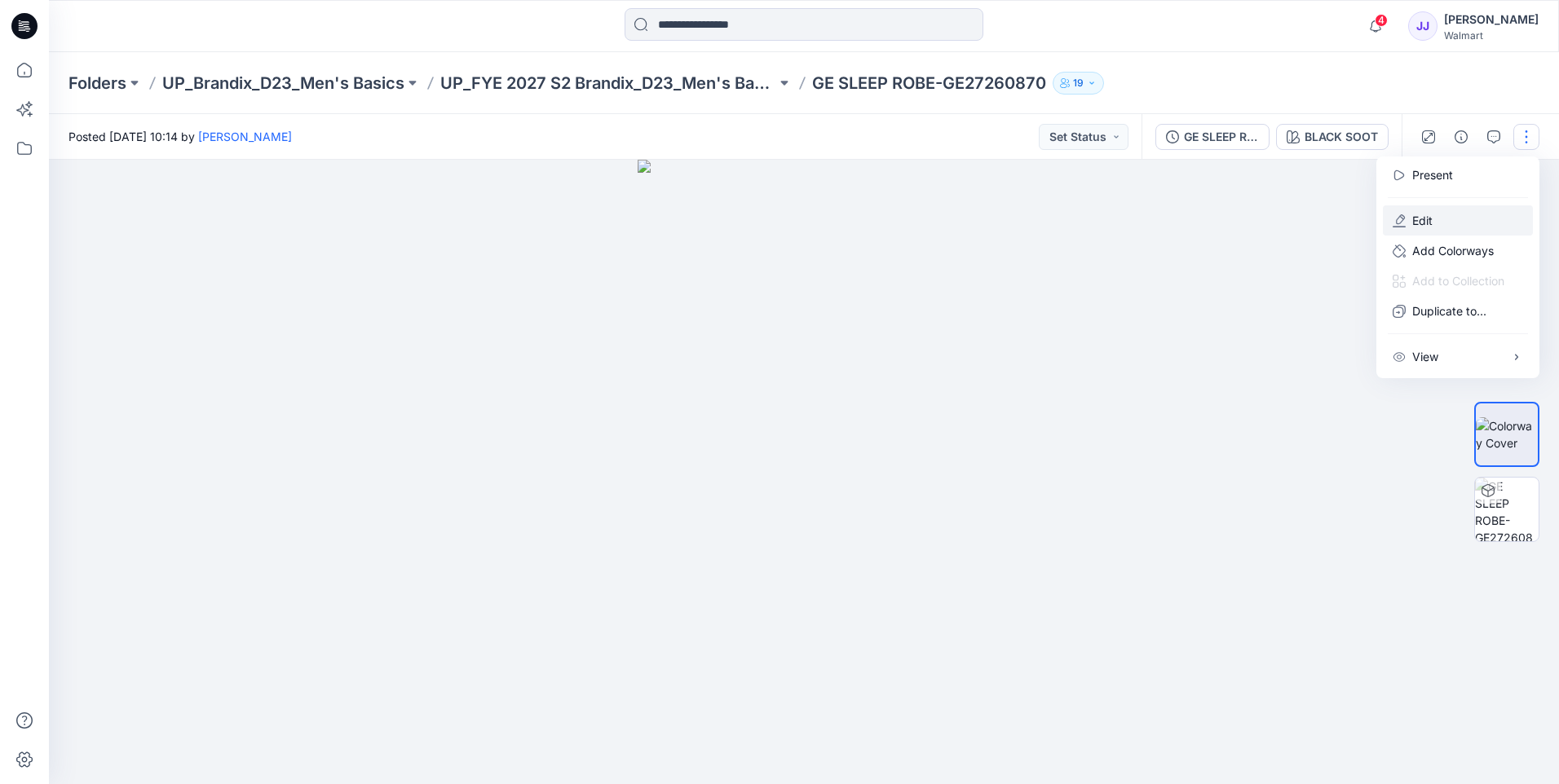
click at [1413, 228] on p "Edit" at bounding box center [1422, 220] width 21 height 17
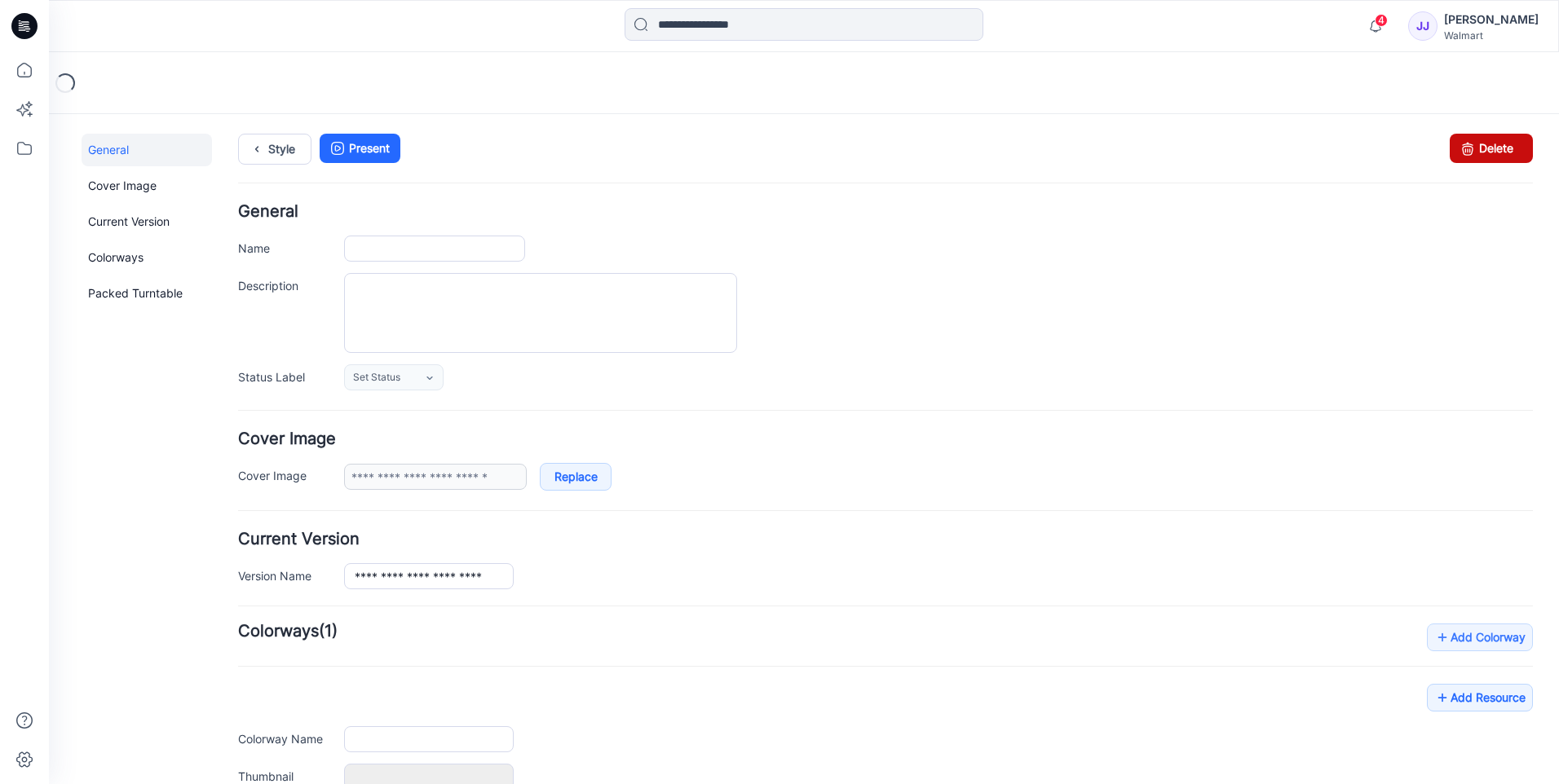
type input "**********"
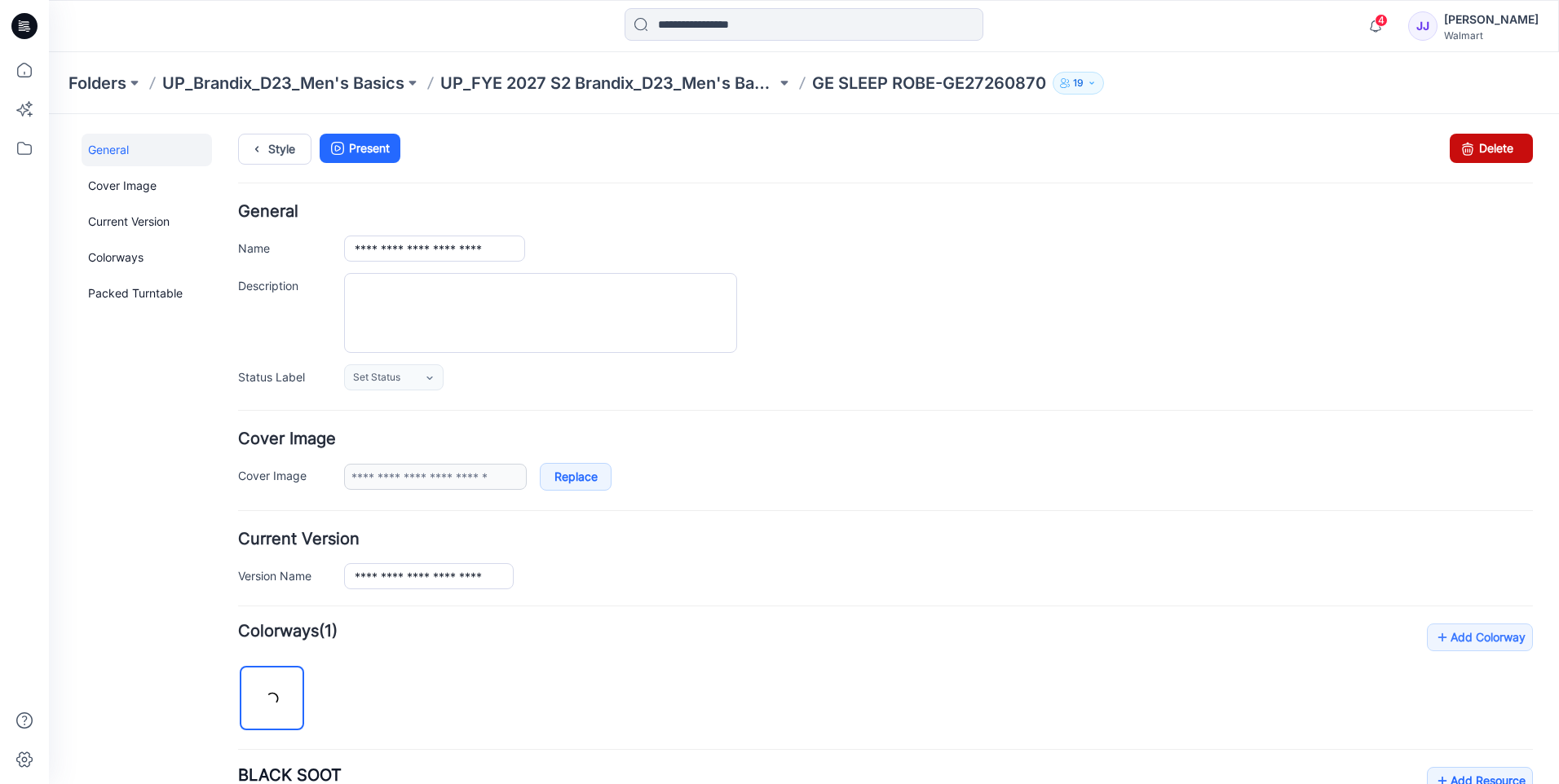
drag, startPoint x: 1466, startPoint y: 153, endPoint x: 894, endPoint y: 189, distance: 573.1
click at [1466, 153] on link "Delete" at bounding box center [1490, 148] width 83 height 30
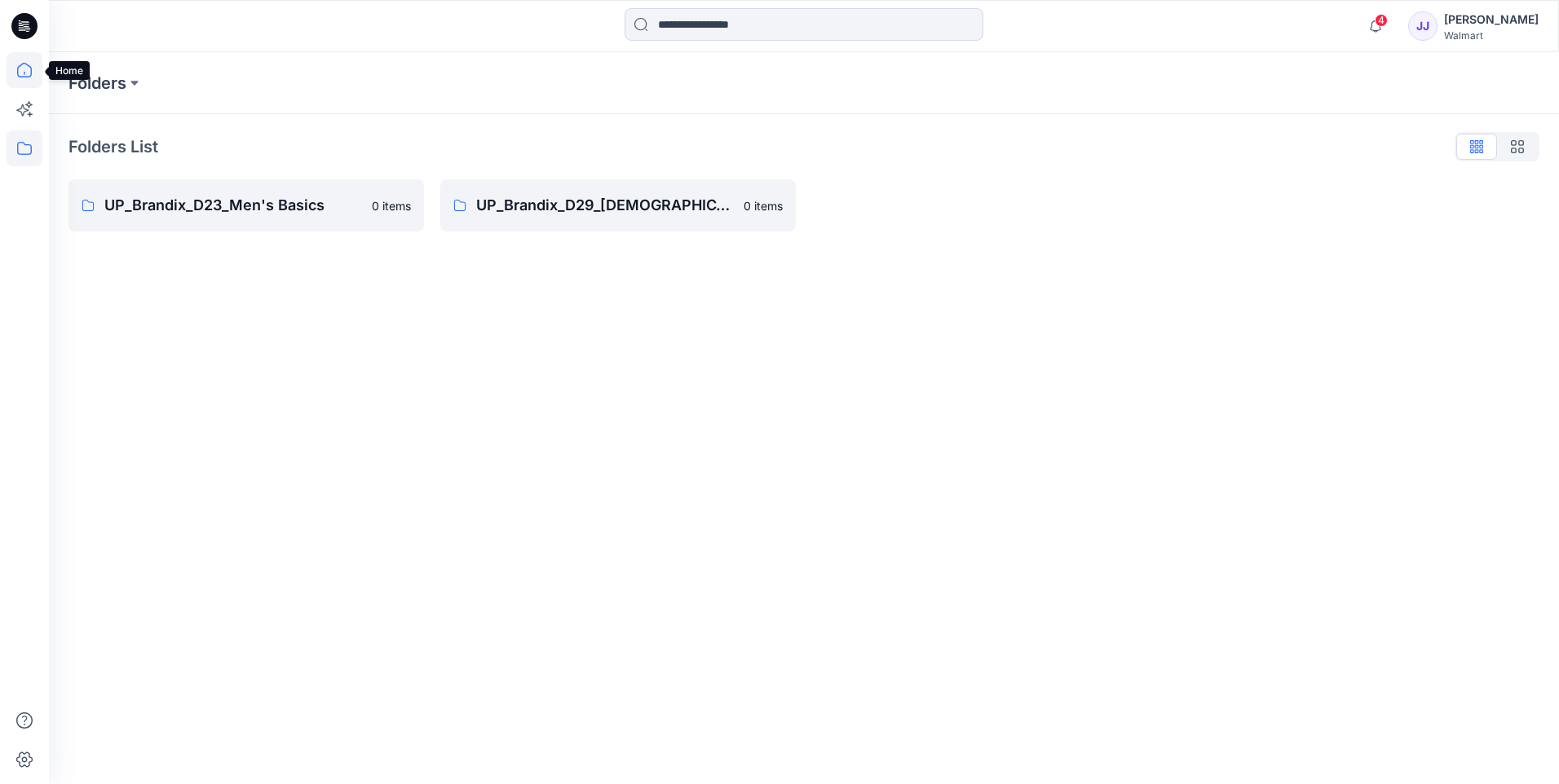
click at [25, 69] on icon at bounding box center [25, 71] width 36 height 36
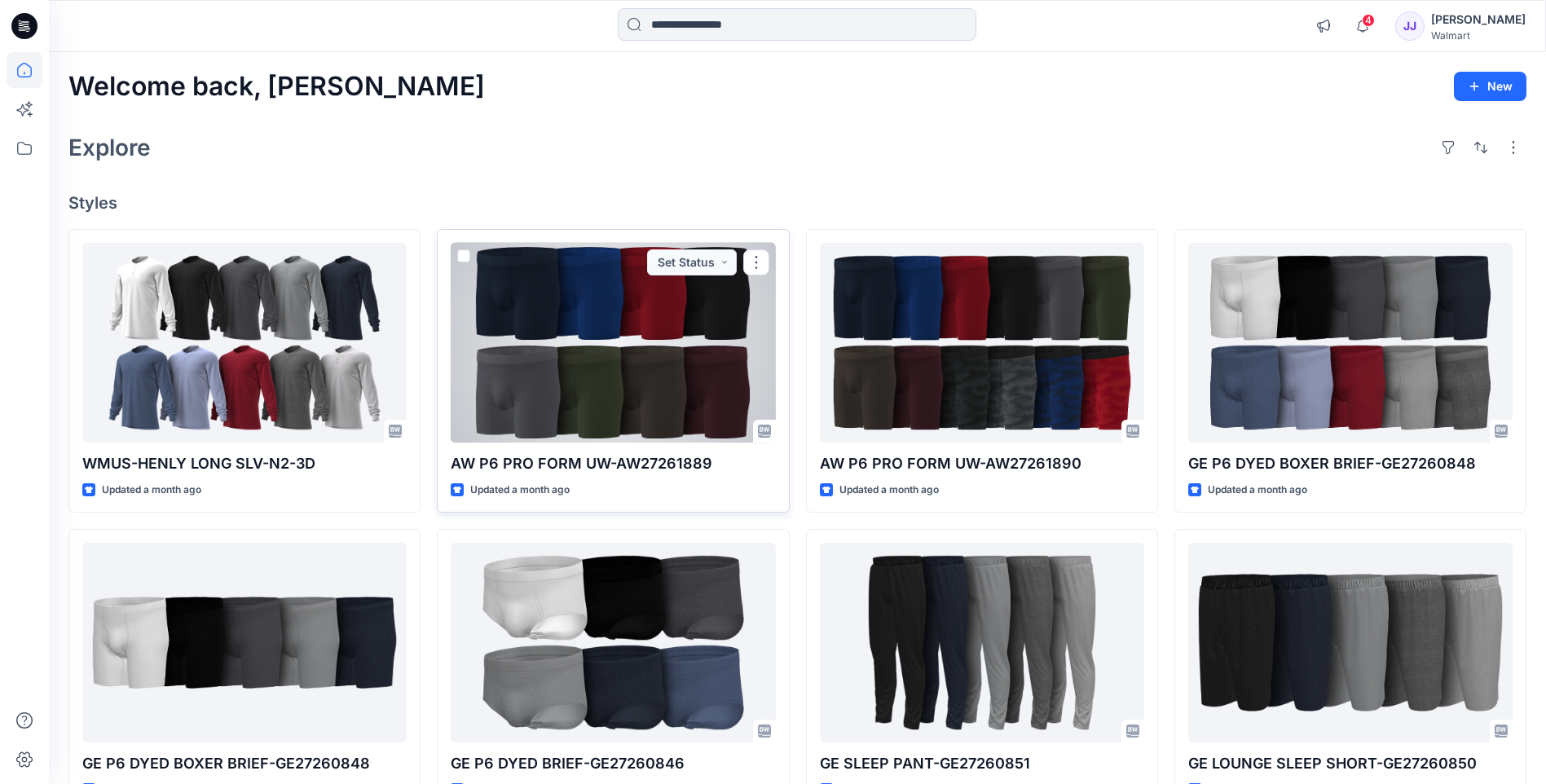
click at [584, 349] on div at bounding box center [612, 342] width 324 height 199
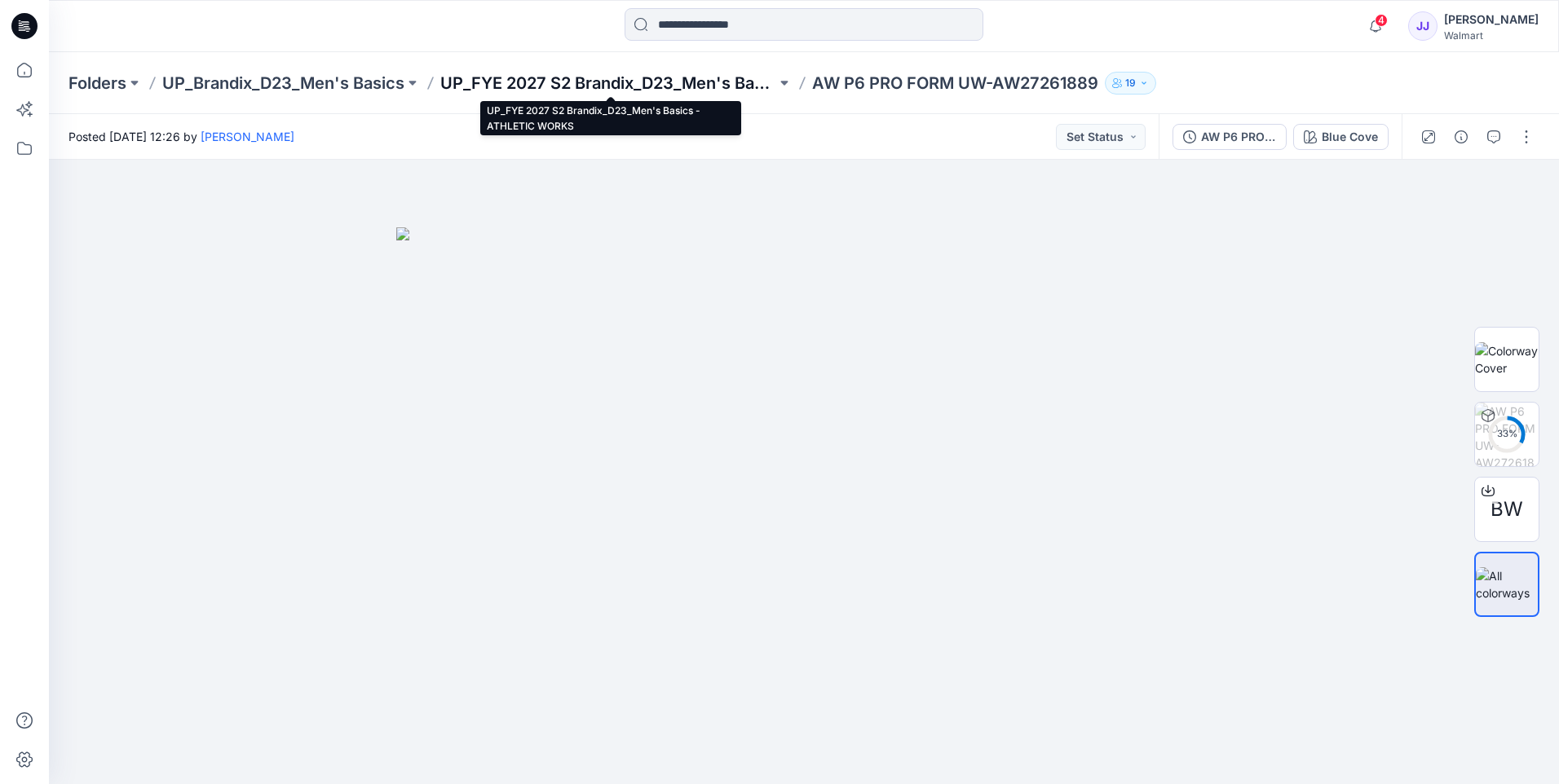
click at [689, 83] on p "UP_FYE 2027 S2 Brandix_D23_Men's Basics - ATHLETIC WORKS" at bounding box center [607, 83] width 336 height 23
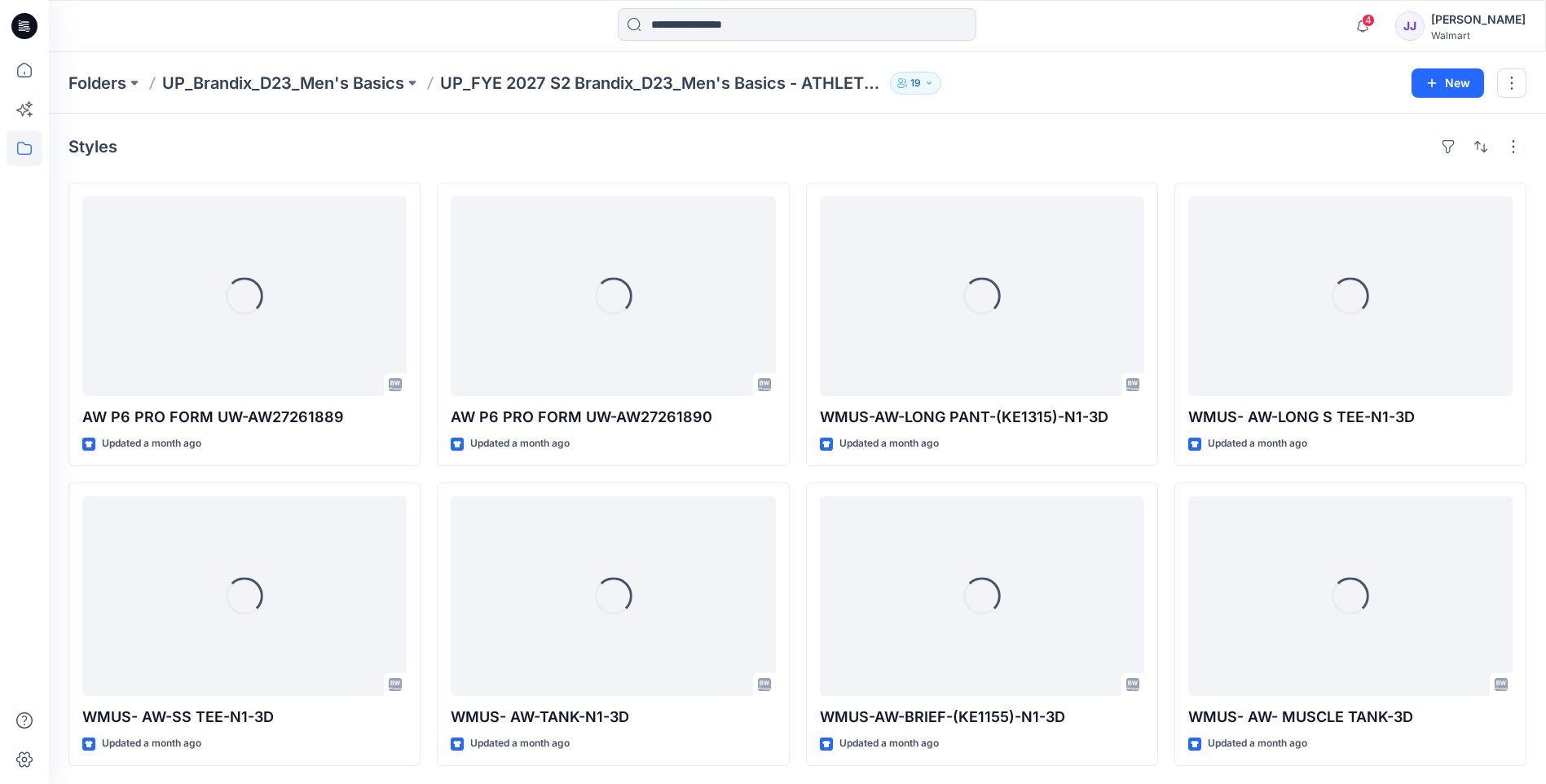
click at [665, 84] on p "UP_FYE 2027 S2 Brandix_D23_Men's Basics - ATHLETIC WORKS" at bounding box center [661, 83] width 443 height 23
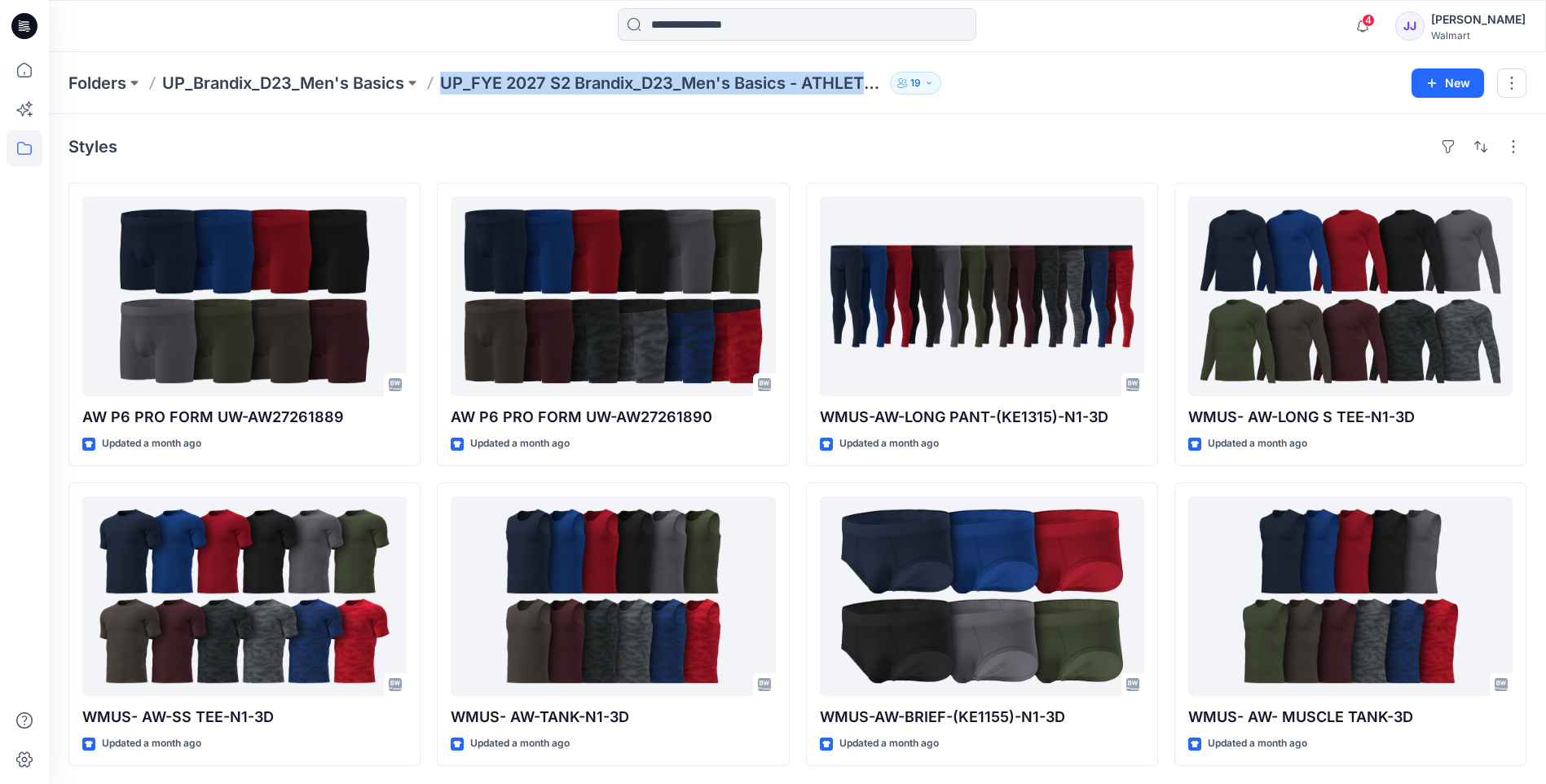
drag, startPoint x: 447, startPoint y: 84, endPoint x: 946, endPoint y: 89, distance: 499.0
click at [946, 89] on div "Folders UP_Brandix_D23_Men's Basics UP_FYE 2027 S2 Brandix_D23_Men's Basics - A…" at bounding box center [733, 83] width 1330 height 23
drag, startPoint x: 946, startPoint y: 89, endPoint x: 879, endPoint y: 85, distance: 67.1
click at [879, 85] on p "UP_FYE 2027 S2 Brandix_D23_Men's Basics - ATHLETIC WORKS" at bounding box center [661, 83] width 443 height 23
click at [832, 84] on p "UP_FYE 2027 S2 Brandix_D23_Men's Basics - ATHLETIC WORKS" at bounding box center [661, 83] width 443 height 23
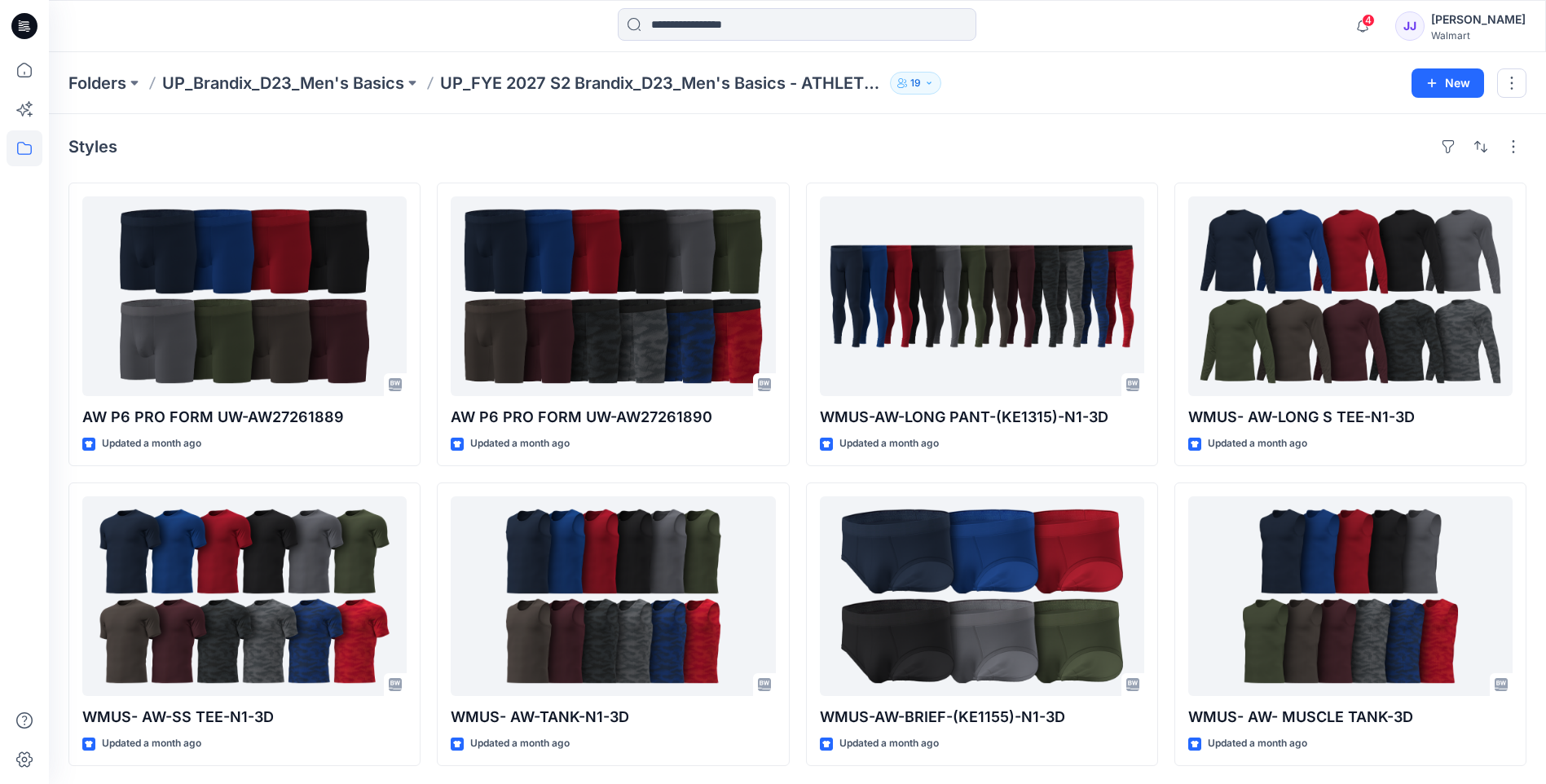
click at [832, 84] on p "UP_FYE 2027 S2 Brandix_D23_Men's Basics - ATHLETIC WORKS" at bounding box center [661, 83] width 443 height 23
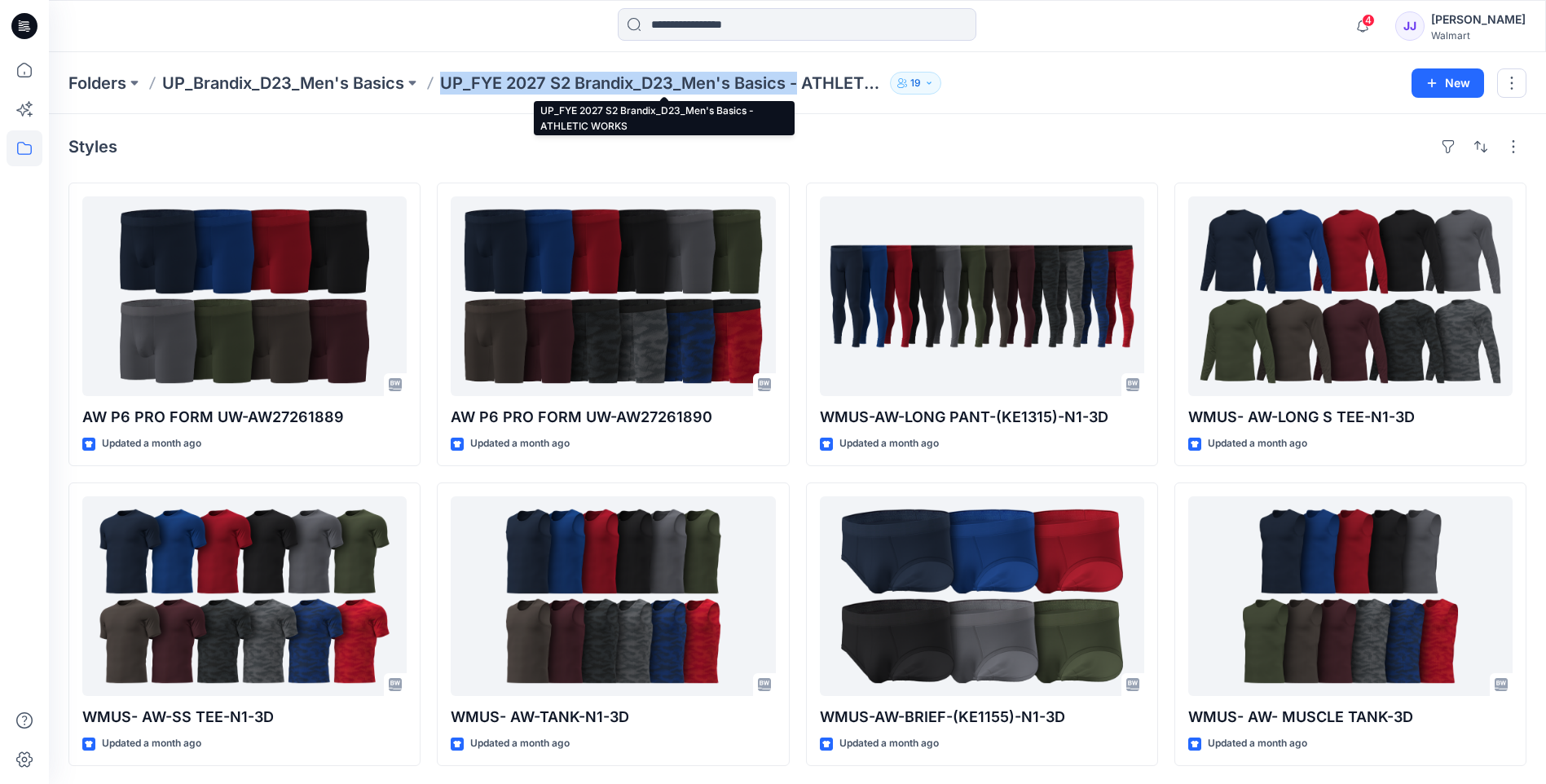
drag, startPoint x: 447, startPoint y: 85, endPoint x: 803, endPoint y: 87, distance: 356.0
click at [803, 87] on p "UP_FYE 2027 S2 Brandix_D23_Men's Basics - ATHLETIC WORKS" at bounding box center [661, 83] width 443 height 23
drag, startPoint x: 440, startPoint y: 83, endPoint x: 803, endPoint y: 102, distance: 363.5
click at [803, 102] on div "Folders UP_Brandix_D23_Men's Basics UP_FYE 2027 S2 Brandix_D23_Men's Basics - A…" at bounding box center [797, 84] width 1497 height 62
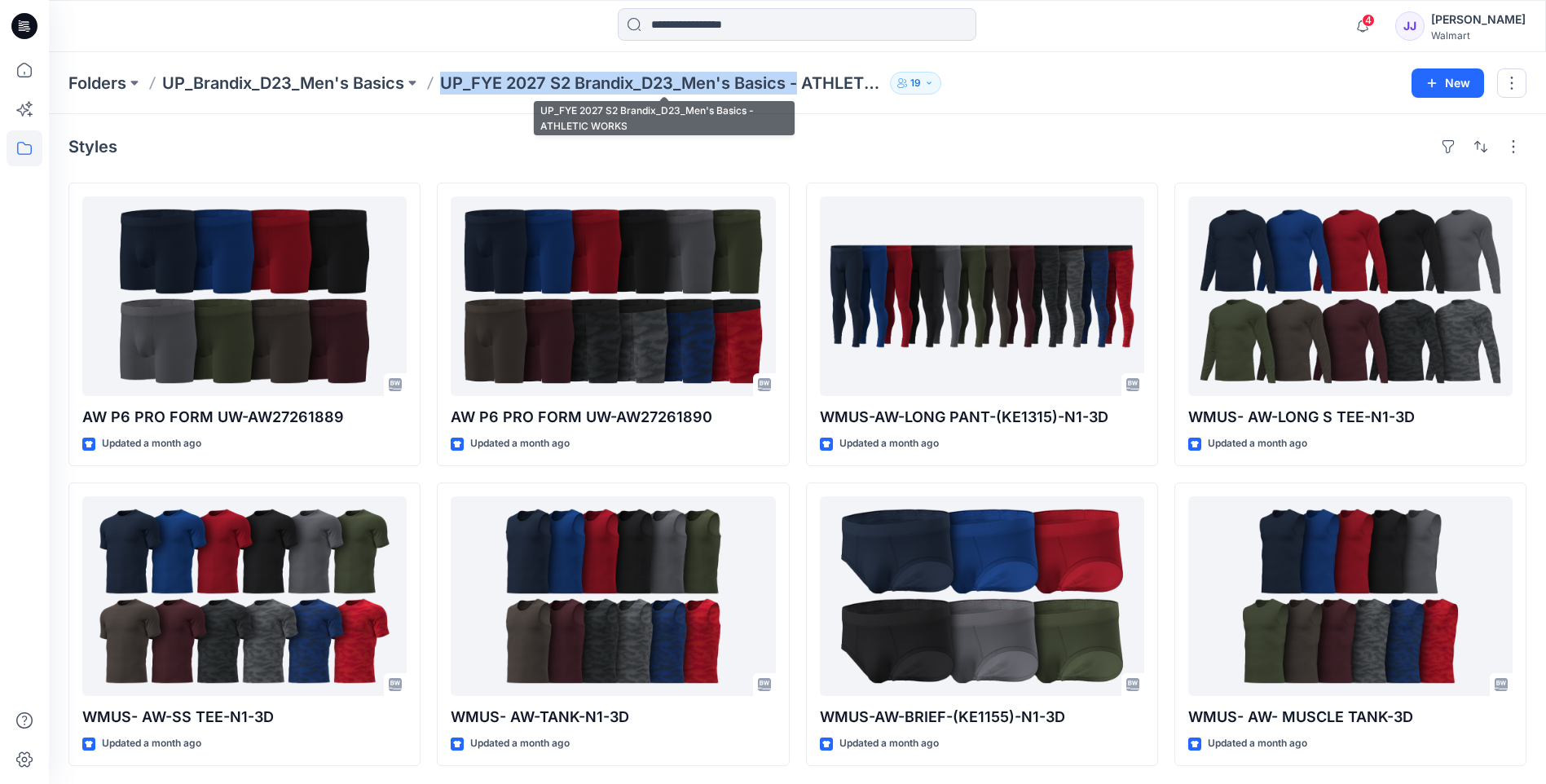
copy p "UP_FYE 2027 S2 Brandix_D23_Men's Basics -"
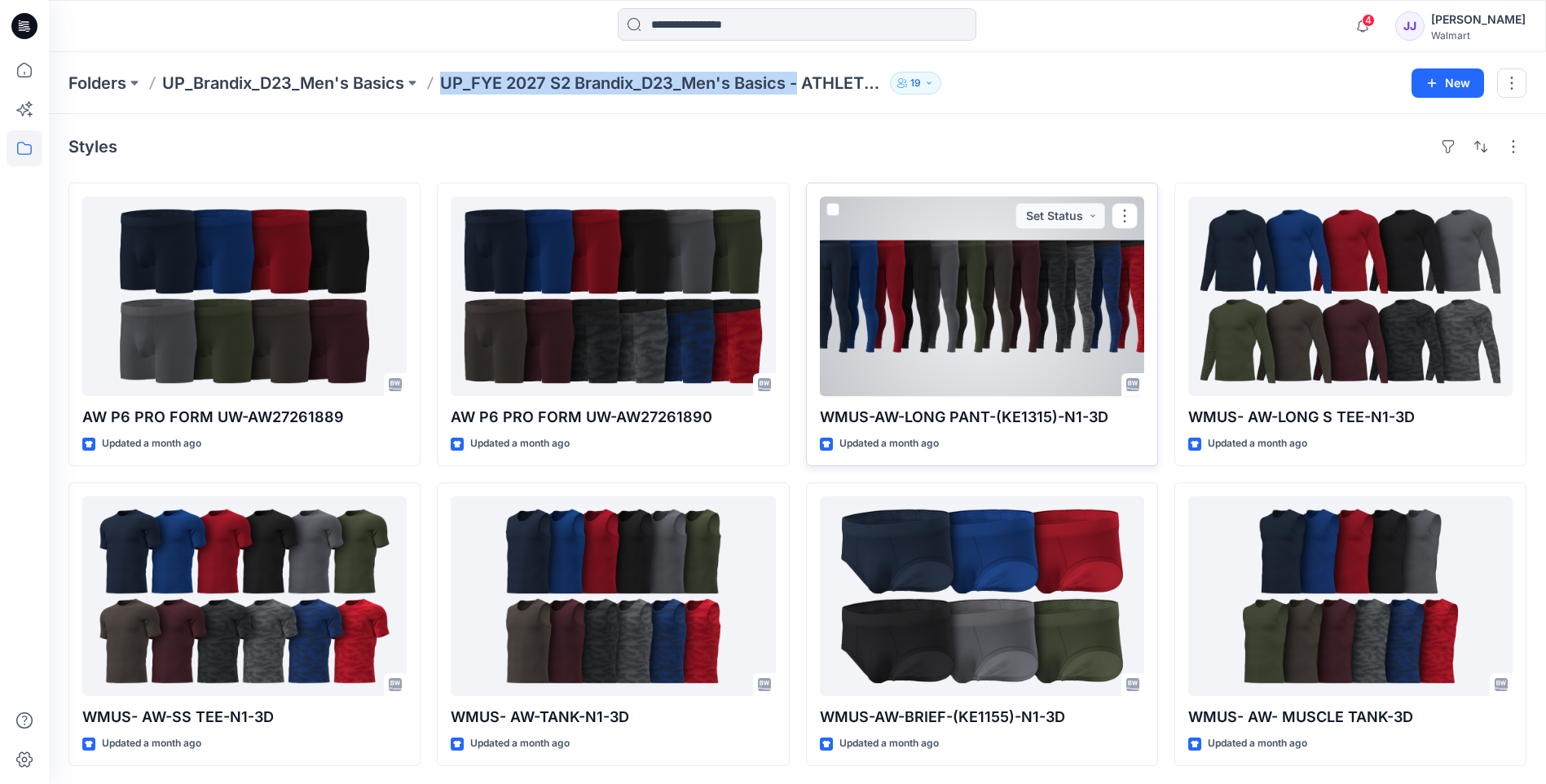
click at [937, 344] on div at bounding box center [981, 295] width 324 height 199
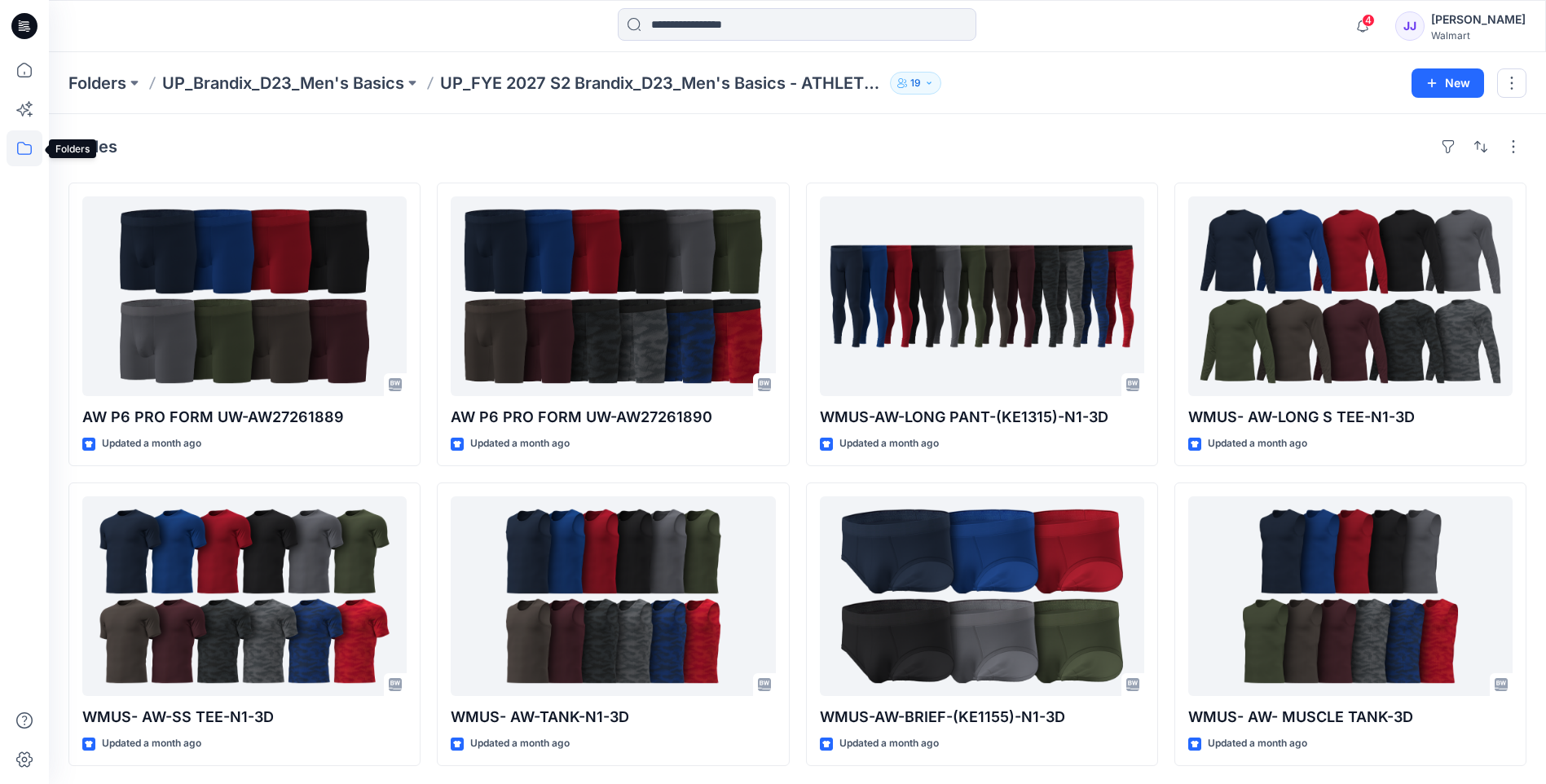
click at [26, 147] on icon at bounding box center [25, 148] width 36 height 36
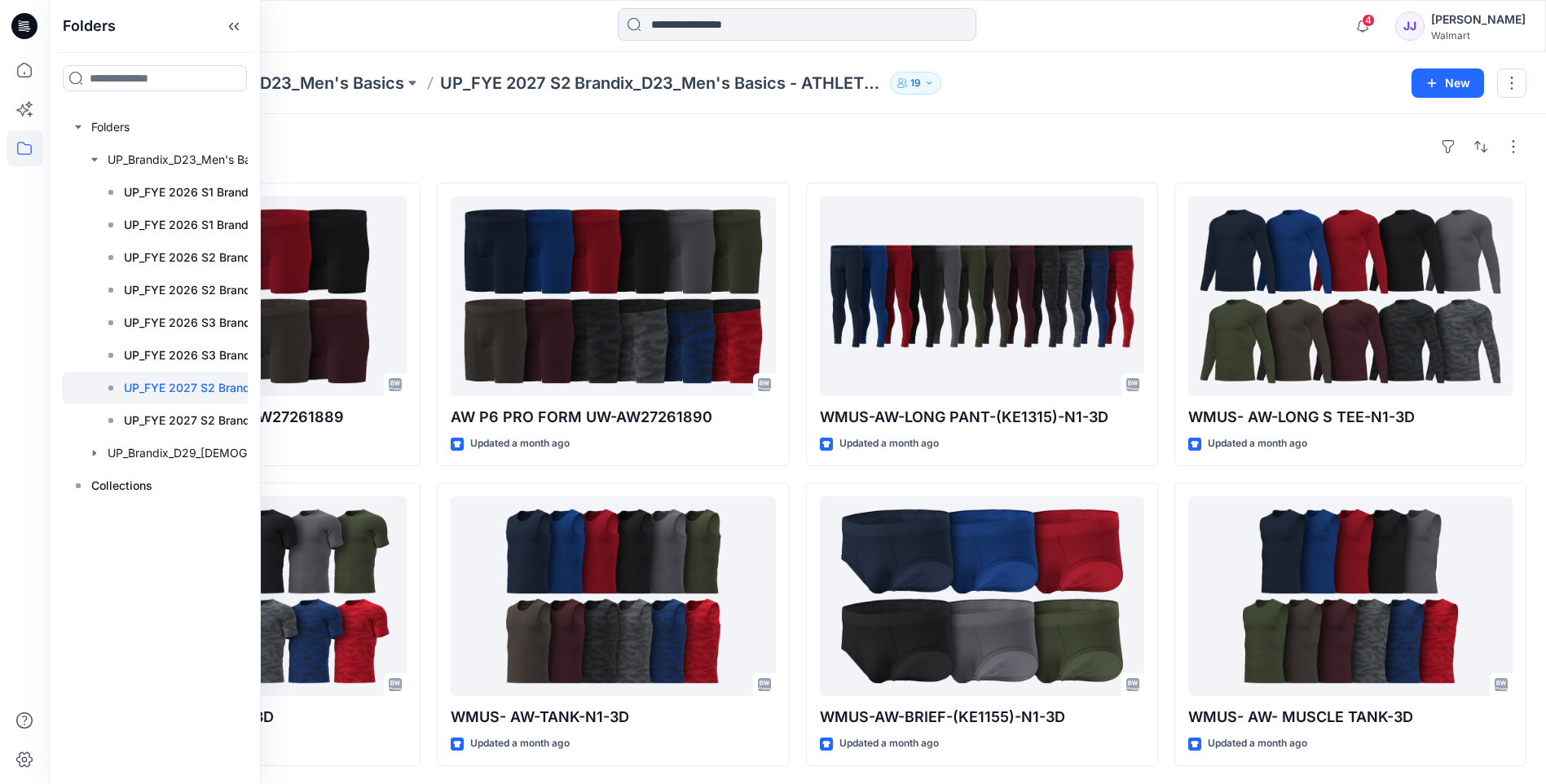
click at [1220, 104] on div "Folders UP_Brandix_D23_Men's Basics UP_FYE 2027 S2 Brandix_D23_Men's Basics - A…" at bounding box center [797, 84] width 1497 height 62
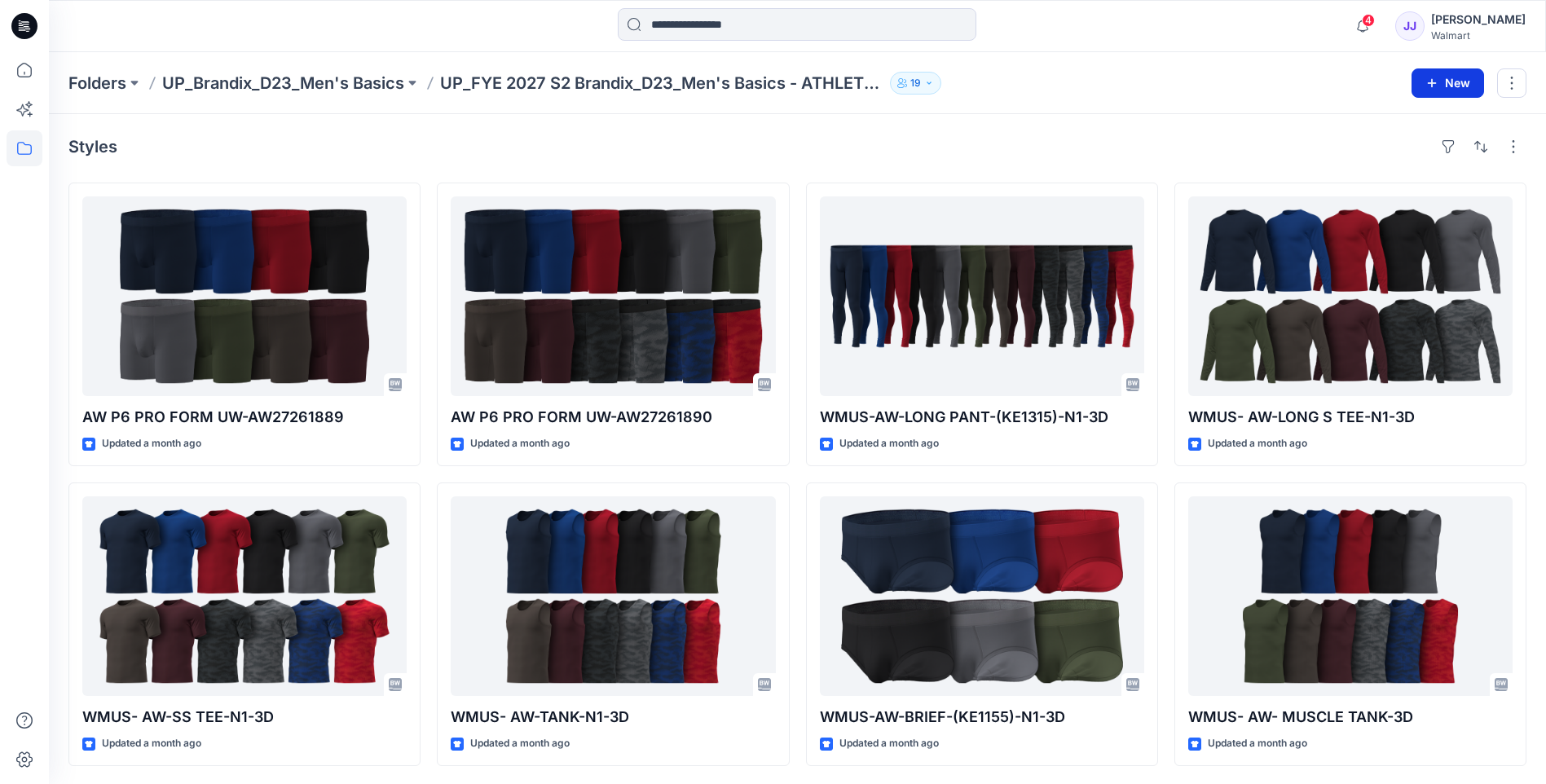
click at [1433, 84] on icon "button" at bounding box center [1432, 82] width 9 height 9
click at [1385, 175] on div "Styles AW P6 PRO FORM UW-AW27261889 Updated a month ago WMUS- AW-SS TEE-N1-3D U…" at bounding box center [797, 449] width 1497 height 672
click at [1473, 80] on button "New" at bounding box center [1448, 83] width 72 height 30
click at [1367, 159] on button "New Folder" at bounding box center [1410, 155] width 140 height 30
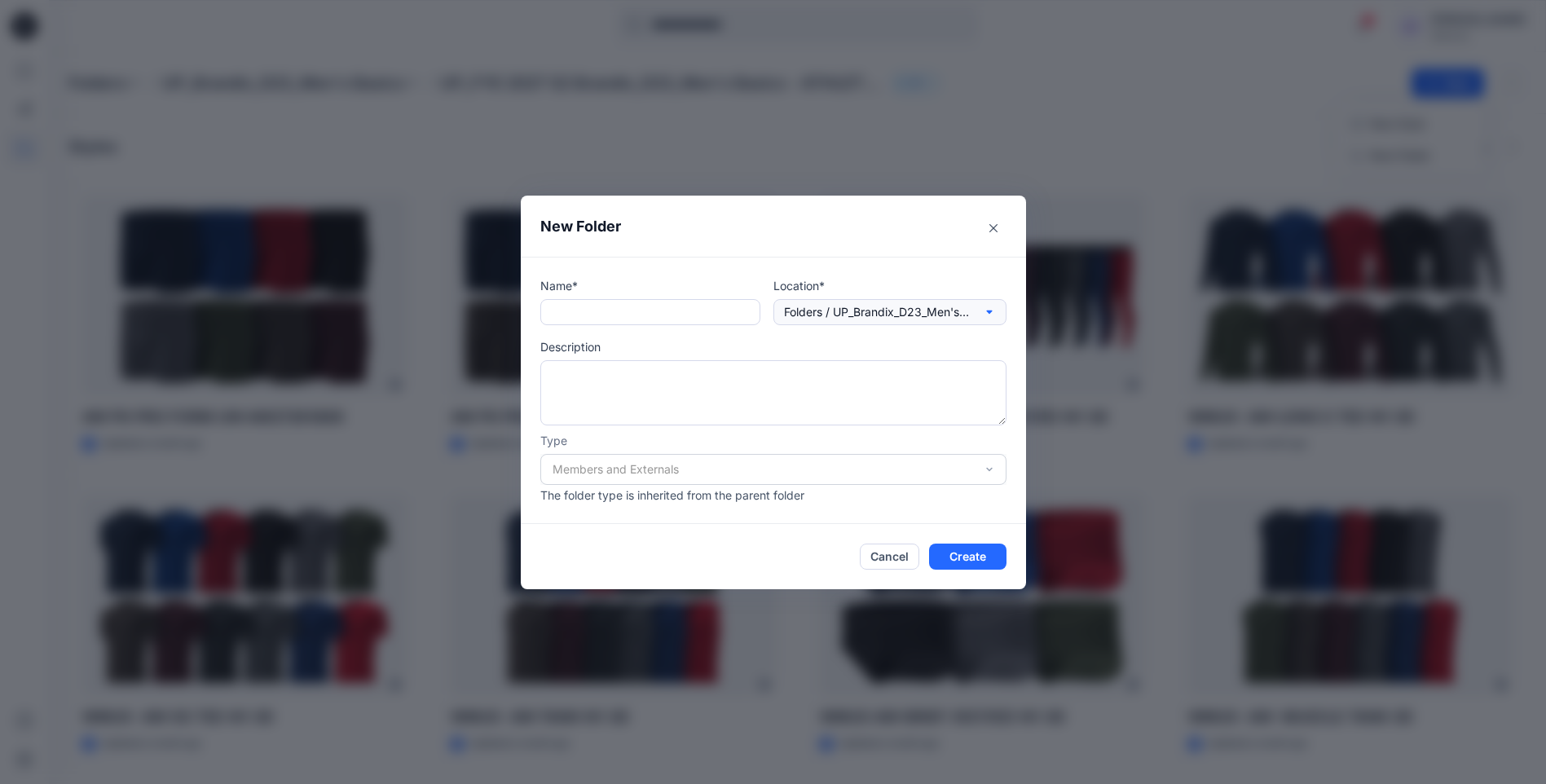
click at [934, 314] on p "Folders / UP_Brandix_D23_Men's Basics / UP_FYE 2027 S2 Brandix_D23_Men's Basics…" at bounding box center [878, 312] width 188 height 18
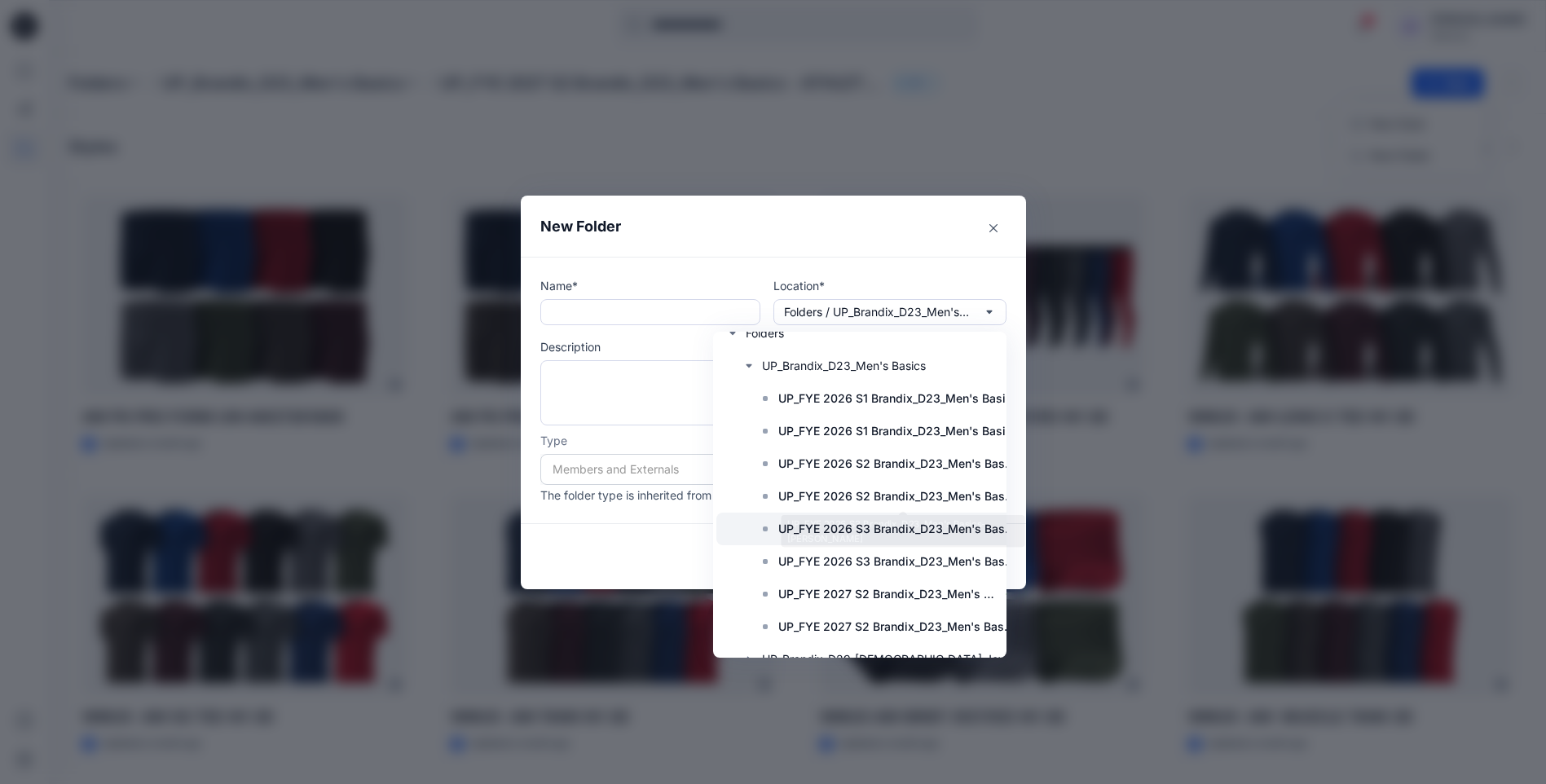
scroll to position [103, 0]
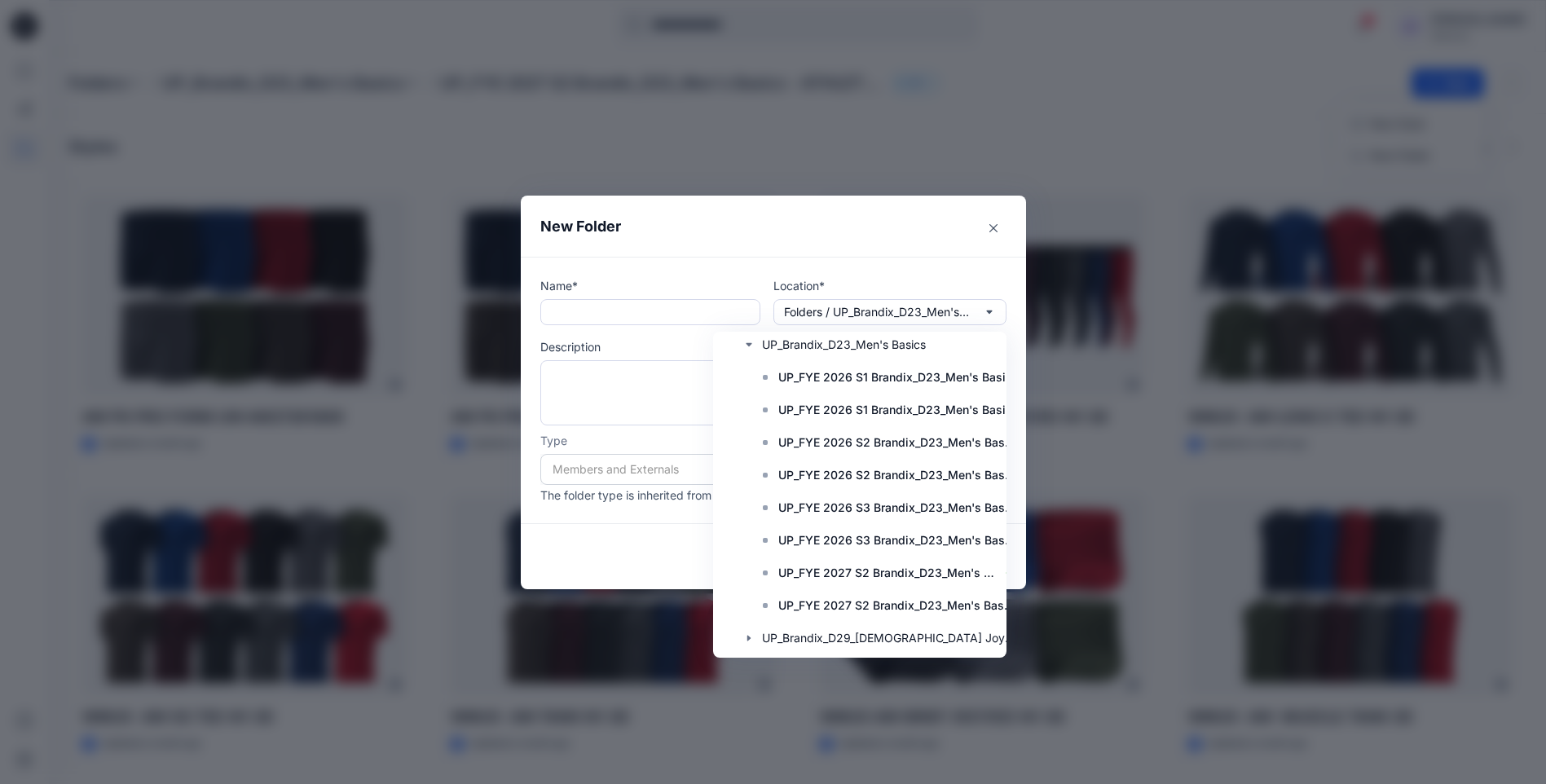
click at [707, 273] on div "Name* Location* Folders / UP_Brandix_D23_Men's Basics / UP_FYE 2027 S2 Brandix_…" at bounding box center [773, 390] width 505 height 267
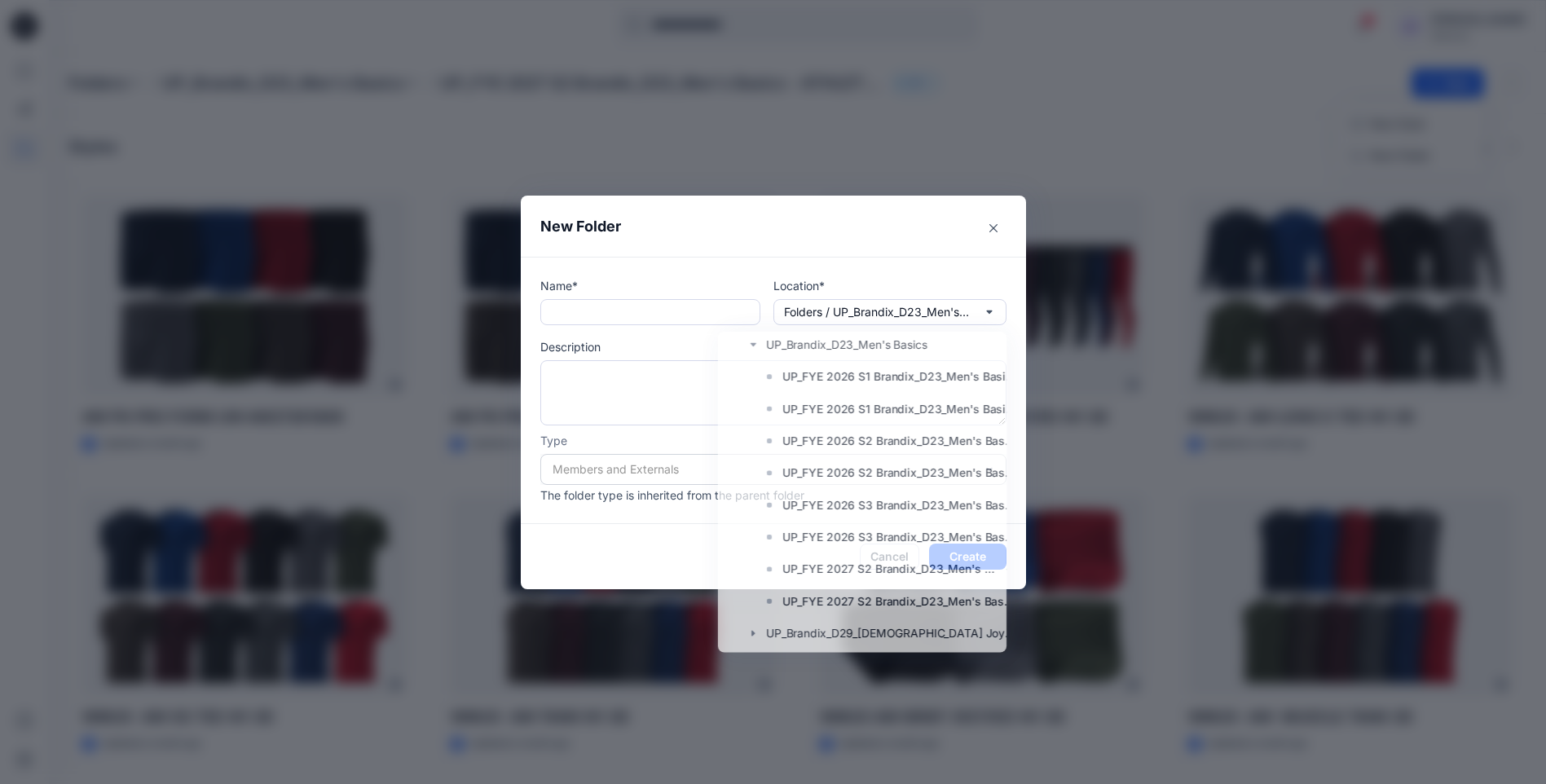
scroll to position [0, 0]
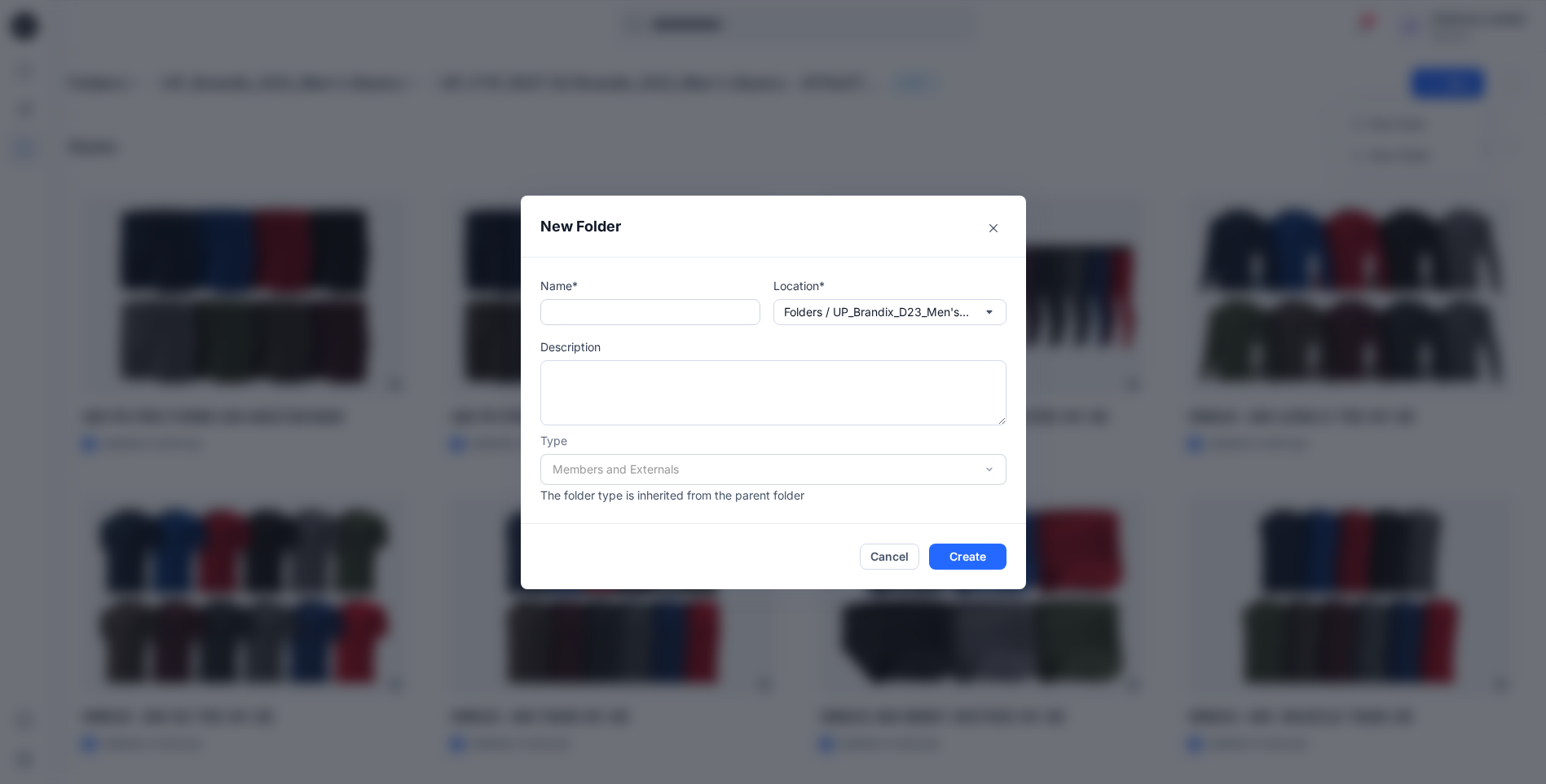
click at [585, 319] on input "text" at bounding box center [650, 312] width 220 height 26
click at [996, 316] on icon "button" at bounding box center [989, 312] width 13 height 13
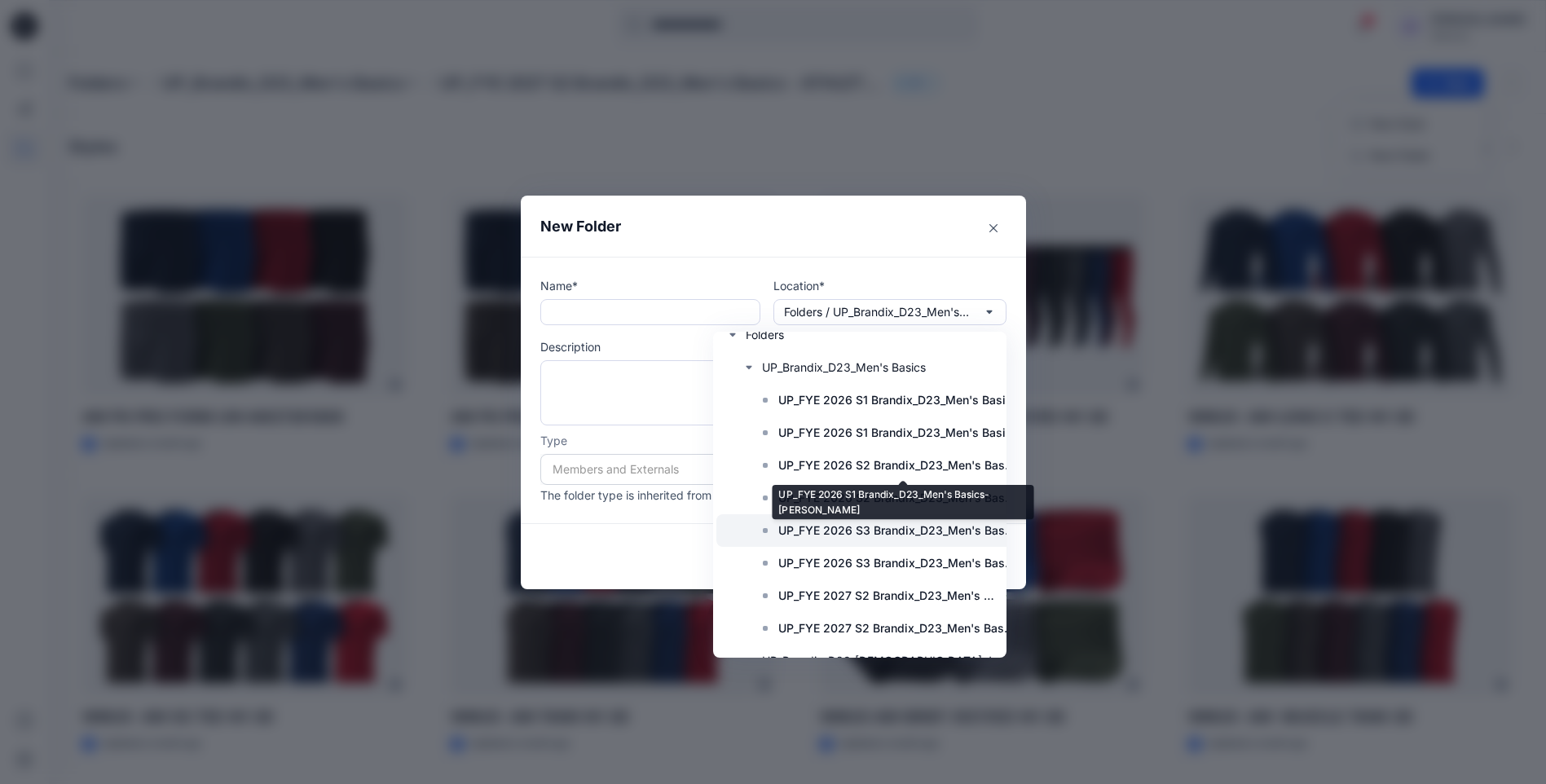
scroll to position [103, 0]
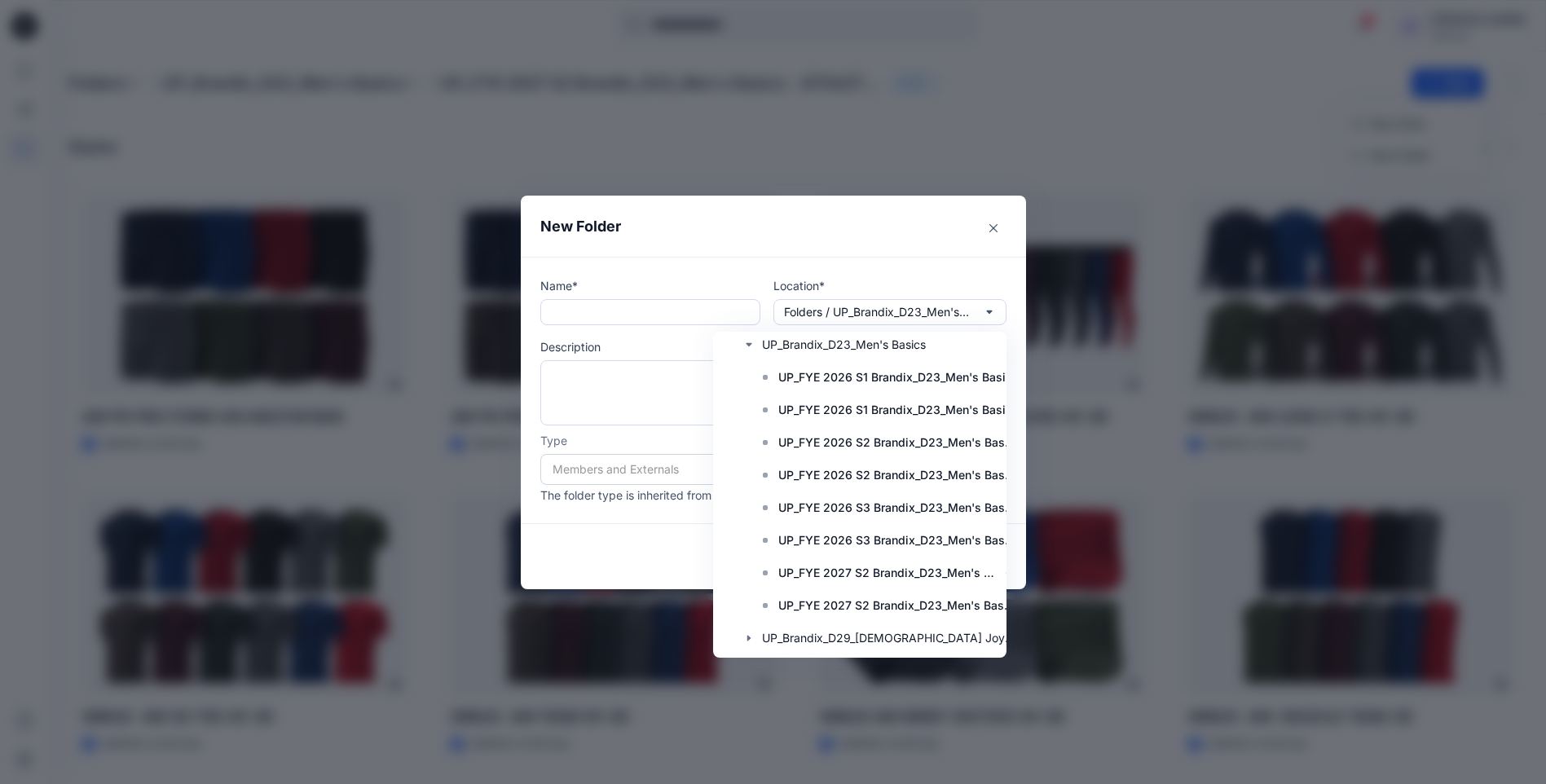
click at [652, 278] on p "Name*" at bounding box center [650, 285] width 220 height 17
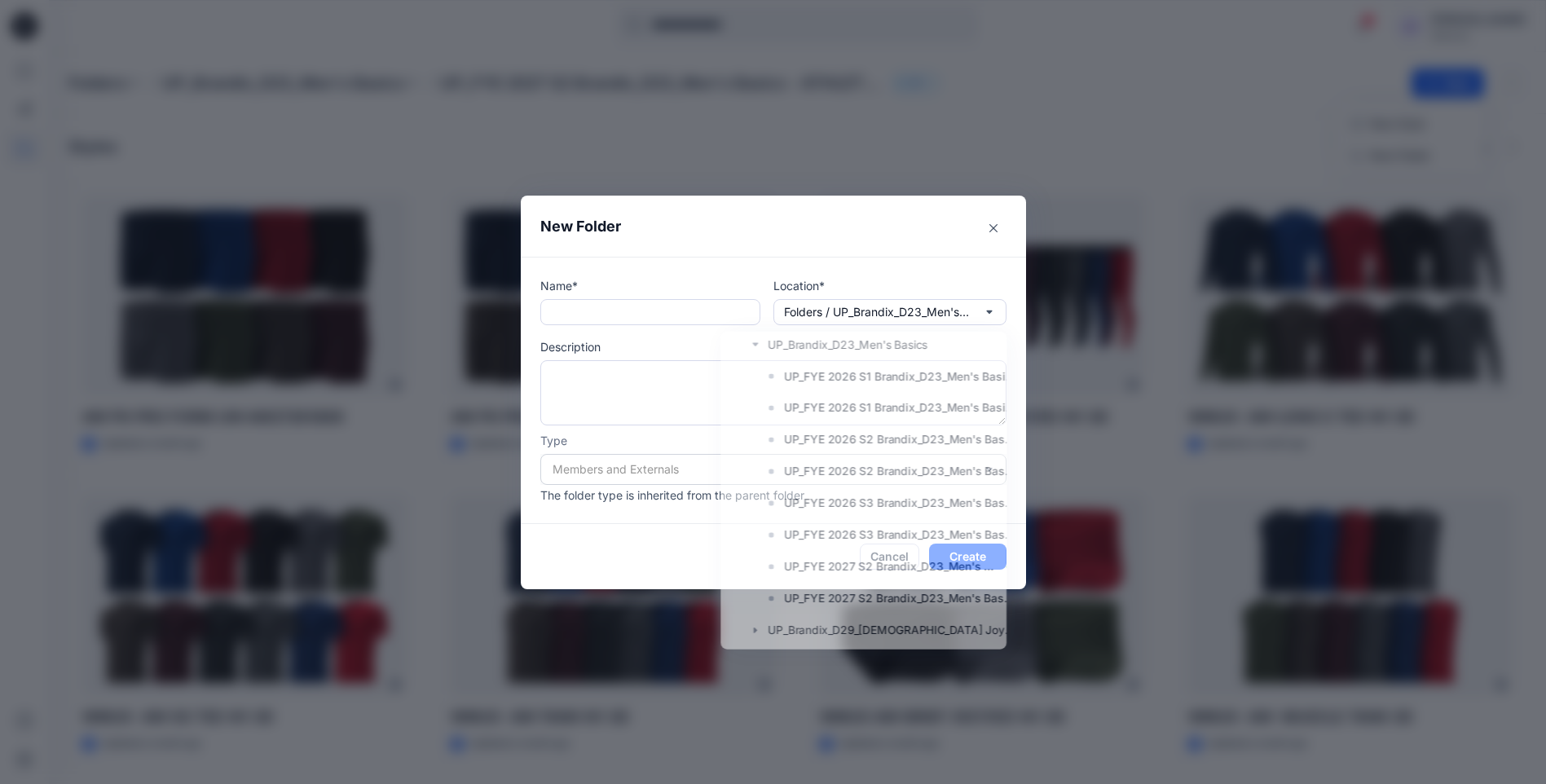
scroll to position [0, 0]
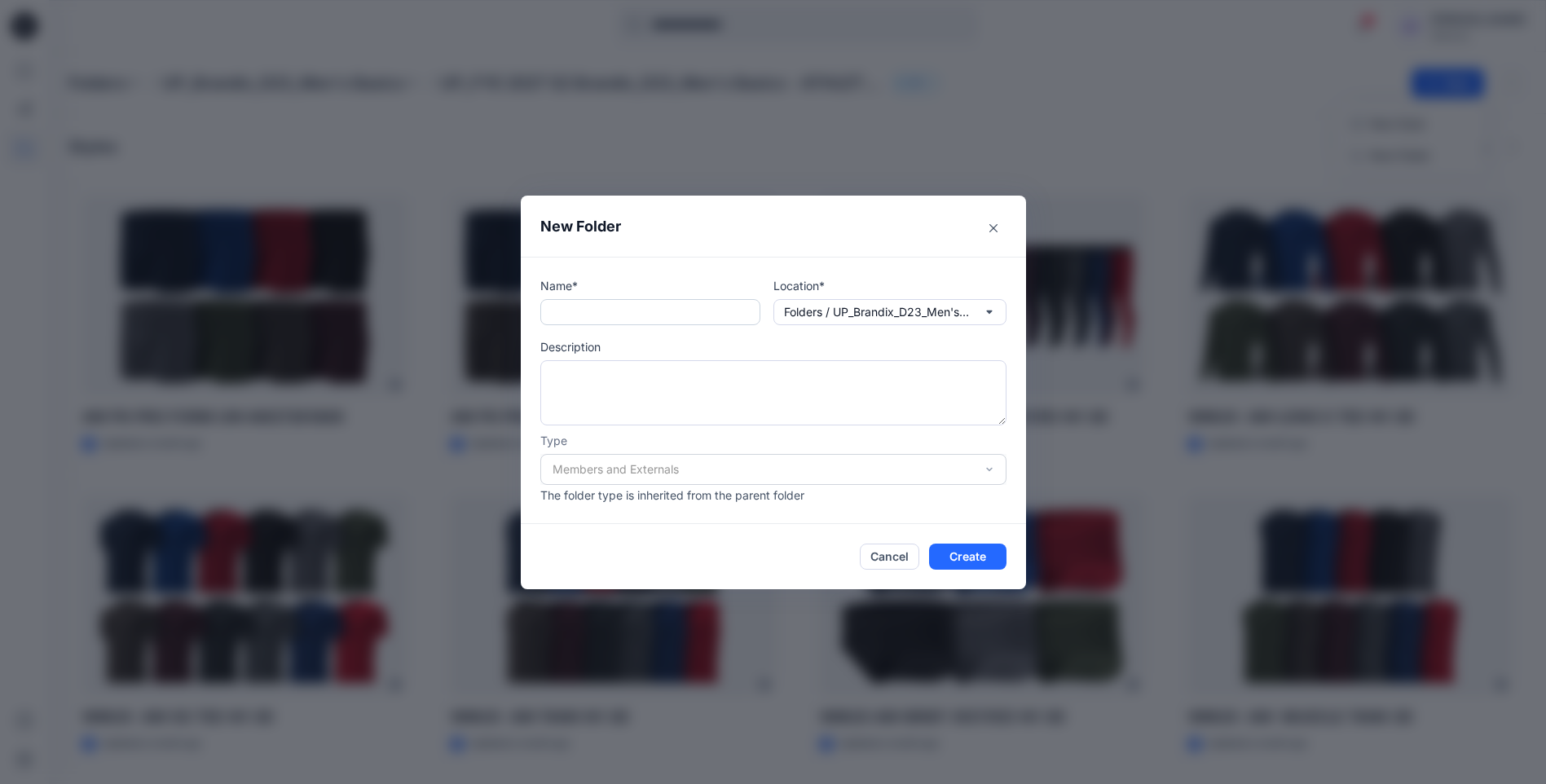
click at [626, 310] on input "text" at bounding box center [650, 312] width 220 height 26
paste input "**********"
type input "**********"
click at [970, 558] on button "Create" at bounding box center [968, 557] width 77 height 26
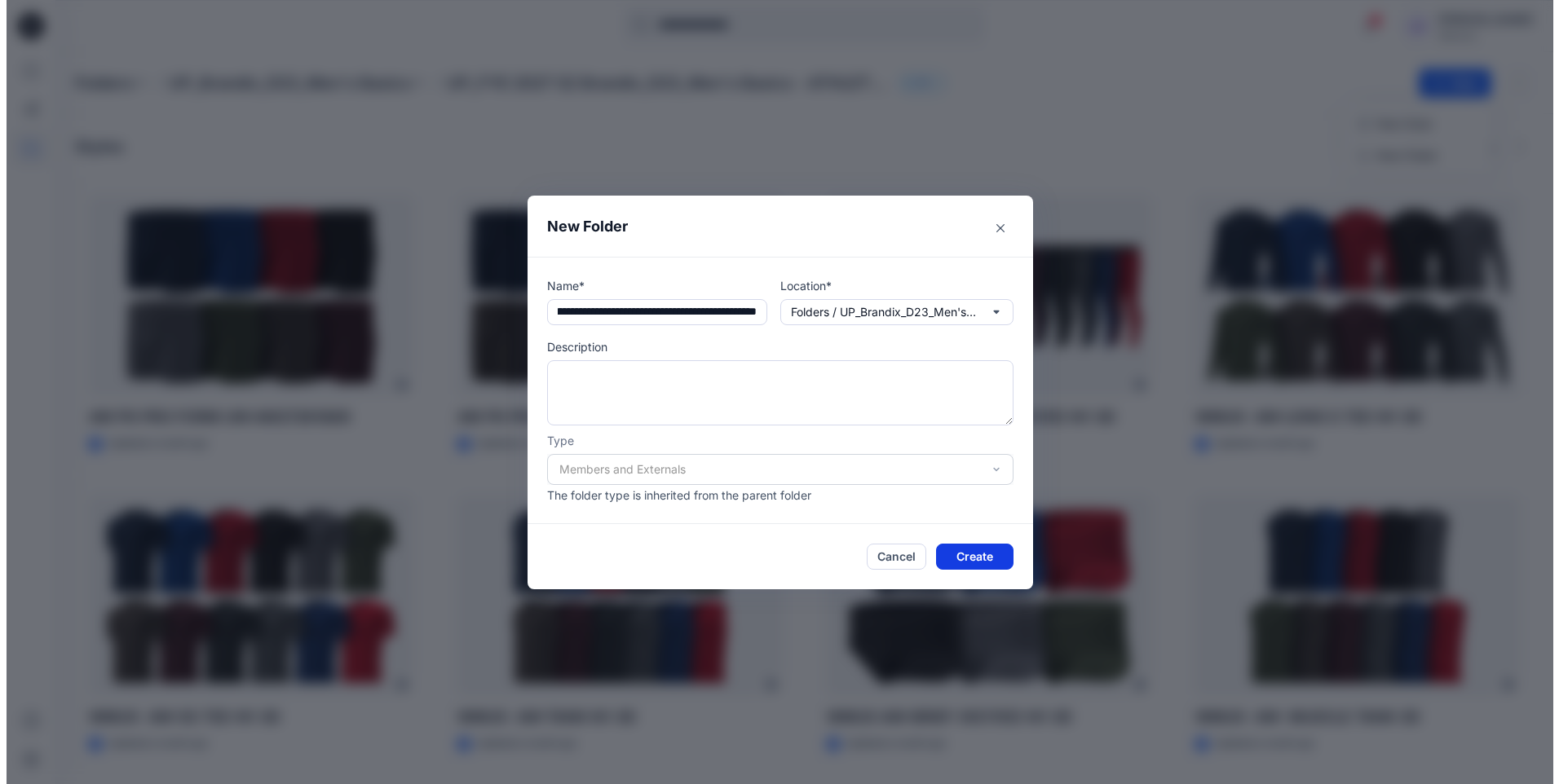
scroll to position [0, 0]
